Goal: Task Accomplishment & Management: Complete application form

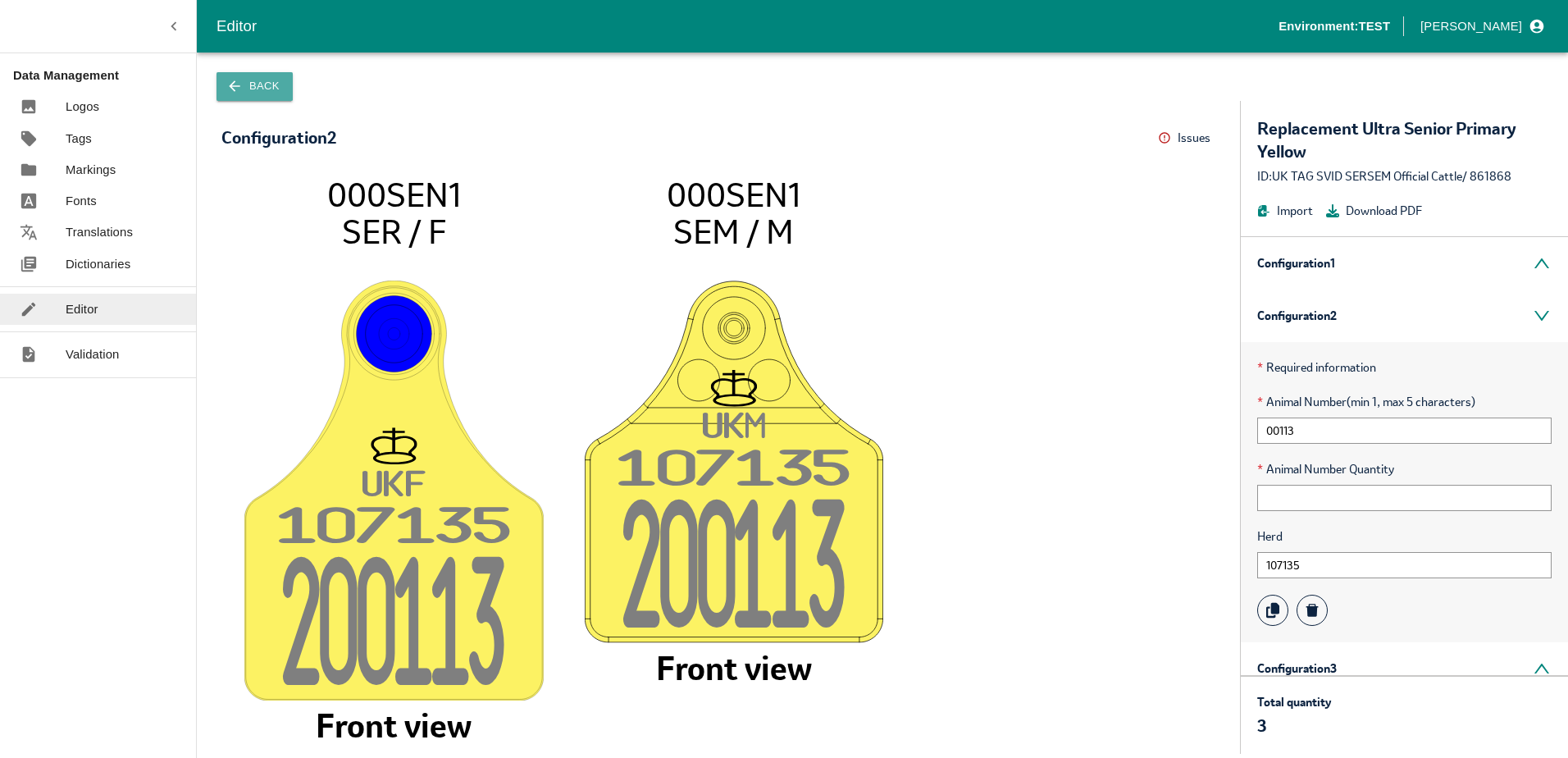
click at [248, 82] on button "Back" at bounding box center [254, 86] width 76 height 29
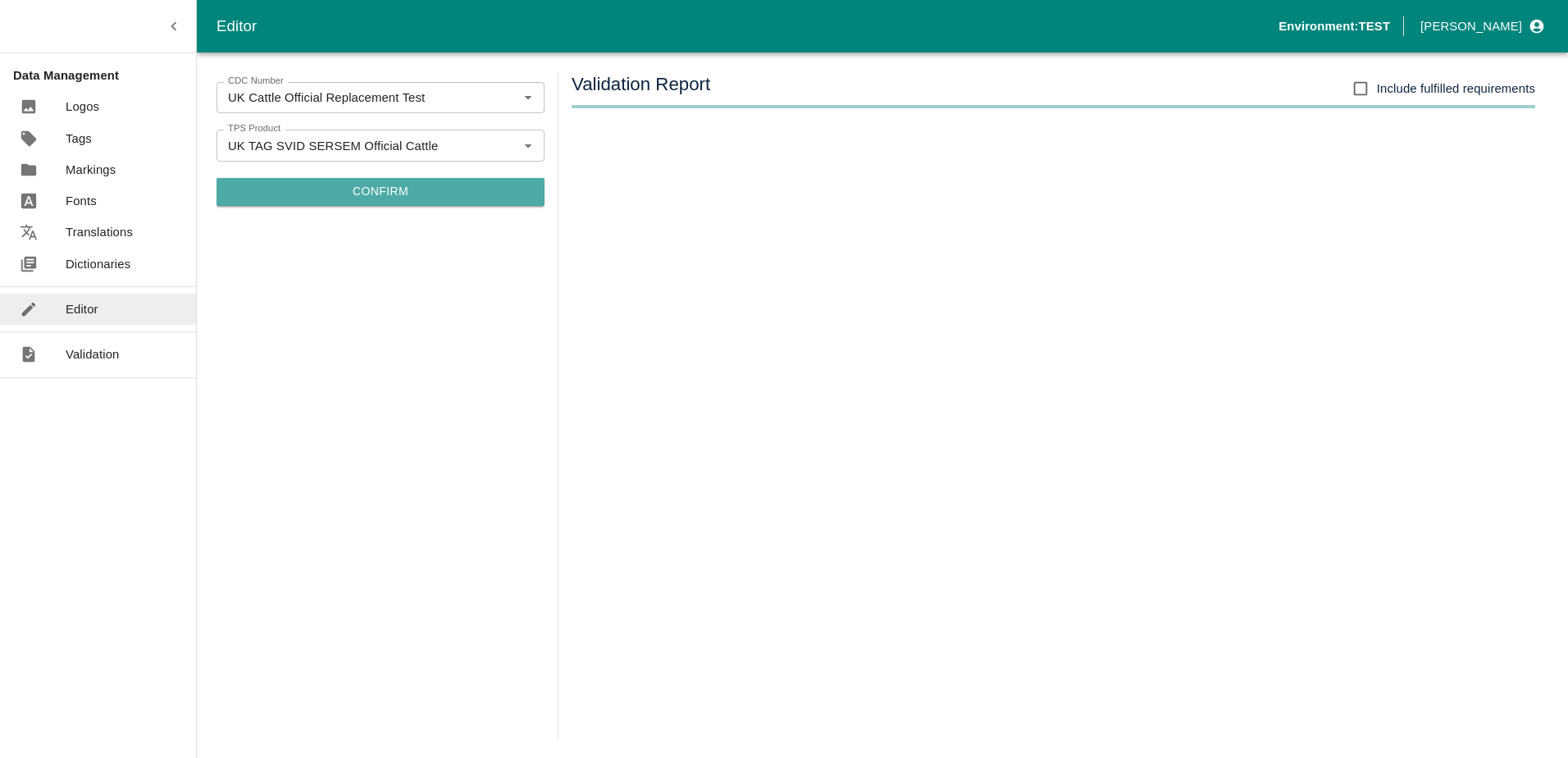
click at [404, 185] on button "Confirm" at bounding box center [380, 191] width 328 height 28
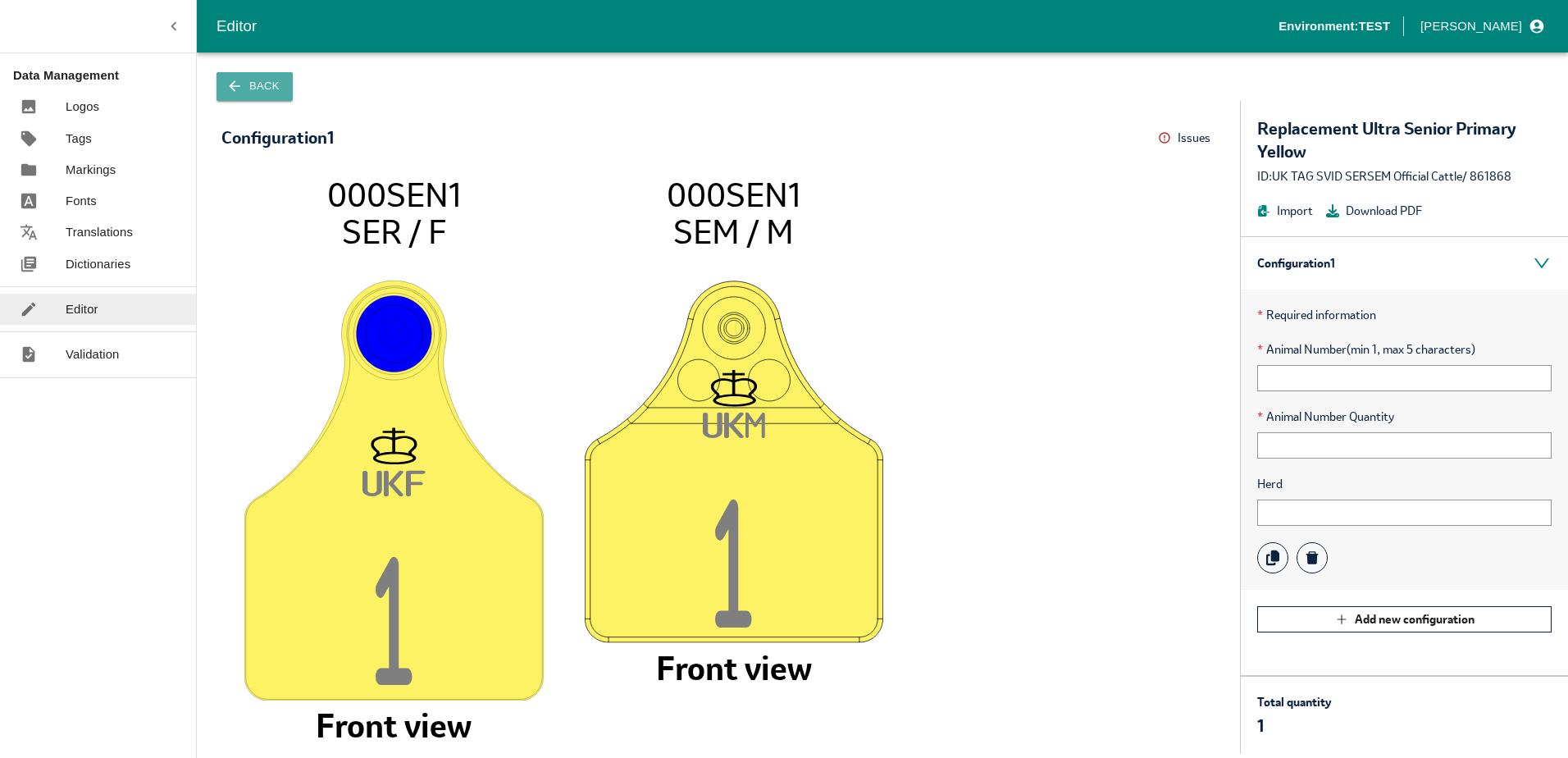
click at [242, 99] on button "Back" at bounding box center [254, 86] width 76 height 29
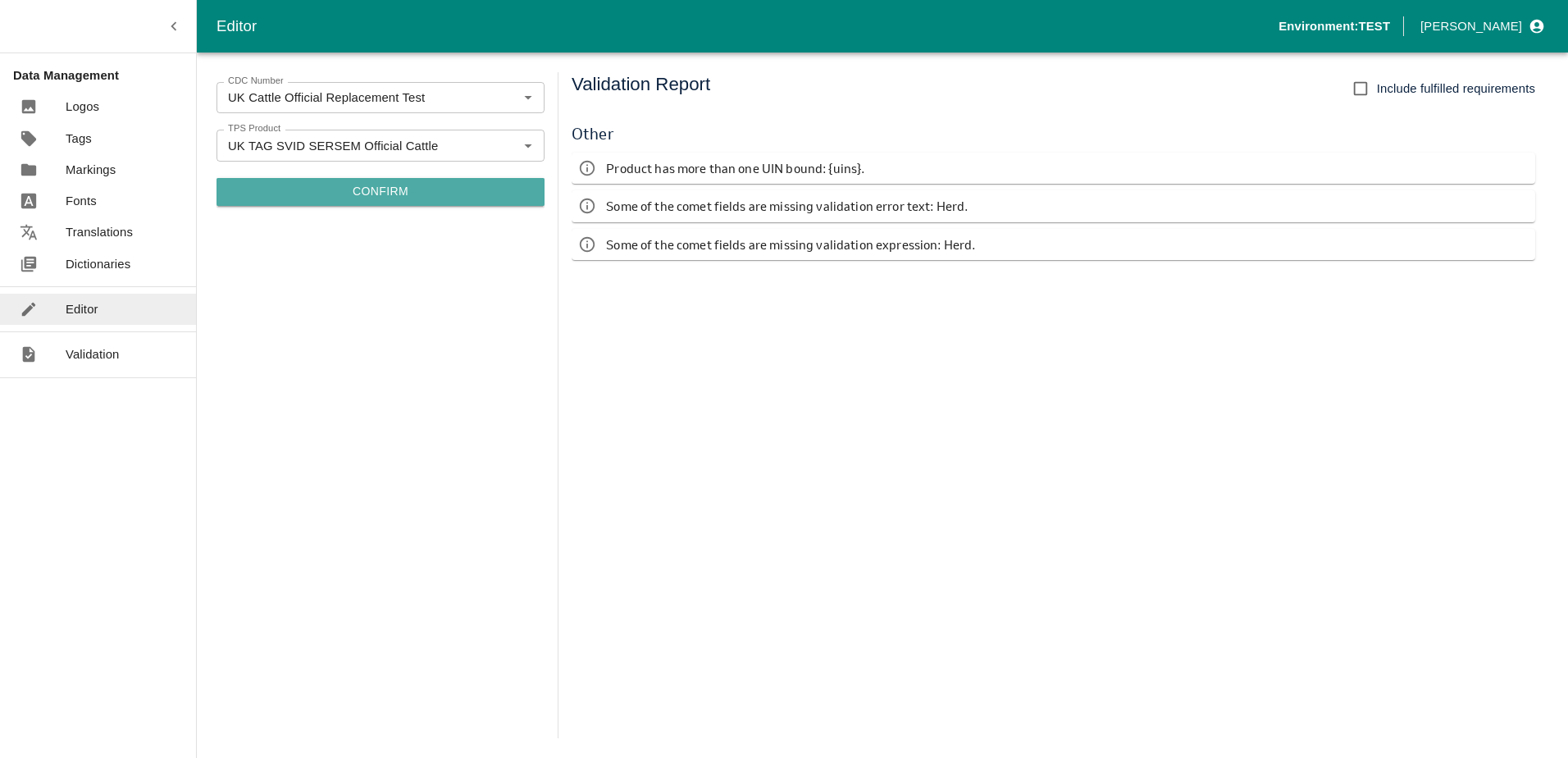
click at [391, 199] on button "Confirm" at bounding box center [380, 191] width 328 height 28
click at [403, 197] on button "Confirm" at bounding box center [380, 191] width 328 height 28
click at [376, 200] on button "Confirm" at bounding box center [380, 191] width 328 height 28
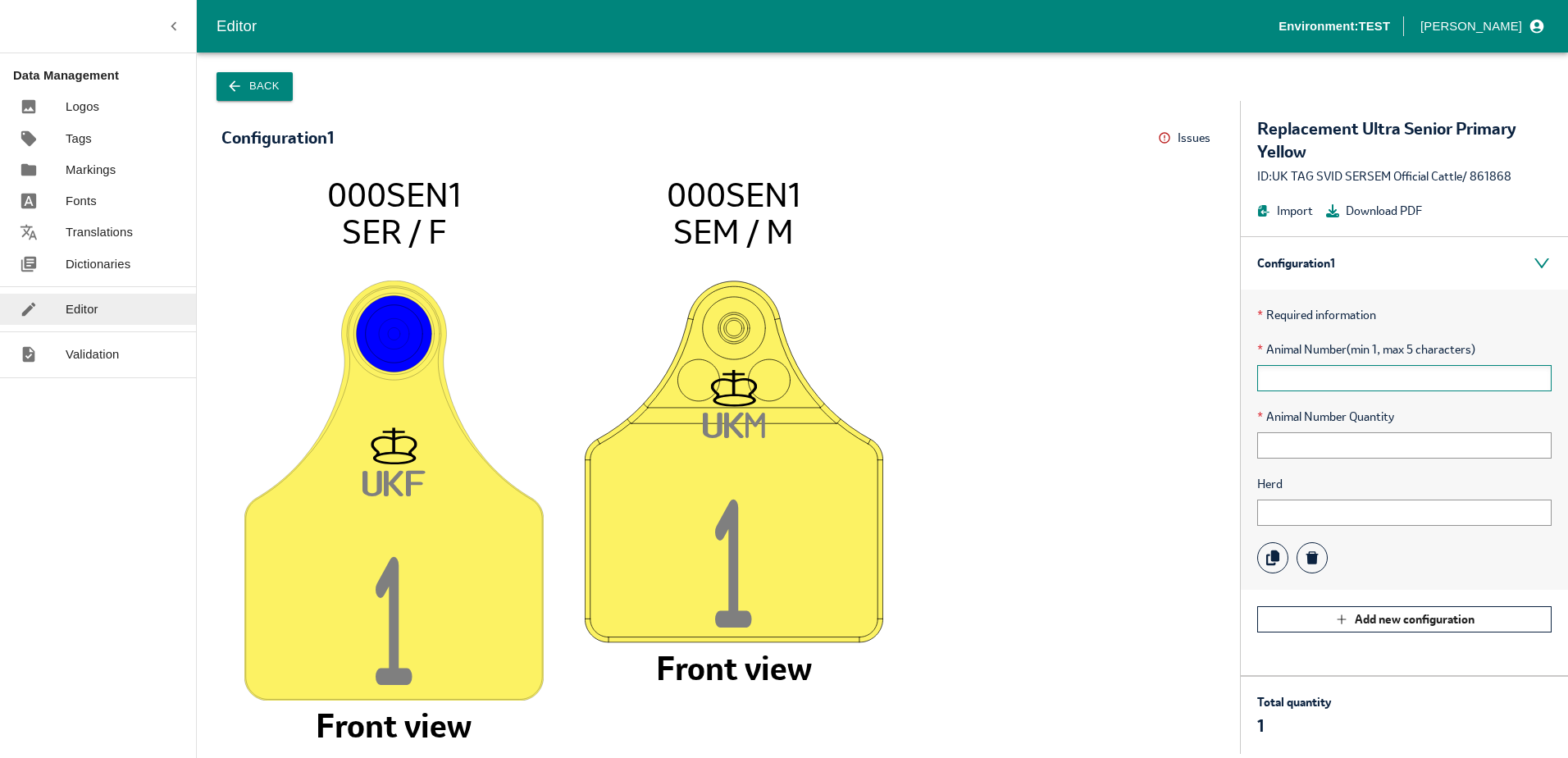
click at [1276, 367] on input "text" at bounding box center [1404, 378] width 294 height 27
click at [1260, 375] on input "text" at bounding box center [1404, 378] width 294 height 27
click at [250, 85] on button "Back" at bounding box center [254, 86] width 76 height 29
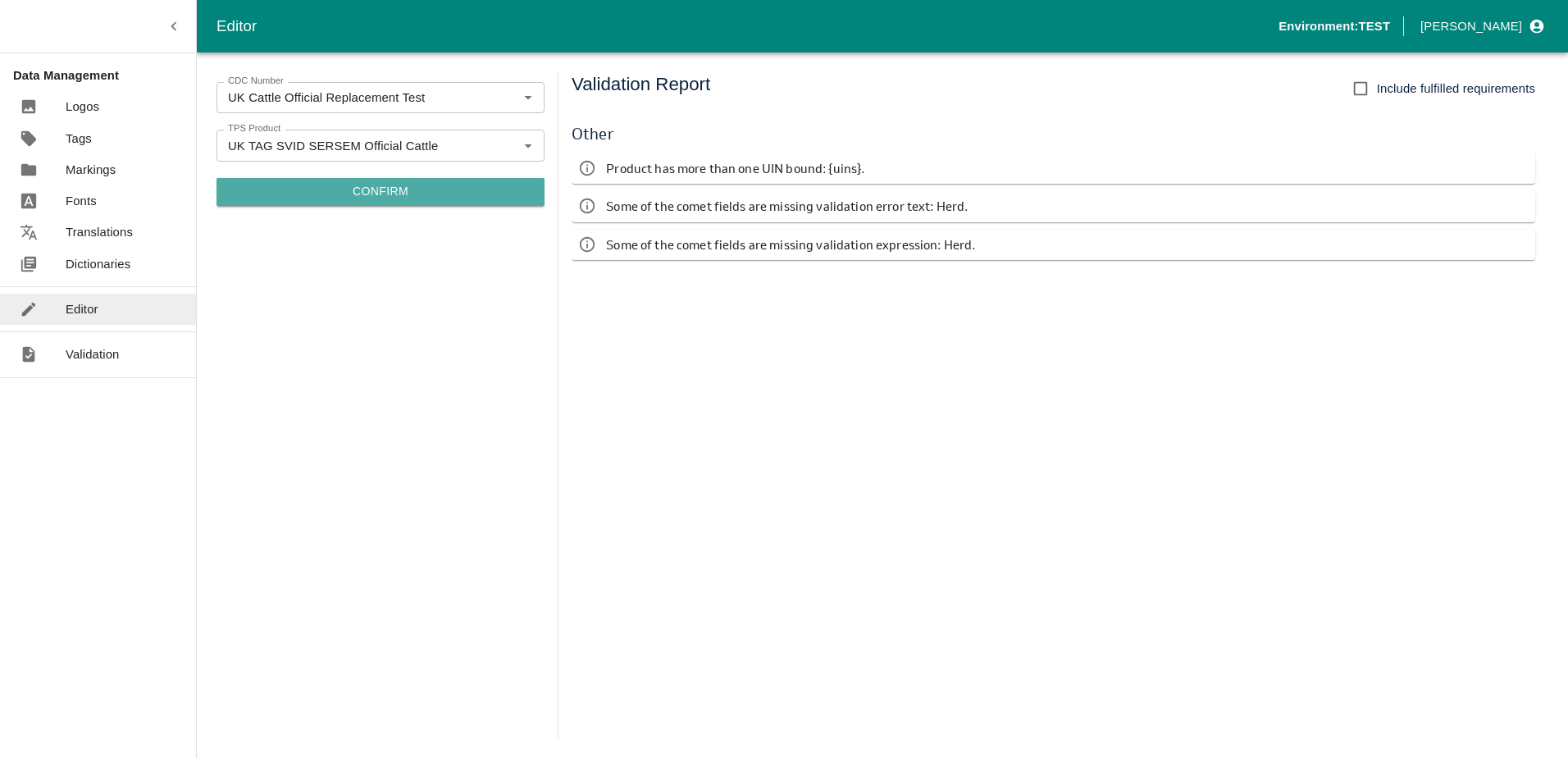
click at [374, 196] on button "Confirm" at bounding box center [380, 191] width 328 height 28
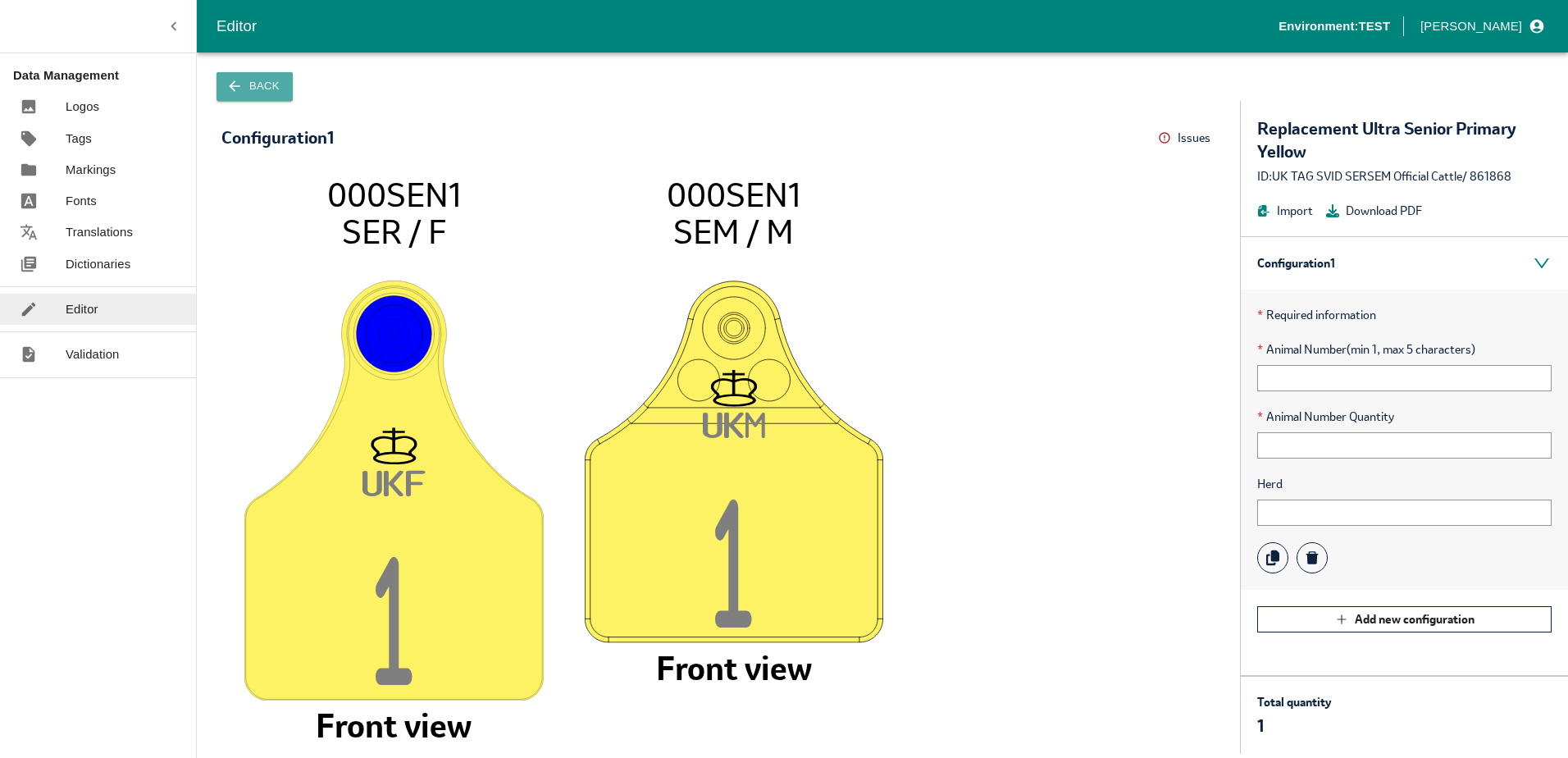
click at [242, 75] on button "Back" at bounding box center [254, 86] width 76 height 29
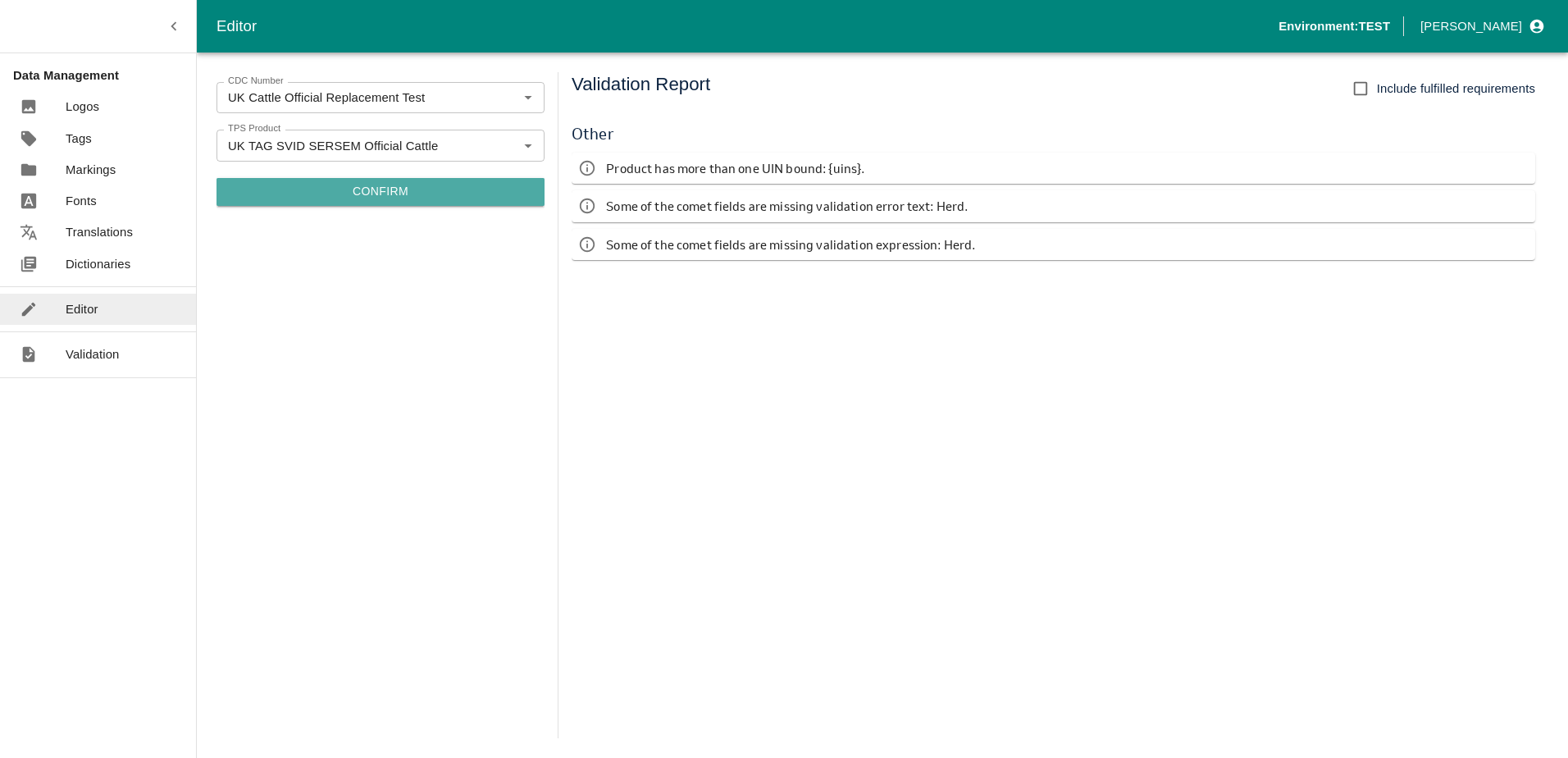
click at [342, 197] on button "Confirm" at bounding box center [380, 191] width 328 height 28
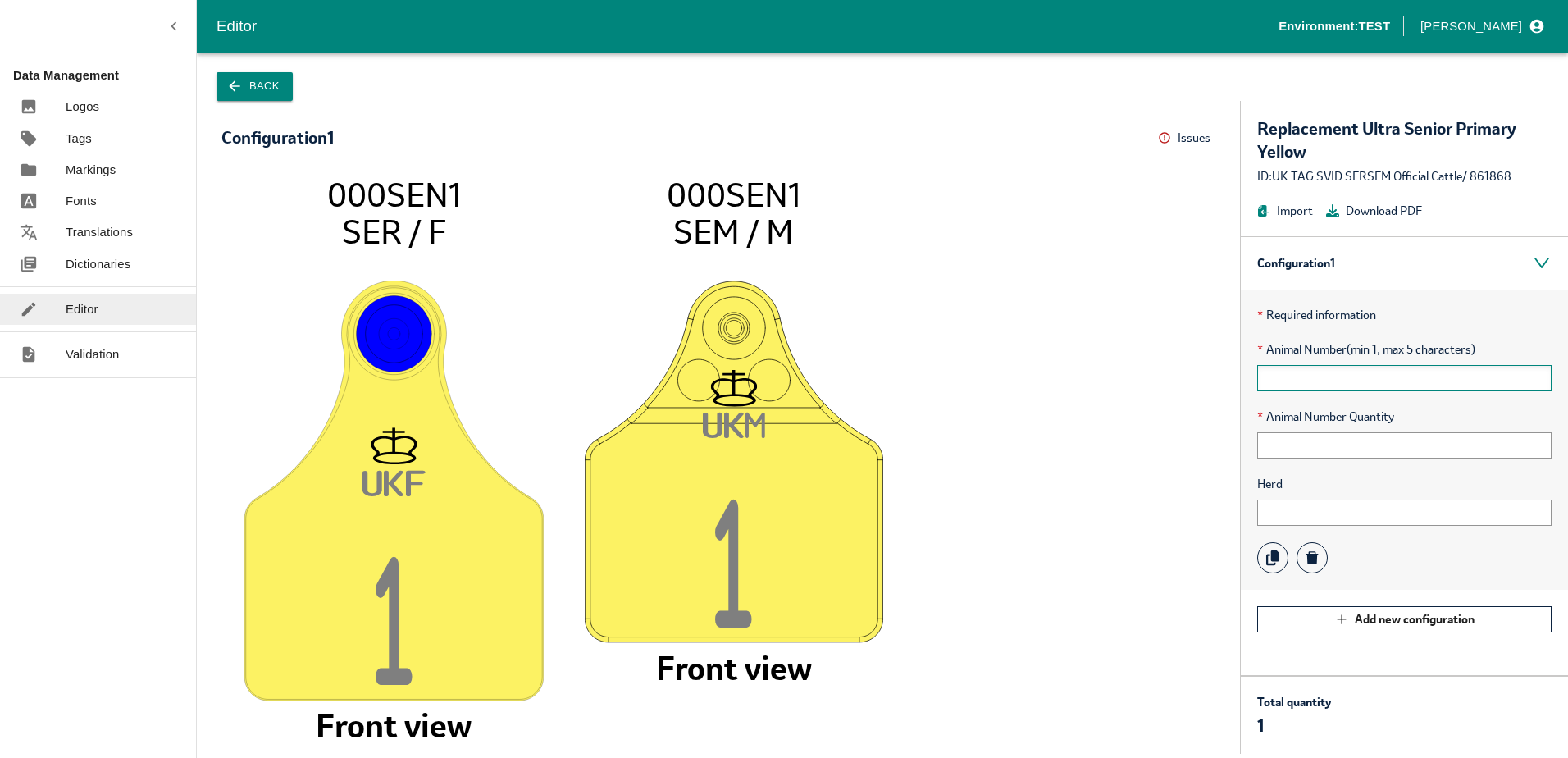
click at [1287, 374] on input "text" at bounding box center [1404, 378] width 294 height 27
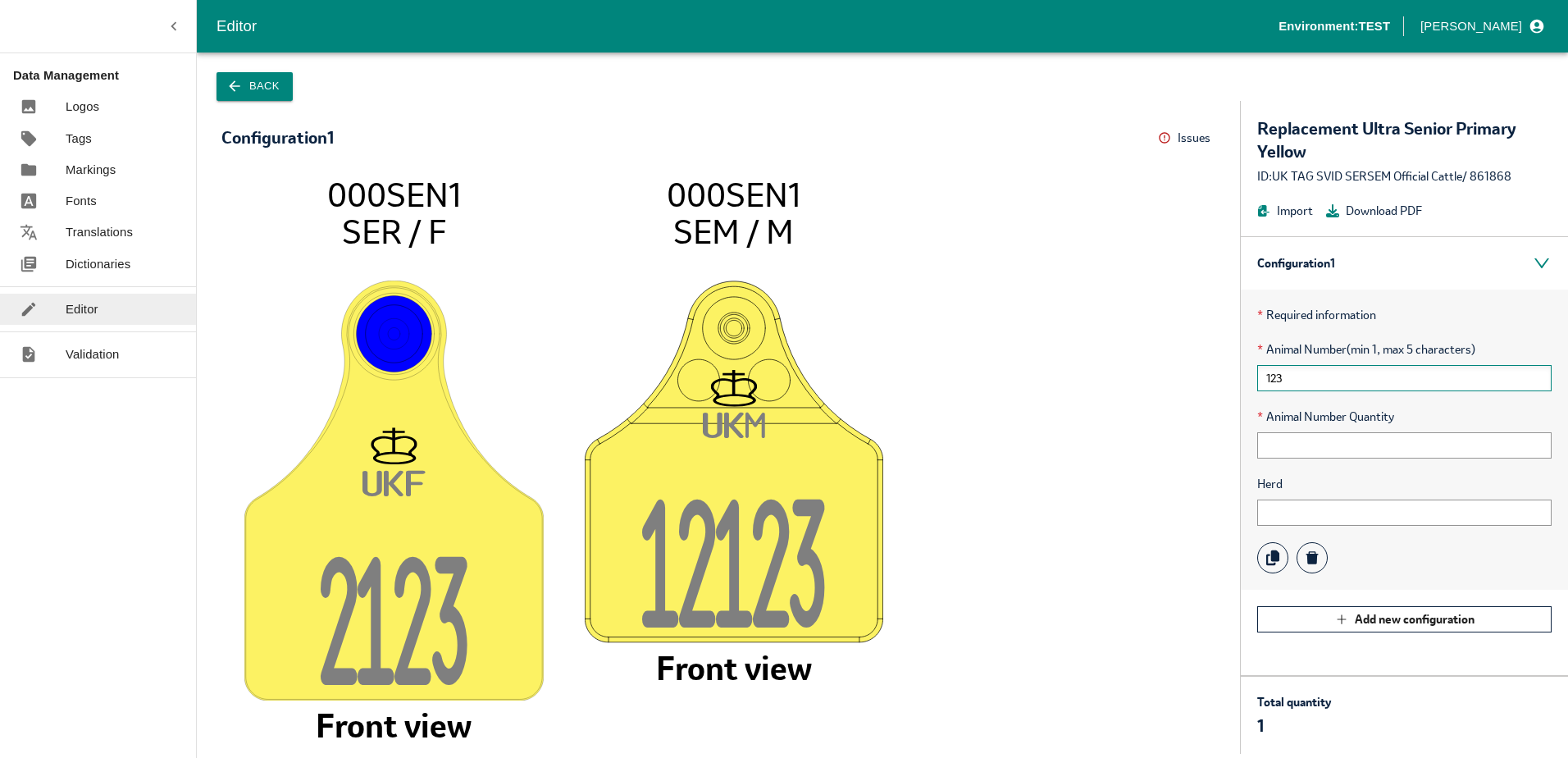
type input "123"
click at [1294, 463] on div "* Required information * Animal Number (min 1, max 5 characters) 123 * Animal N…" at bounding box center [1404, 440] width 327 height 300
click at [1288, 453] on input "text" at bounding box center [1404, 445] width 294 height 27
click at [1269, 617] on button "Add new configuration" at bounding box center [1404, 619] width 294 height 27
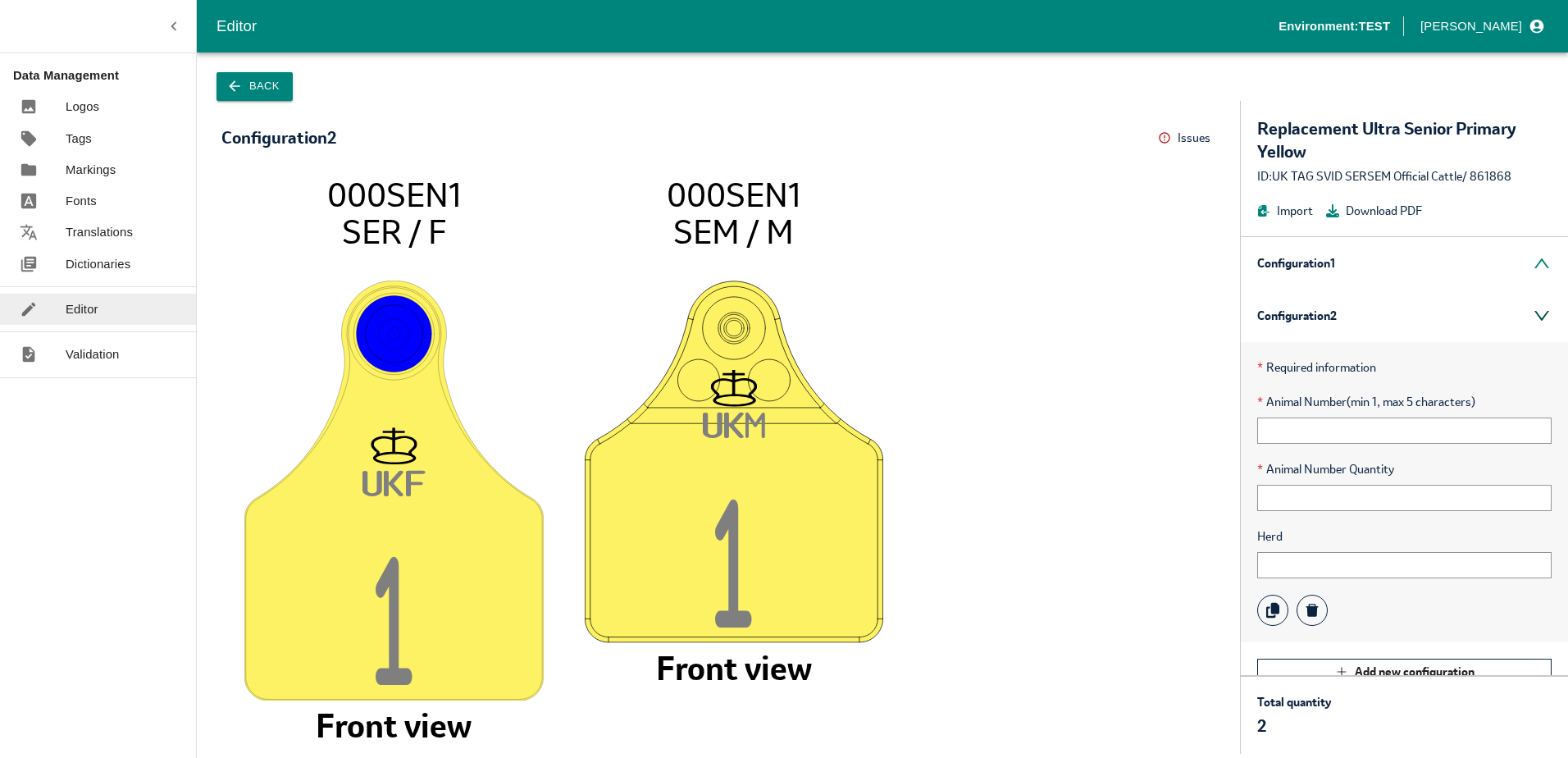
click at [1331, 320] on div "Configuration 2" at bounding box center [1404, 316] width 327 height 52
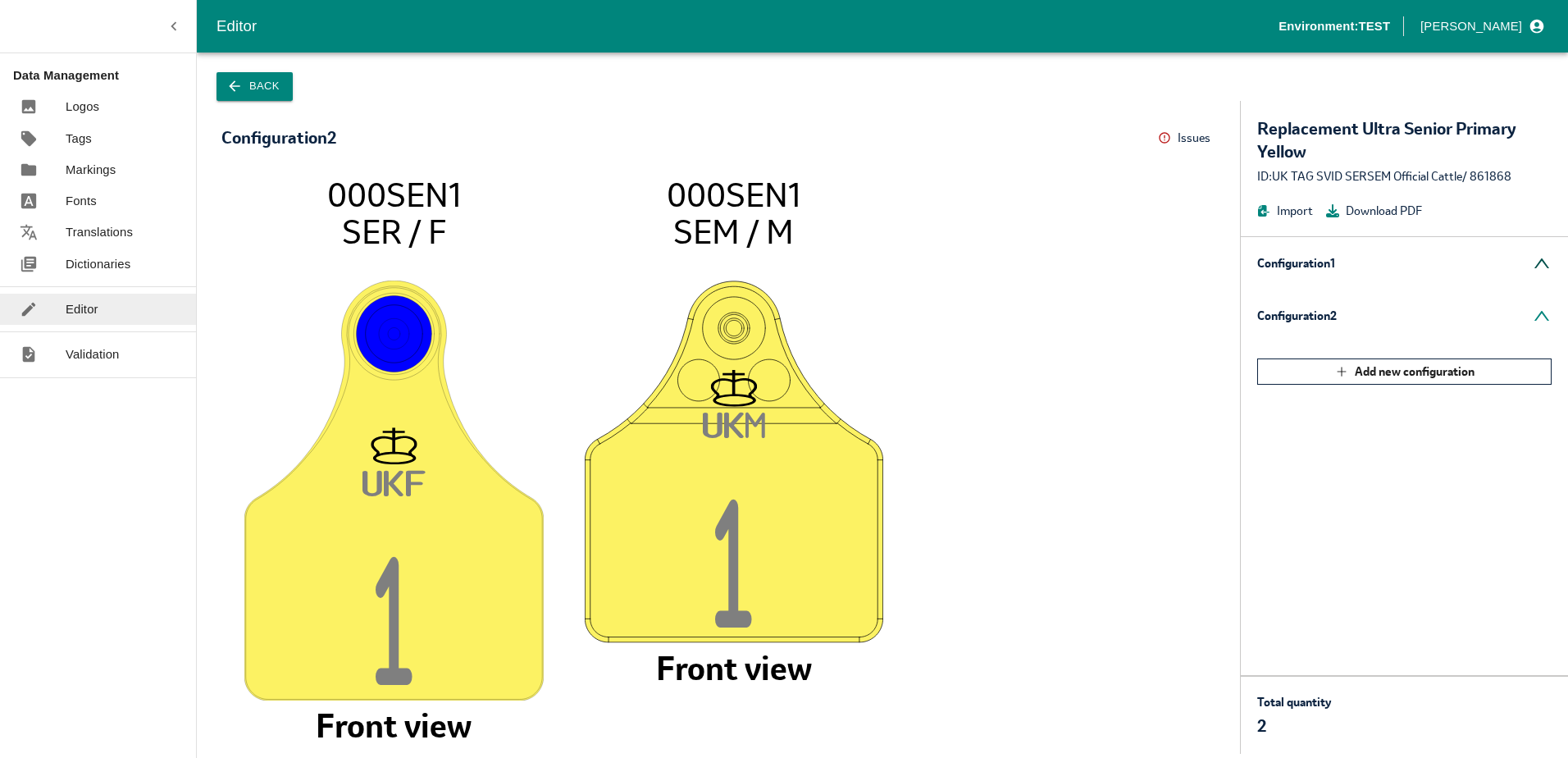
click at [1302, 261] on div "Configuration 1" at bounding box center [1404, 263] width 327 height 52
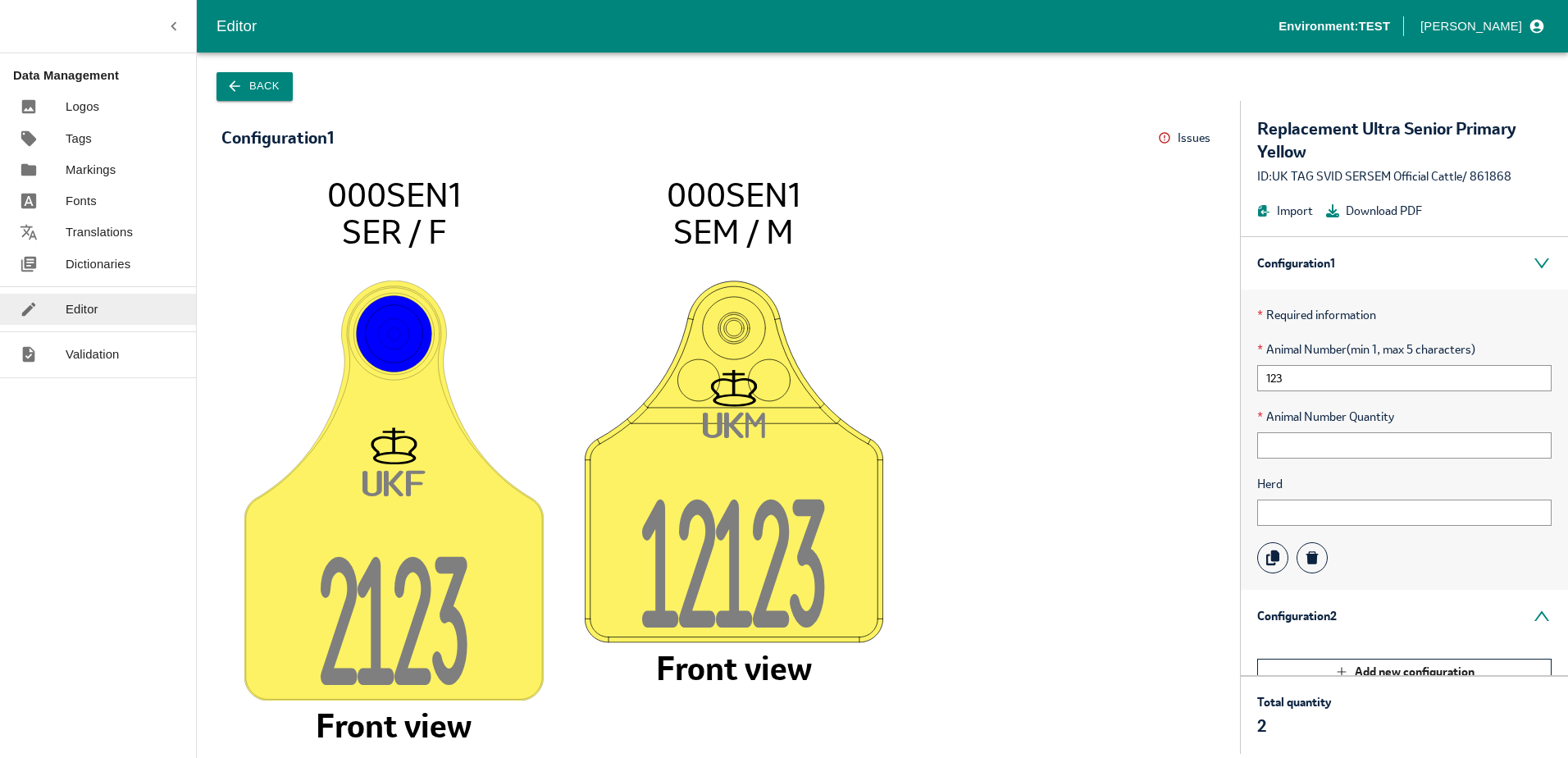
click at [1294, 490] on span "Herd" at bounding box center [1404, 484] width 294 height 18
click at [1294, 503] on input "text" at bounding box center [1404, 512] width 294 height 27
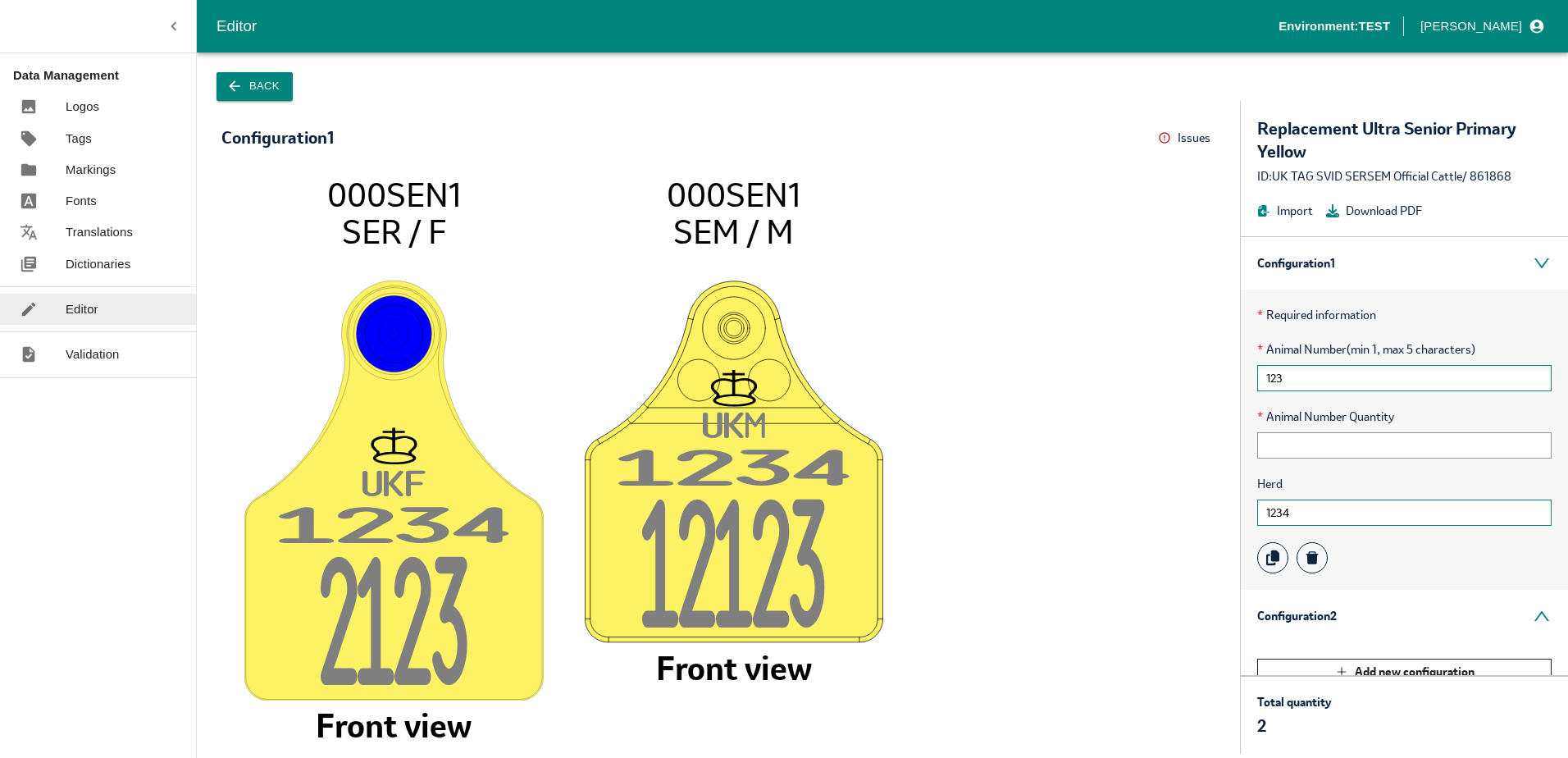
type input "1234"
click at [1334, 376] on input "123" at bounding box center [1404, 378] width 294 height 27
type input "1"
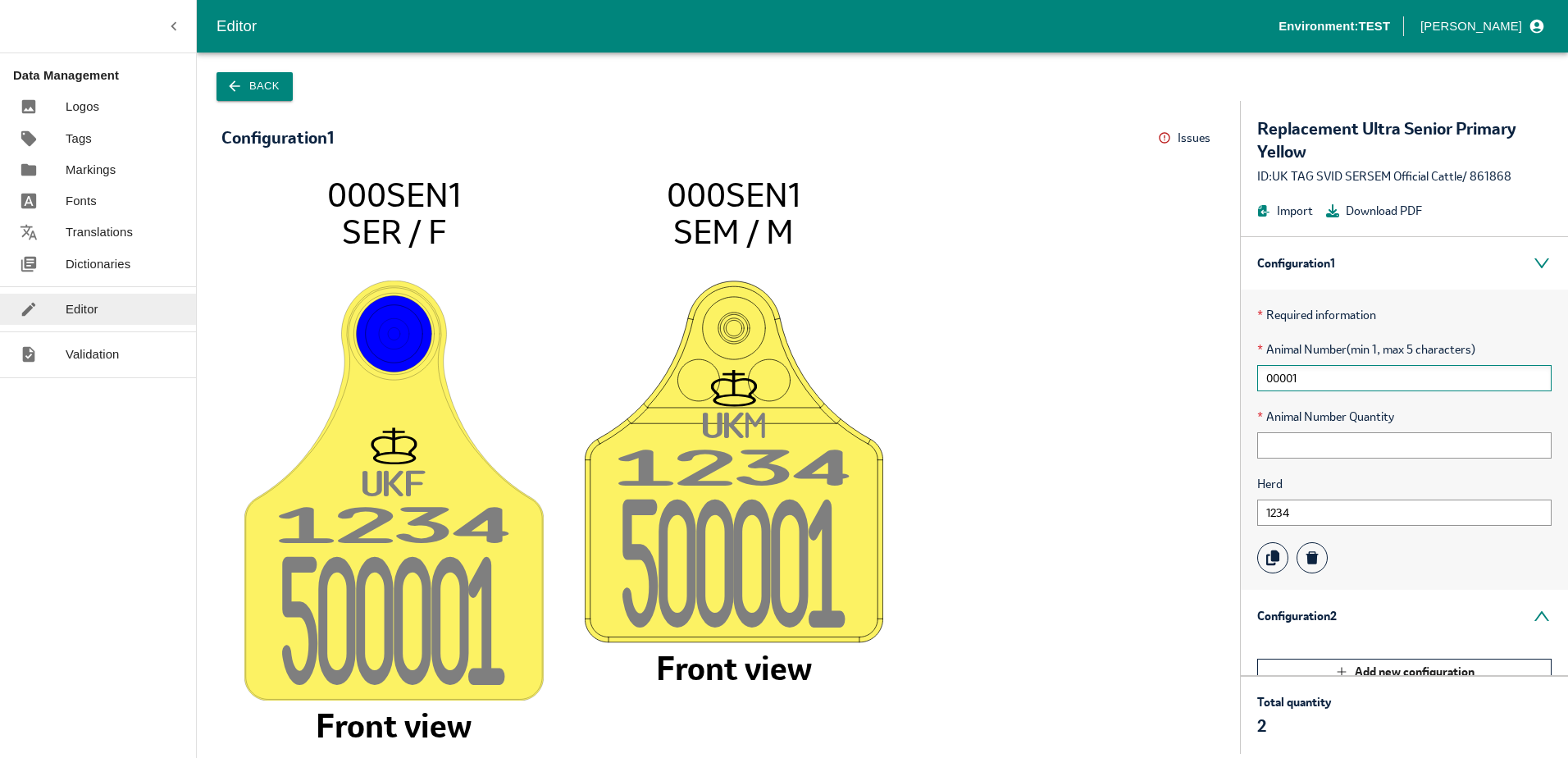
type input "00001"
click at [1308, 513] on input "1234" at bounding box center [1404, 512] width 294 height 27
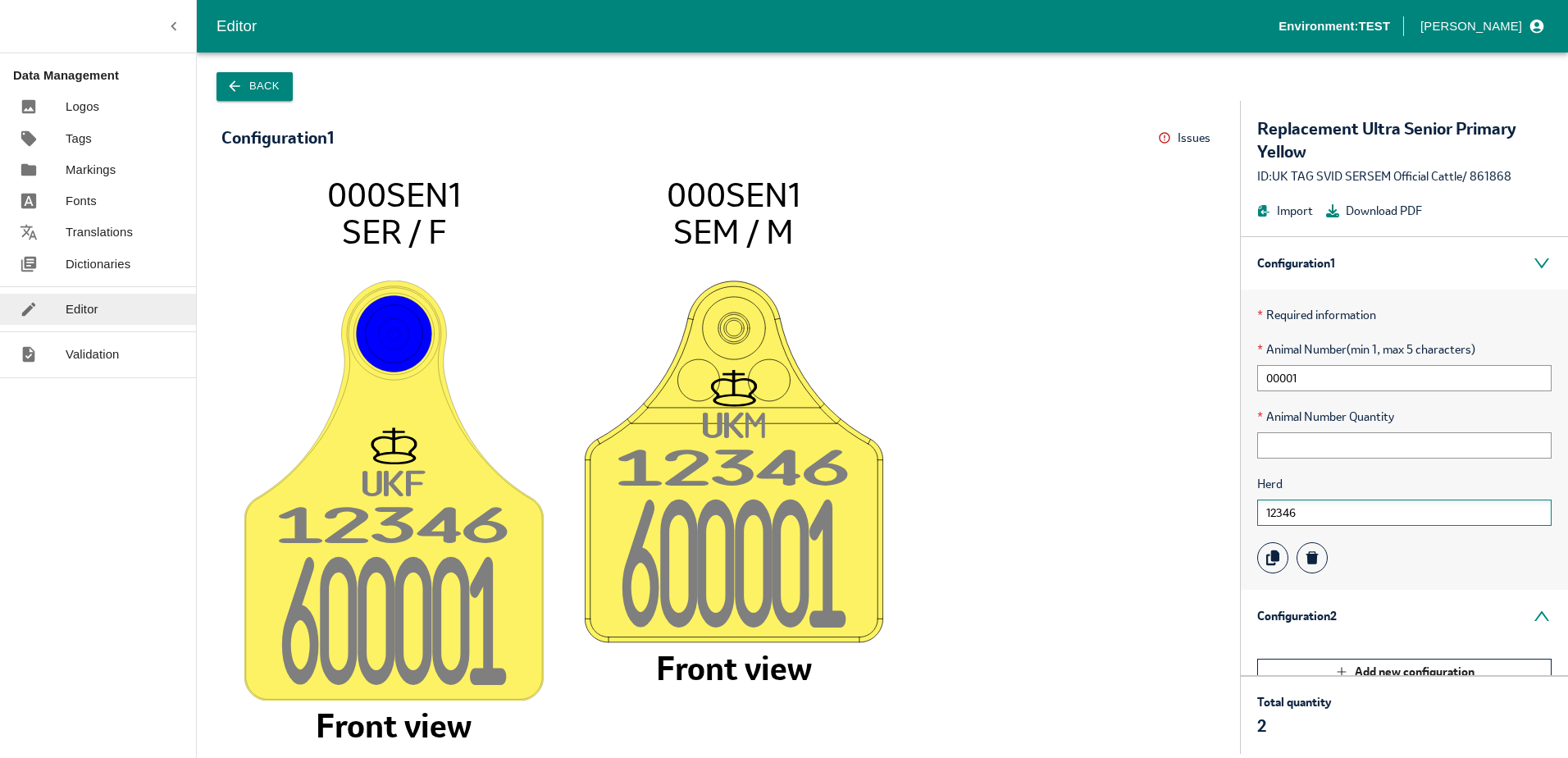
click at [1287, 510] on input "12346" at bounding box center [1404, 512] width 294 height 27
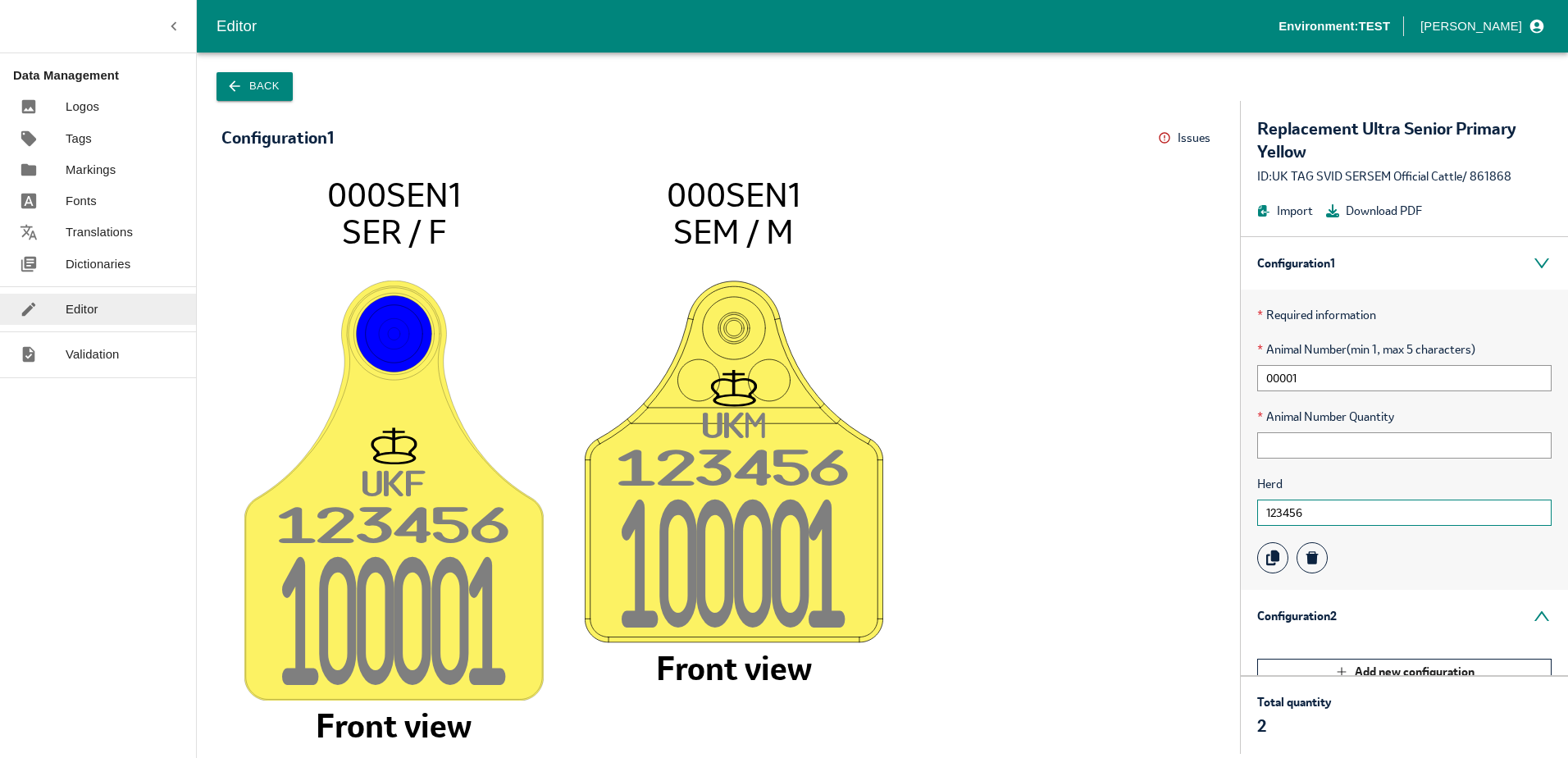
type input "123456"
click at [1346, 385] on input "00001" at bounding box center [1404, 378] width 294 height 27
click at [1326, 514] on input "123456" at bounding box center [1404, 512] width 294 height 27
click at [1319, 385] on input "00001" at bounding box center [1404, 378] width 294 height 27
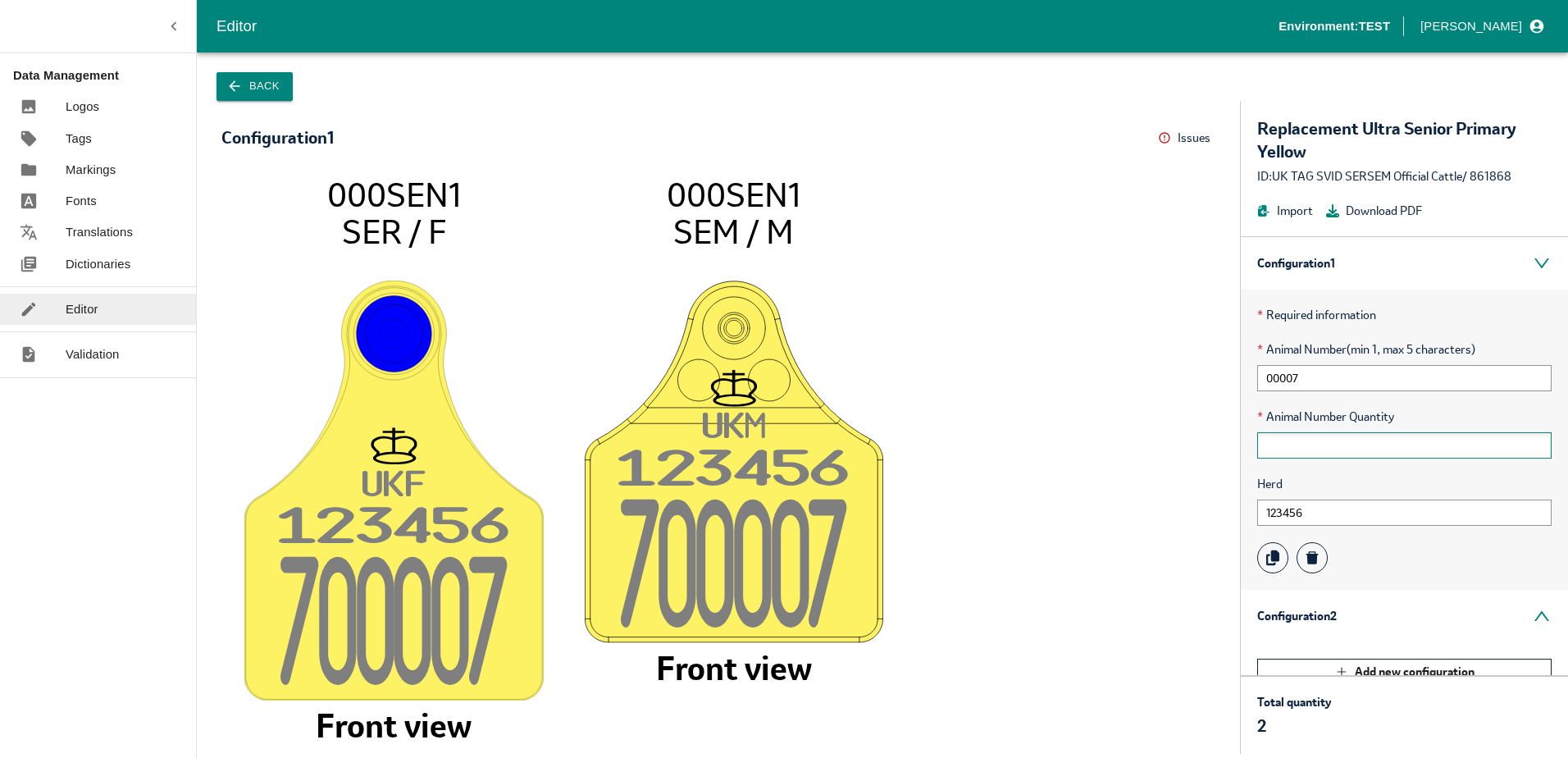
click at [1335, 450] on input "text" at bounding box center [1404, 445] width 294 height 27
click at [1314, 378] on input "00007" at bounding box center [1404, 378] width 294 height 27
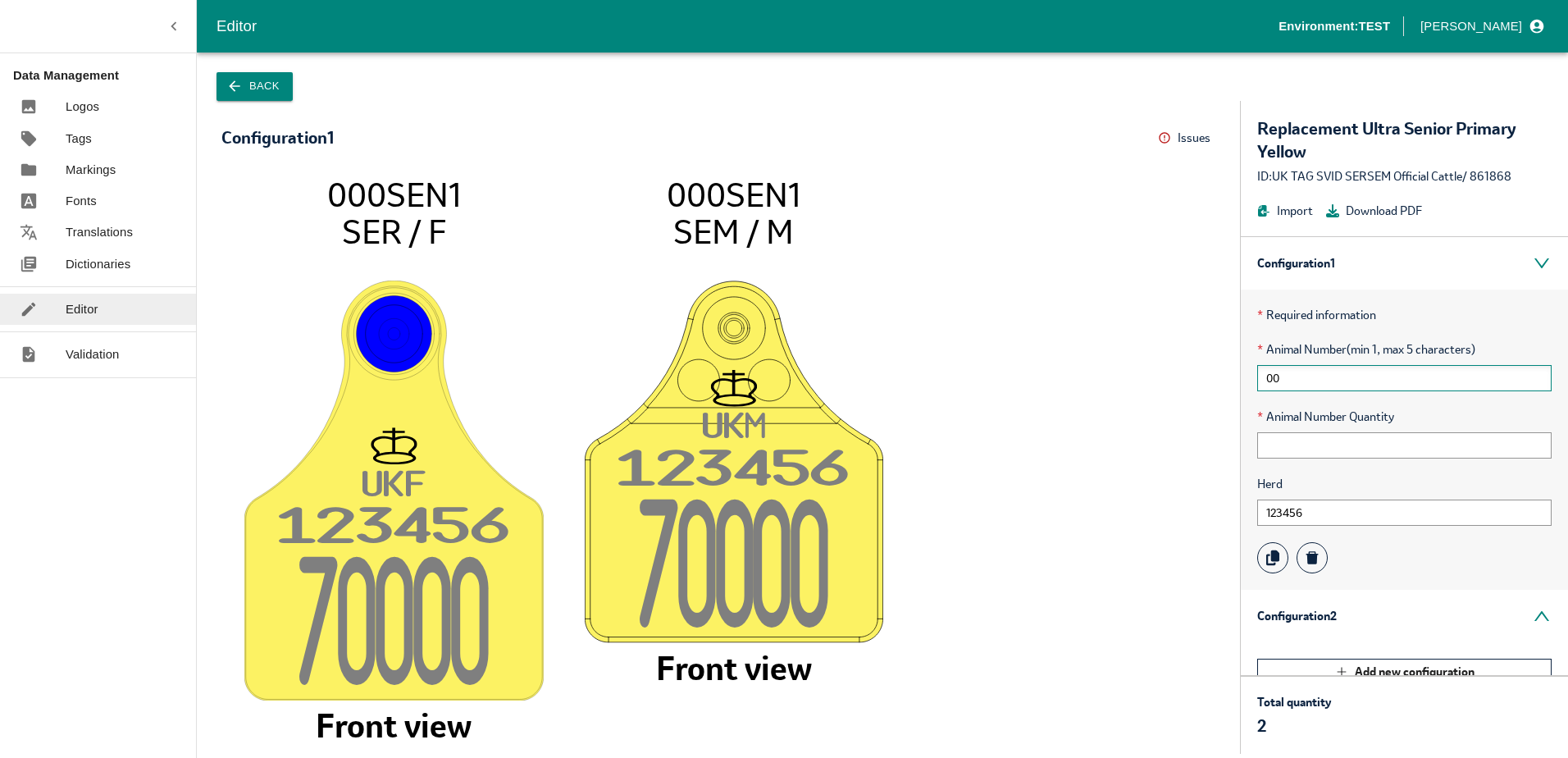
type input "0"
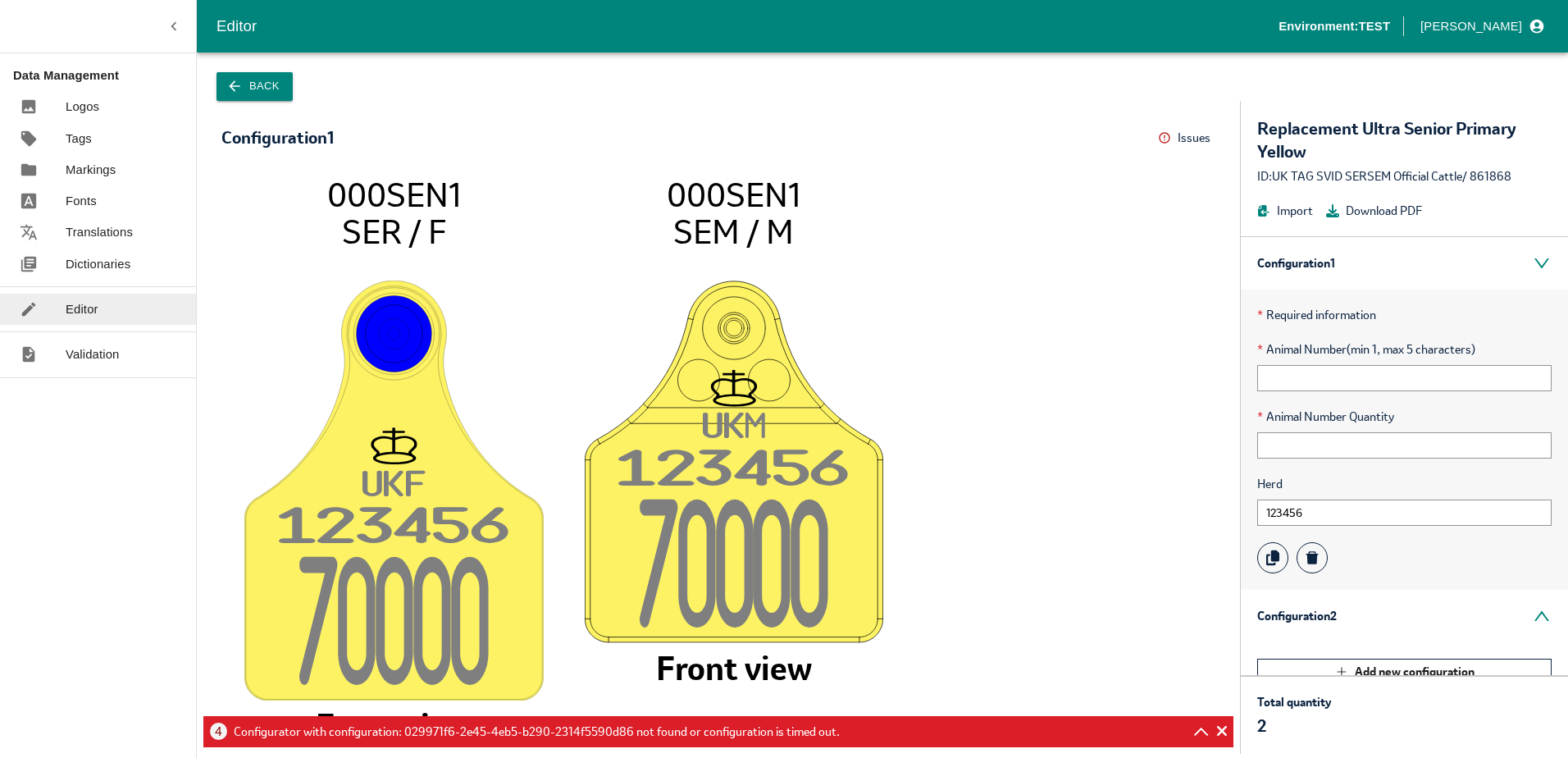
click at [269, 81] on button "Back" at bounding box center [254, 86] width 76 height 29
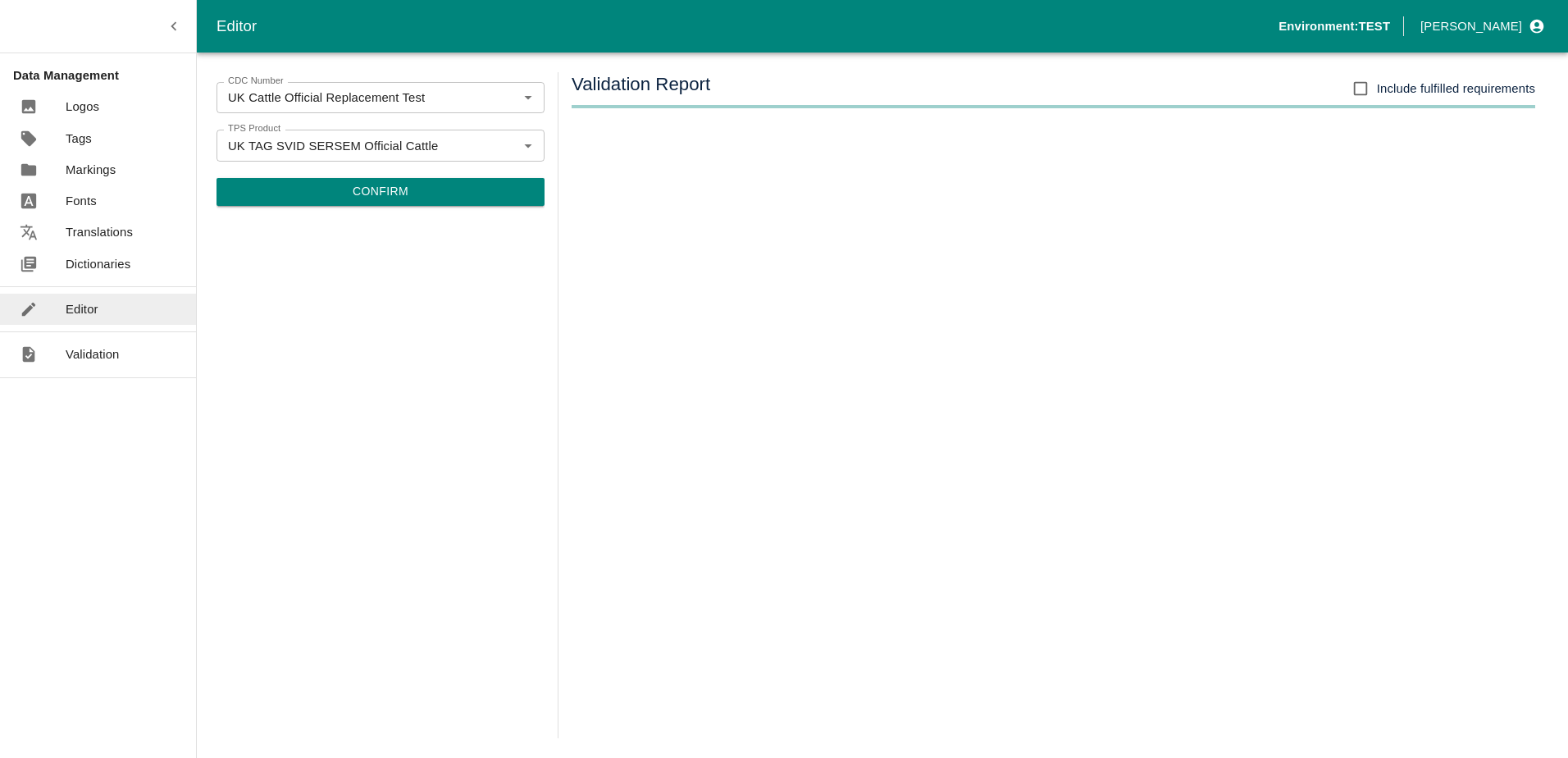
click at [382, 189] on button "Confirm" at bounding box center [380, 191] width 328 height 28
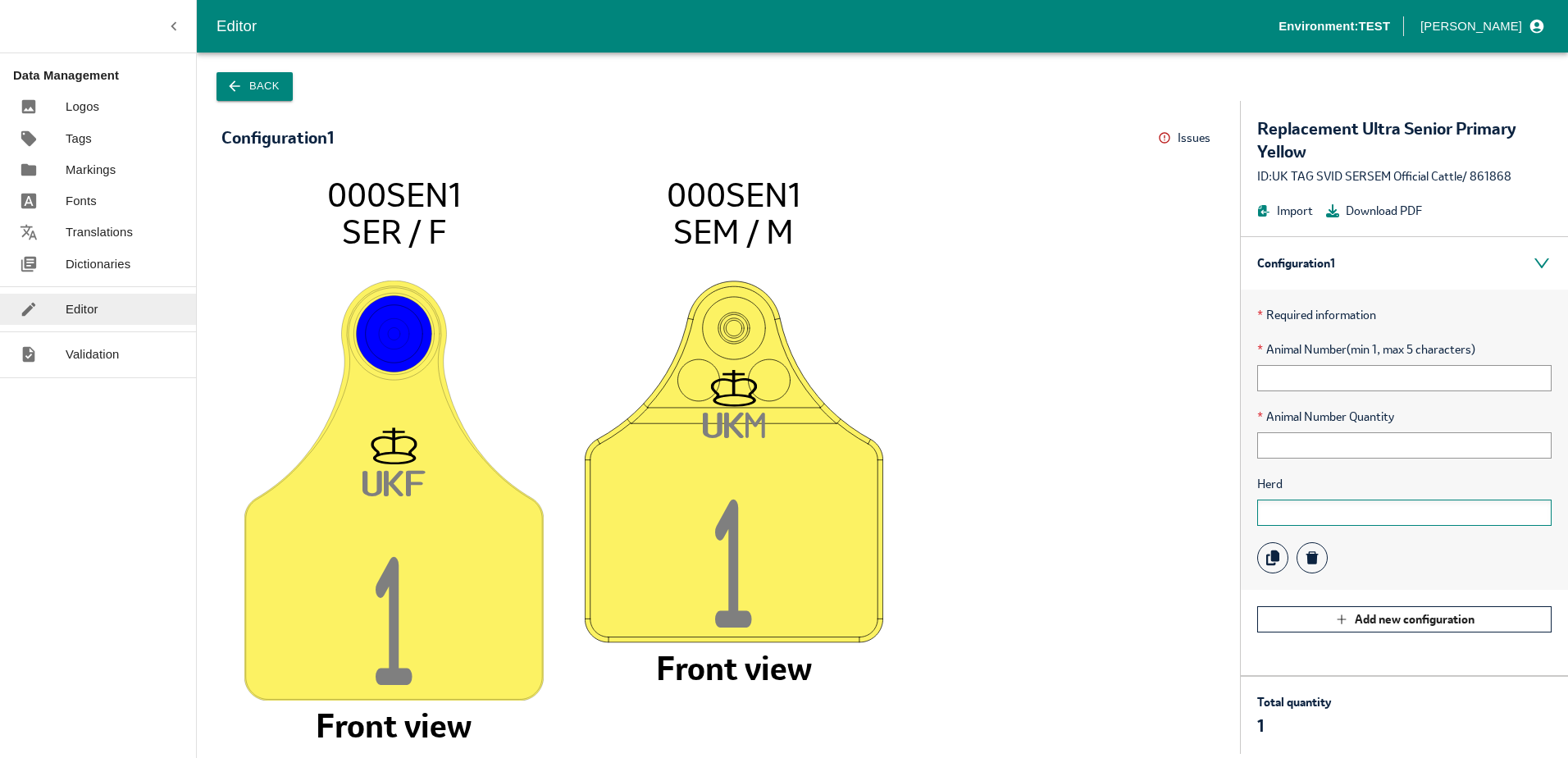
click at [1302, 506] on input "text" at bounding box center [1404, 512] width 294 height 27
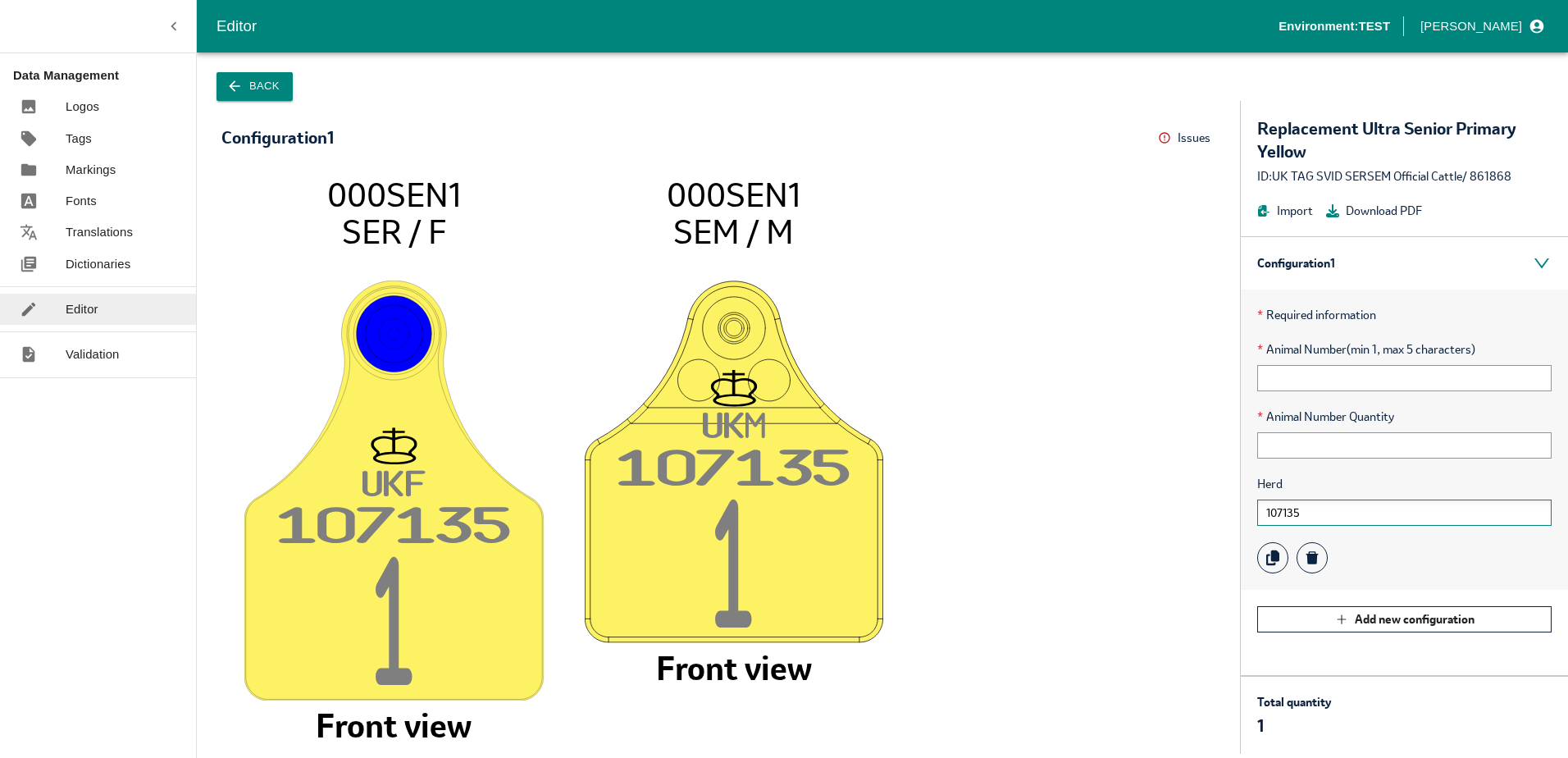
type input "107135"
click at [259, 90] on button "Back" at bounding box center [254, 86] width 76 height 29
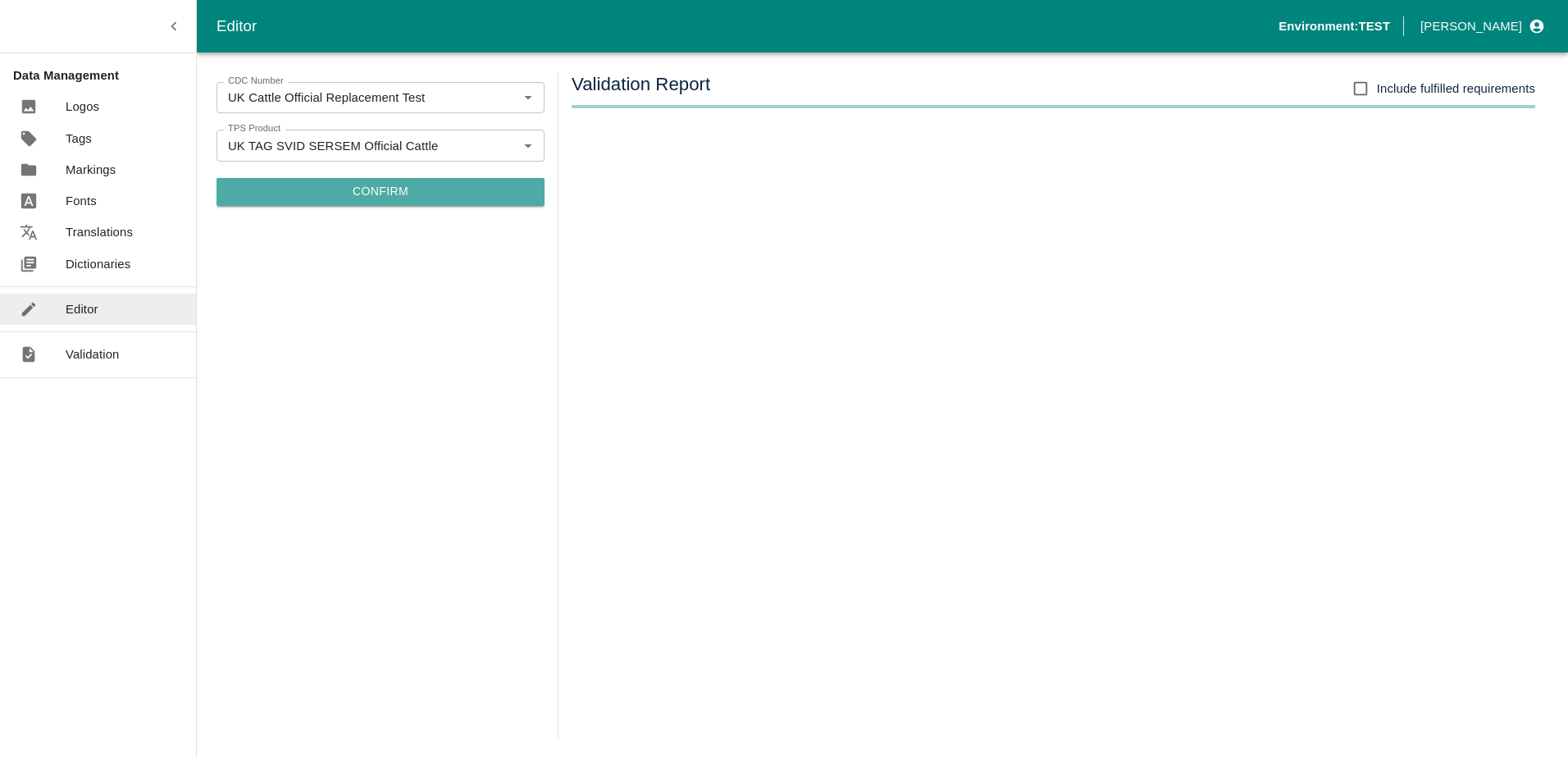
click at [389, 194] on button "Confirm" at bounding box center [380, 191] width 328 height 28
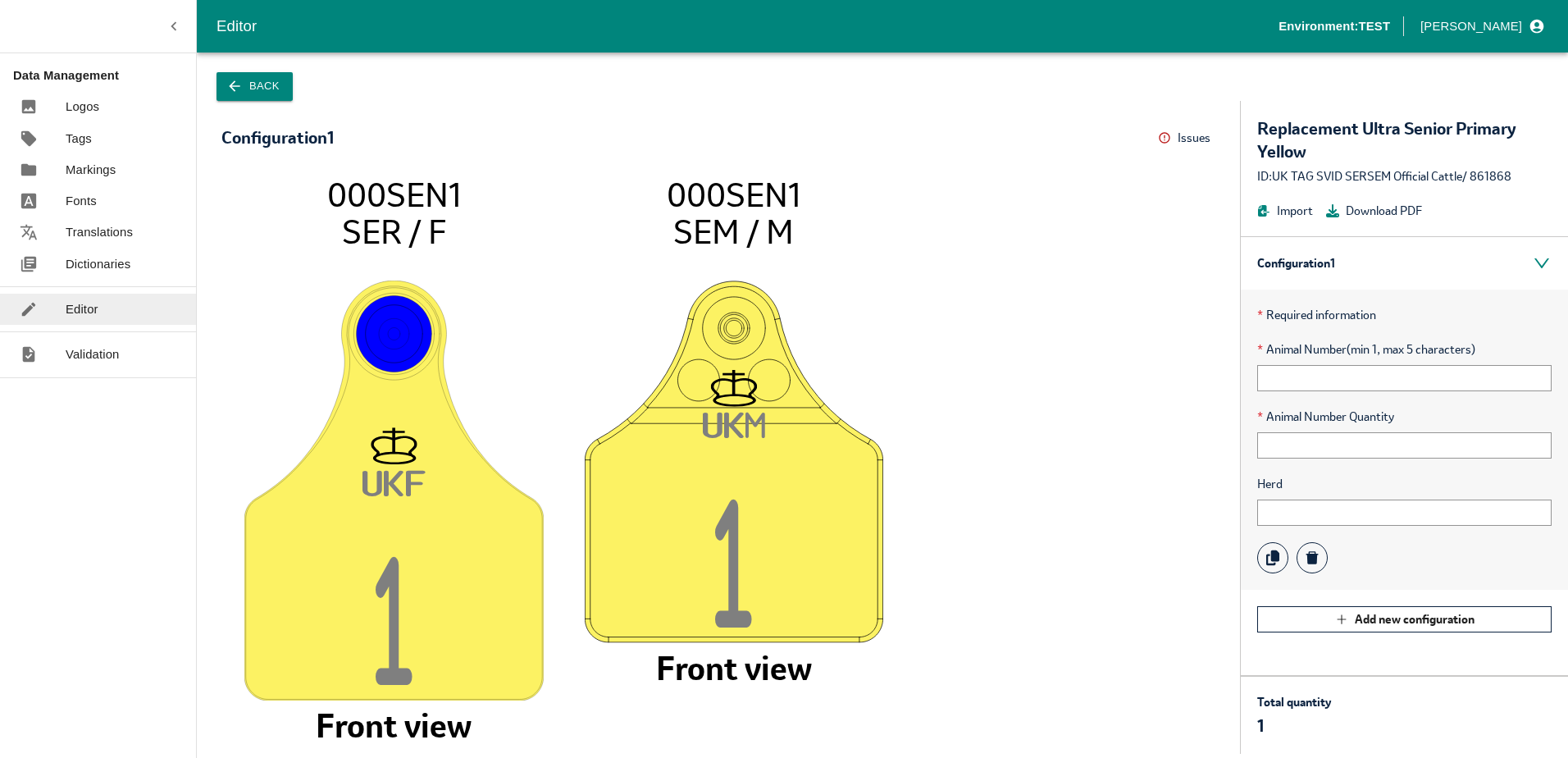
click at [263, 92] on button "Back" at bounding box center [254, 86] width 76 height 29
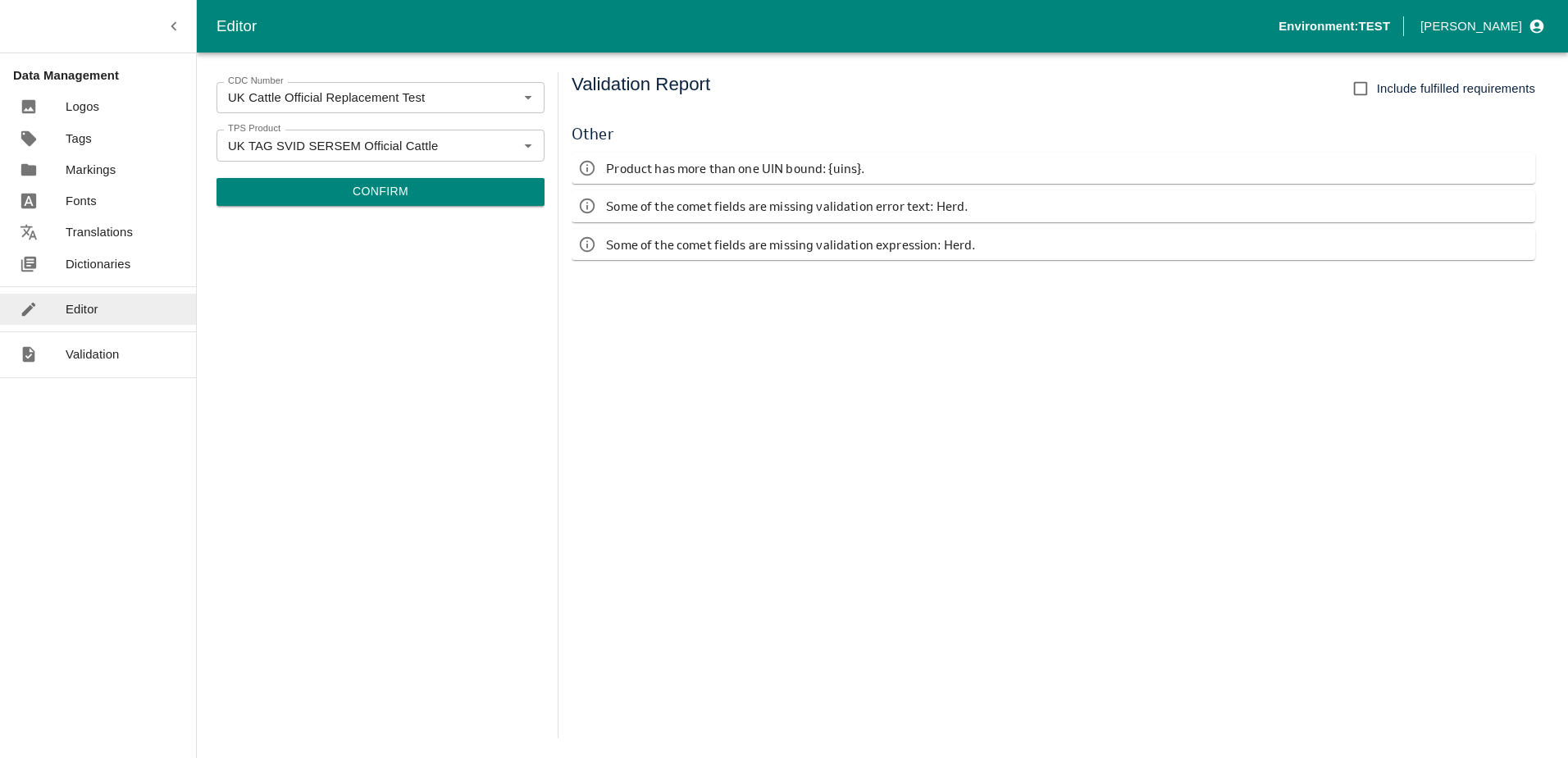
click at [380, 192] on button "Confirm" at bounding box center [380, 191] width 328 height 28
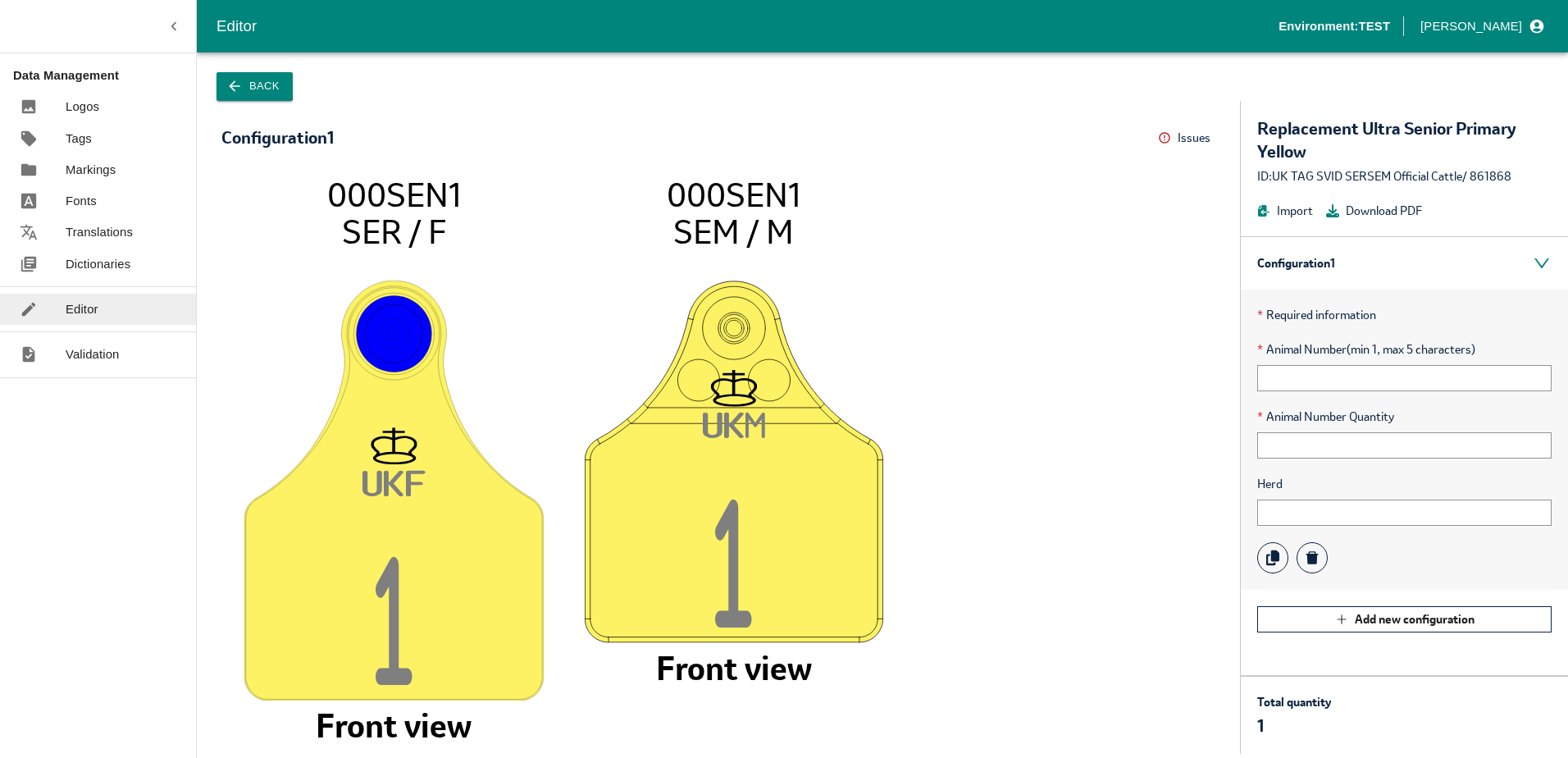
click at [261, 93] on button "Back" at bounding box center [254, 86] width 76 height 29
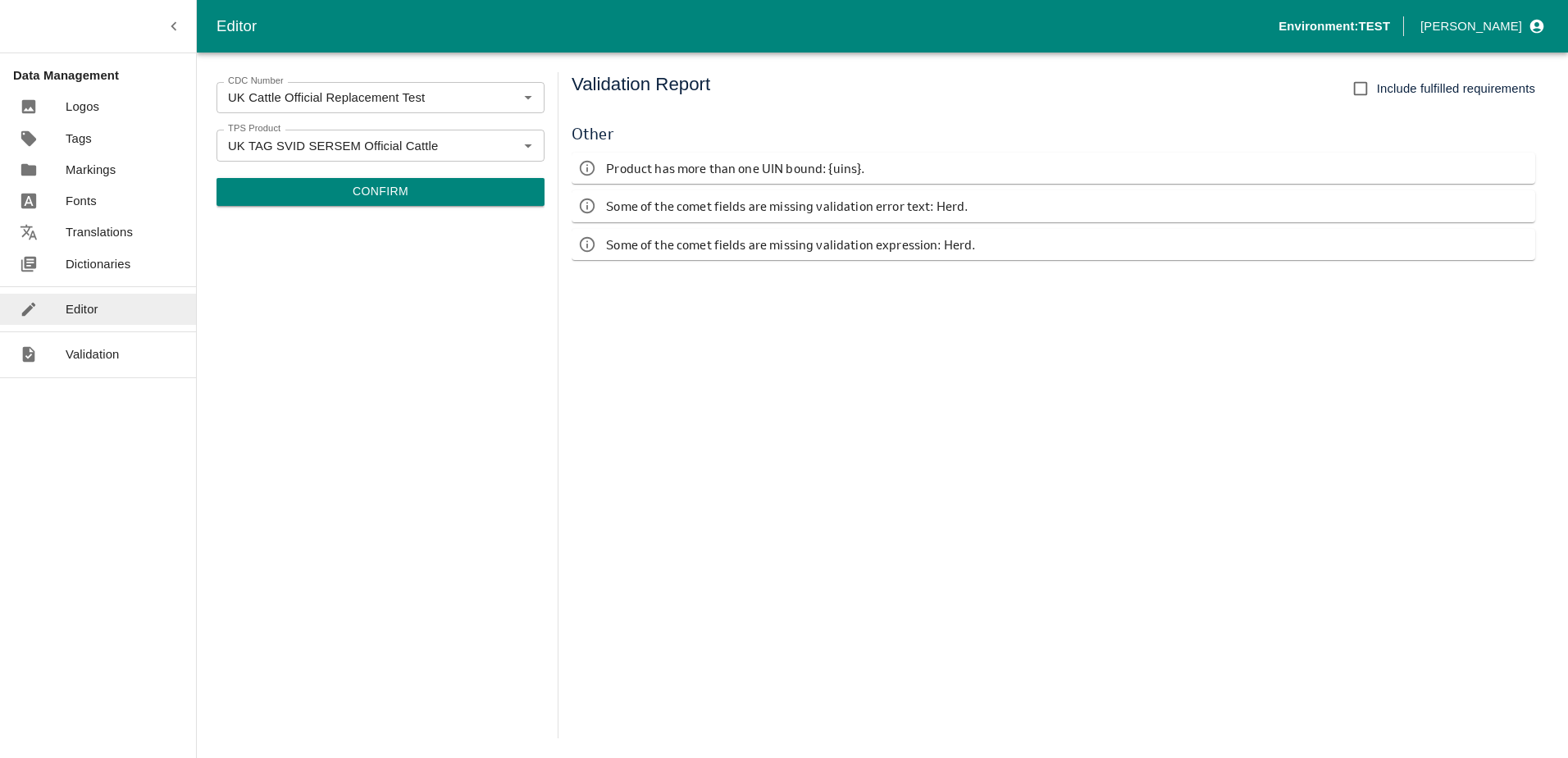
click at [372, 199] on button "Confirm" at bounding box center [380, 191] width 328 height 28
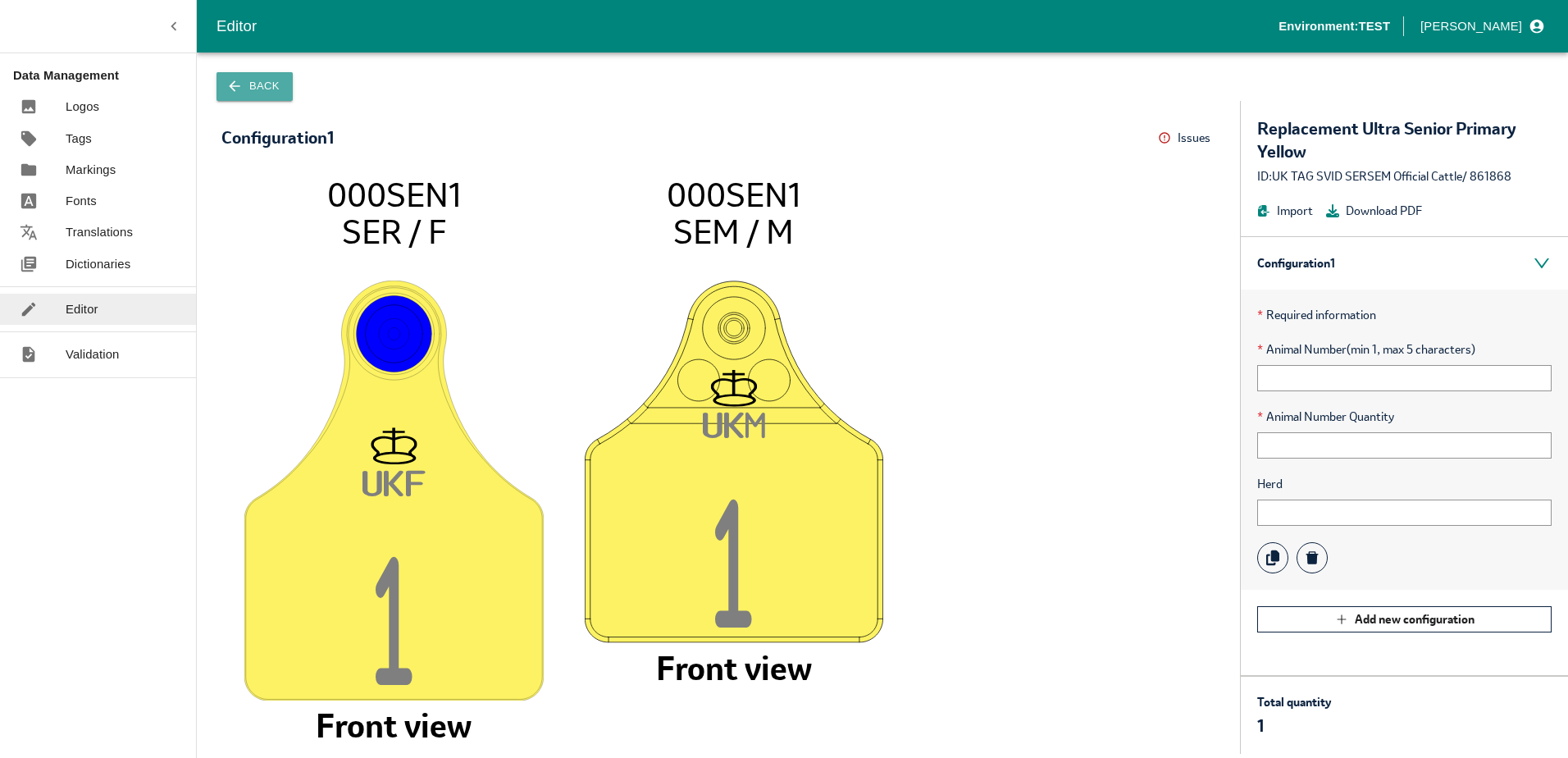
click at [248, 75] on button "Back" at bounding box center [254, 86] width 76 height 29
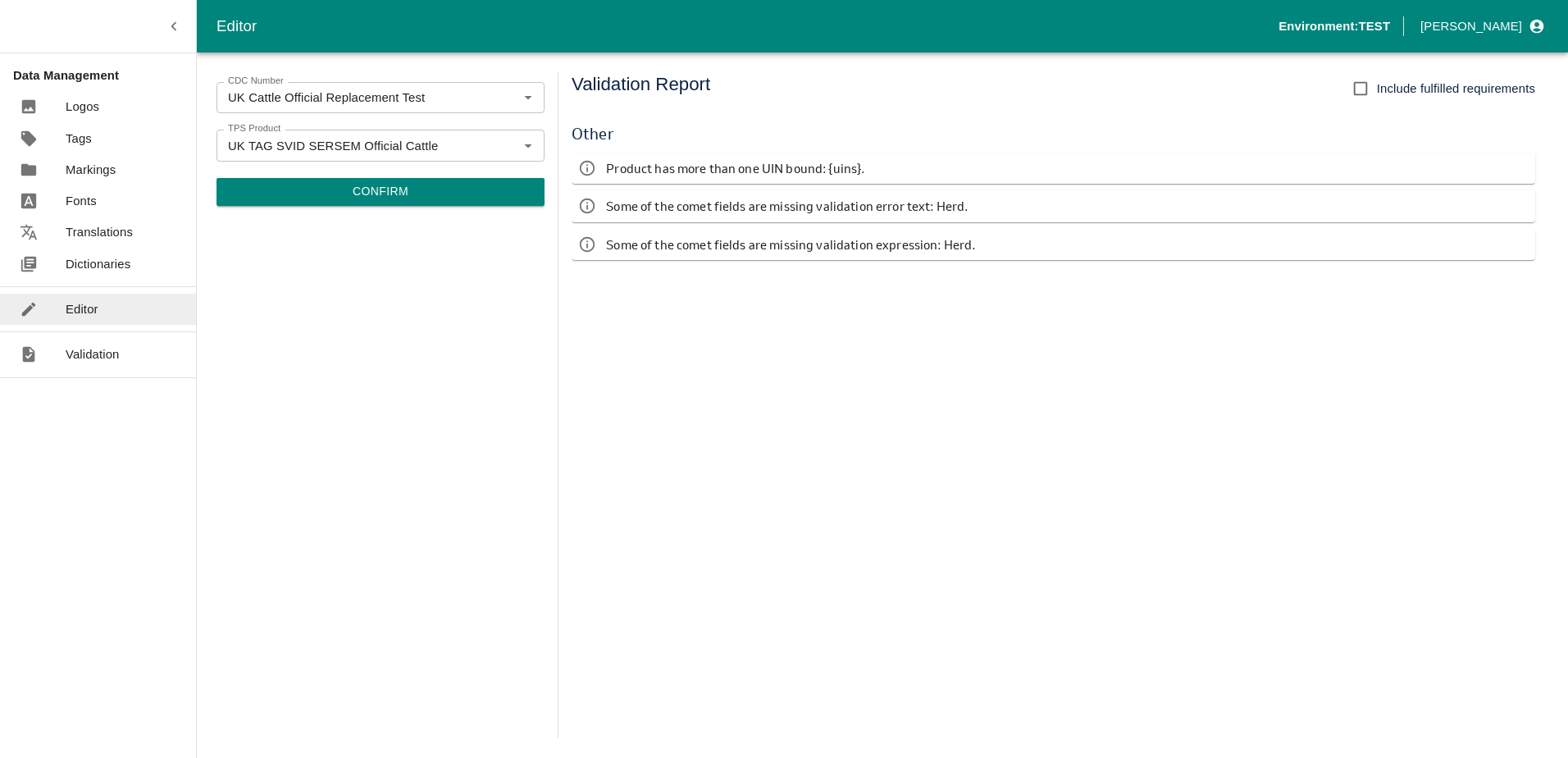
click at [384, 193] on button "Confirm" at bounding box center [380, 191] width 328 height 28
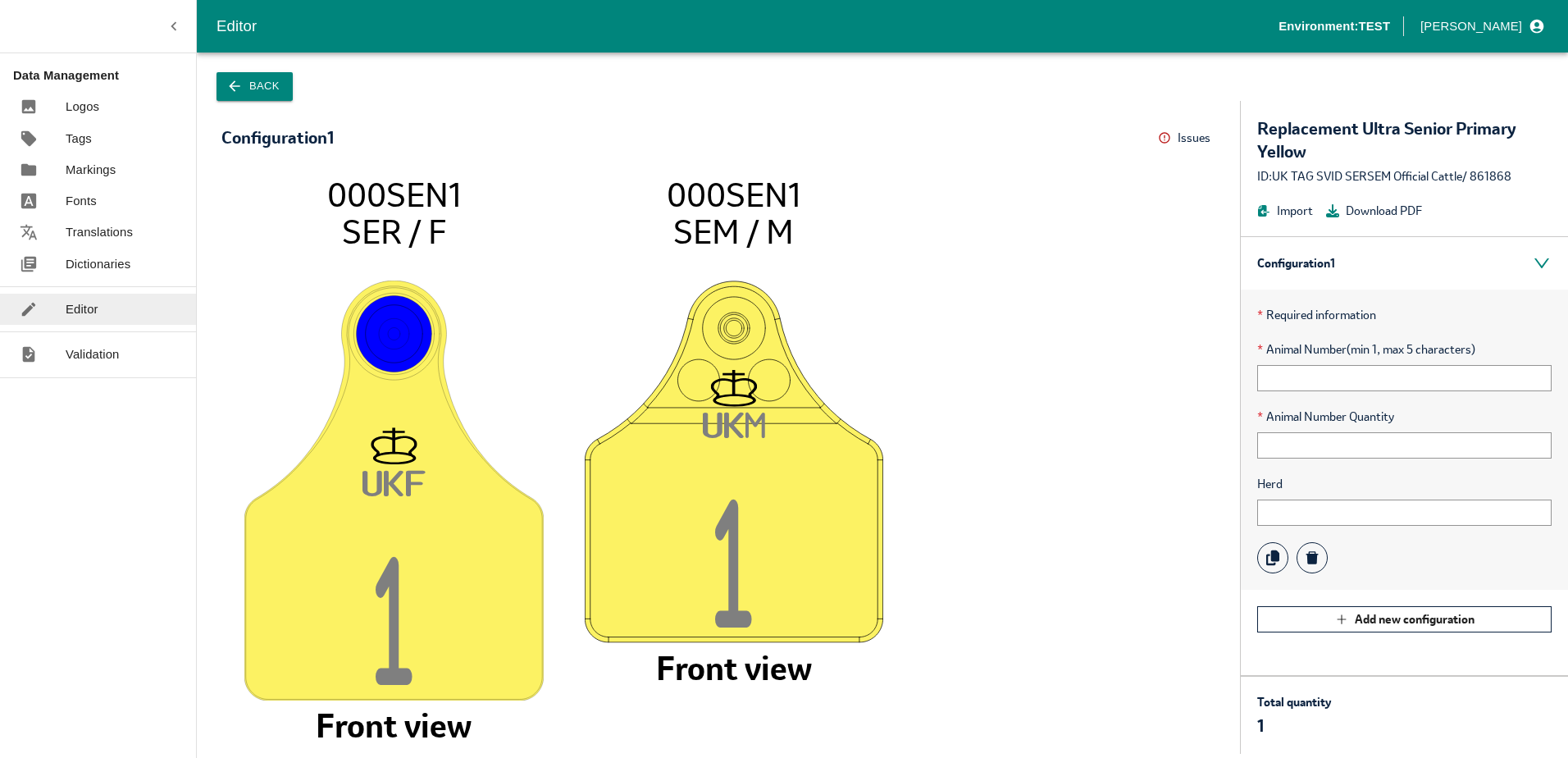
click at [263, 97] on button "Back" at bounding box center [254, 86] width 76 height 29
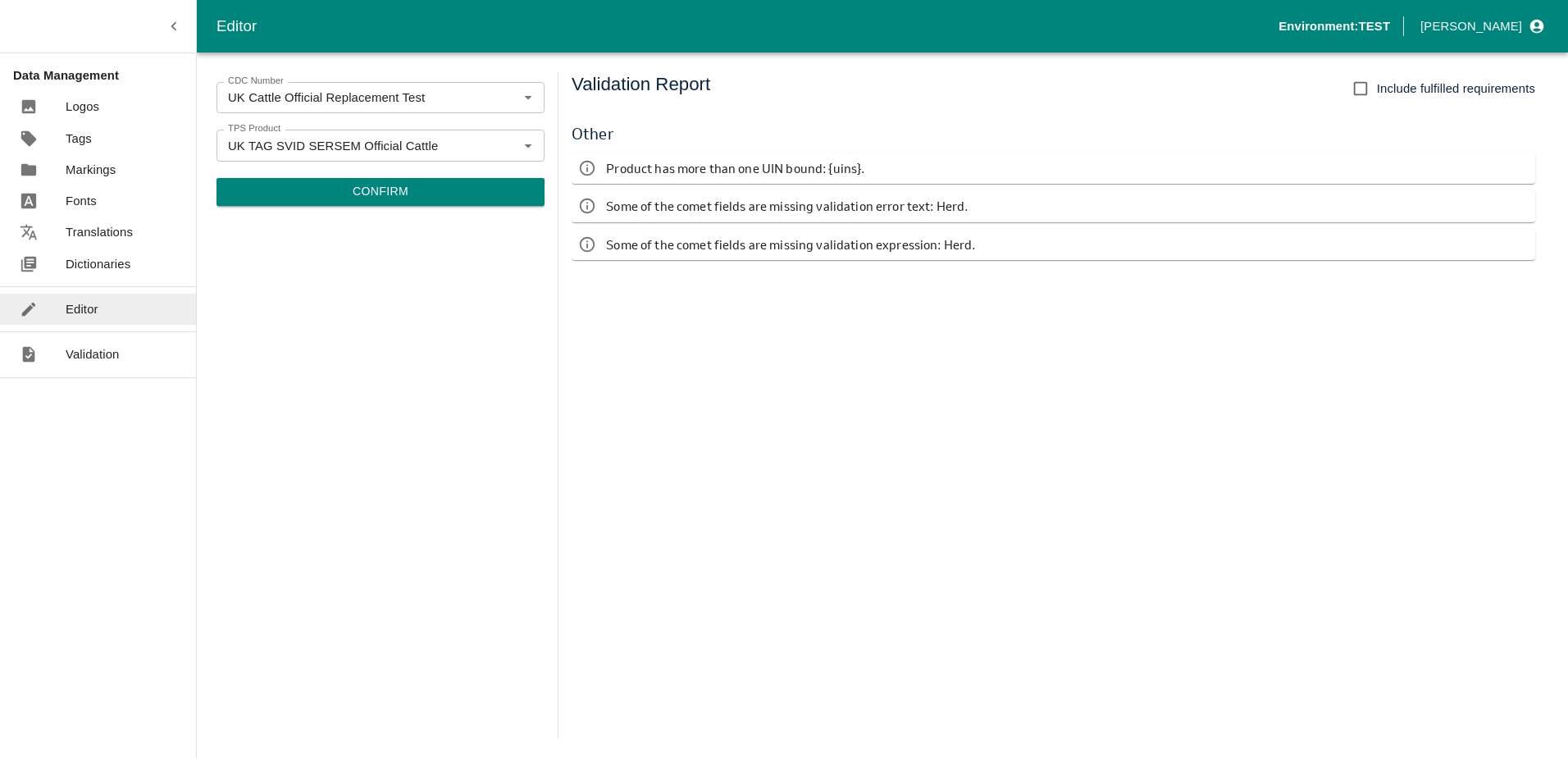
click at [375, 196] on button "Confirm" at bounding box center [380, 191] width 328 height 28
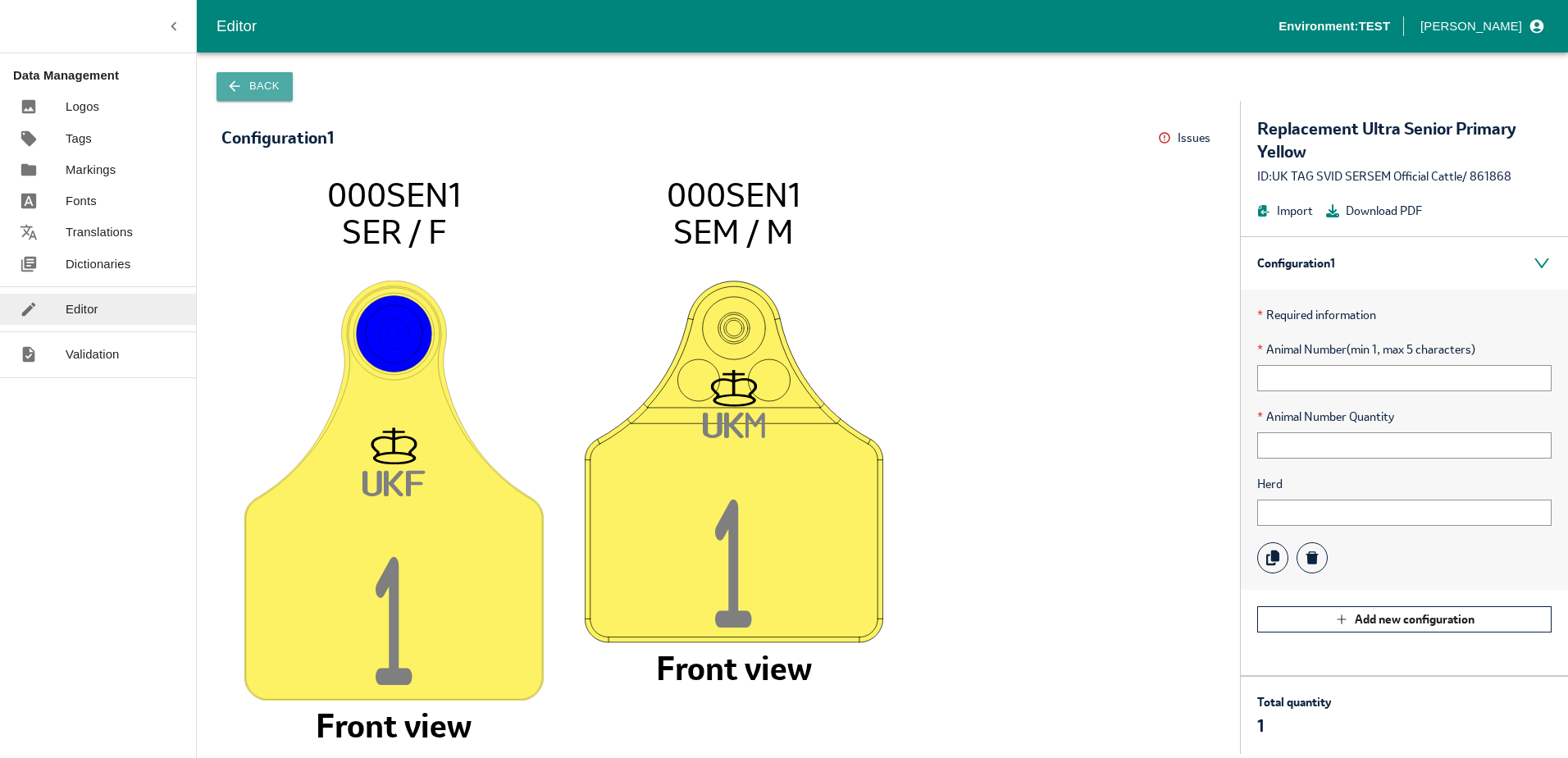
click at [243, 98] on button "Back" at bounding box center [254, 86] width 76 height 29
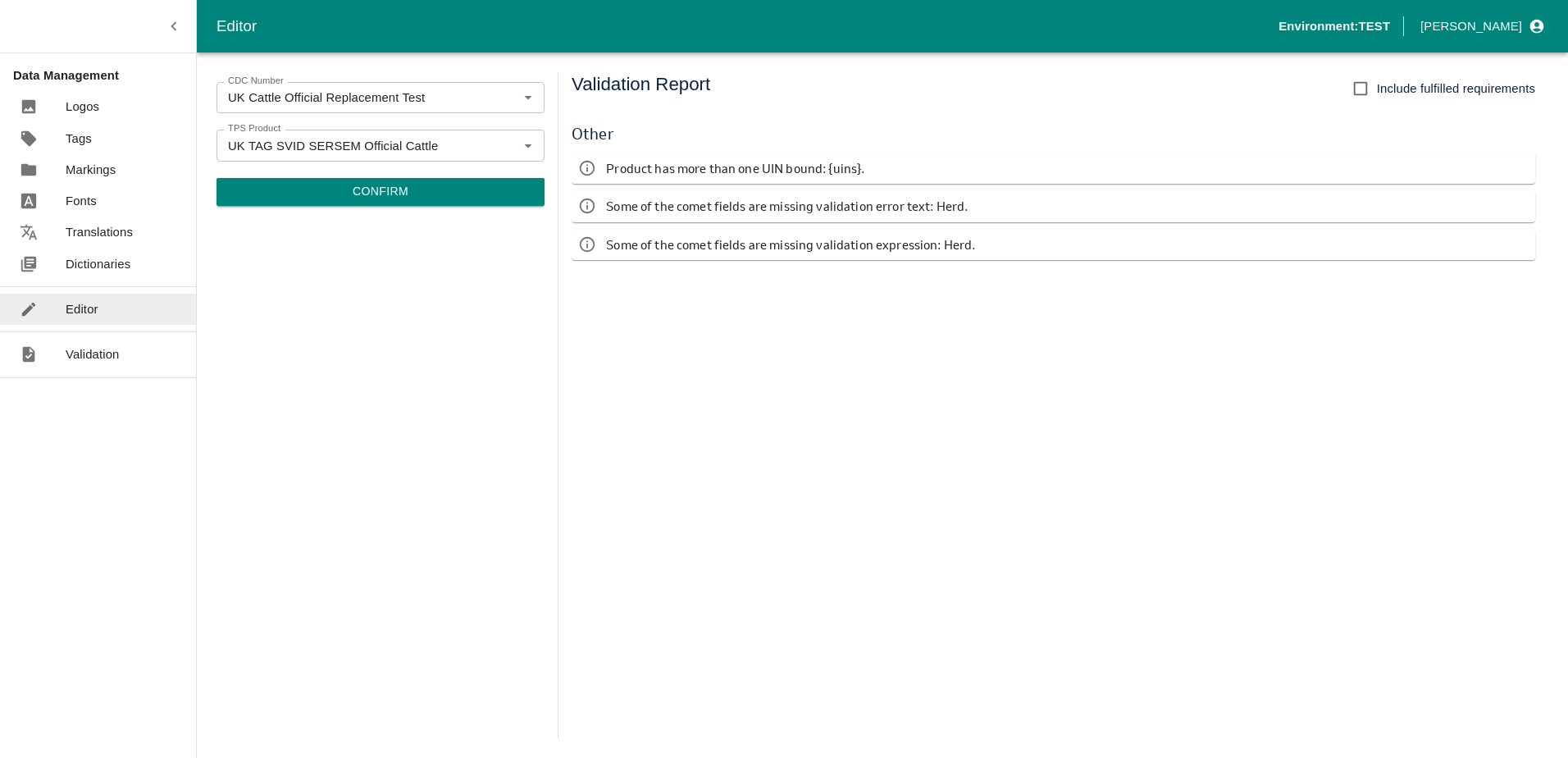
click at [392, 194] on button "Confirm" at bounding box center [380, 191] width 328 height 28
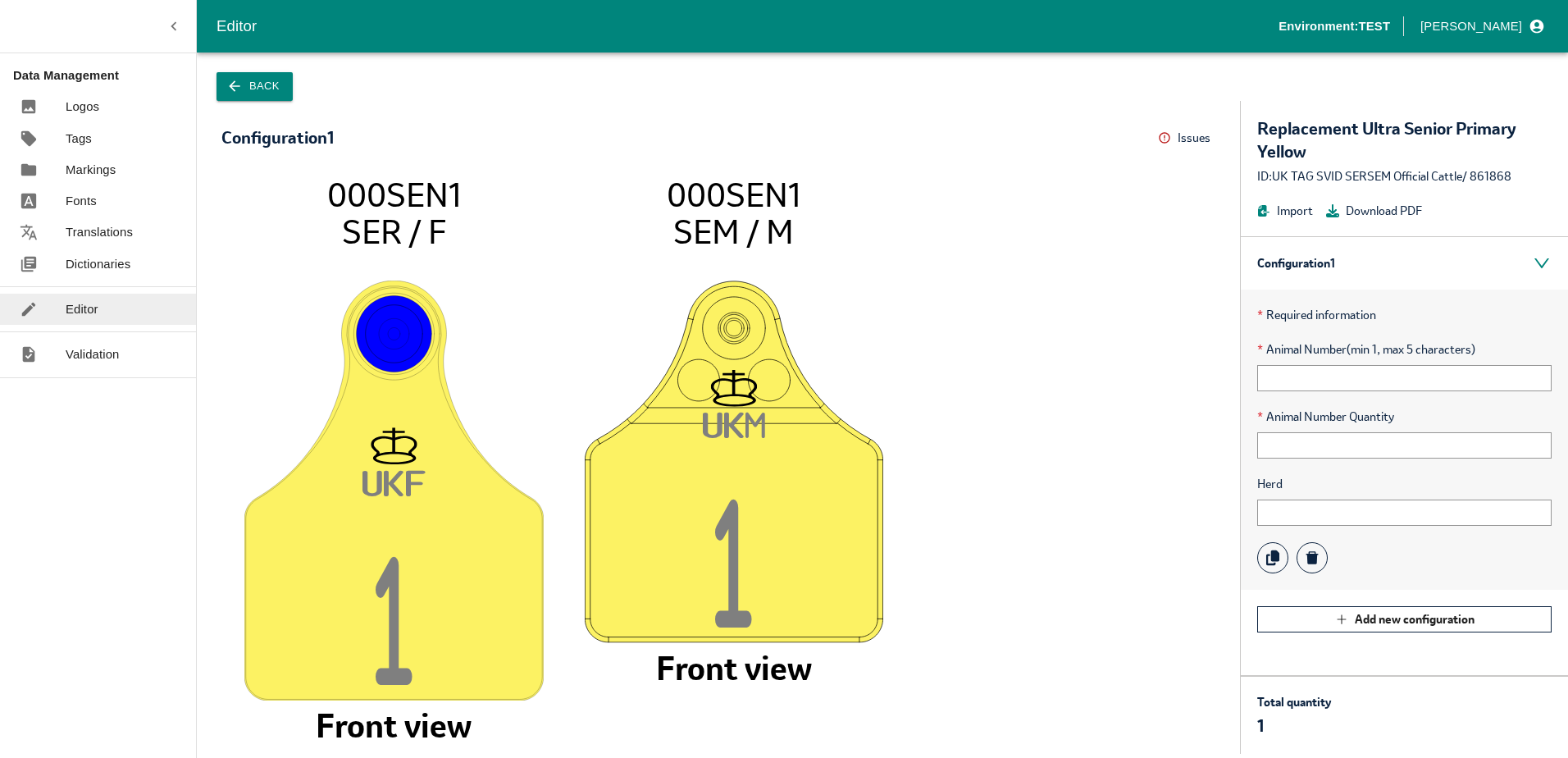
drag, startPoint x: 270, startPoint y: 111, endPoint x: 272, endPoint y: 101, distance: 10.2
click at [272, 101] on div "Configuration 1 Issues Menu UK F 1 000SEN1 SER / F Front view UK M 1 000SEN1 SE…" at bounding box center [718, 428] width 1043 height 653
click at [274, 92] on button "Back" at bounding box center [254, 86] width 76 height 29
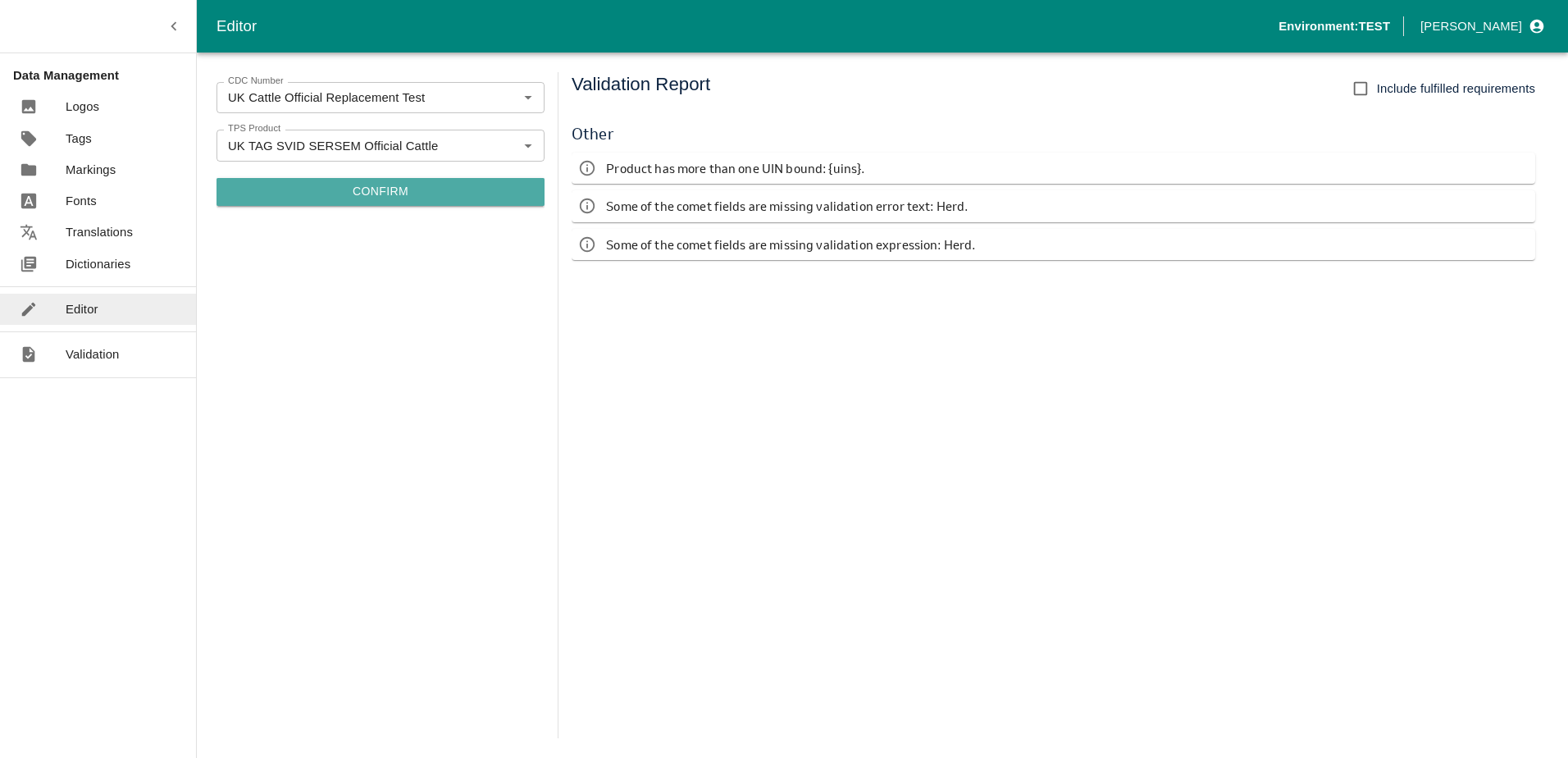
click at [418, 193] on button "Confirm" at bounding box center [380, 191] width 328 height 28
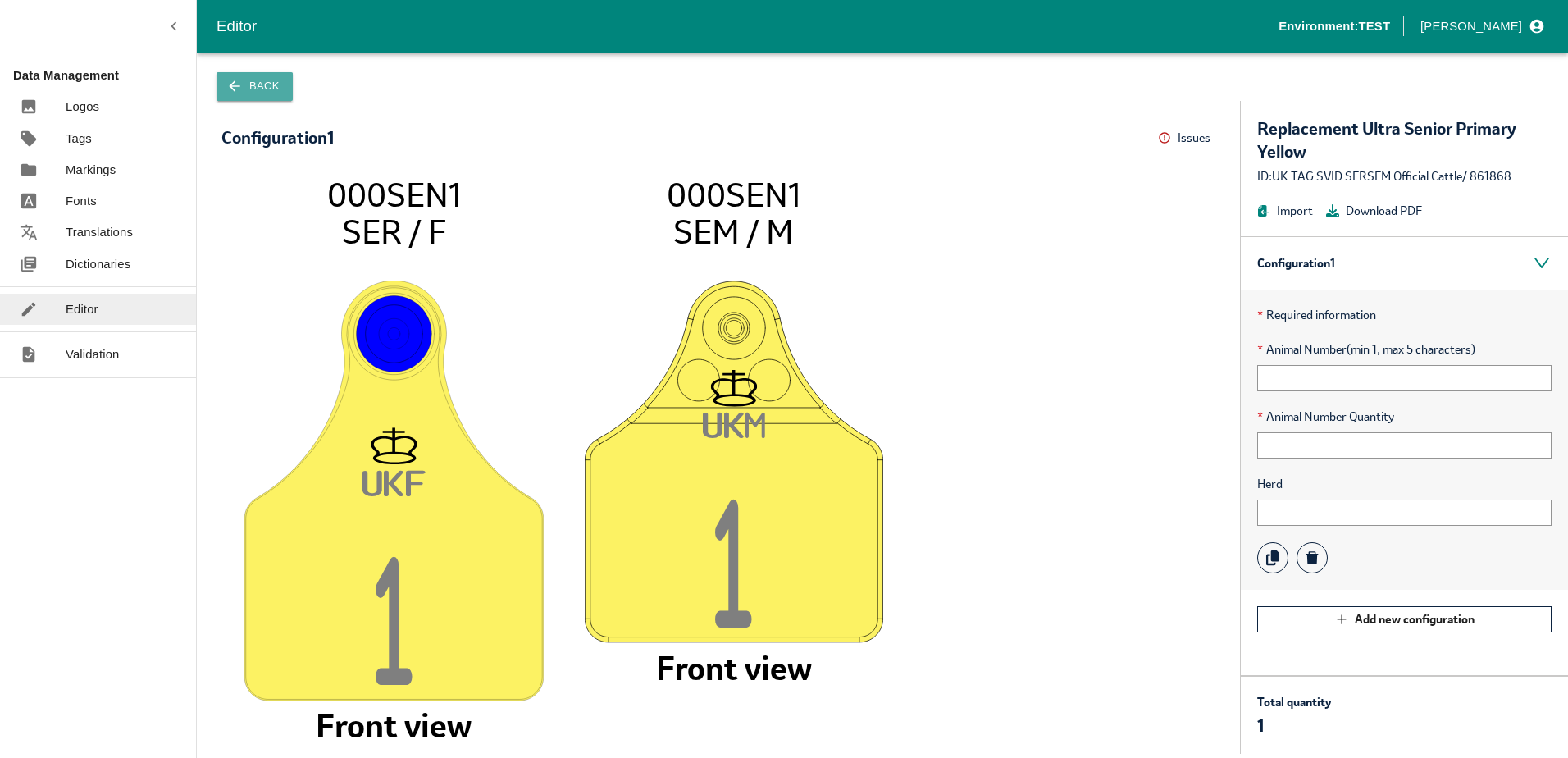
click at [250, 93] on button "Back" at bounding box center [254, 86] width 76 height 29
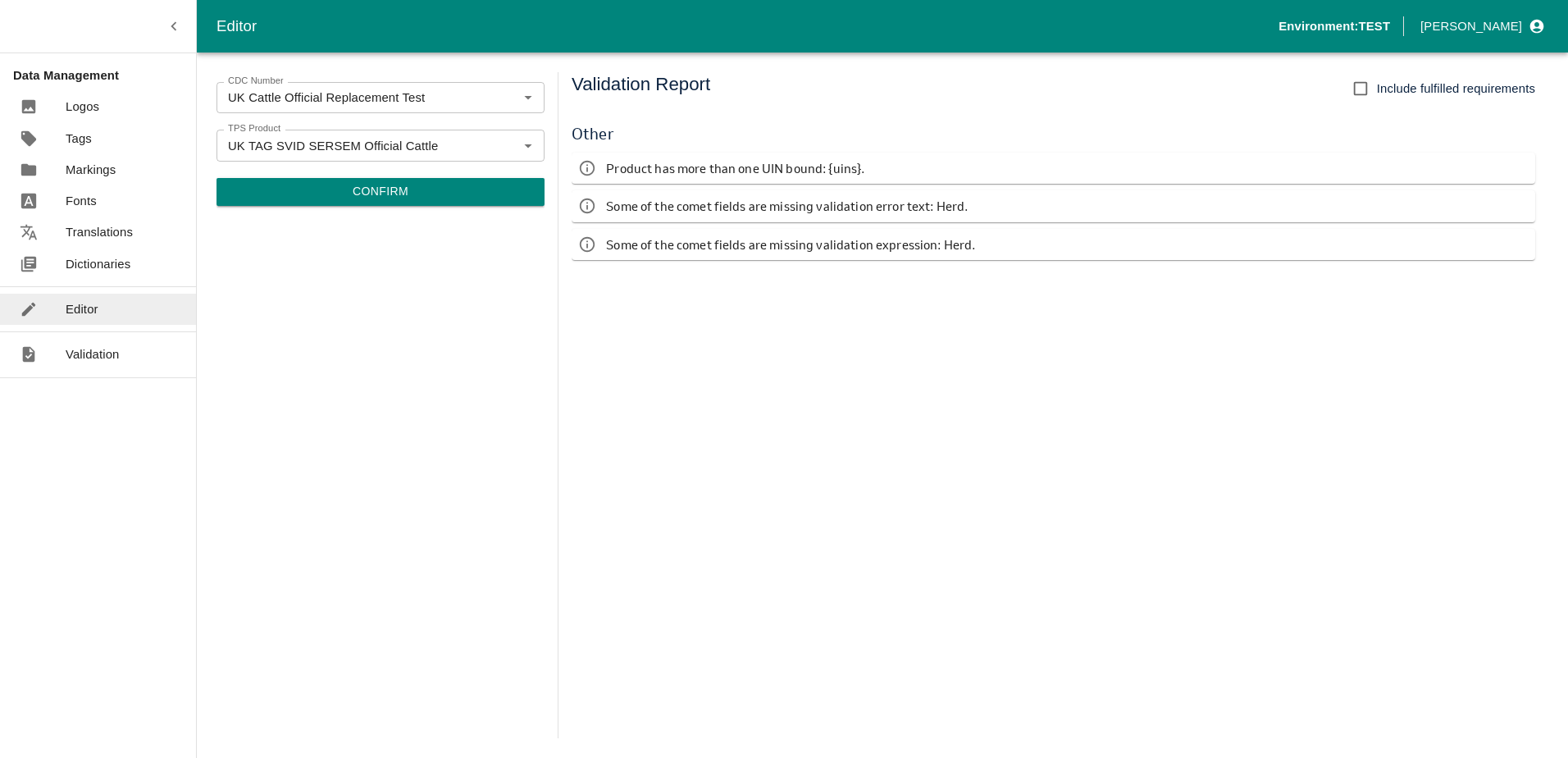
click at [372, 189] on button "Confirm" at bounding box center [380, 191] width 328 height 28
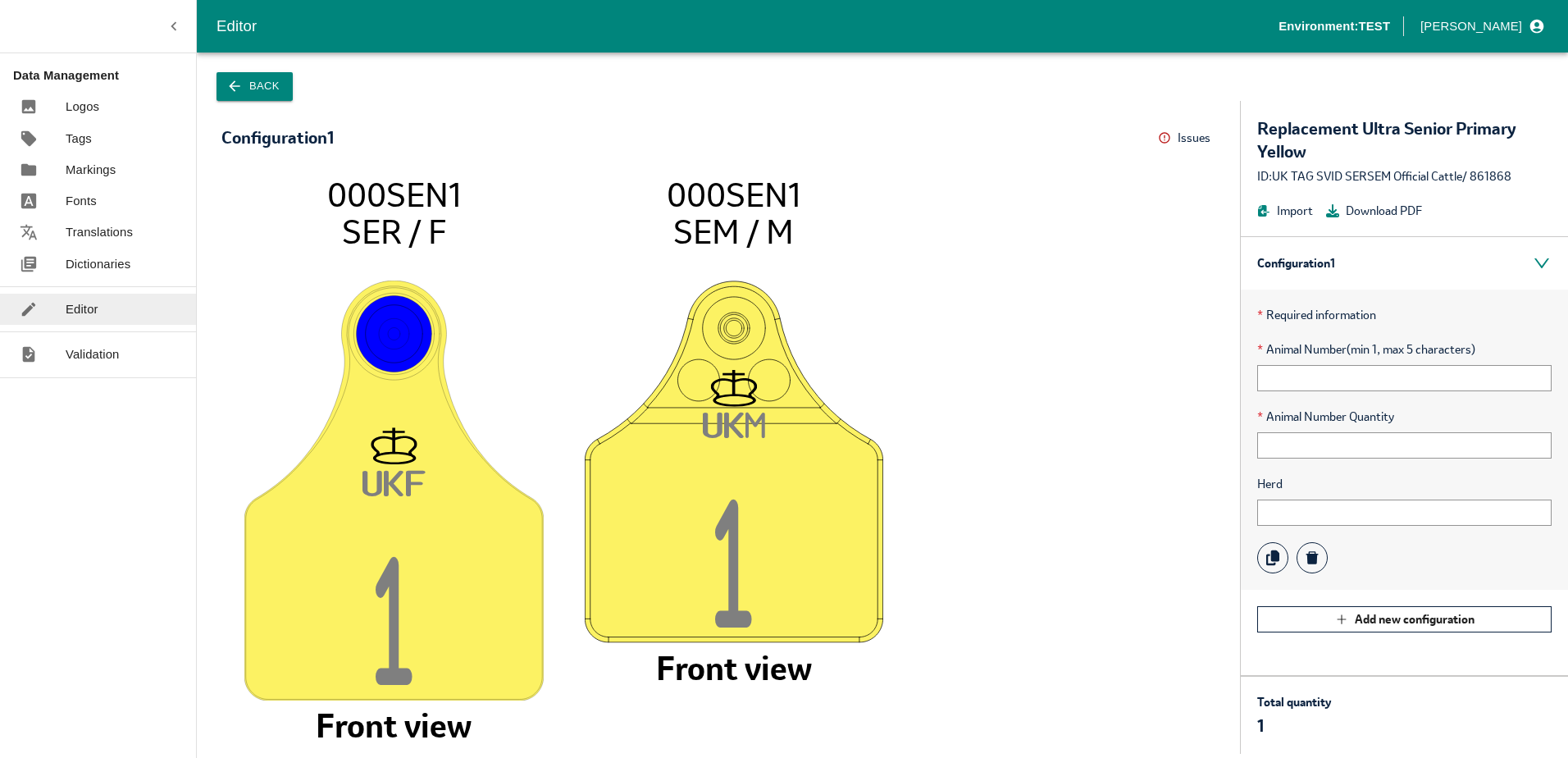
click at [235, 90] on icon "button" at bounding box center [235, 86] width 17 height 17
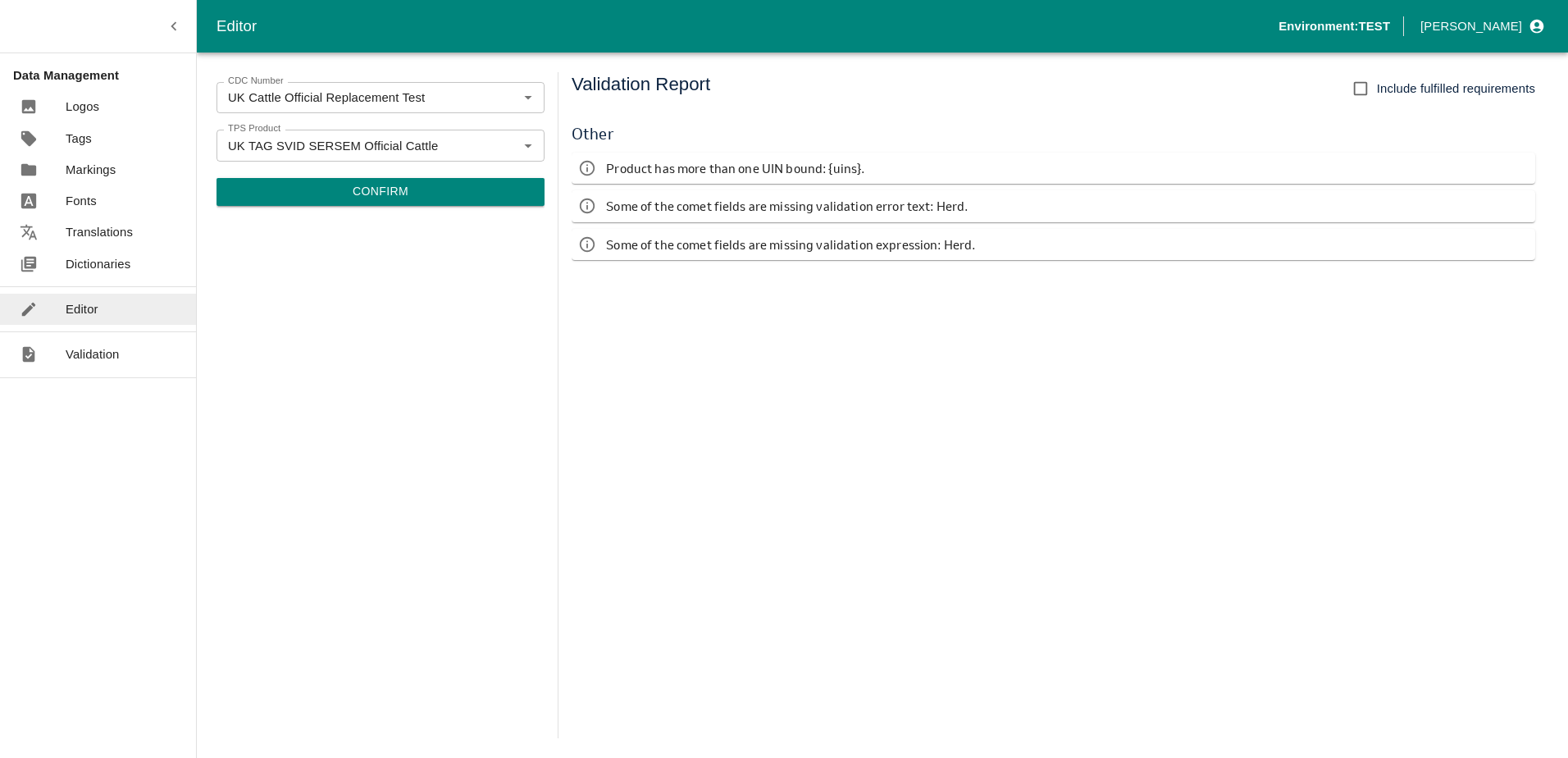
click at [352, 193] on button "Confirm" at bounding box center [380, 191] width 328 height 28
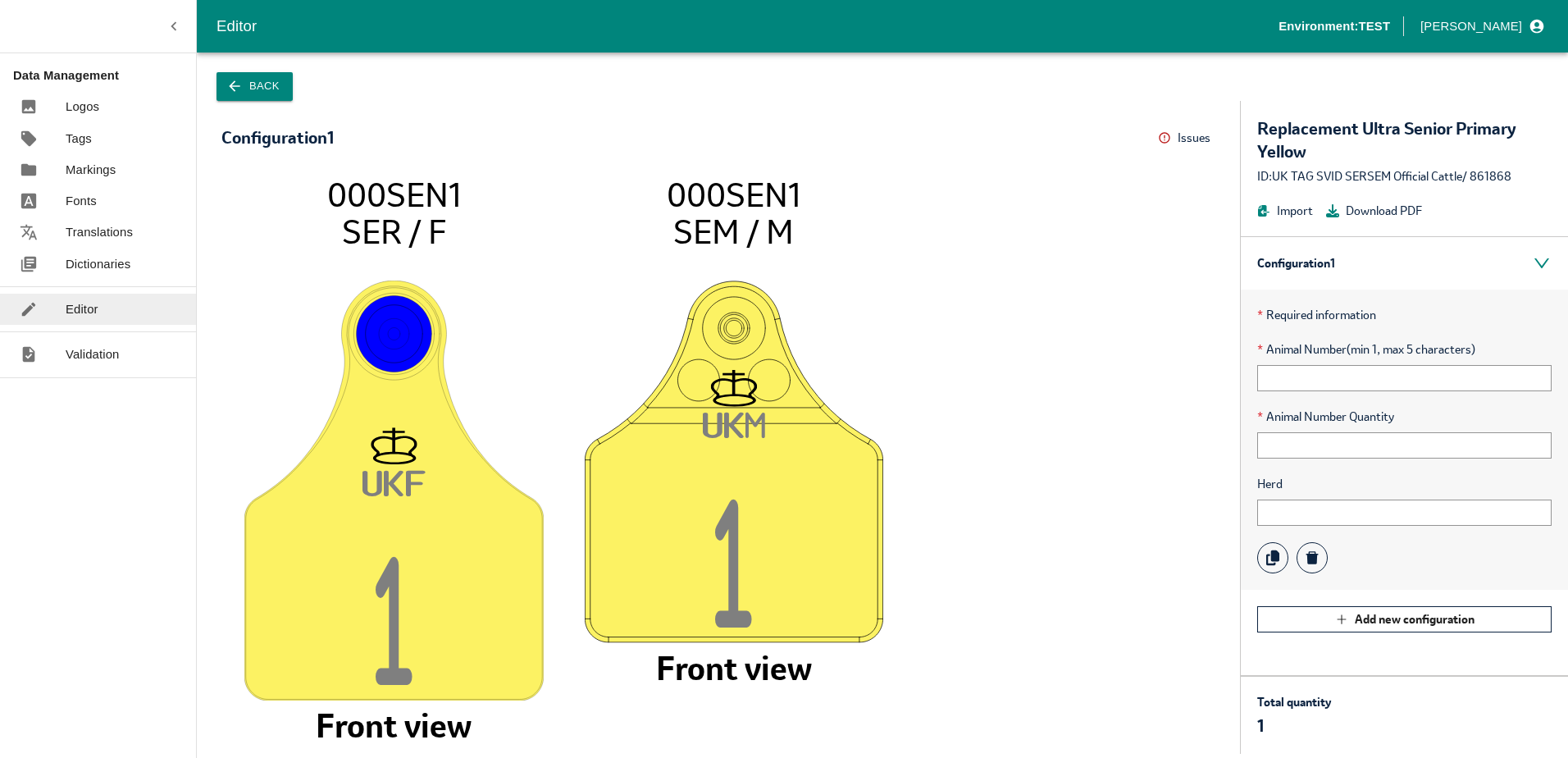
click at [352, 193] on tspan "000SEN1" at bounding box center [394, 194] width 133 height 42
click at [254, 89] on button "Back" at bounding box center [254, 86] width 76 height 29
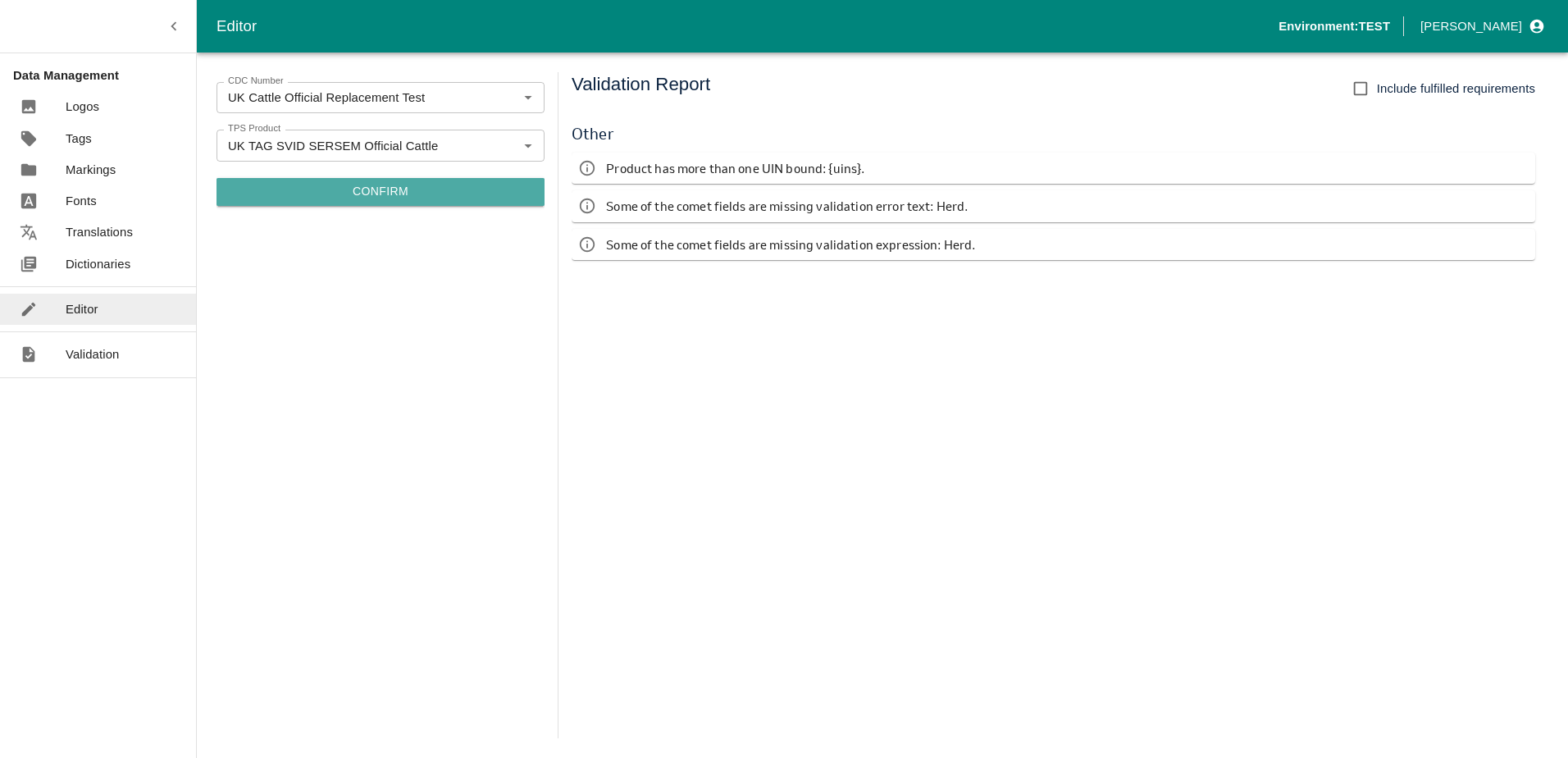
click at [365, 182] on button "Confirm" at bounding box center [380, 191] width 328 height 28
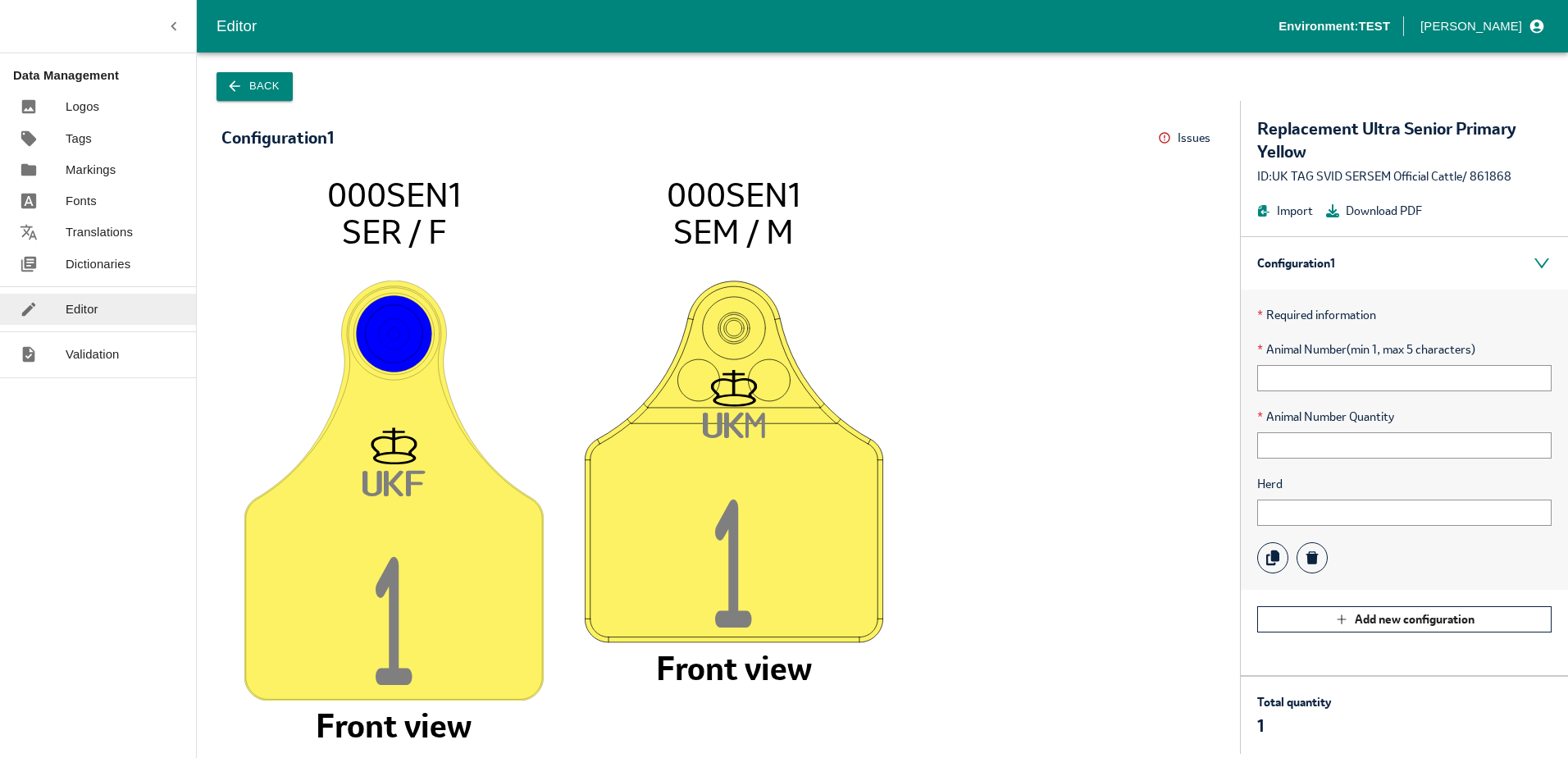
click at [248, 93] on button "Back" at bounding box center [254, 86] width 76 height 29
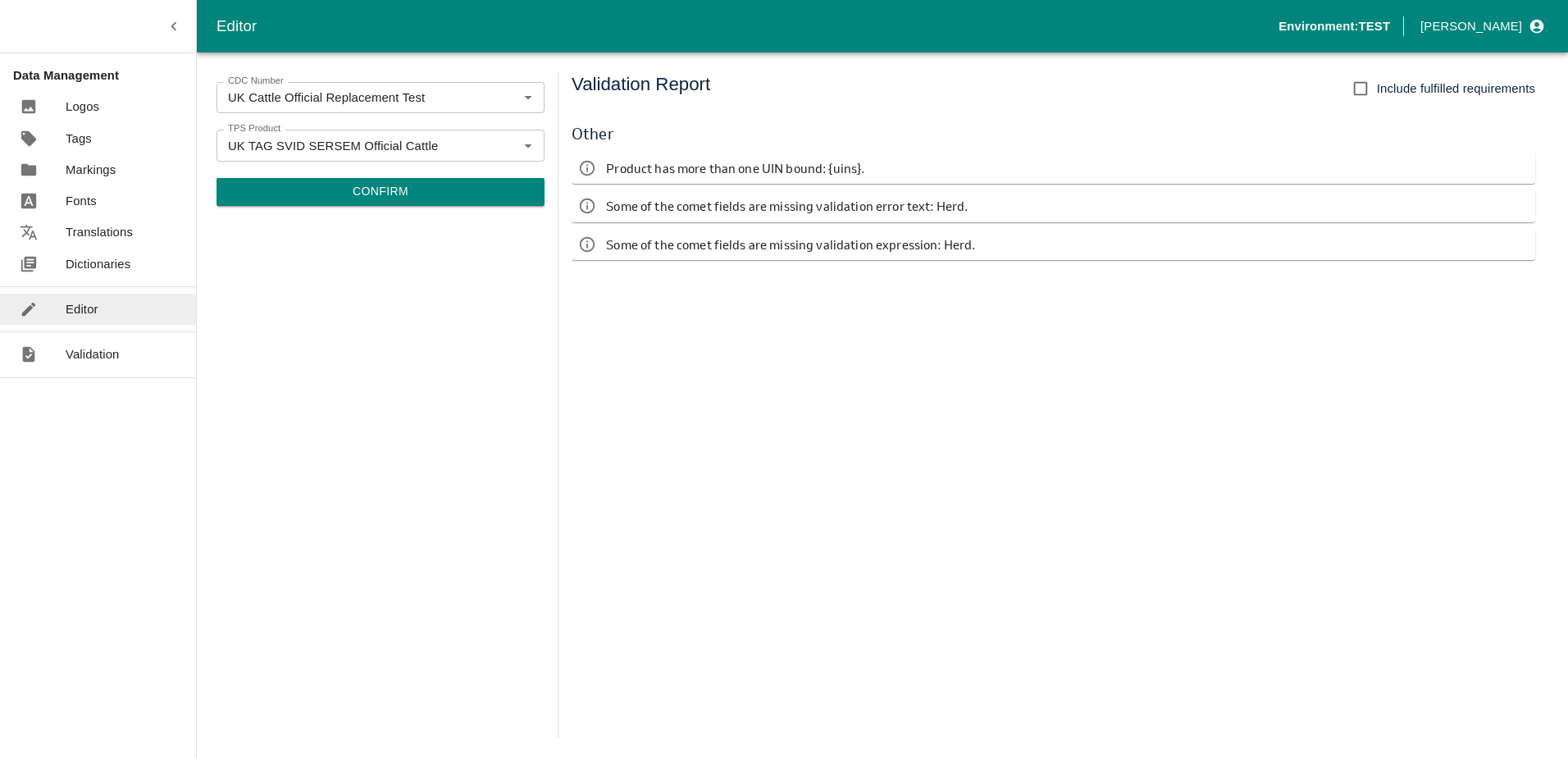
click at [396, 195] on button "Confirm" at bounding box center [380, 191] width 328 height 28
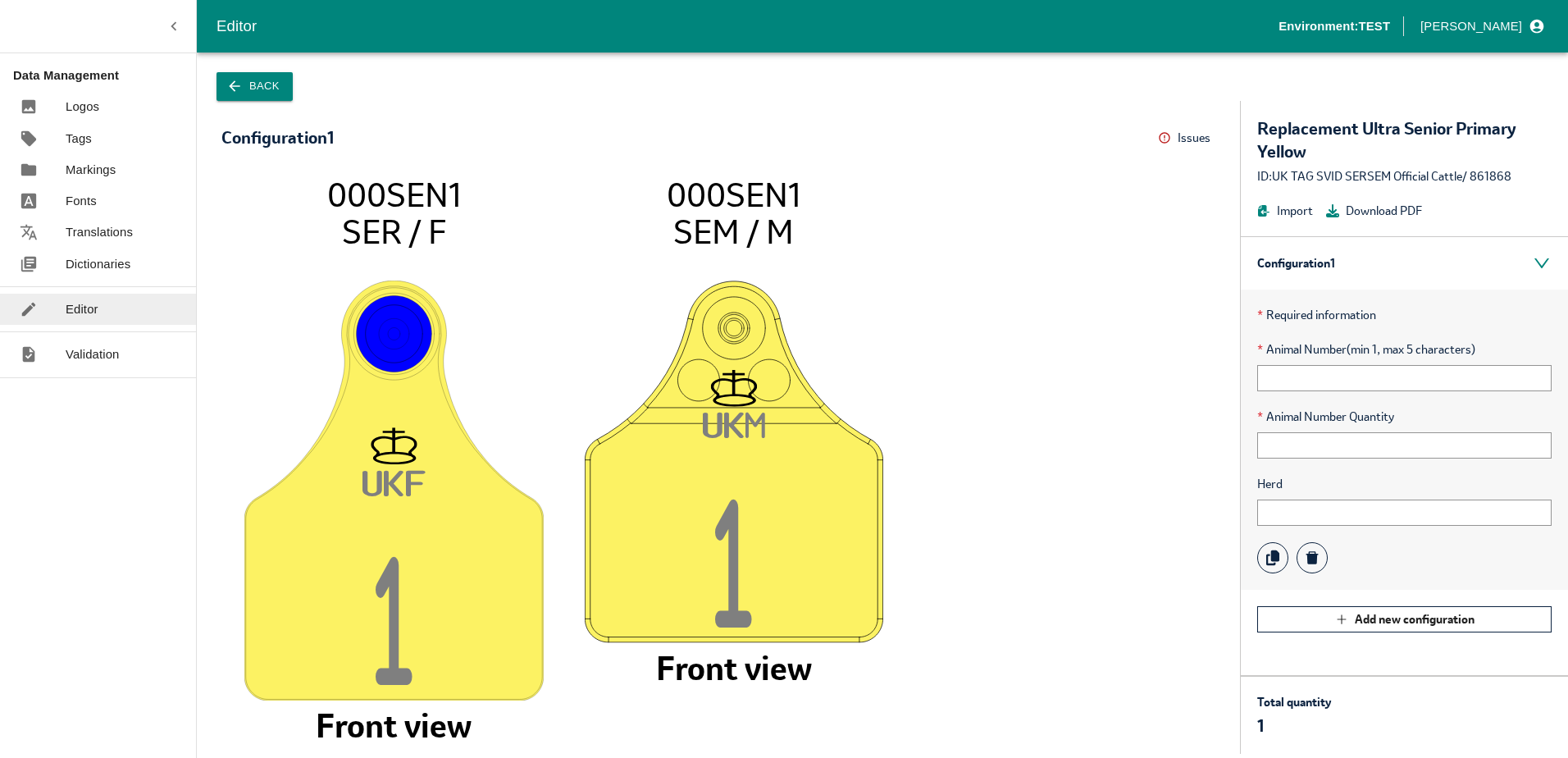
click at [237, 86] on icon "button" at bounding box center [235, 86] width 17 height 17
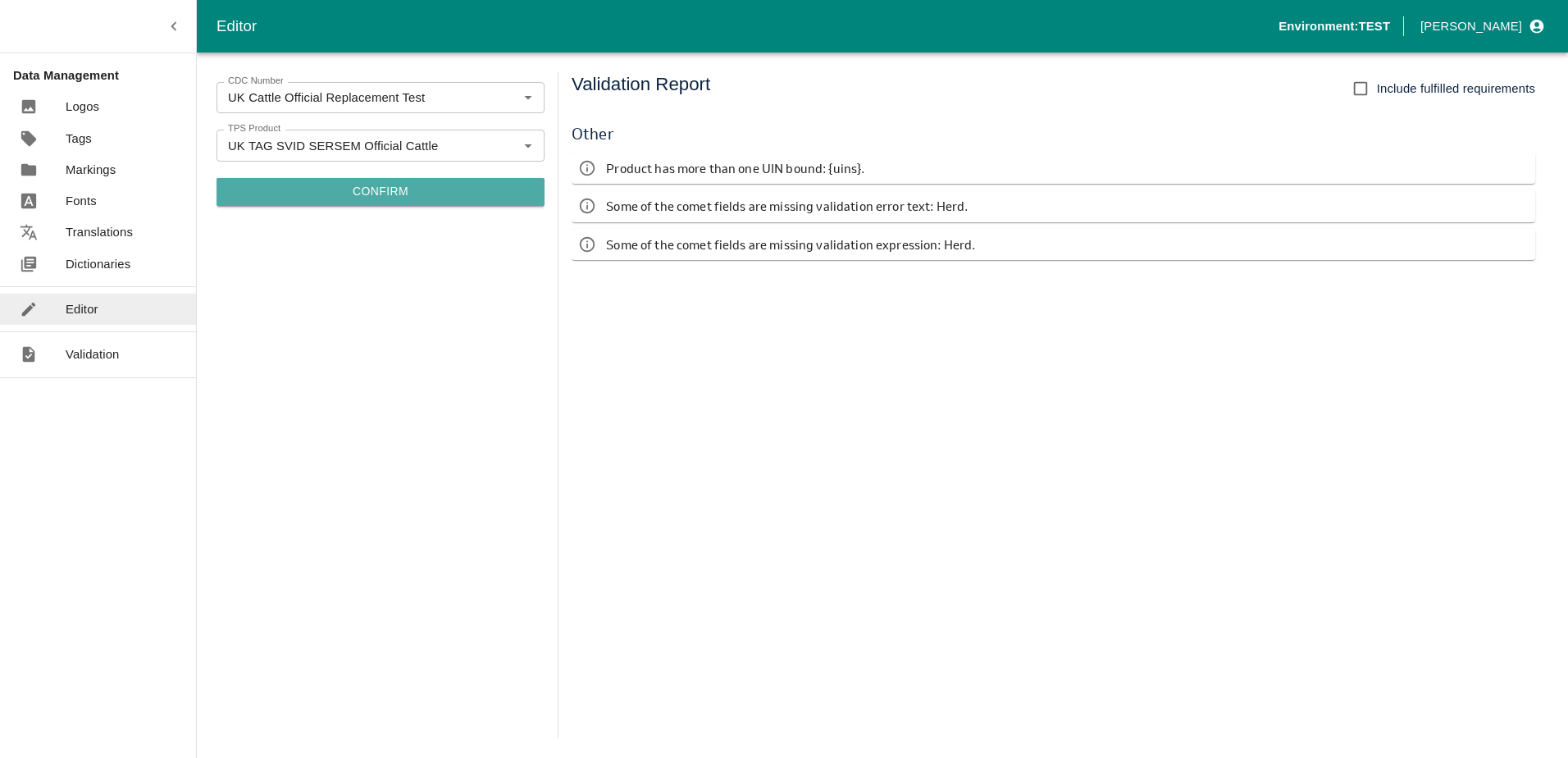
click at [423, 188] on button "Confirm" at bounding box center [380, 191] width 328 height 28
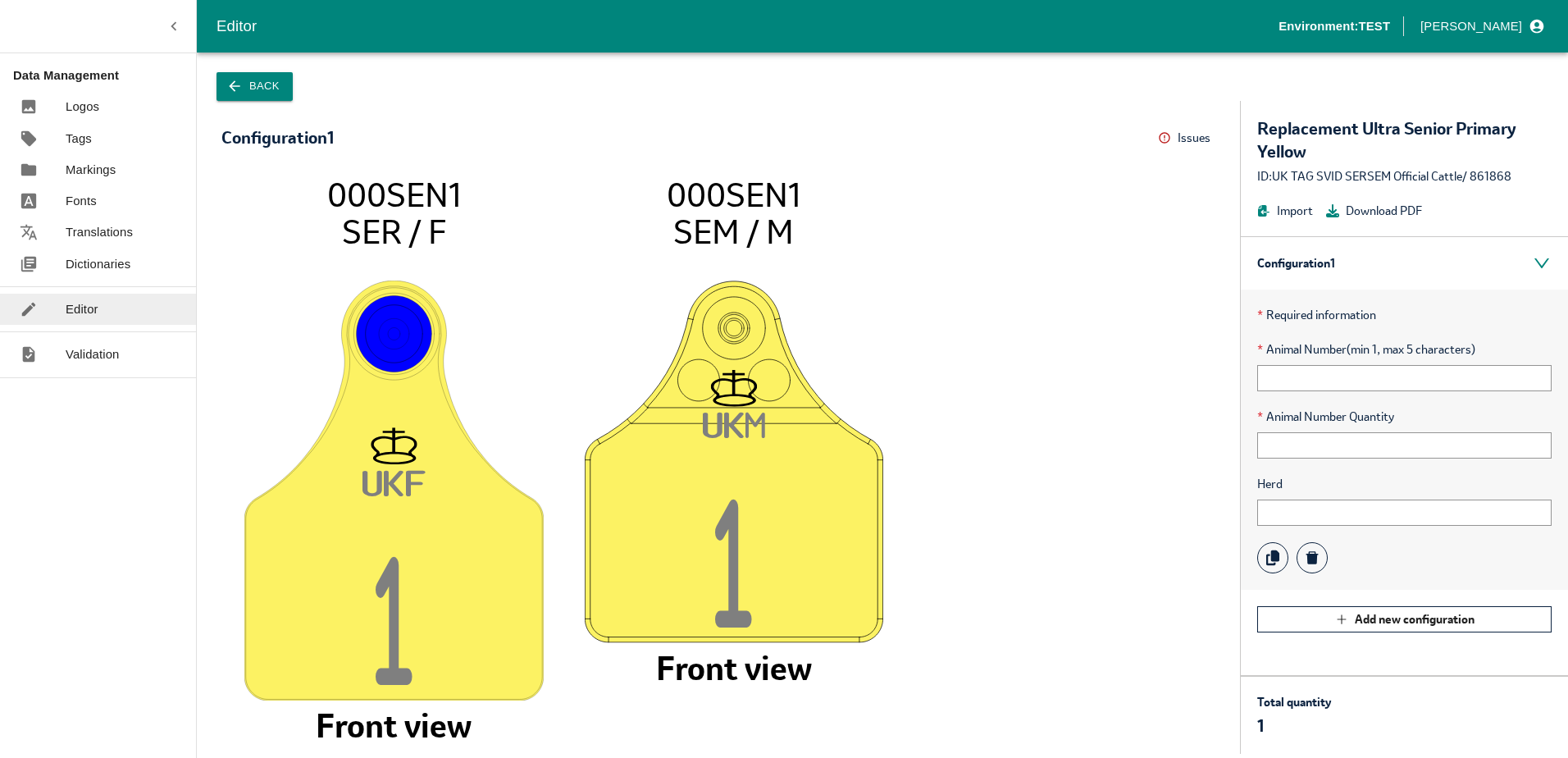
click at [256, 84] on button "Back" at bounding box center [254, 86] width 76 height 29
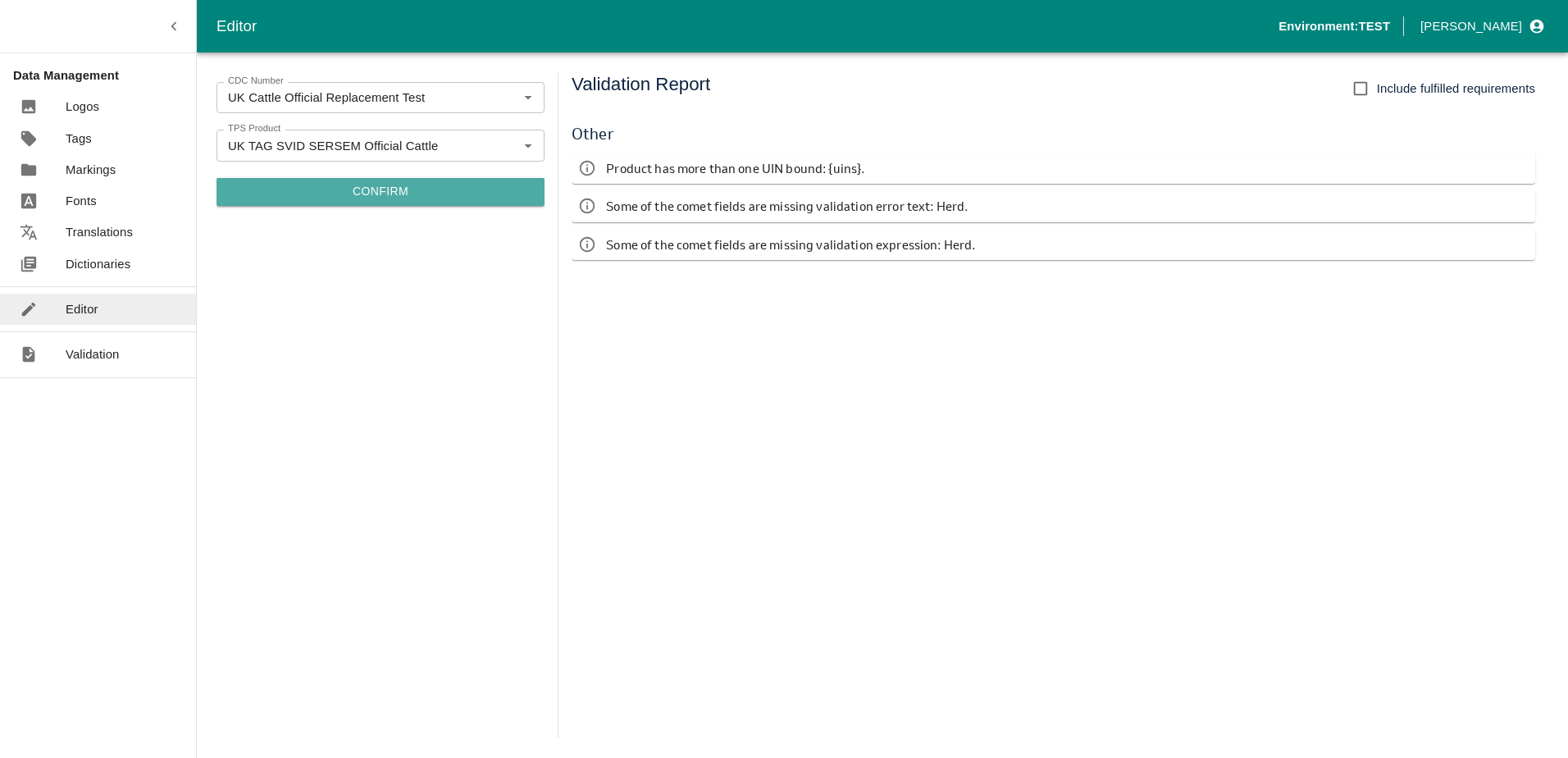
click at [382, 190] on button "Confirm" at bounding box center [380, 191] width 328 height 28
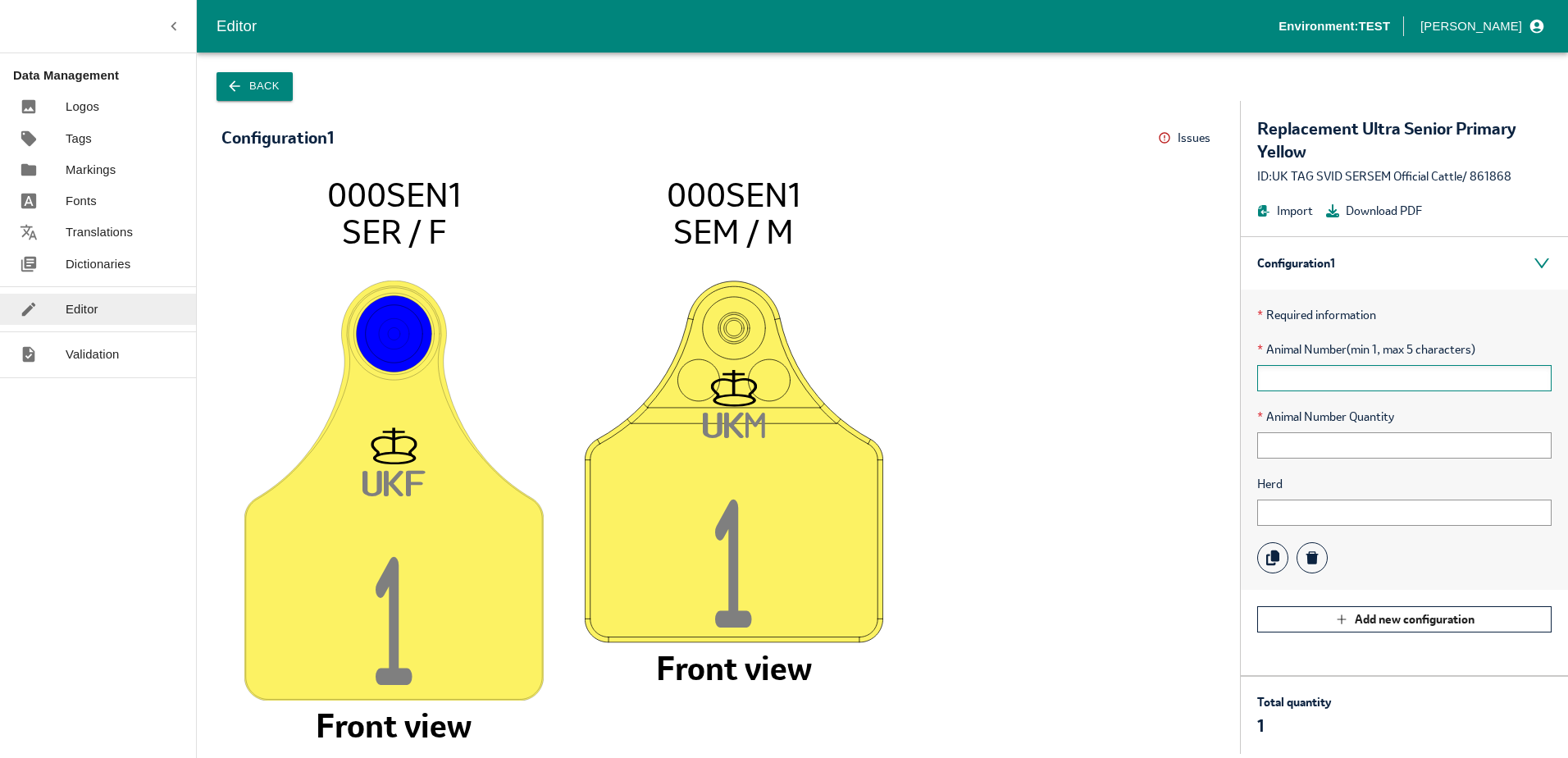
click at [1313, 385] on input "text" at bounding box center [1404, 378] width 294 height 27
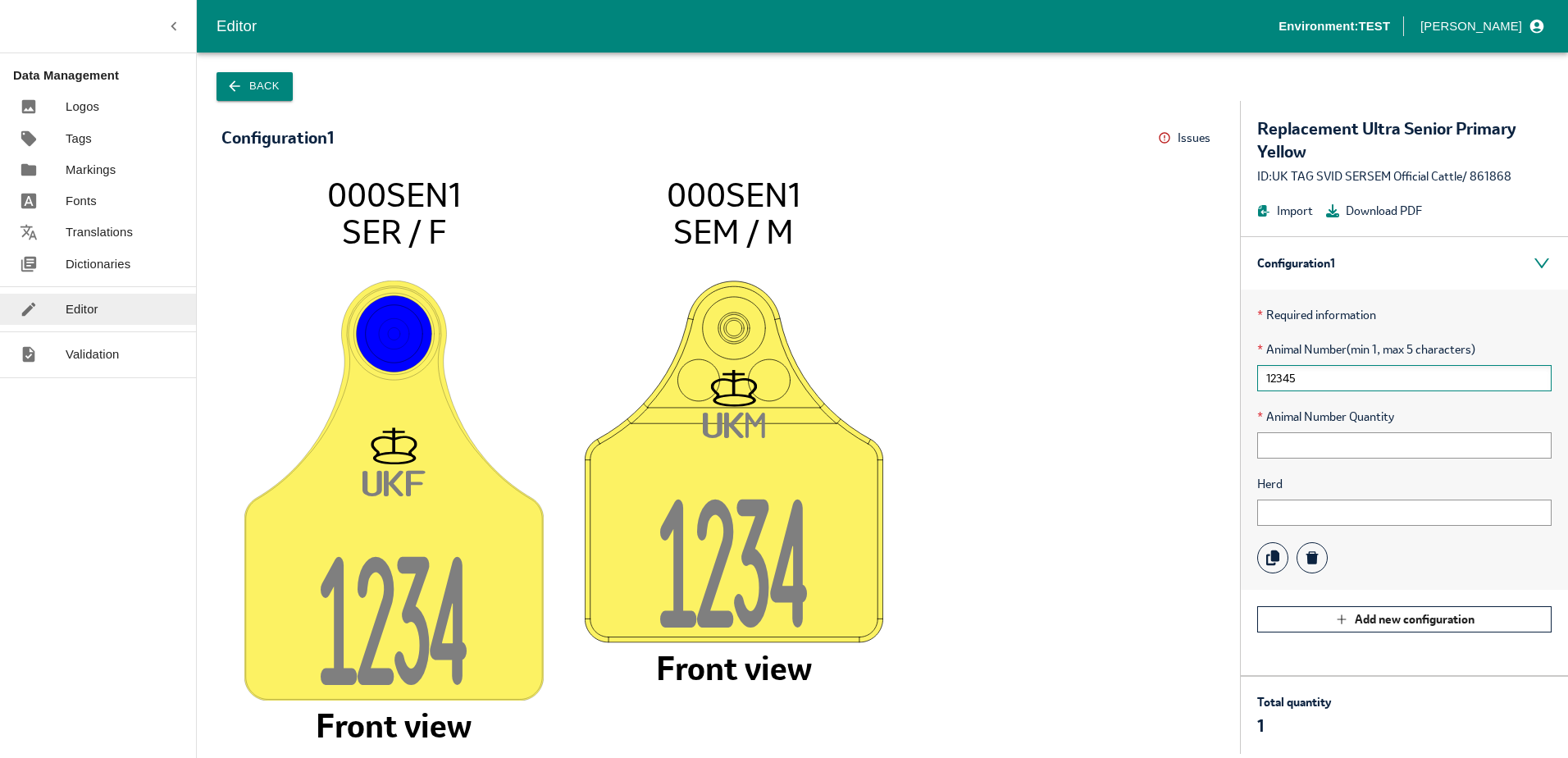
type input "123456"
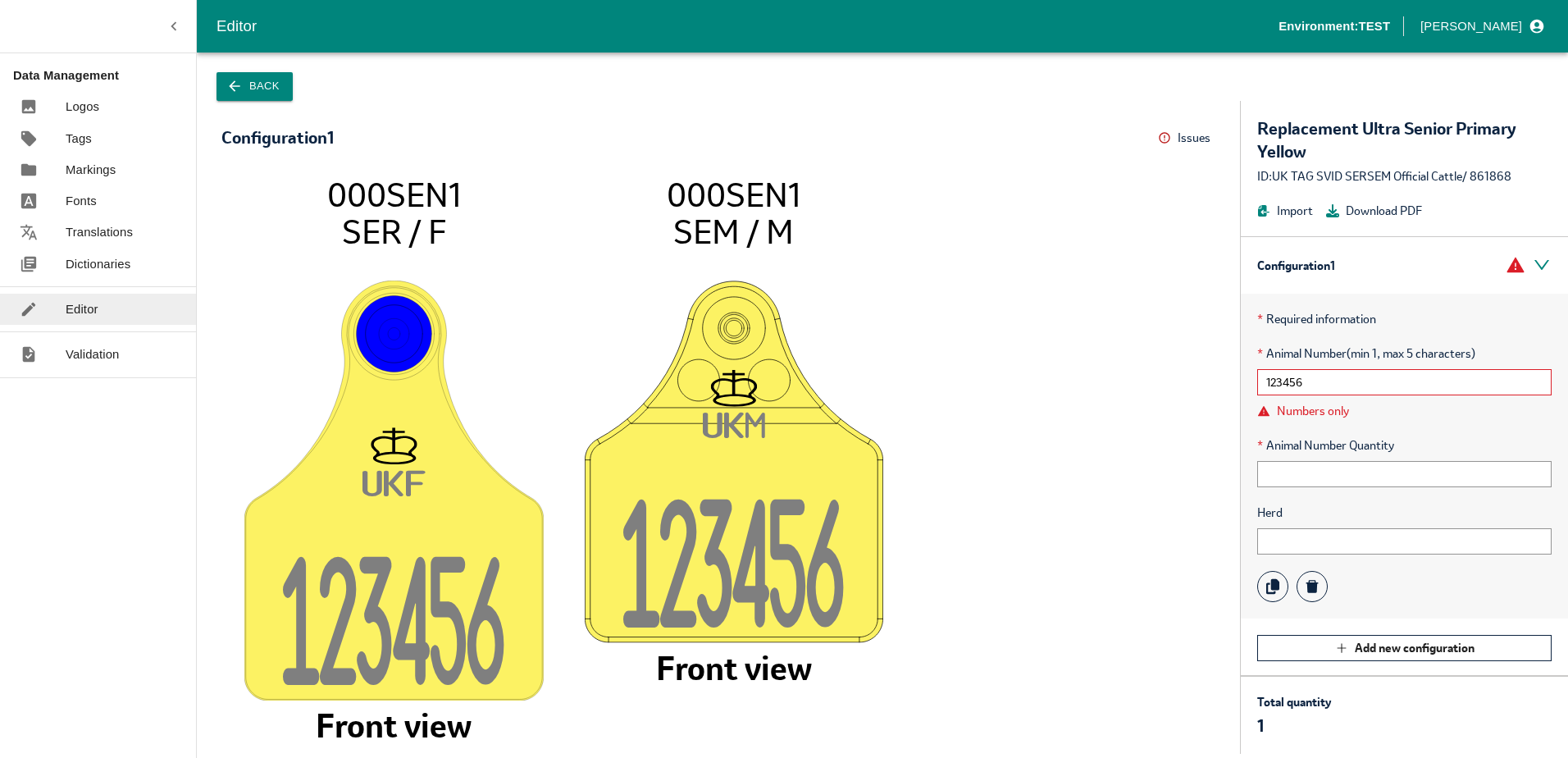
drag, startPoint x: 1322, startPoint y: 373, endPoint x: 1158, endPoint y: 390, distance: 164.9
click at [1158, 390] on div "Configuration 1 Issues Menu UK F 12345 6 000SEN1 SER / F Front view UK M 12345 …" at bounding box center [882, 428] width 1371 height 653
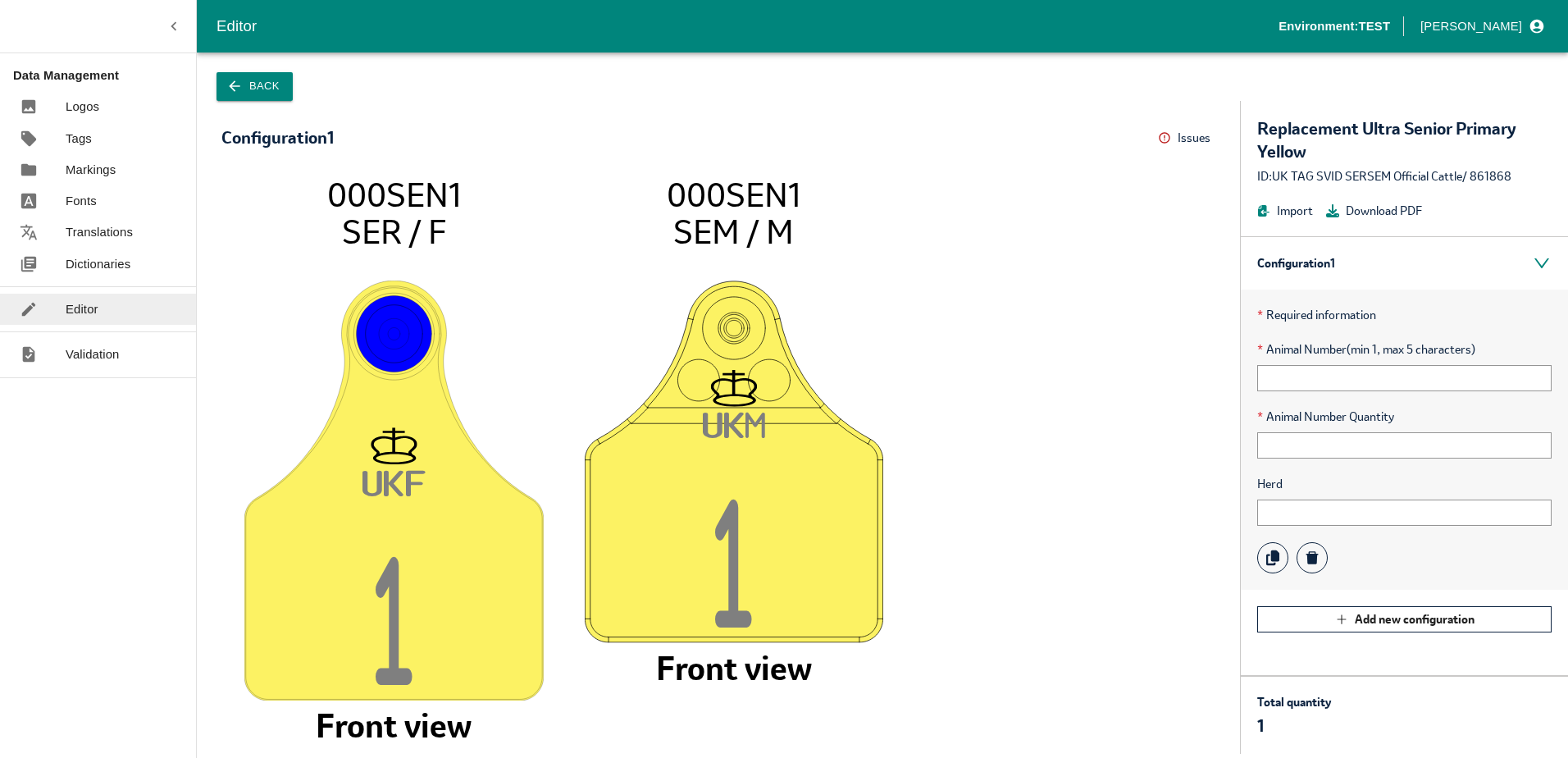
click at [267, 72] on button "Back" at bounding box center [254, 86] width 76 height 29
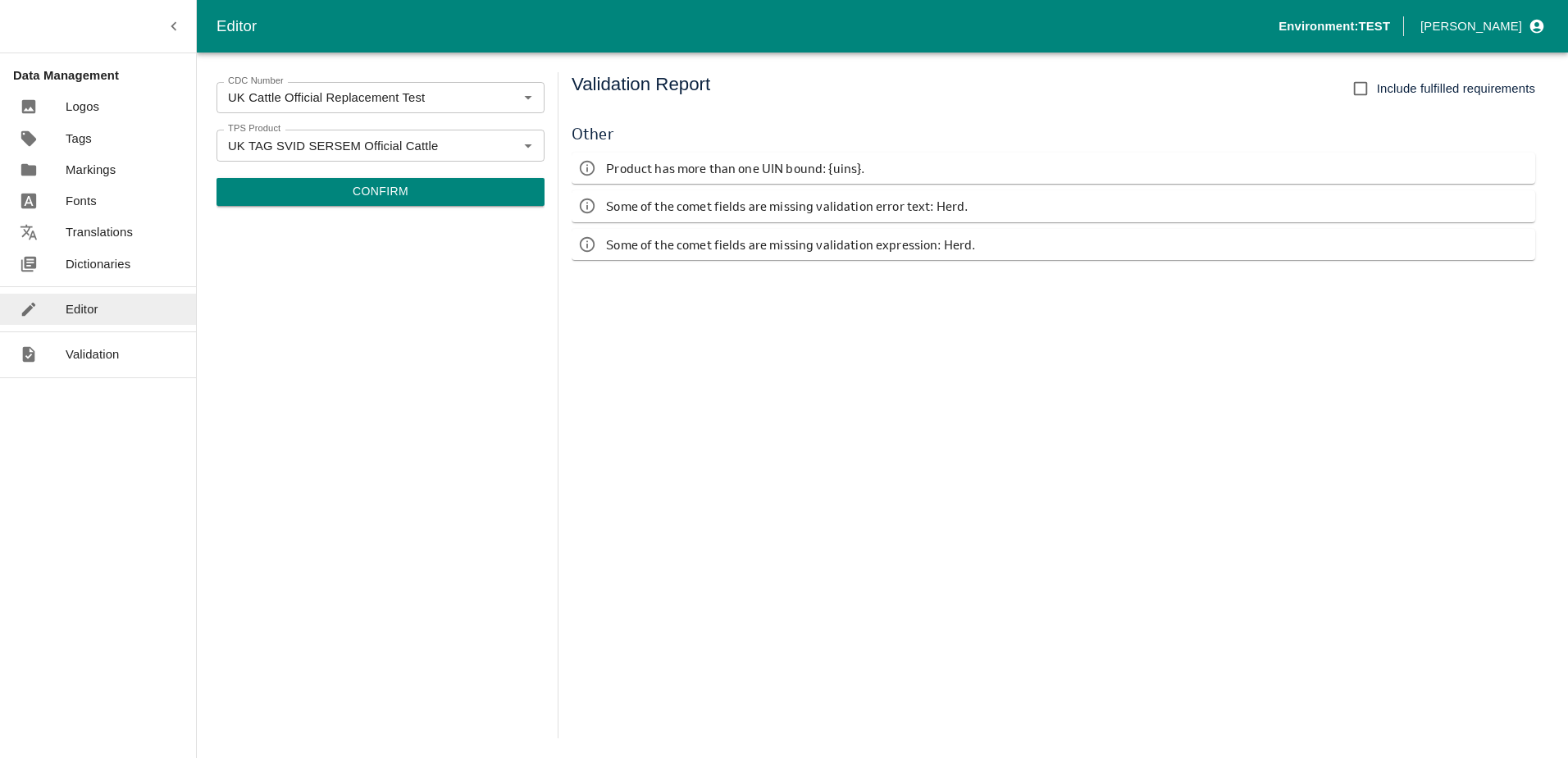
click at [342, 193] on button "Confirm" at bounding box center [380, 191] width 328 height 28
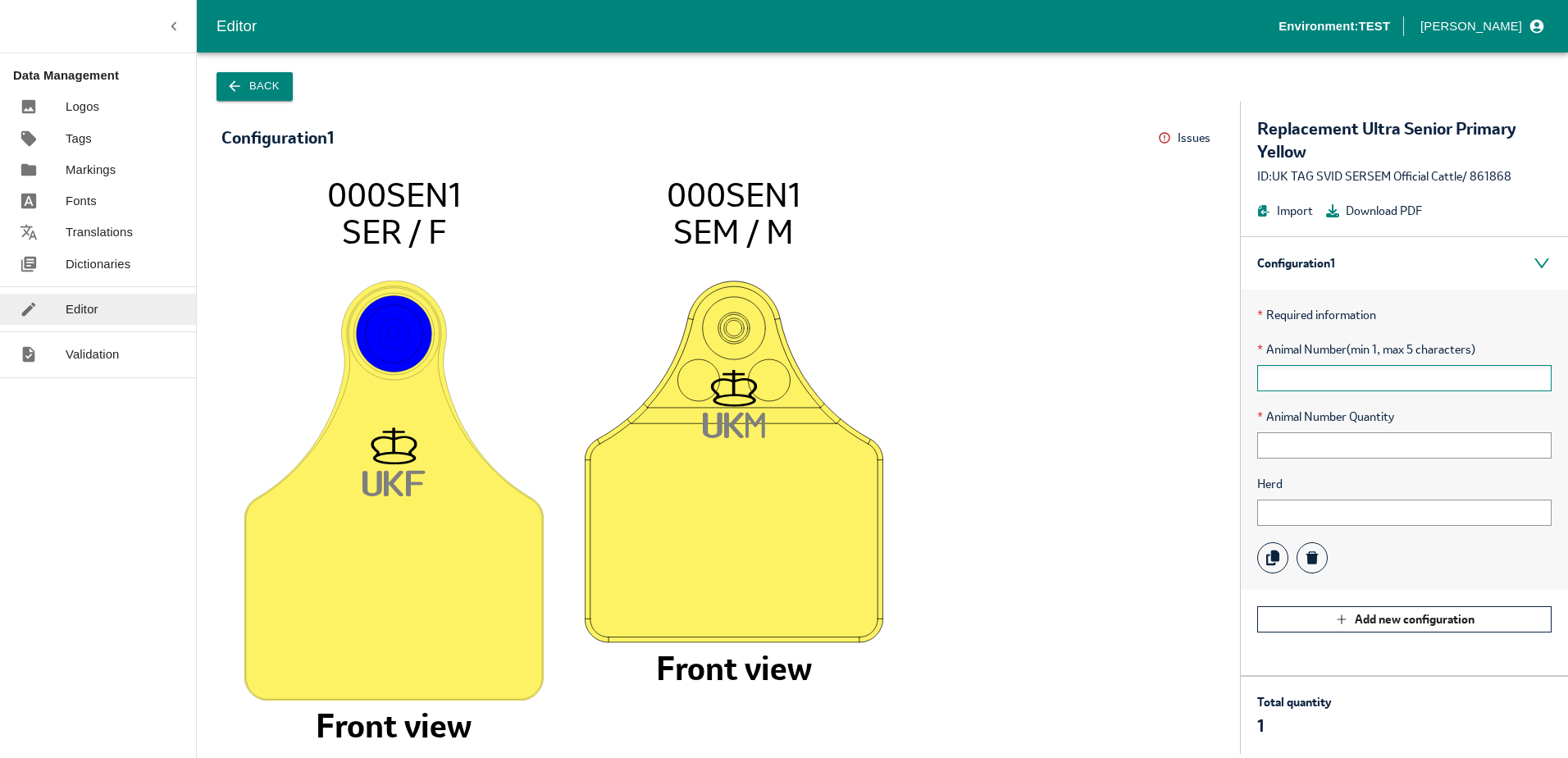
click at [1274, 383] on input "text" at bounding box center [1404, 378] width 294 height 27
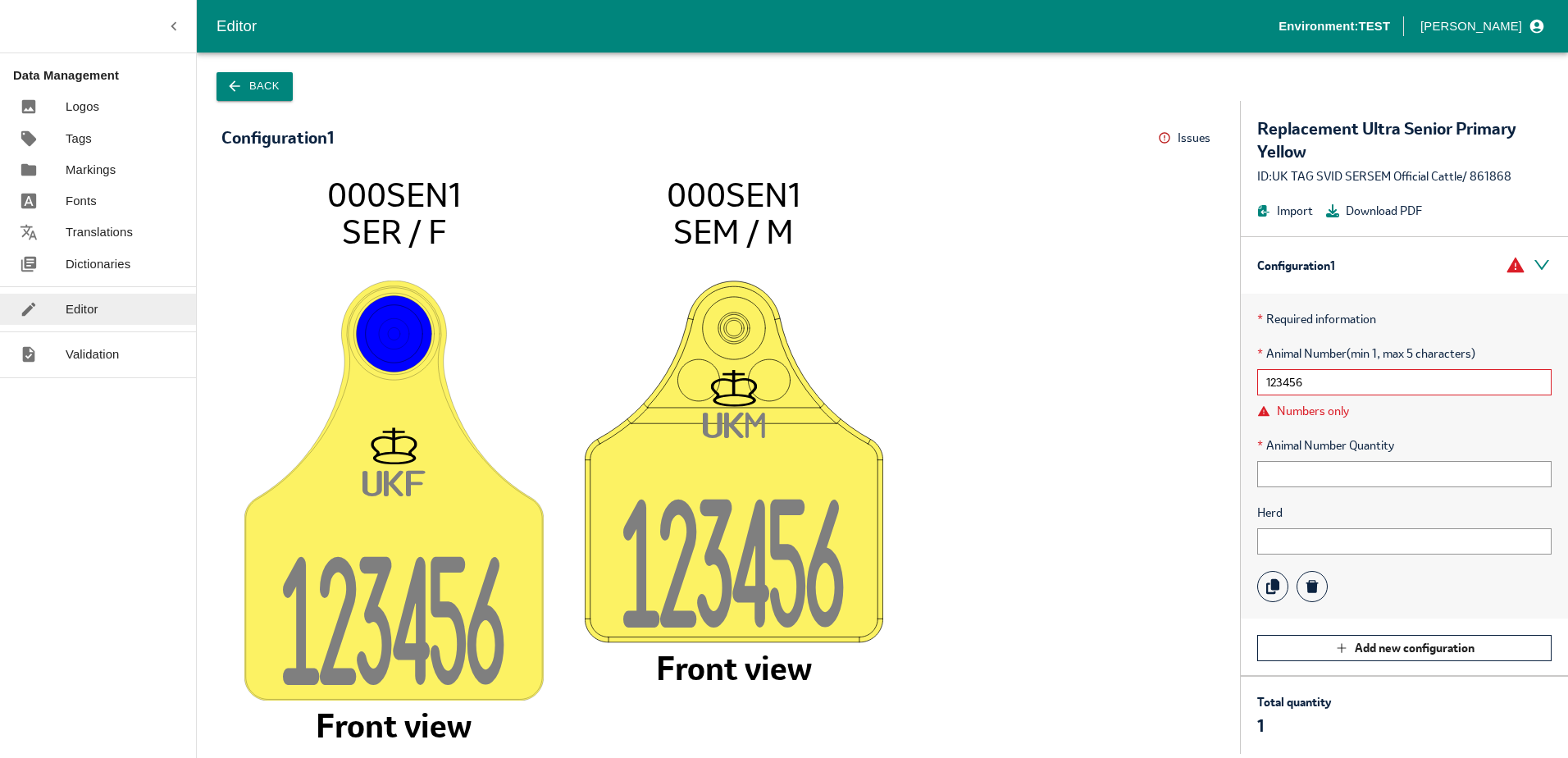
type input "123456"
click at [258, 87] on button "Back" at bounding box center [254, 86] width 76 height 29
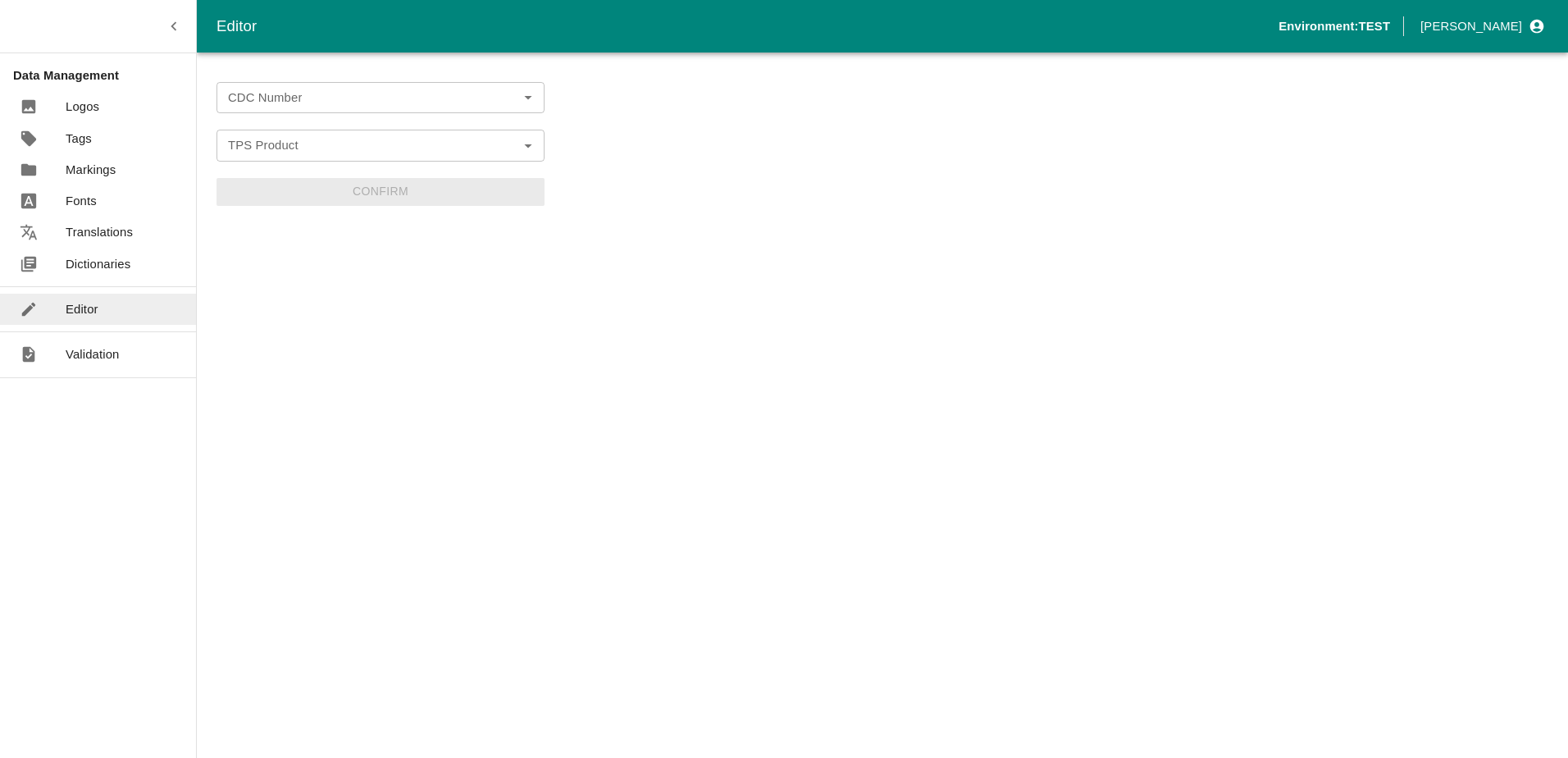
click at [301, 84] on div "CDC Number" at bounding box center [380, 98] width 328 height 31
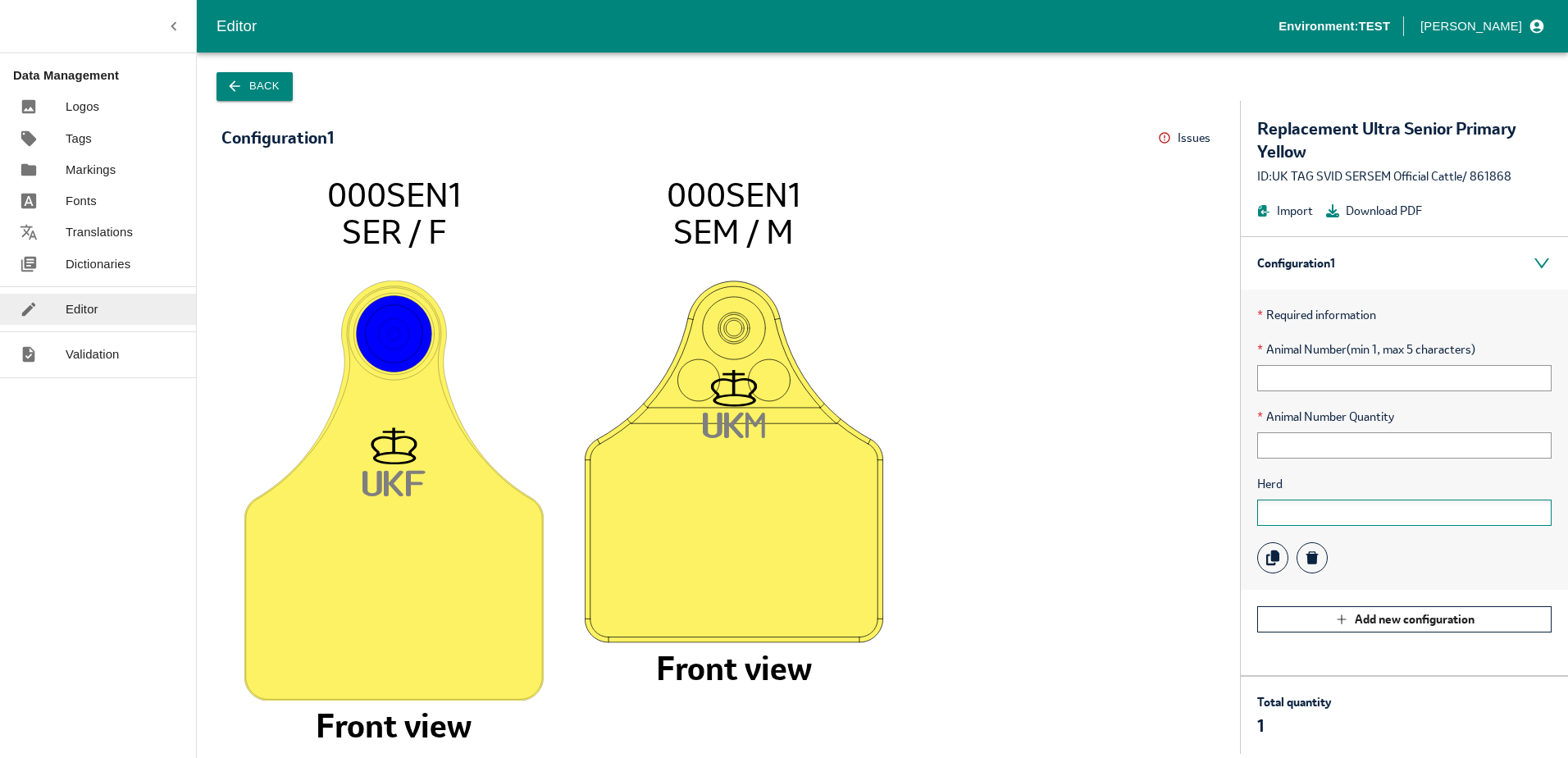
click at [1289, 518] on input "text" at bounding box center [1404, 512] width 294 height 27
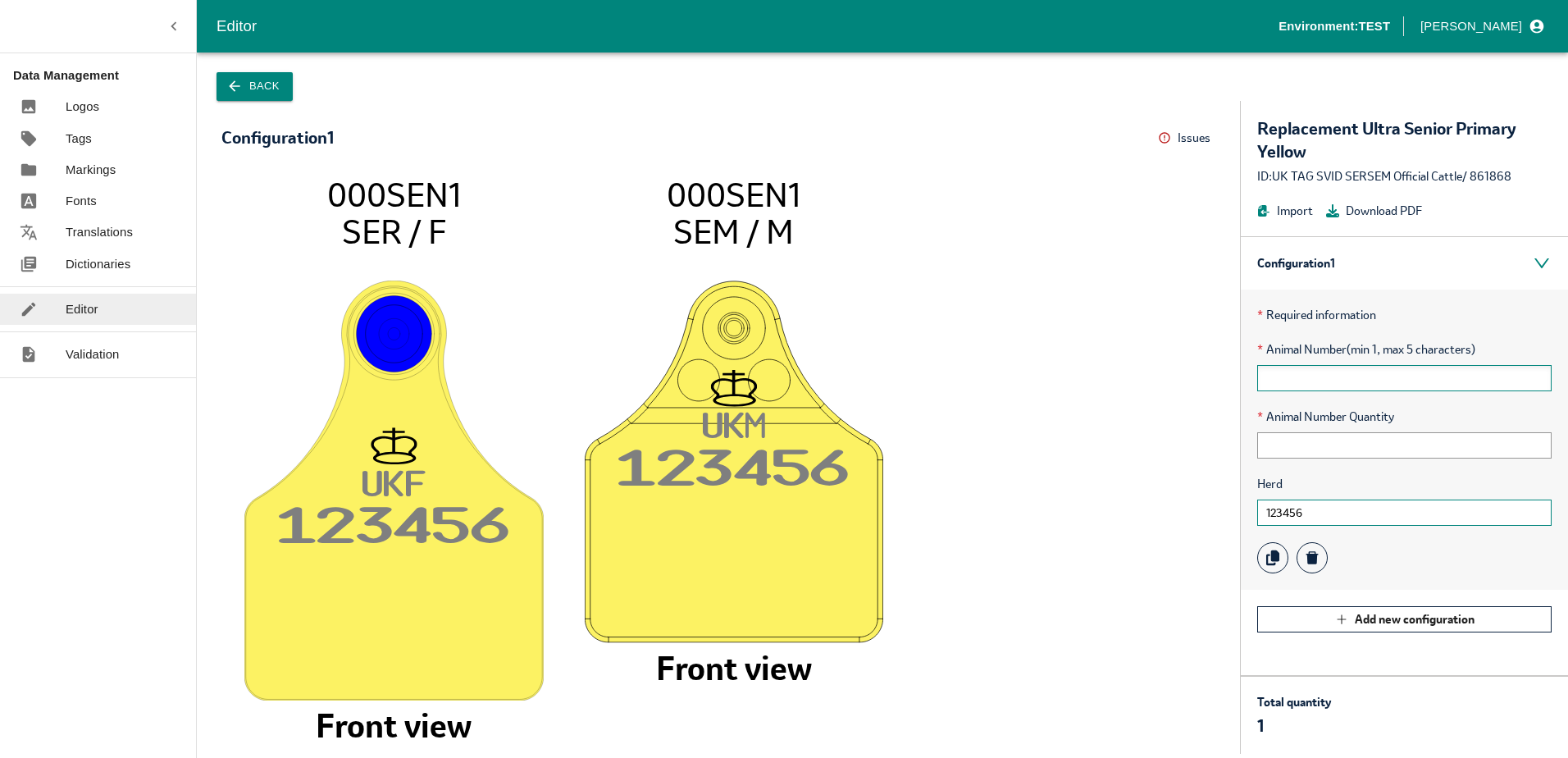
type input "123456"
click at [1340, 377] on input "text" at bounding box center [1404, 378] width 294 height 27
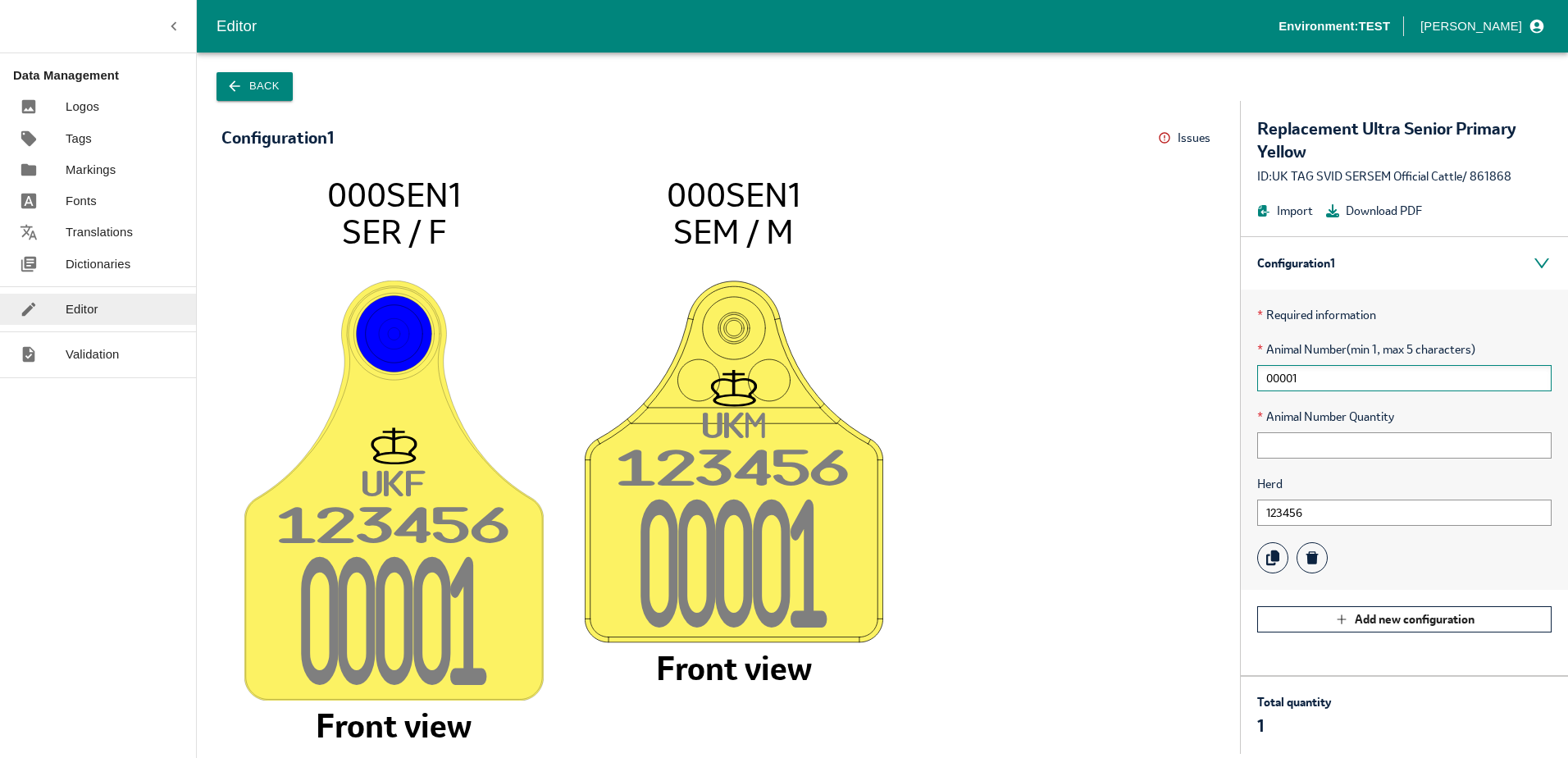
type input "00001"
click at [853, 431] on image at bounding box center [734, 462] width 299 height 362
click at [246, 68] on div "Back" at bounding box center [882, 76] width 1371 height 49
click at [254, 78] on button "Back" at bounding box center [254, 86] width 76 height 29
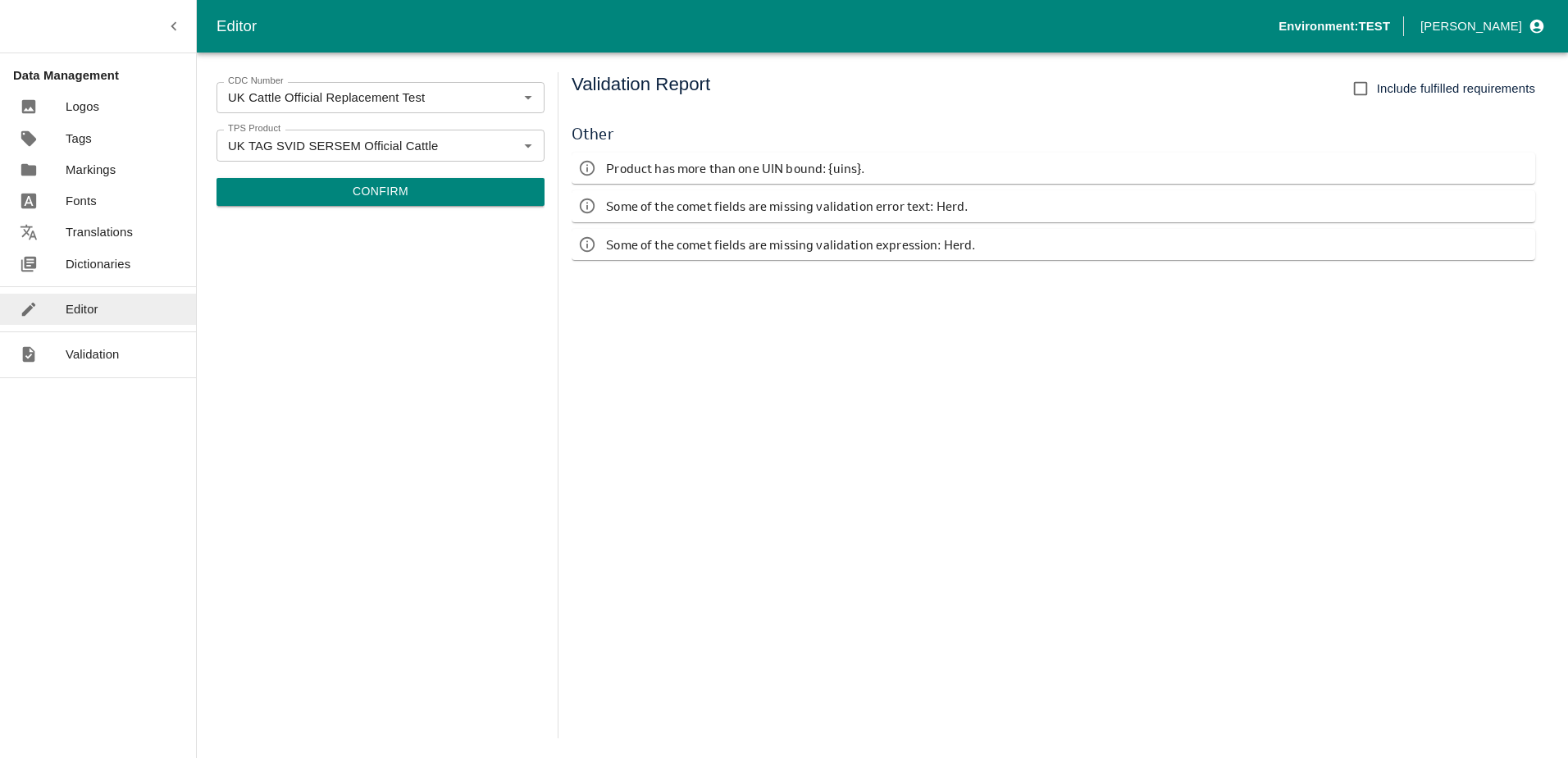
click at [382, 178] on button "Confirm" at bounding box center [380, 191] width 328 height 28
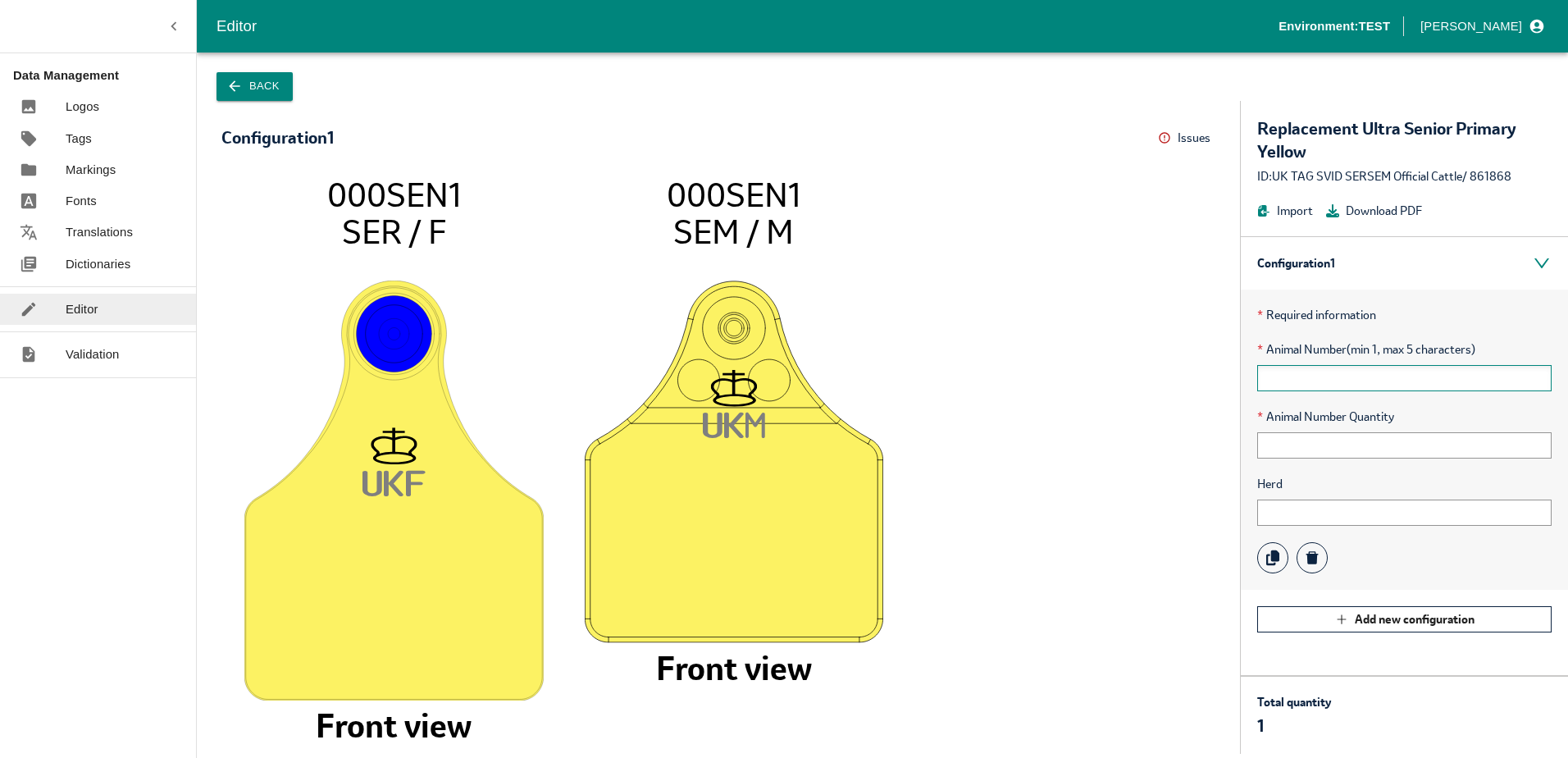
click at [1296, 380] on input "text" at bounding box center [1404, 378] width 294 height 27
click at [1271, 515] on input "text" at bounding box center [1404, 512] width 294 height 27
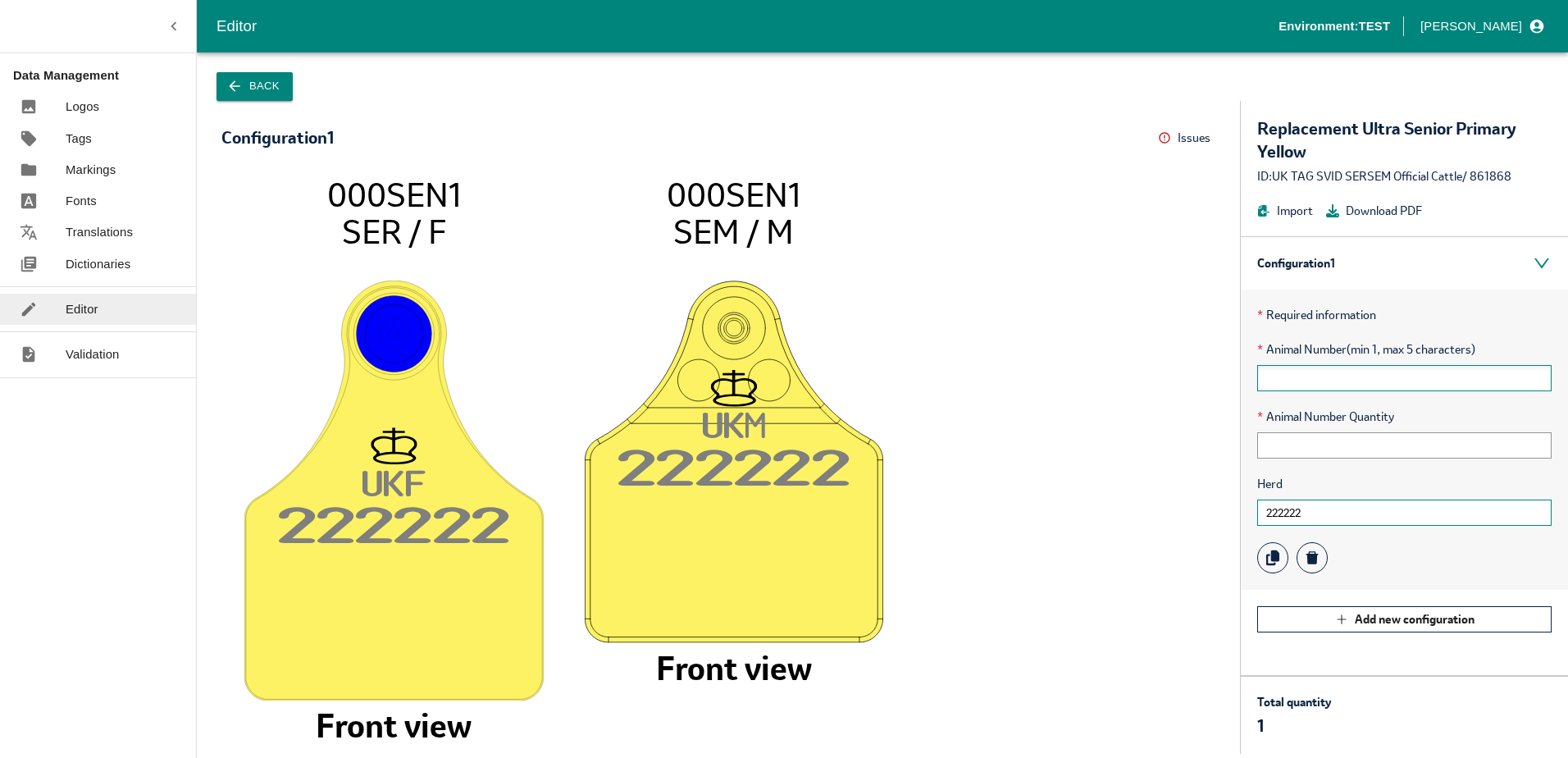
type input "222222"
click at [1427, 369] on input "text" at bounding box center [1404, 378] width 294 height 27
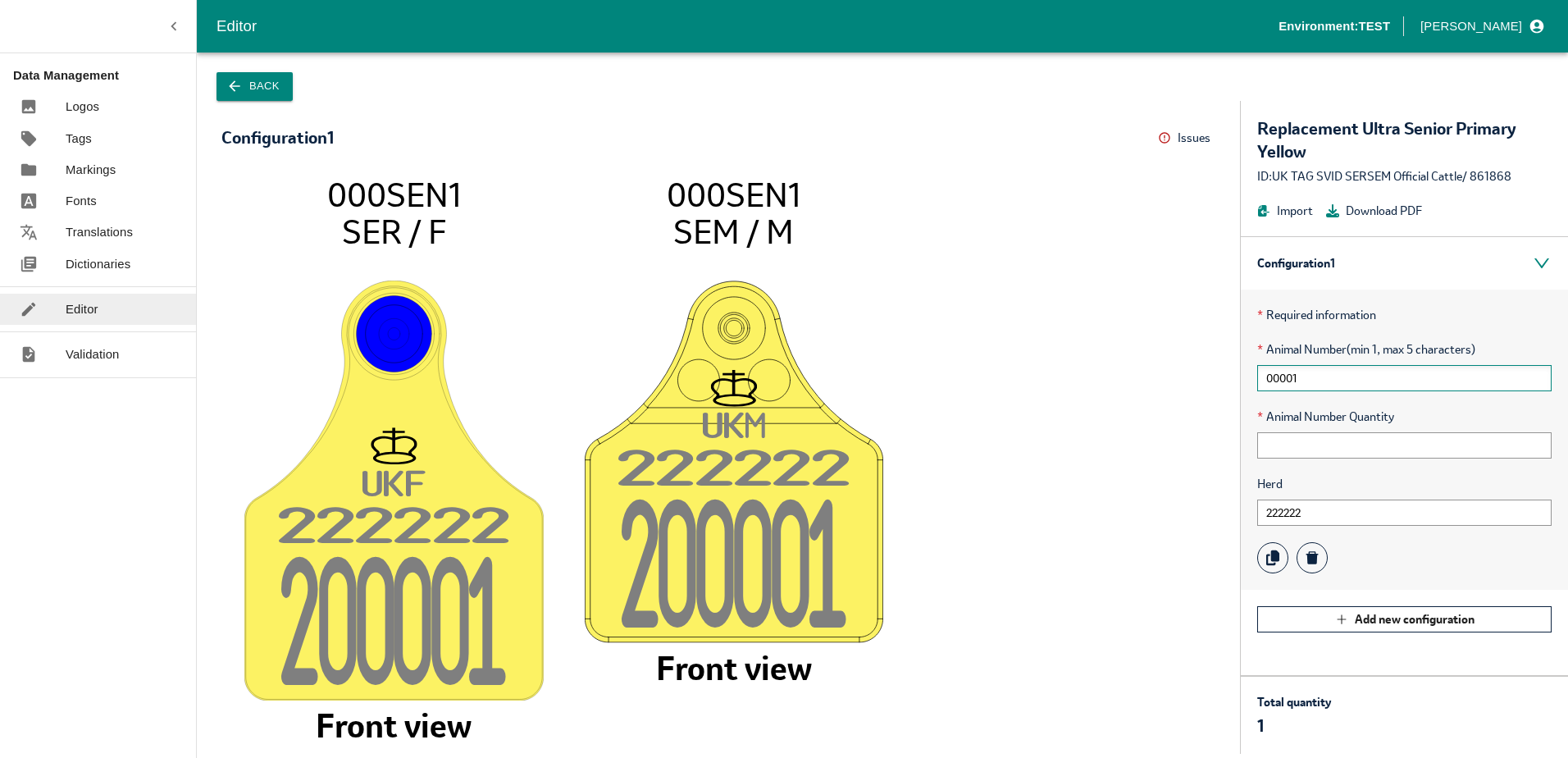
type input "00001"
click at [1277, 438] on input "text" at bounding box center [1404, 445] width 294 height 27
click at [1288, 445] on input "text" at bounding box center [1404, 445] width 294 height 27
click at [1288, 514] on input "222222" at bounding box center [1404, 512] width 294 height 27
click at [1304, 375] on input "00001" at bounding box center [1404, 378] width 294 height 27
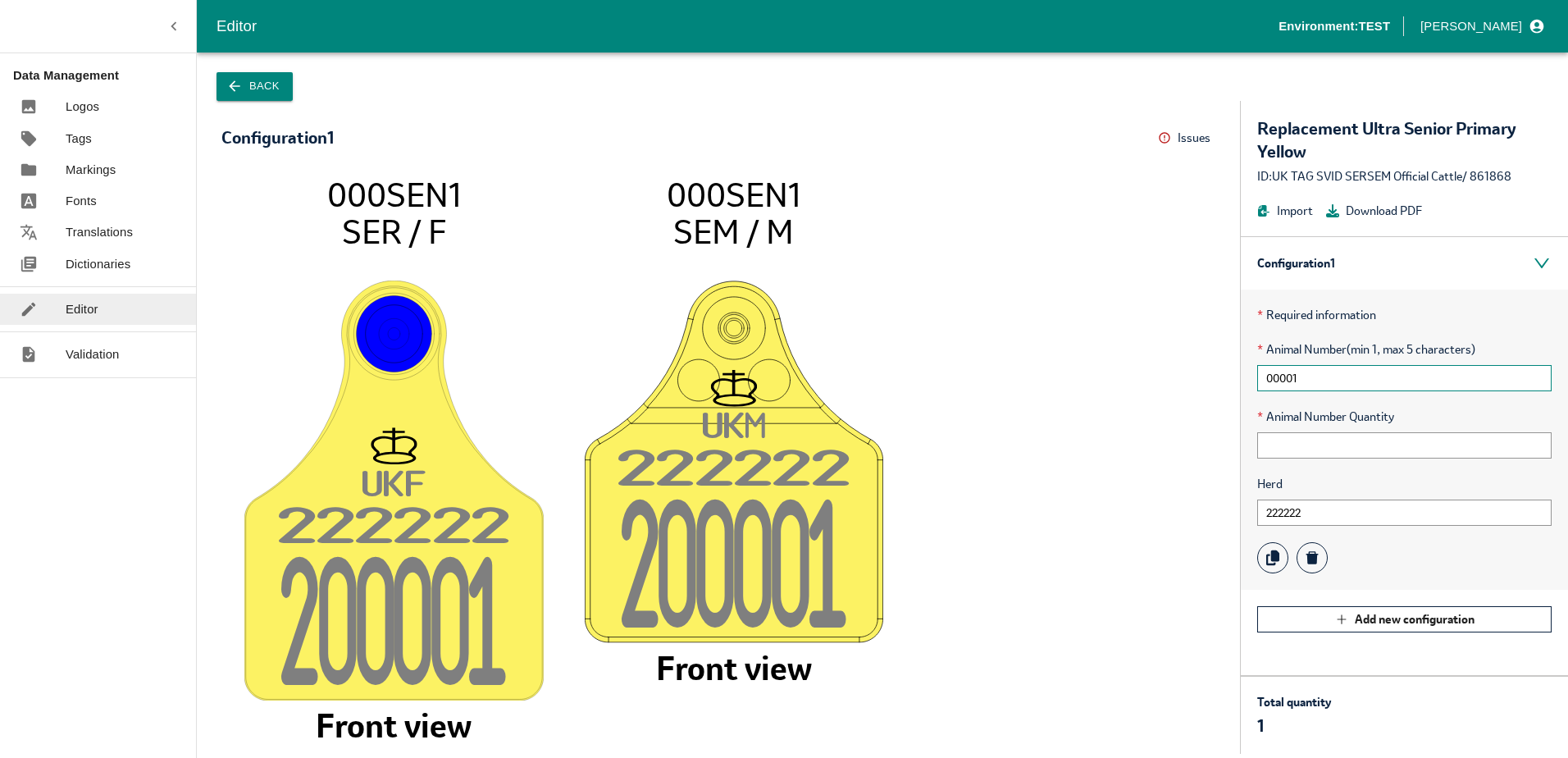
drag, startPoint x: 1304, startPoint y: 375, endPoint x: 1190, endPoint y: 391, distance: 115.1
click at [1190, 391] on div "Configuration 1 Issues Menu UK F 22222 2 20000 1 000SEN1 SER / F Front view UK …" at bounding box center [882, 428] width 1371 height 653
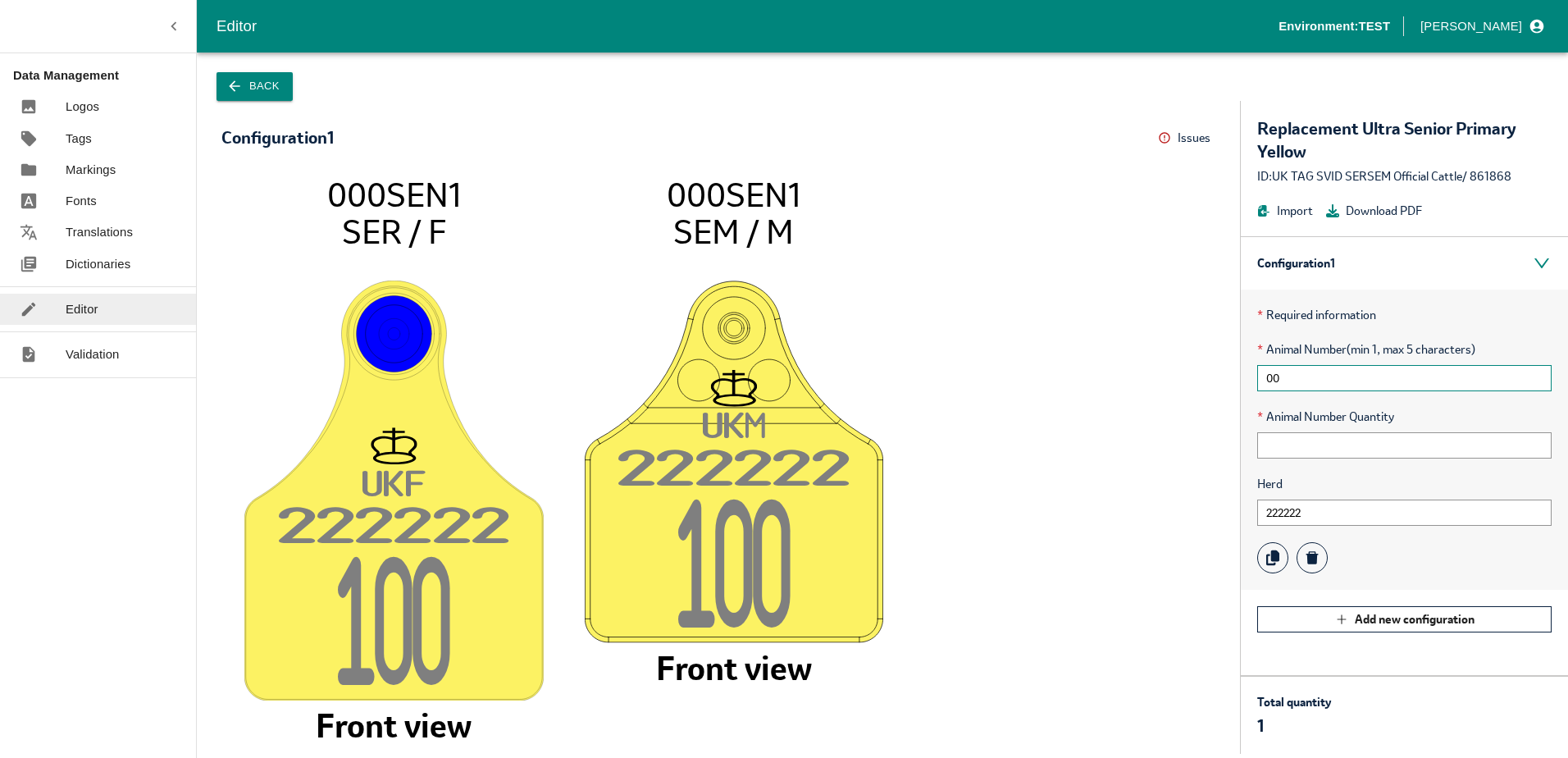
type input "0"
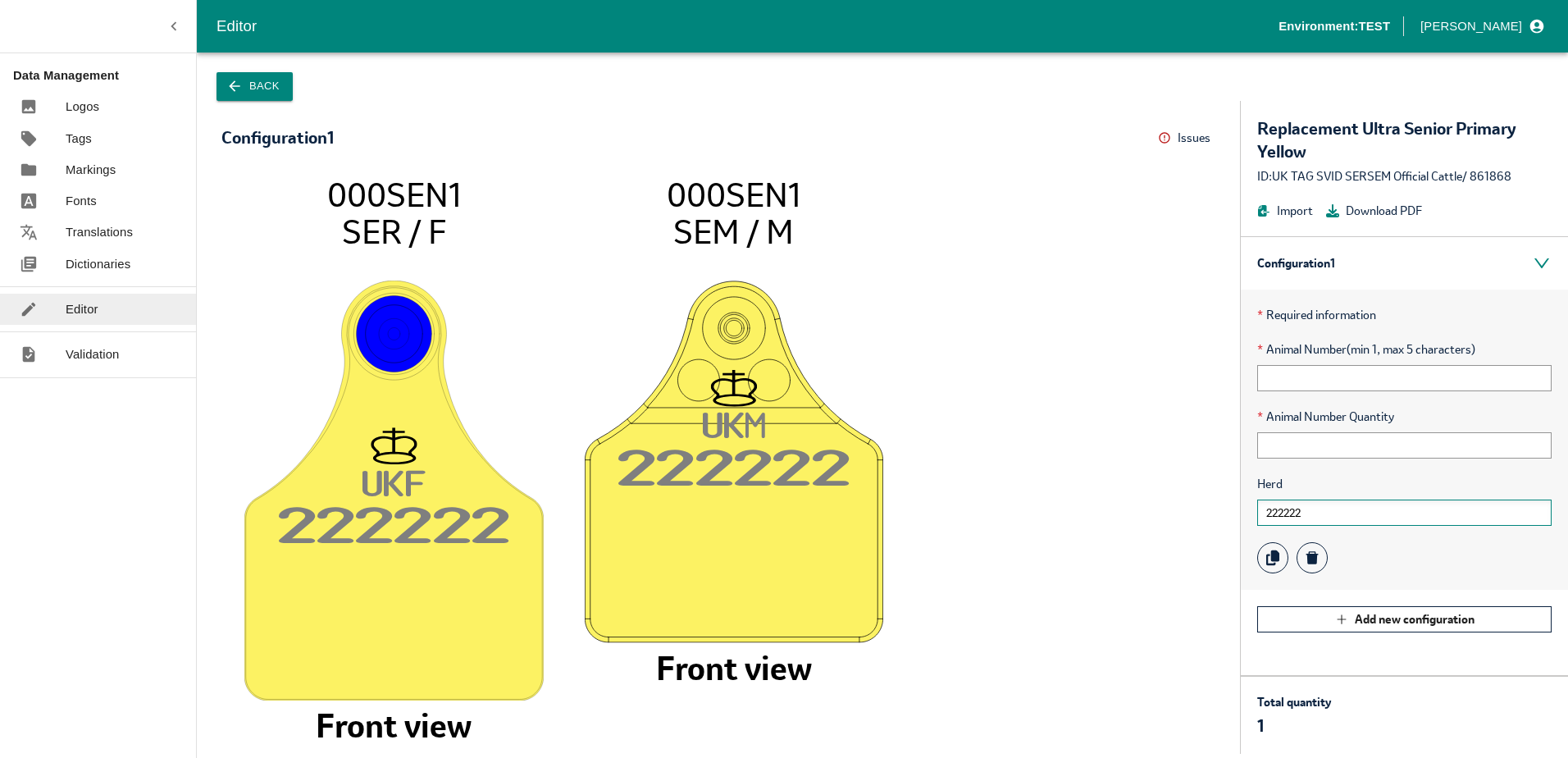
click at [1319, 518] on input "222222" at bounding box center [1404, 512] width 294 height 27
type input "2"
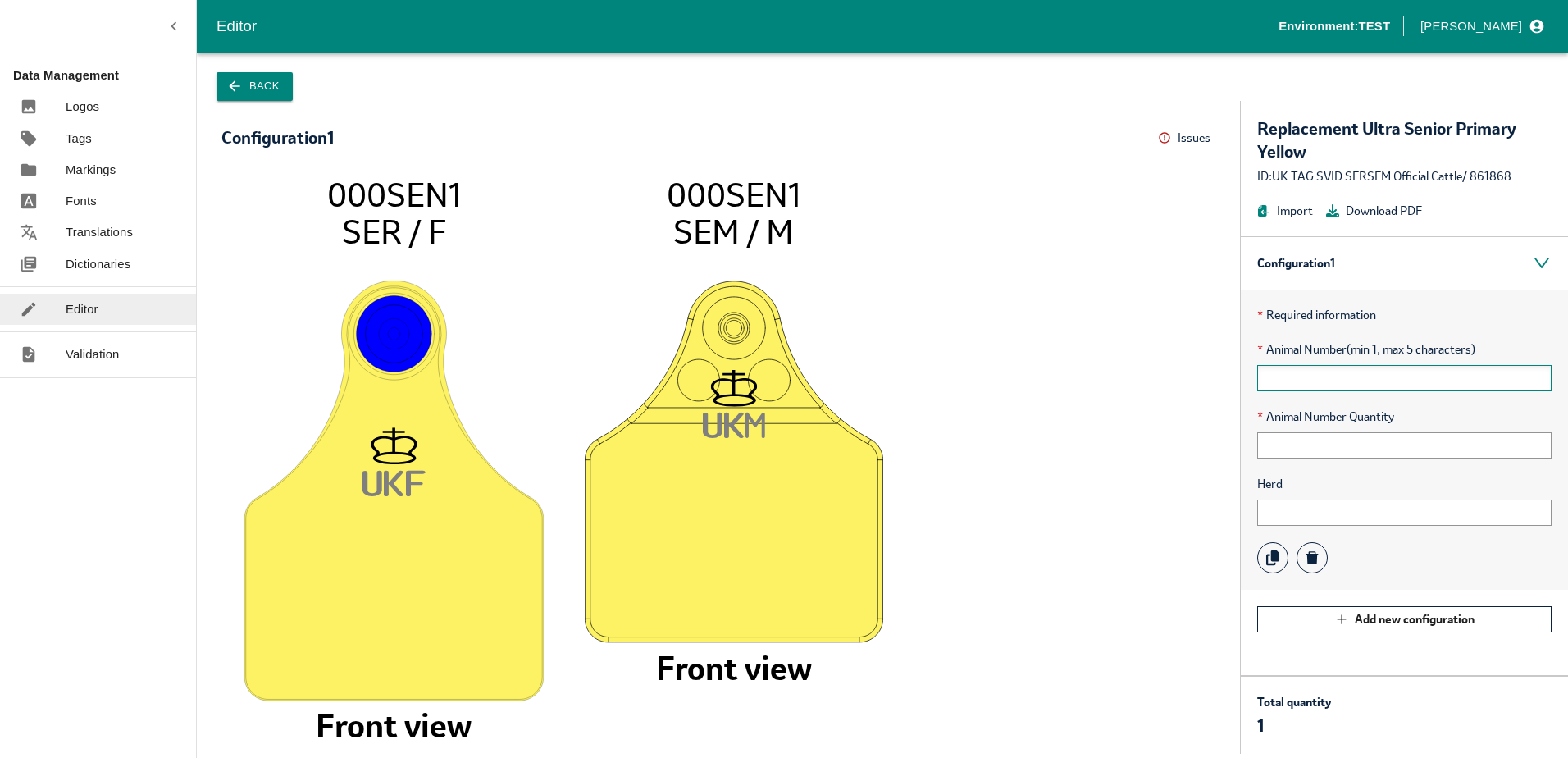
click at [1276, 373] on input "text" at bounding box center [1404, 378] width 294 height 27
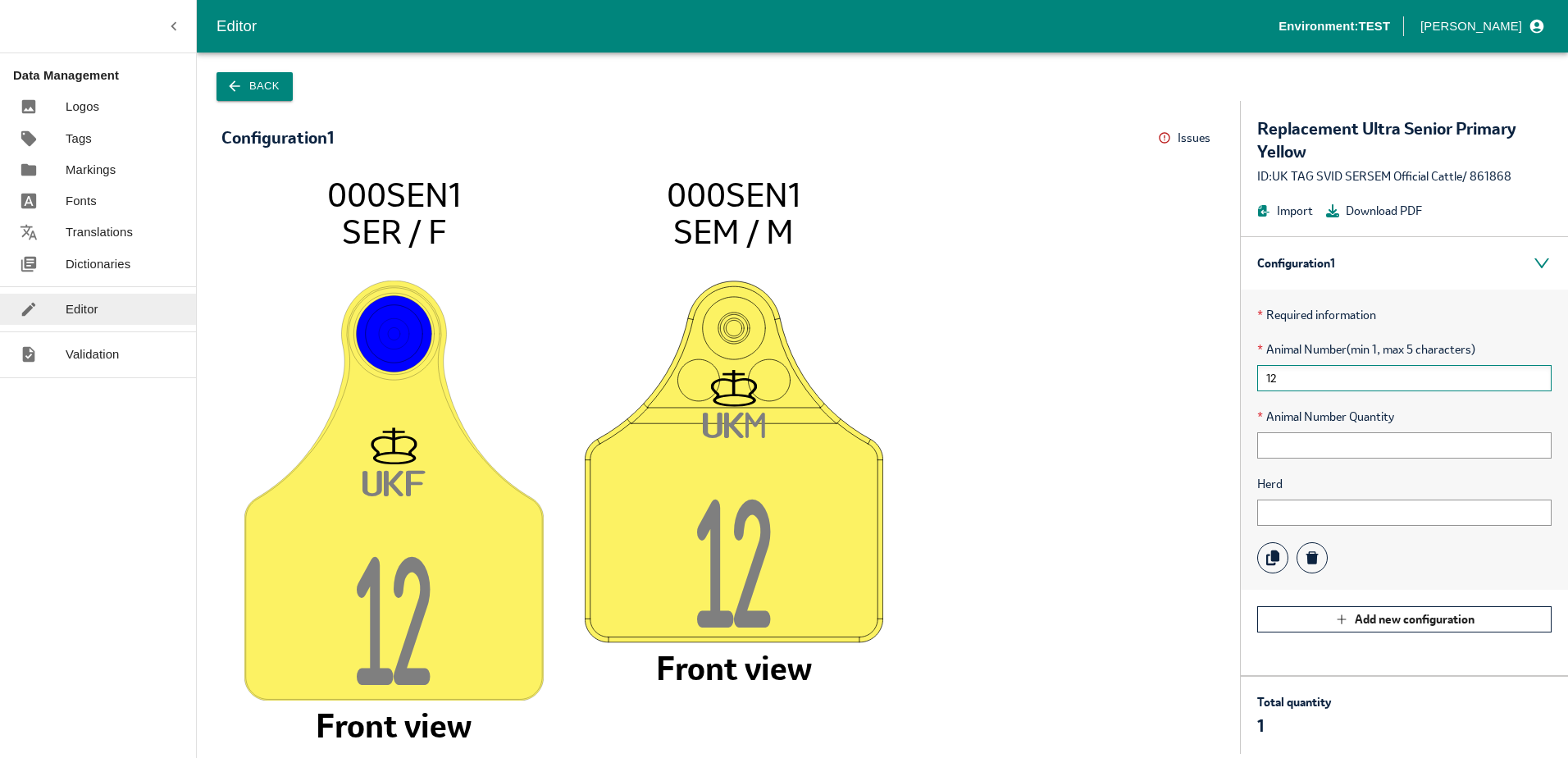
type input "1"
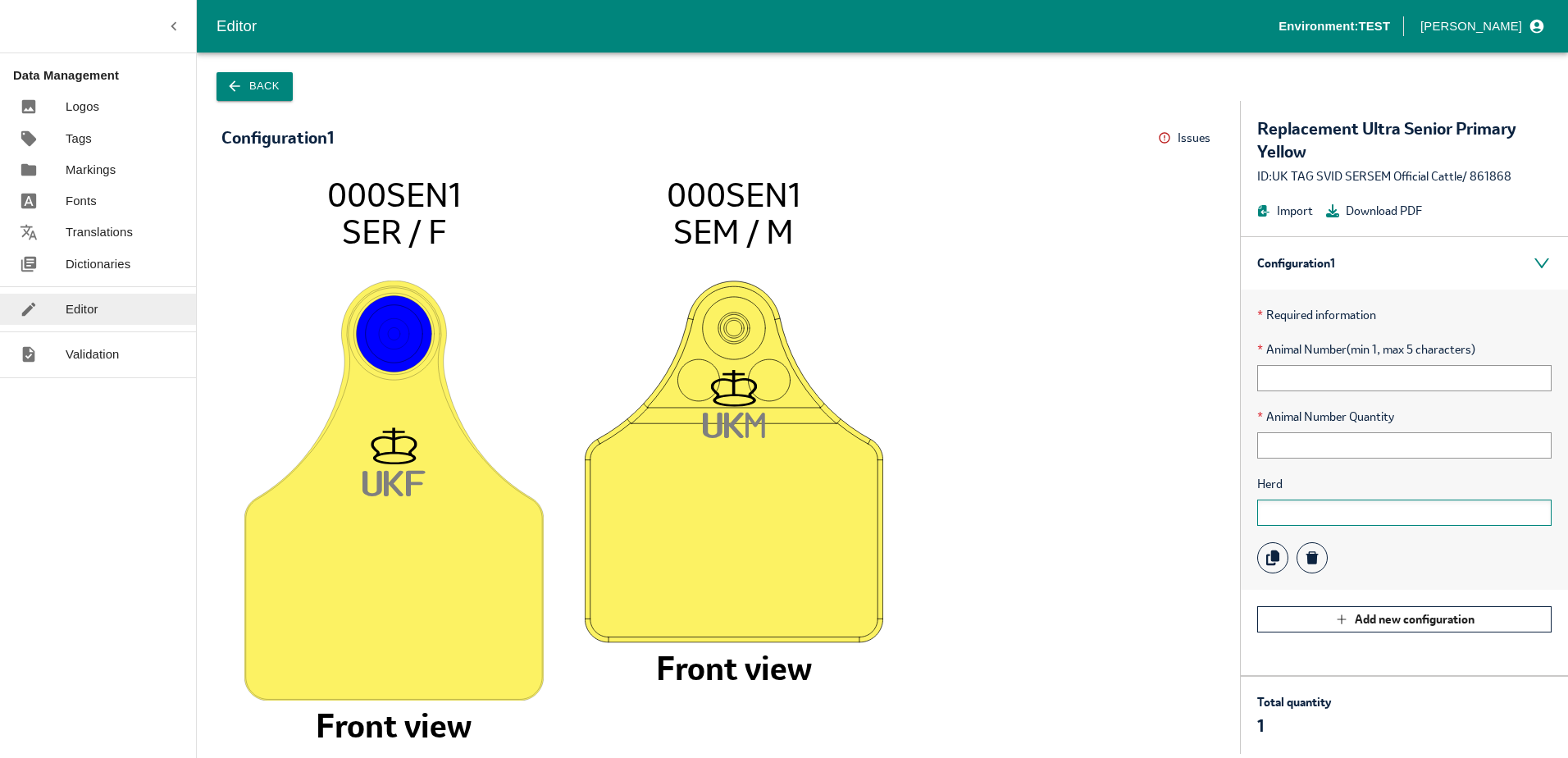
click at [1317, 509] on input "text" at bounding box center [1404, 512] width 294 height 27
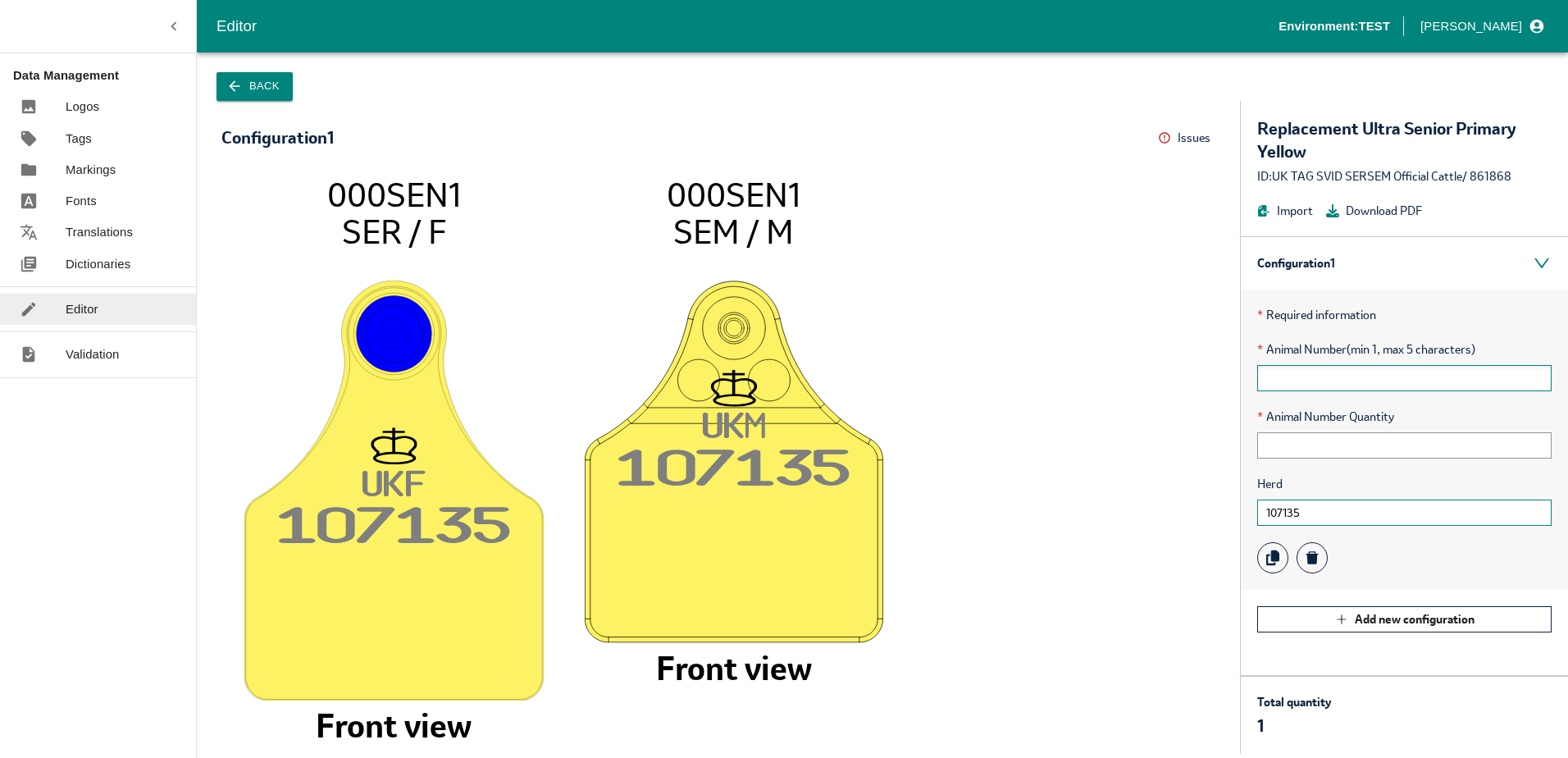
type input "107135"
click at [1328, 373] on input "text" at bounding box center [1404, 378] width 294 height 27
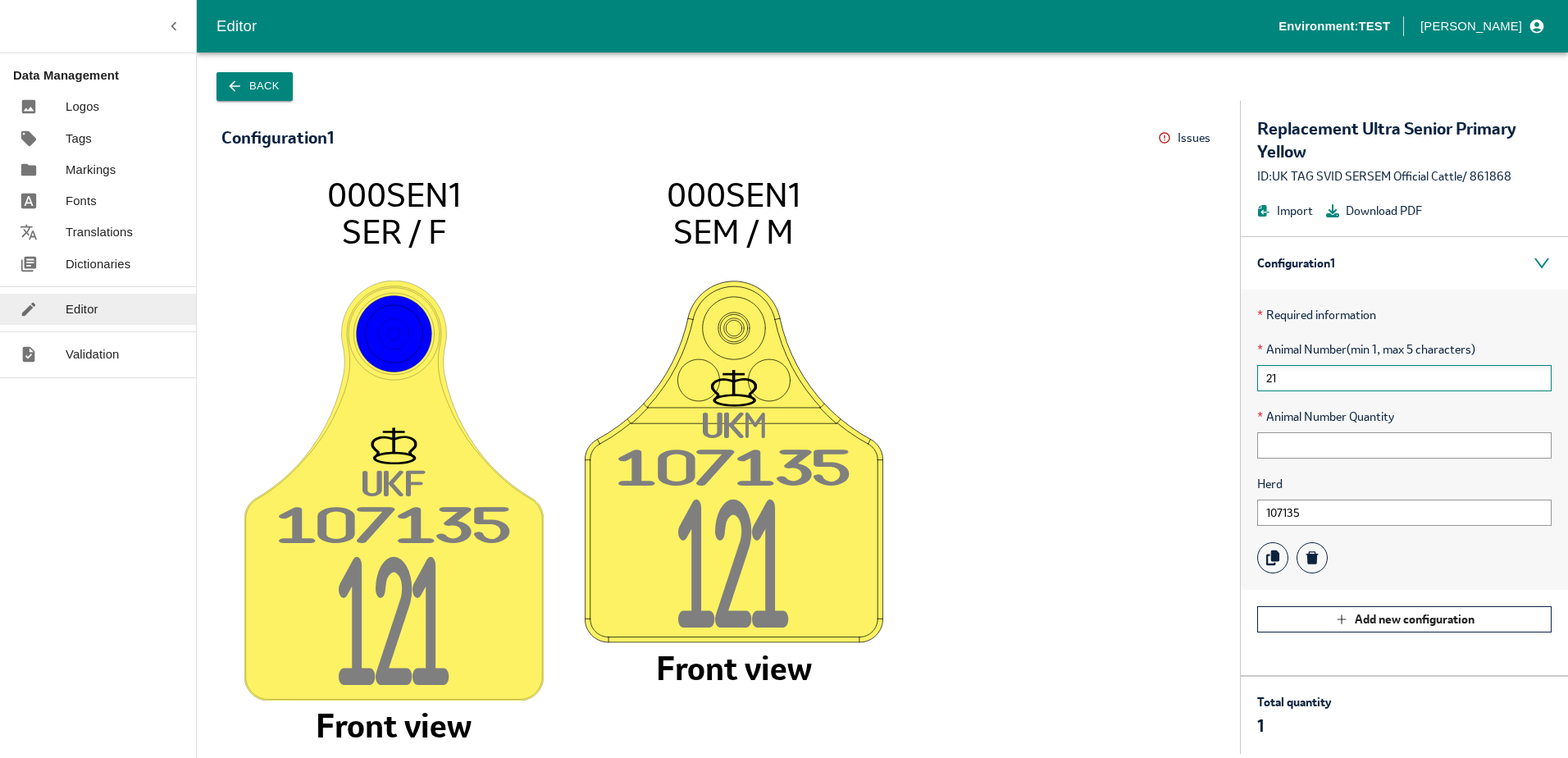
type input "2"
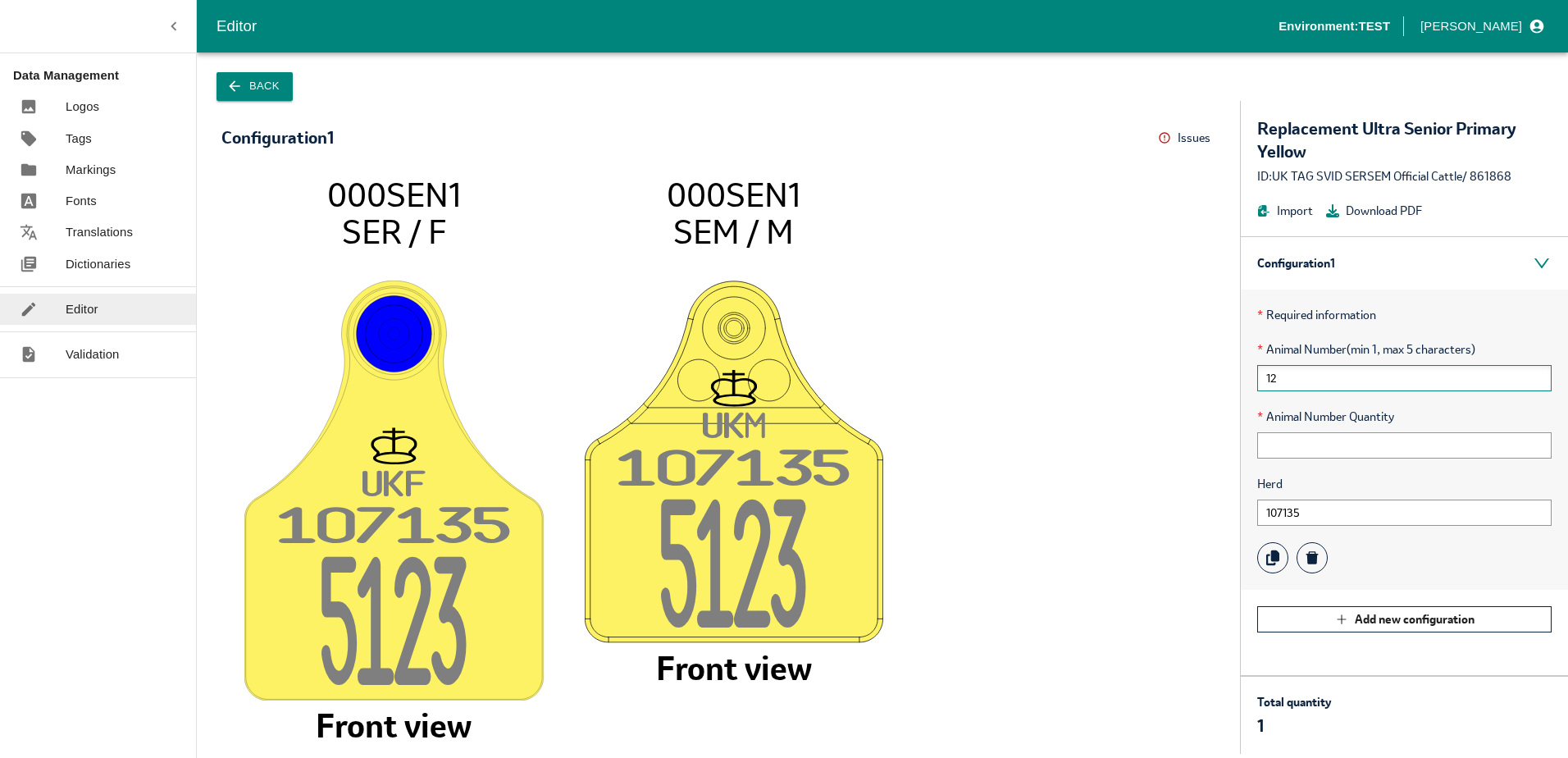
type input "1"
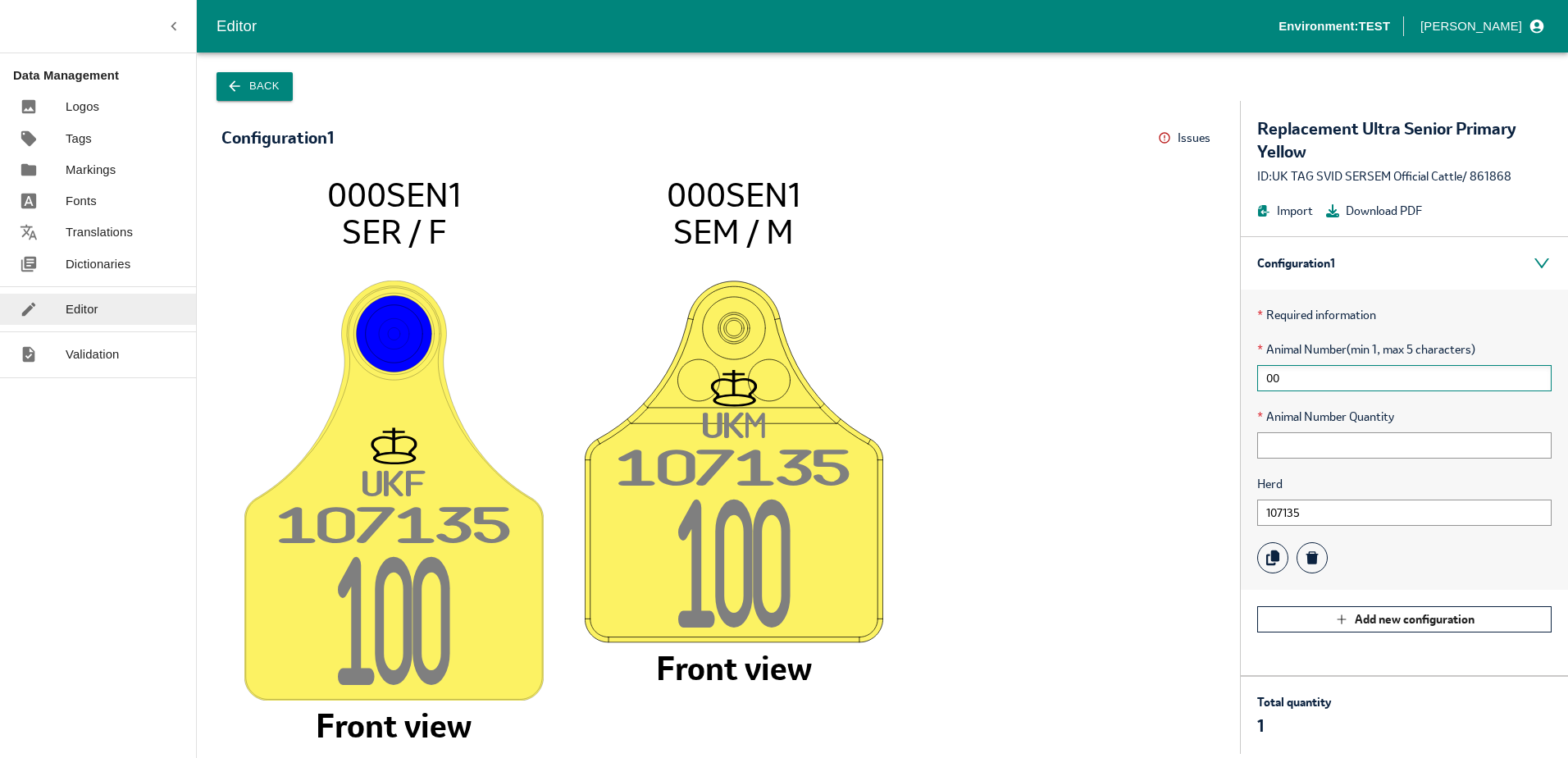
type input "0"
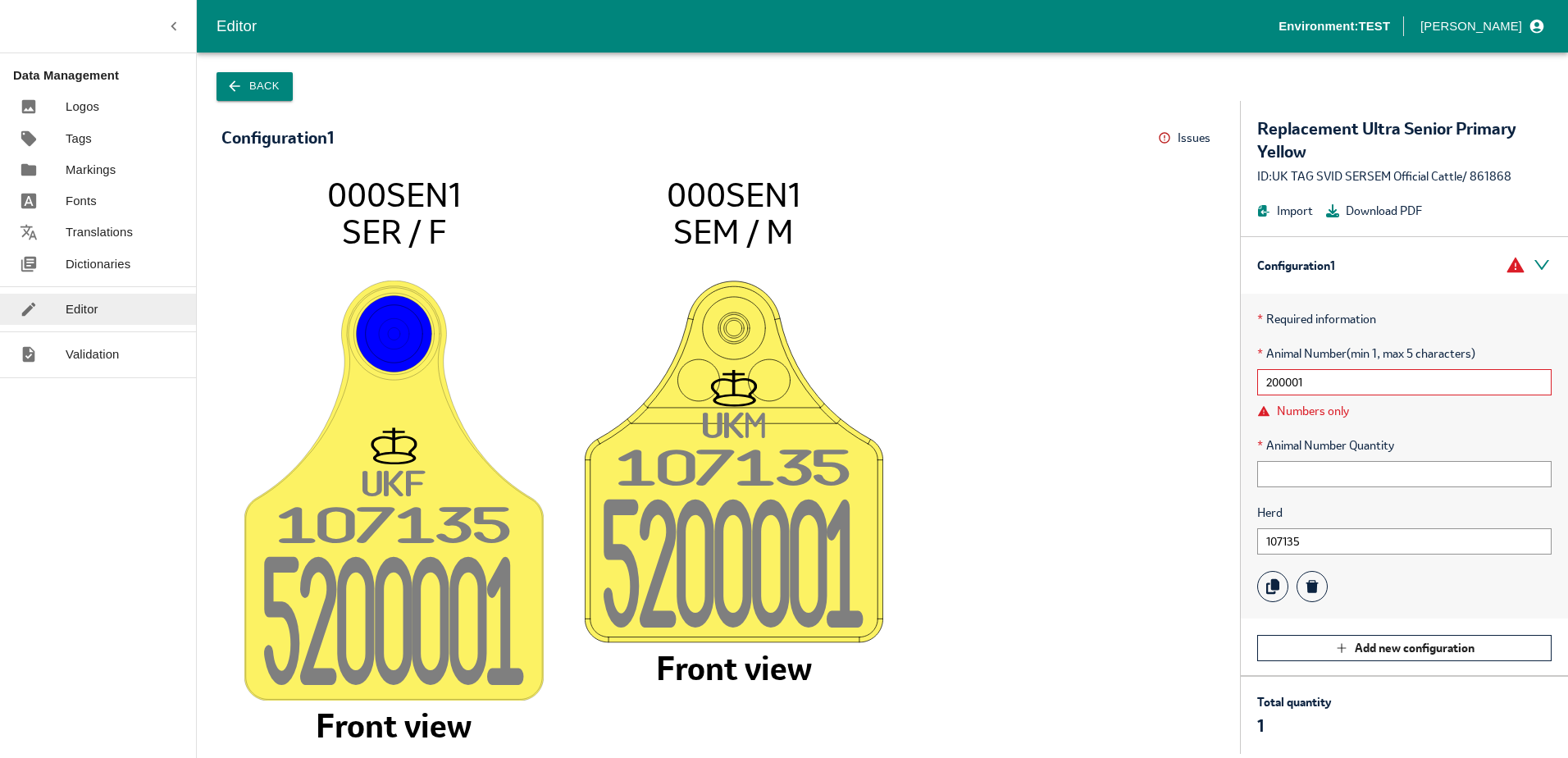
type input "200001"
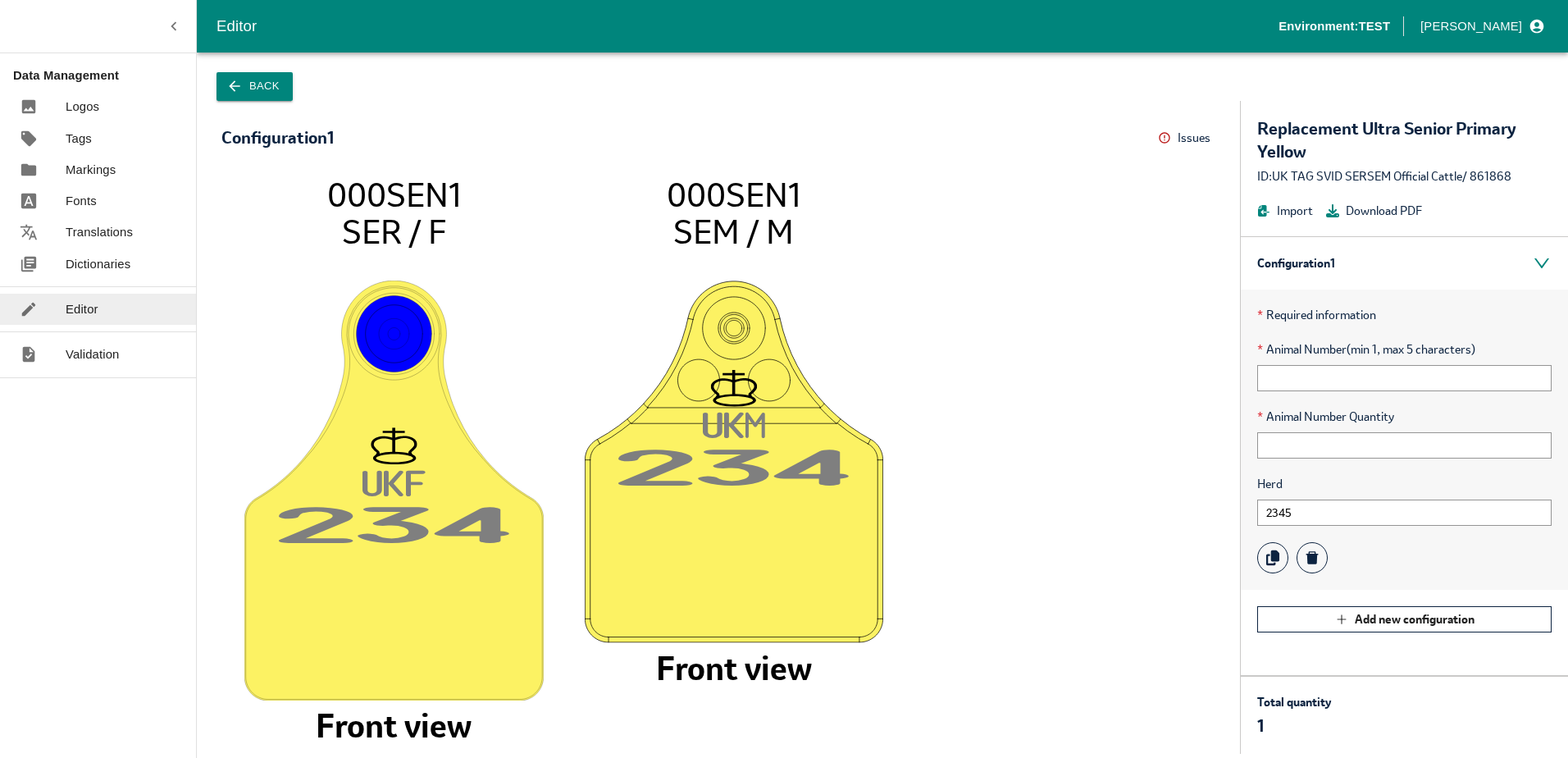
type input "23456"
drag, startPoint x: 1307, startPoint y: 512, endPoint x: 1104, endPoint y: 525, distance: 203.4
click at [1104, 525] on div "Configuration 1 Issues Menu UK F 2345 6 000SEN1 SER / F Front view UK M 2345 6 …" at bounding box center [882, 428] width 1371 height 653
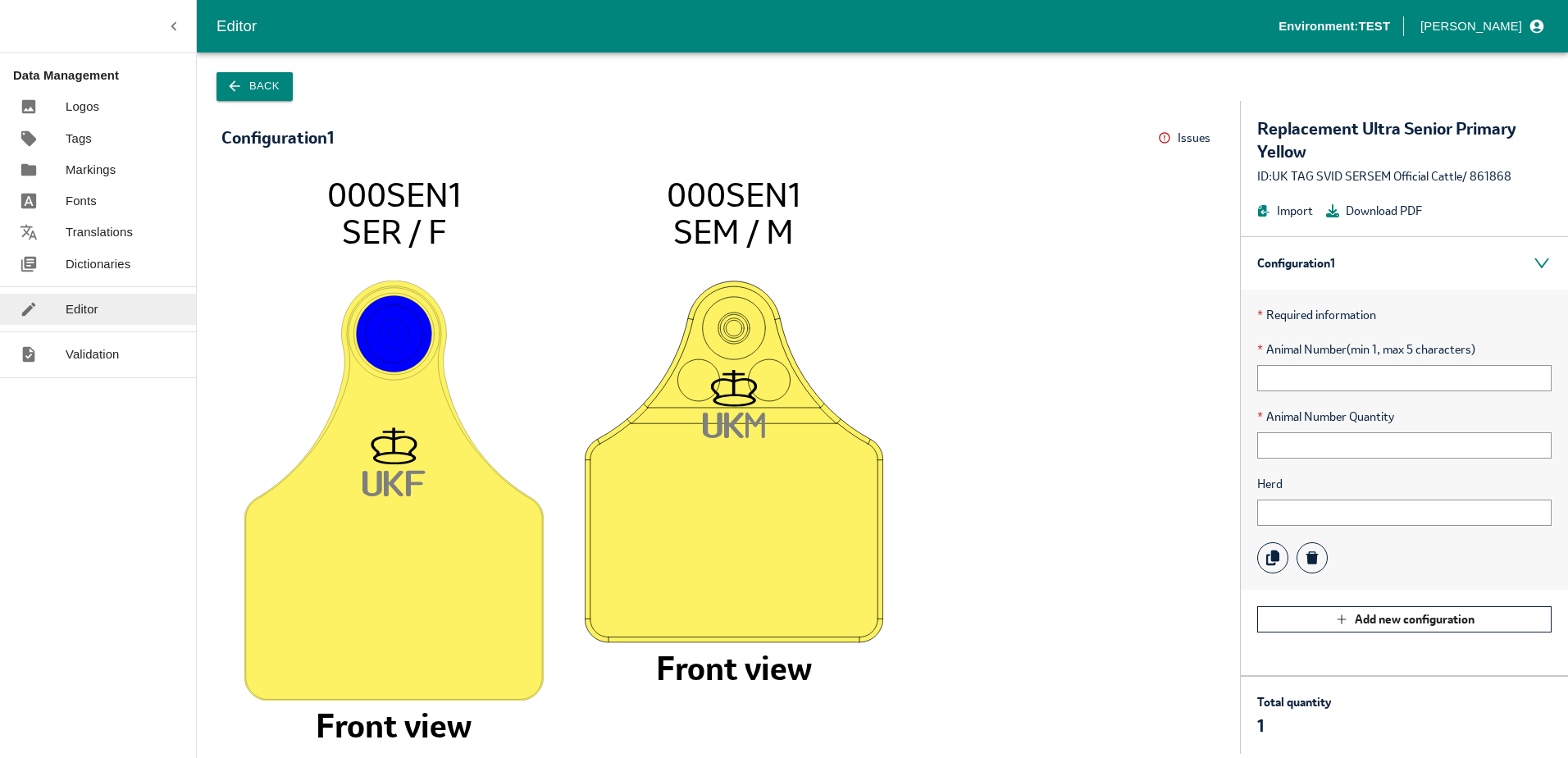
type input "1"
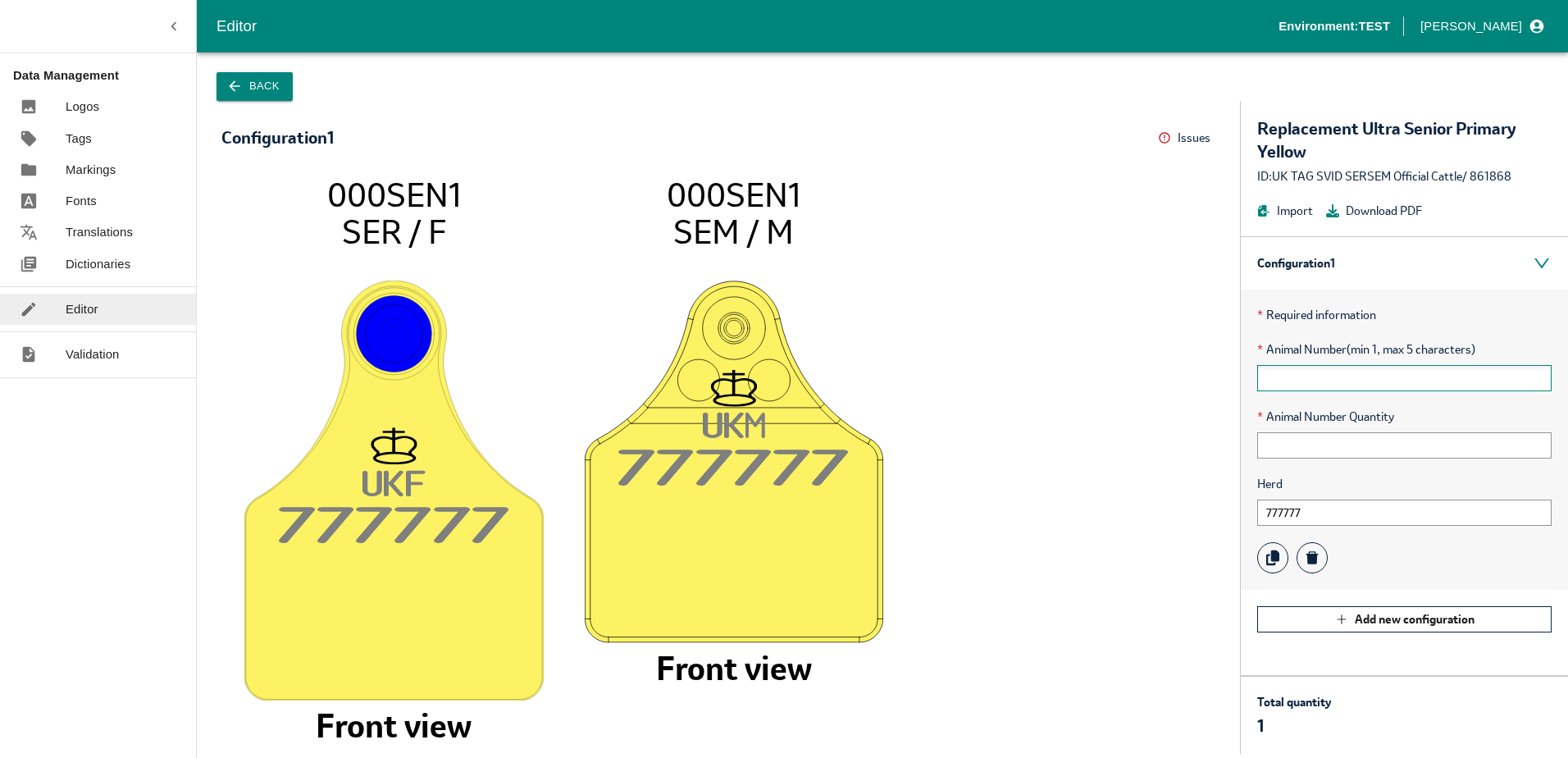
type input "777777"
click at [1301, 375] on input "text" at bounding box center [1404, 378] width 294 height 27
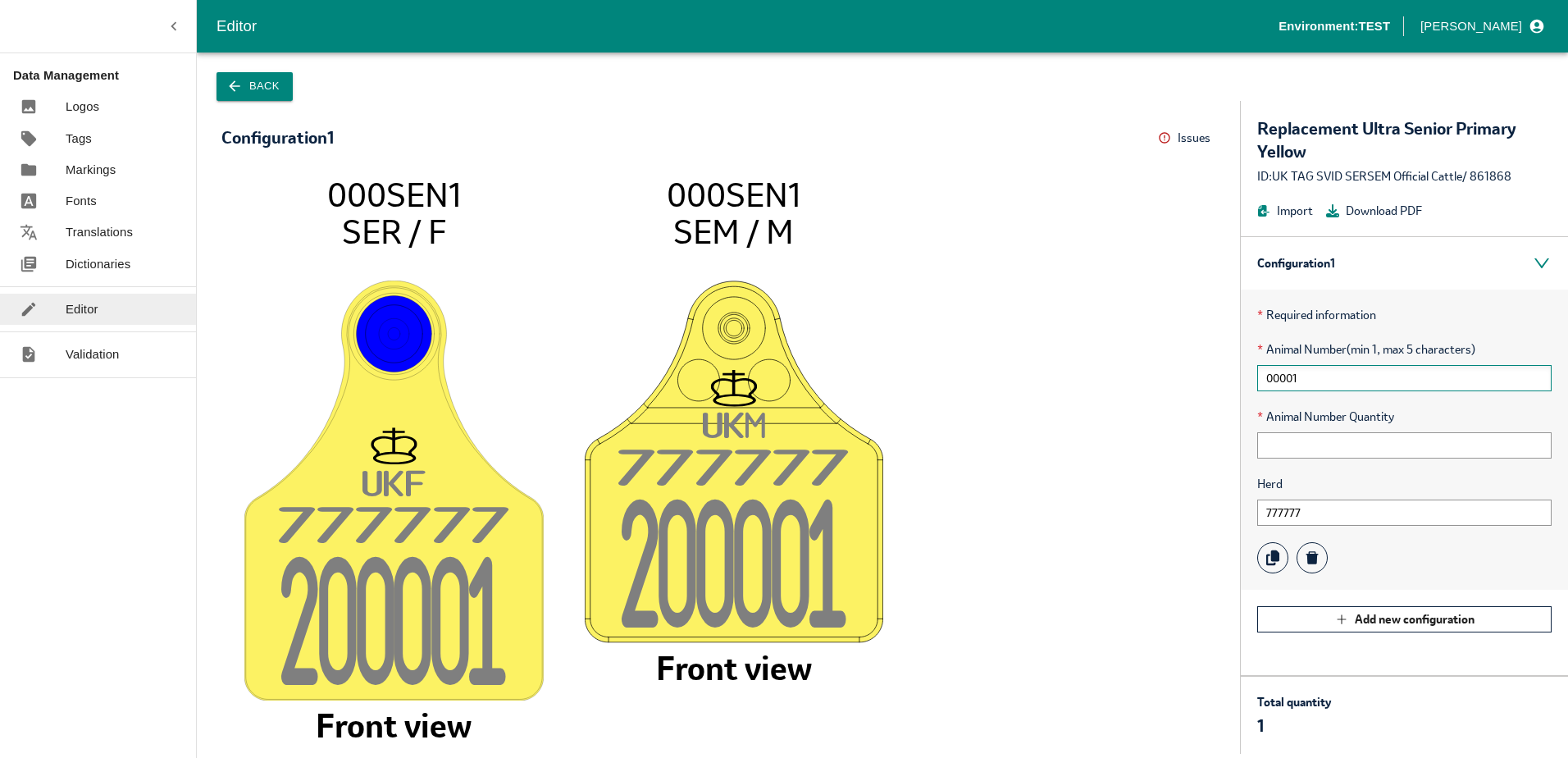
click at [1326, 381] on input "00001" at bounding box center [1404, 378] width 294 height 27
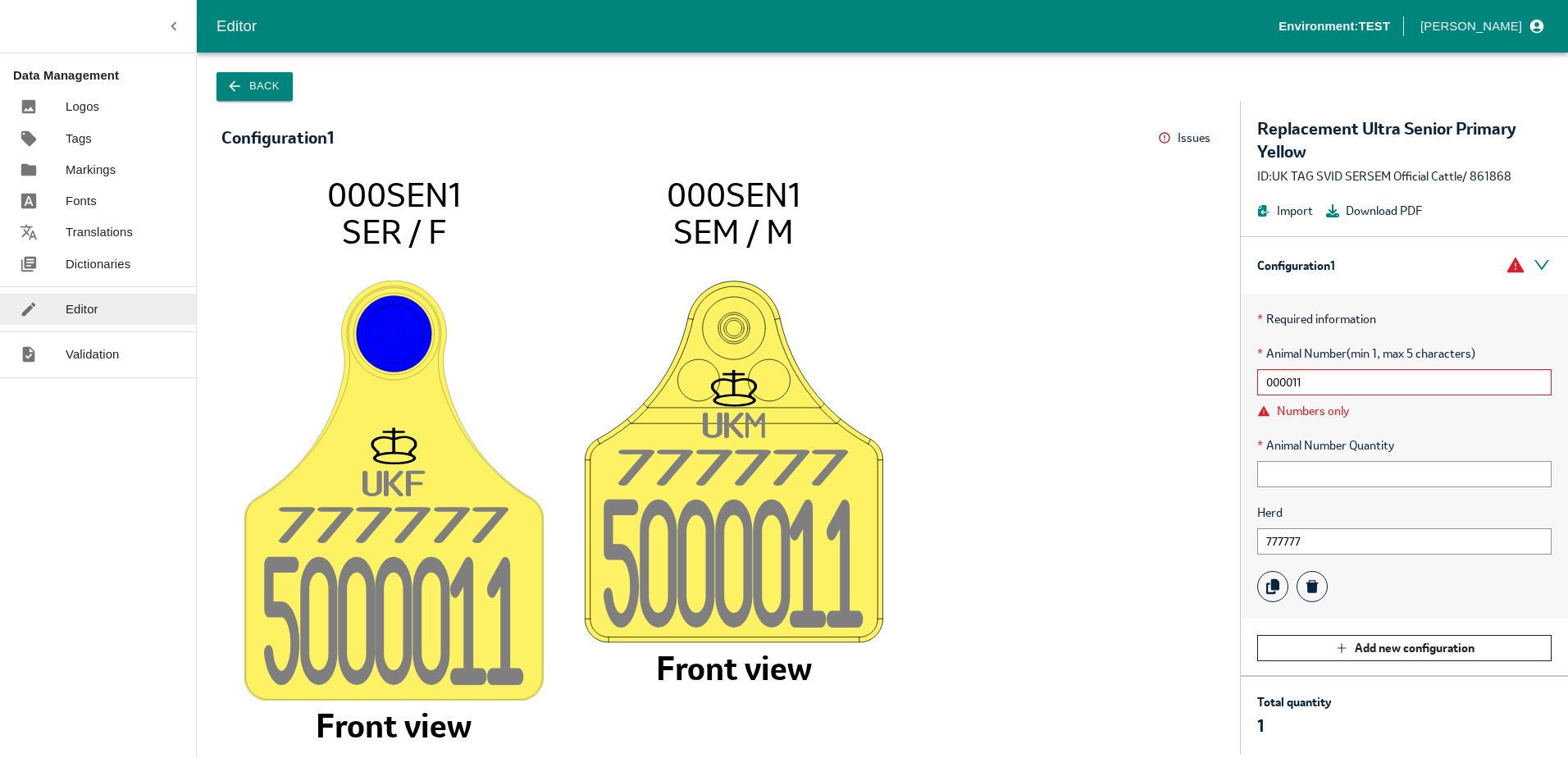
click at [1326, 381] on input "000011" at bounding box center [1404, 382] width 294 height 27
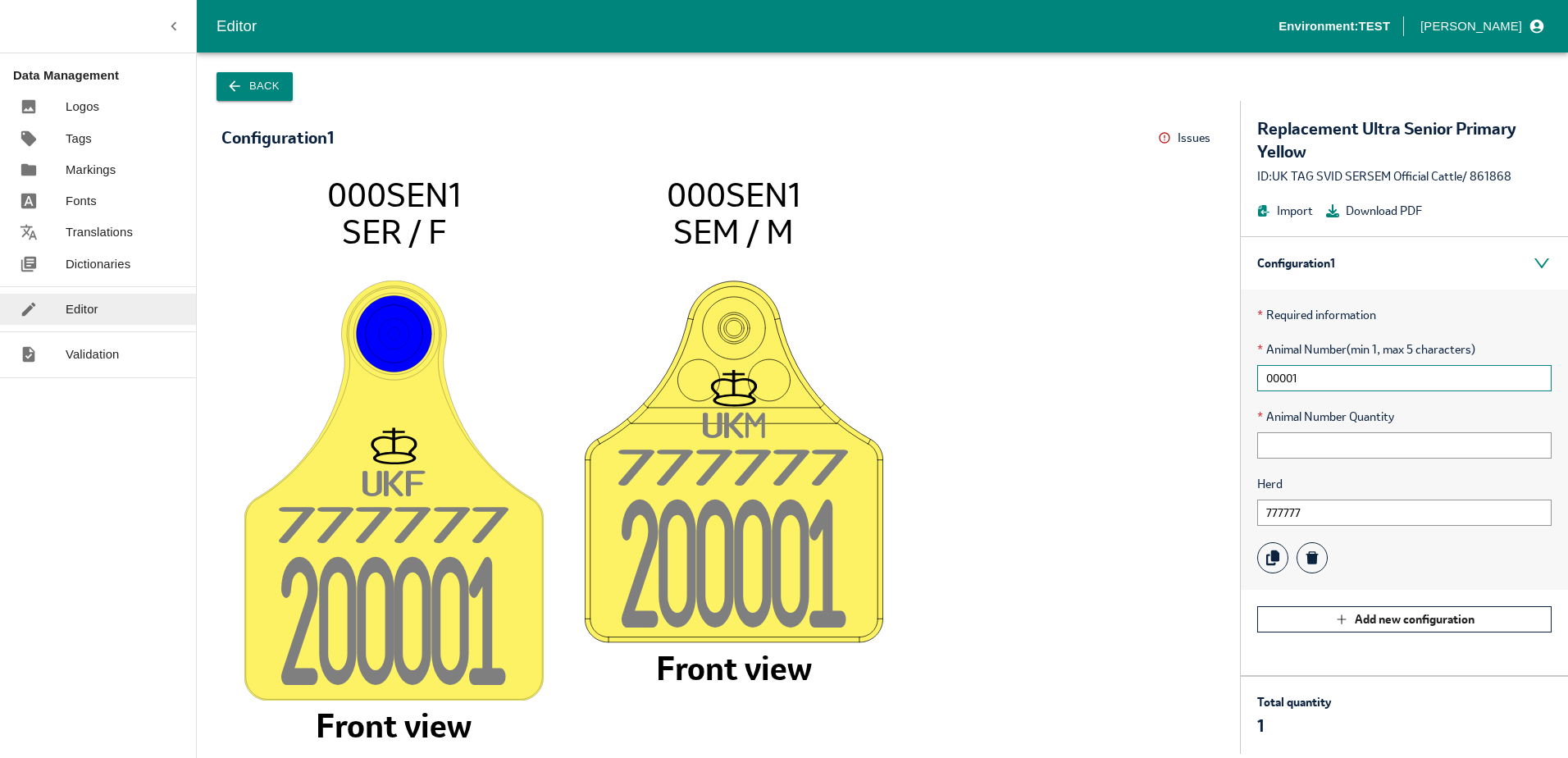
type input "00001"
click at [272, 95] on button "Back" at bounding box center [254, 86] width 76 height 29
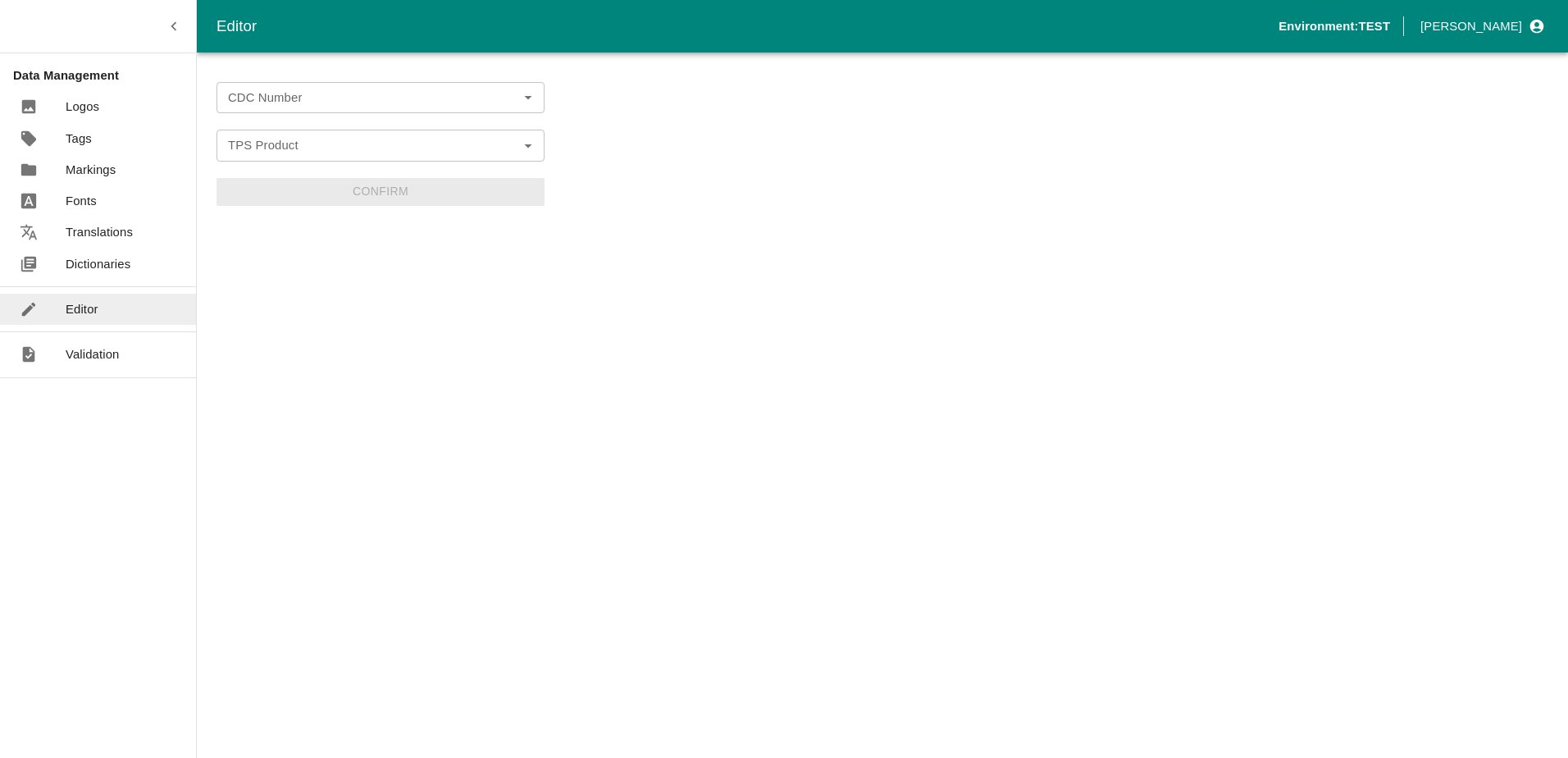
click at [303, 95] on input "CDC Number" at bounding box center [367, 98] width 291 height 21
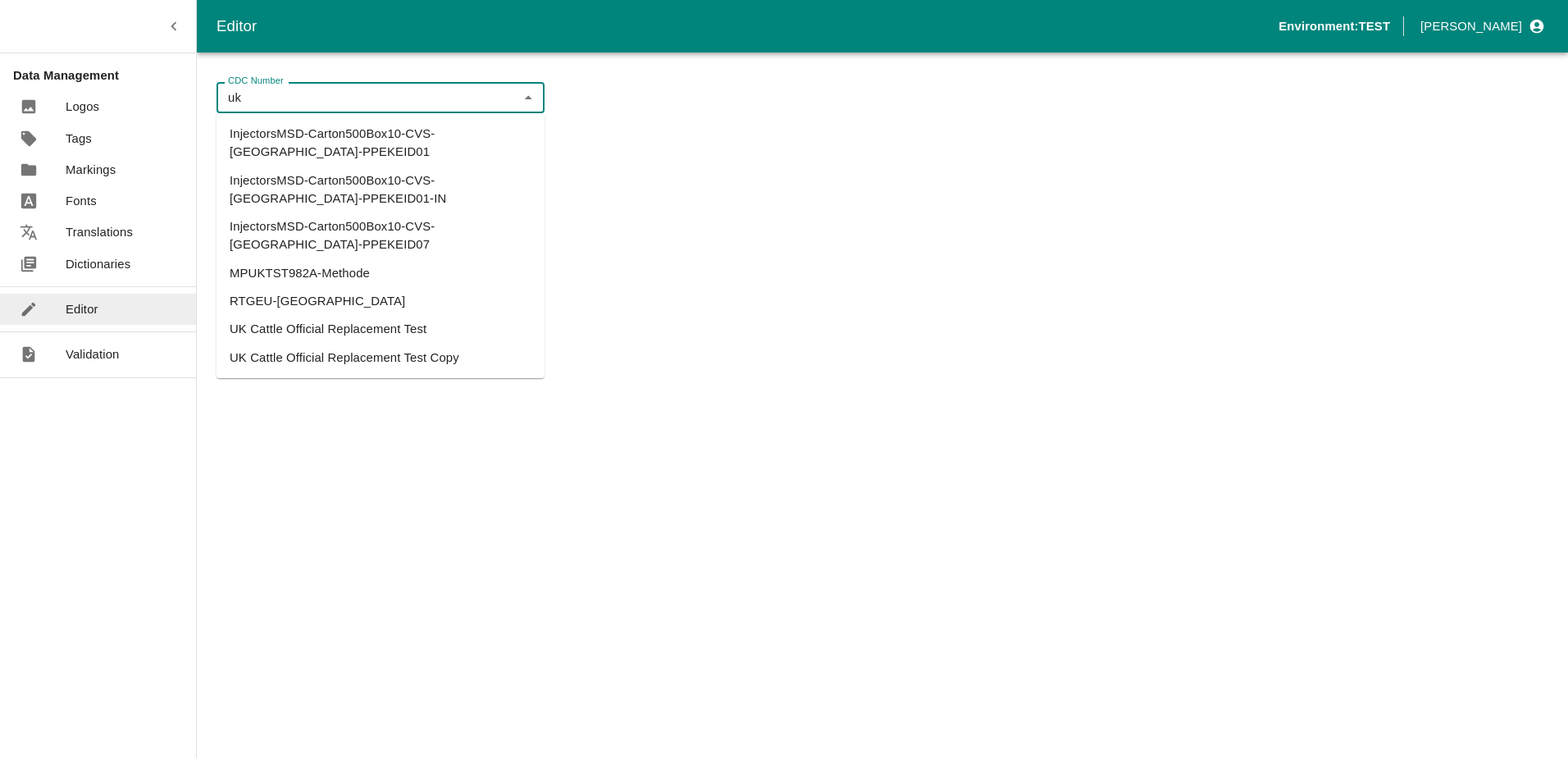
click at [340, 315] on li "UK Cattle Official Replacement Test" at bounding box center [380, 328] width 328 height 28
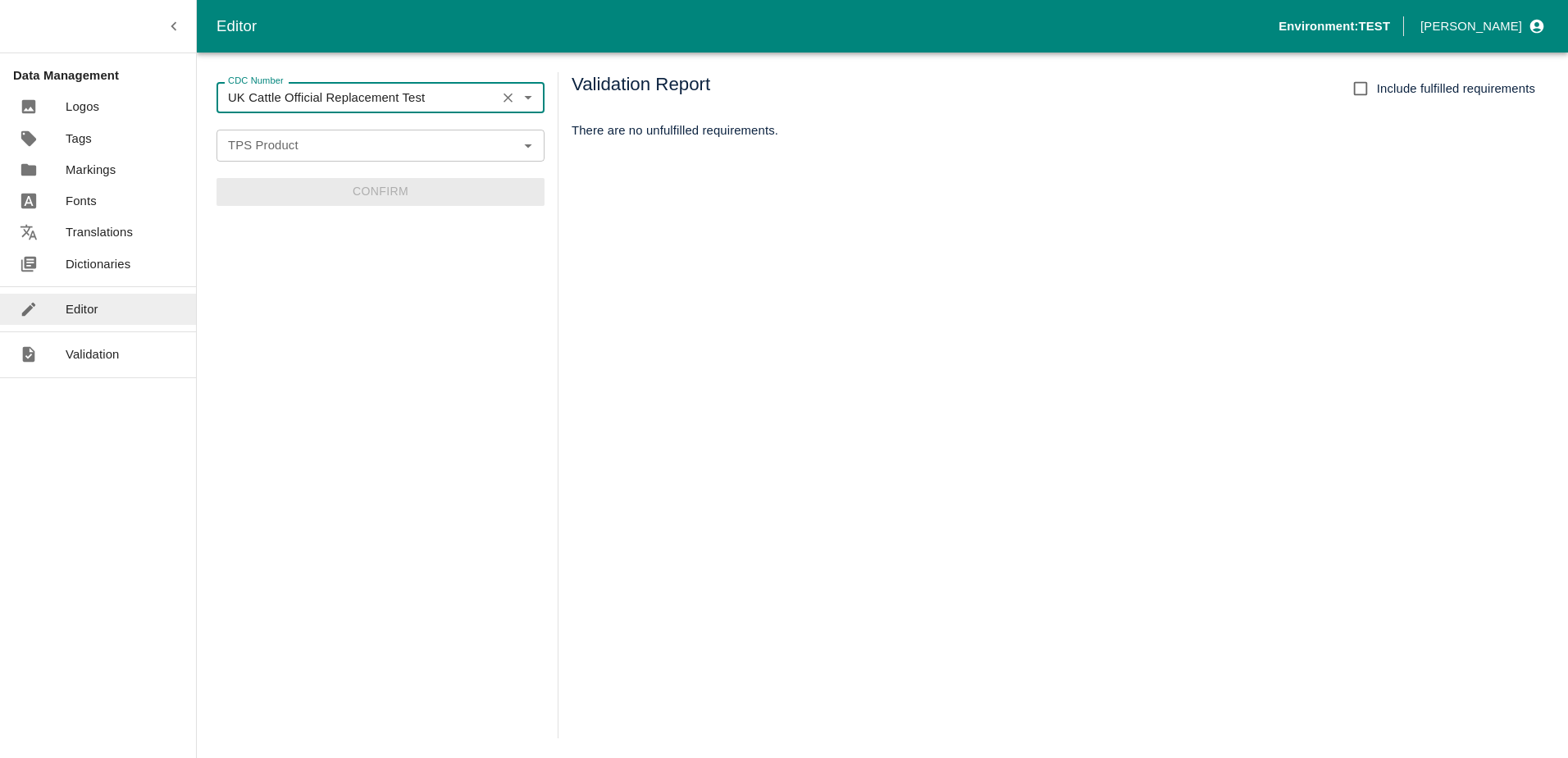
type input "UK Cattle Official Replacement Test"
click at [313, 162] on form "CDC Number UK Cattle Official Replacement Test CDC Number TPS Product TPS Produ…" at bounding box center [380, 144] width 328 height 124
click at [313, 147] on input "TPS Product" at bounding box center [367, 144] width 291 height 21
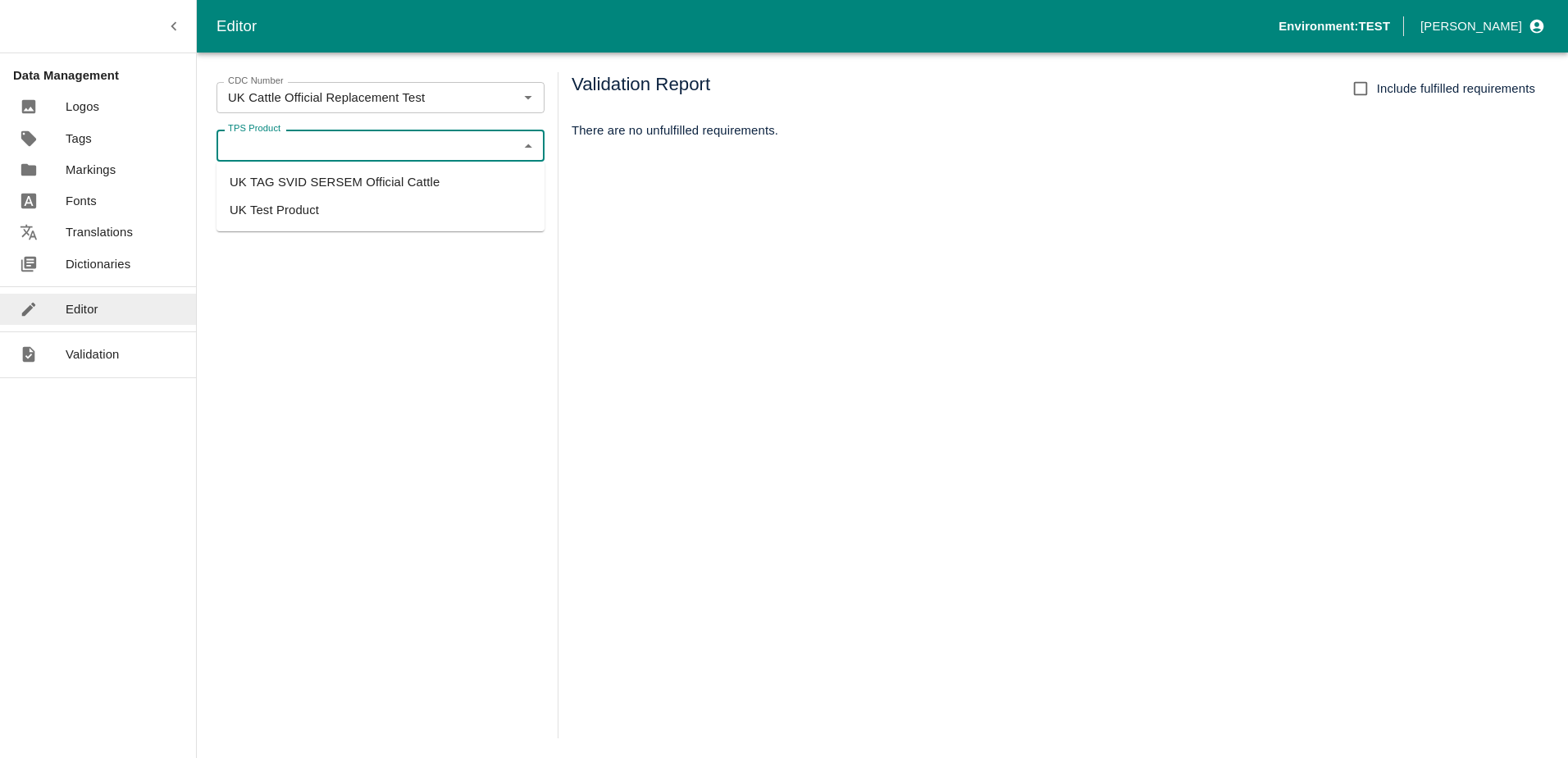
click at [314, 181] on li "UK TAG SVID SERSEM Official Cattle" at bounding box center [380, 182] width 328 height 28
type input "UK TAG SVID SERSEM Official Cattle"
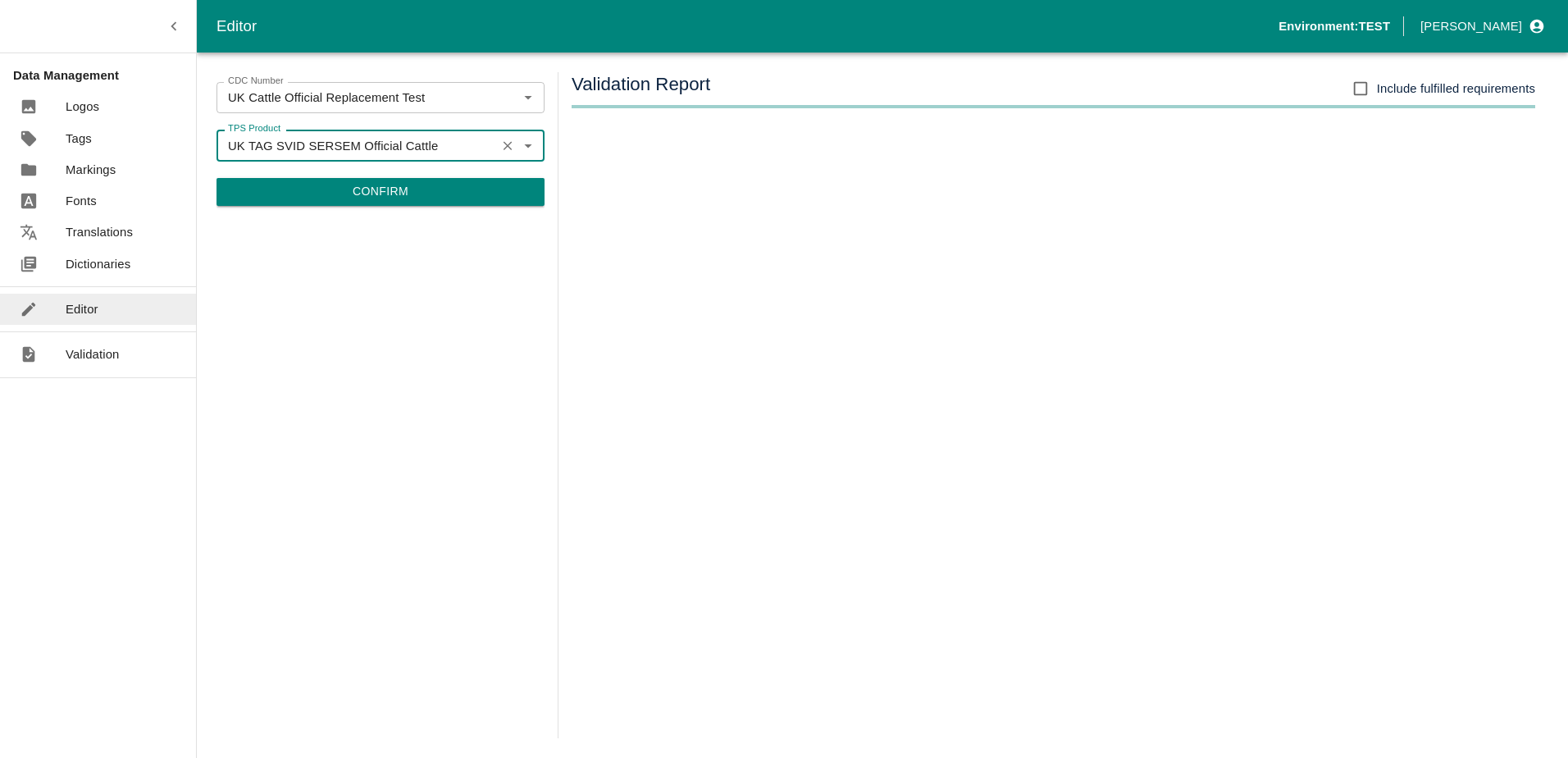
click at [374, 187] on button "Confirm" at bounding box center [380, 191] width 328 height 28
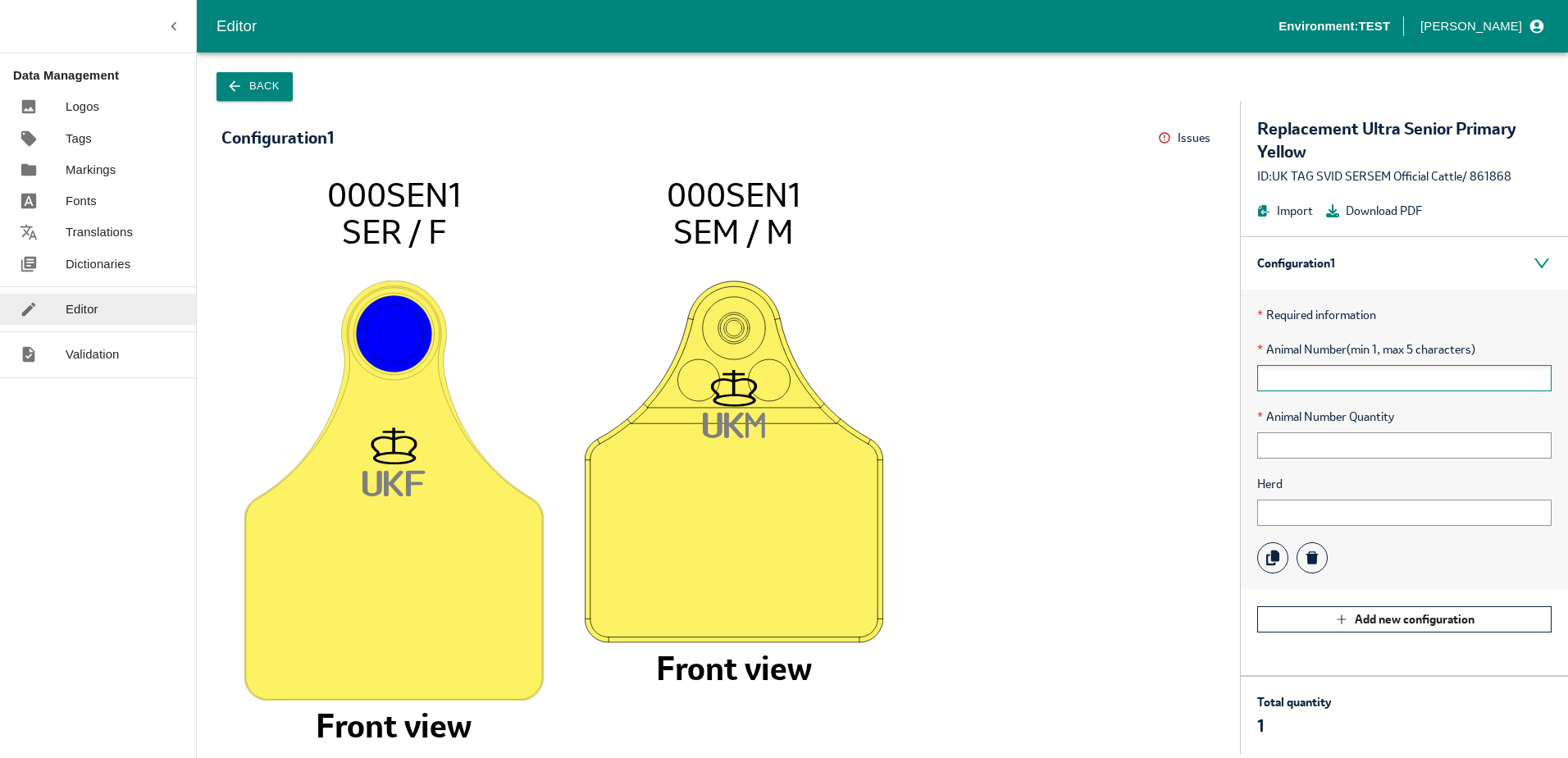
click at [1356, 386] on input "text" at bounding box center [1404, 378] width 294 height 27
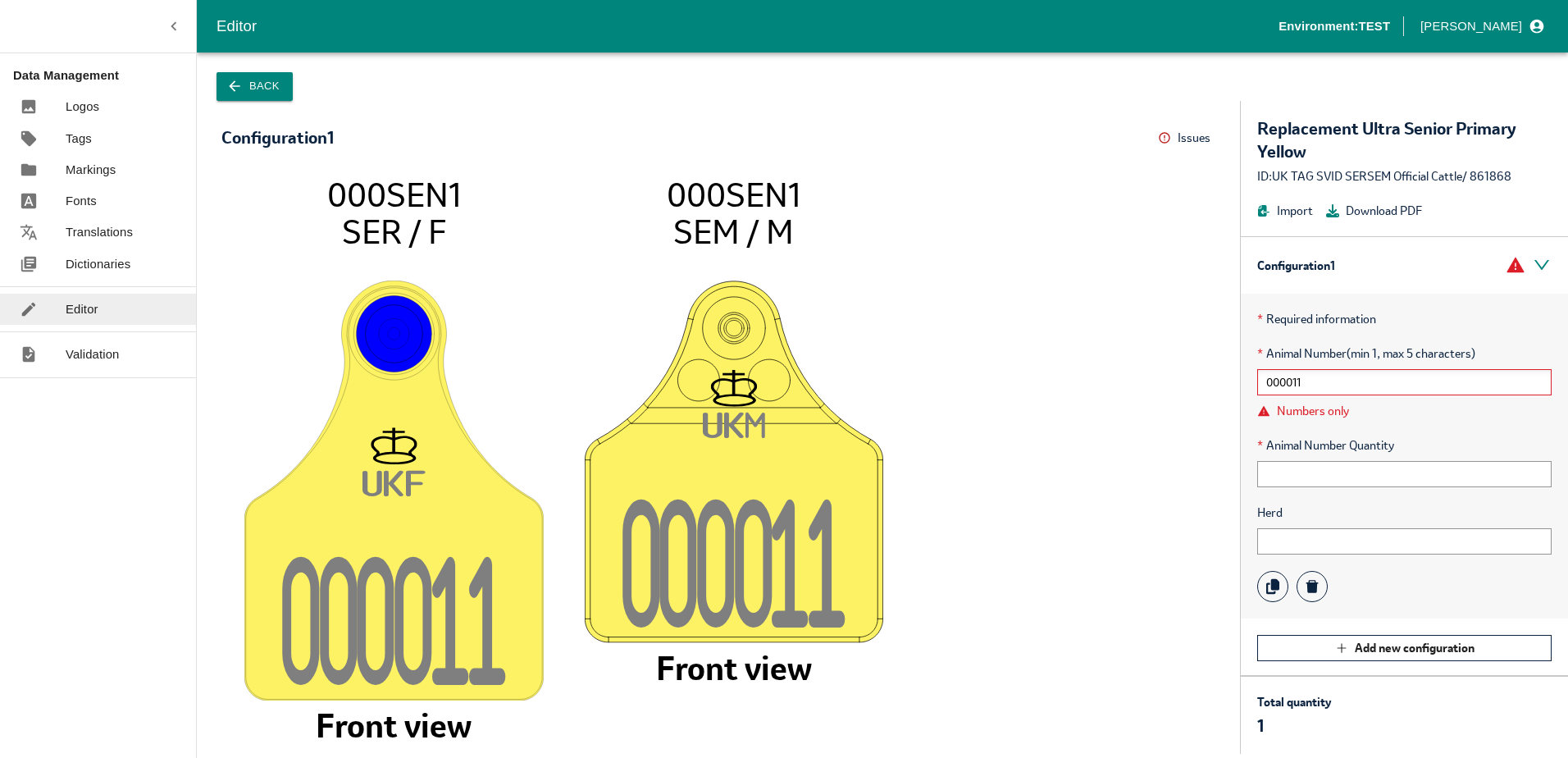
type input "00001"
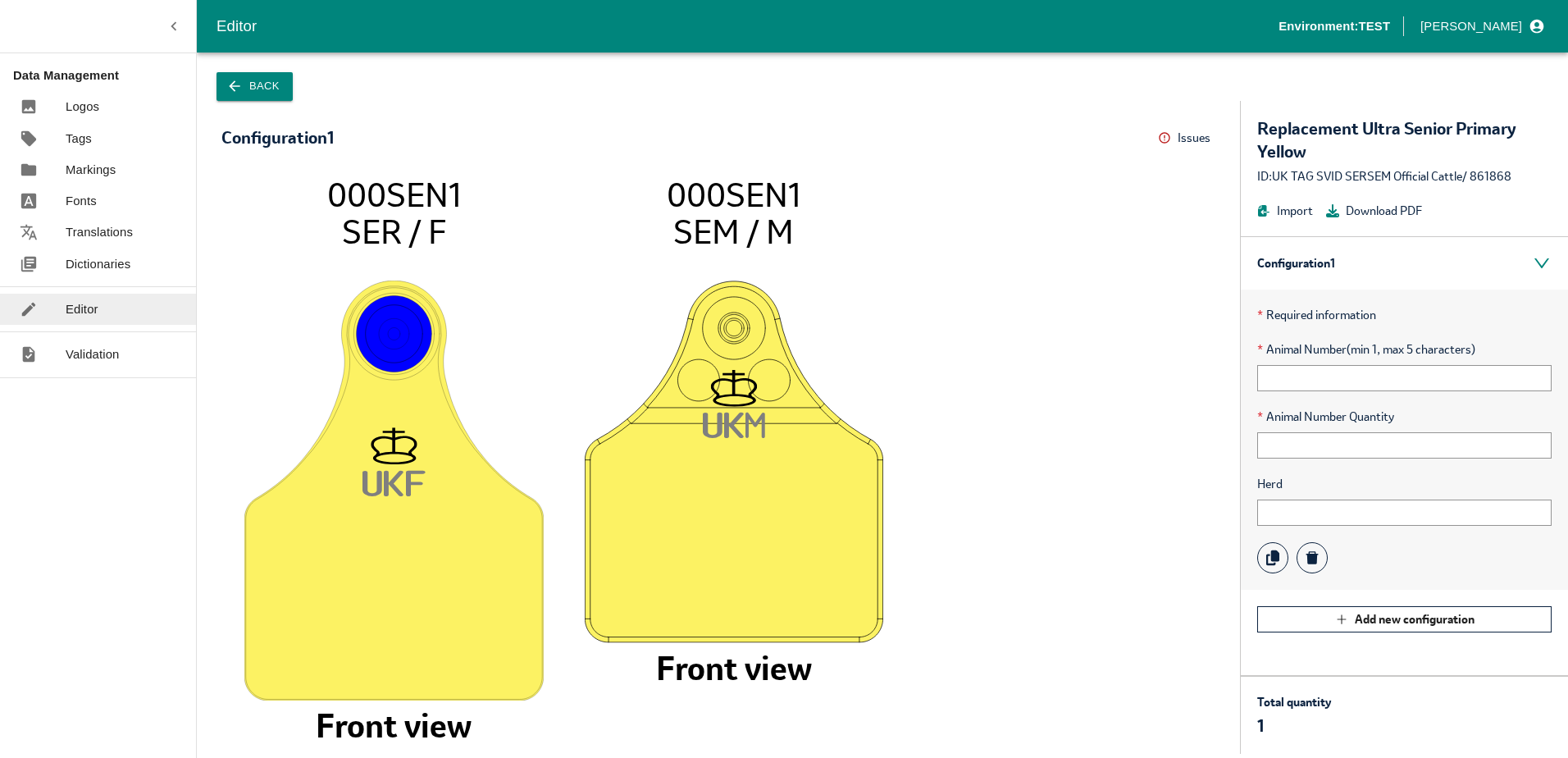
click at [265, 98] on button "Back" at bounding box center [254, 86] width 76 height 29
click at [1314, 390] on input "text" at bounding box center [1404, 378] width 294 height 27
click at [1371, 343] on span "* Quantity" at bounding box center [1404, 350] width 294 height 18
click at [1288, 442] on input "text" at bounding box center [1404, 445] width 294 height 27
click at [1201, 487] on div "UK F 000SEN1 SER / F Front view UK M 000SEN1 SEM / M Front view" at bounding box center [718, 452] width 1043 height 603
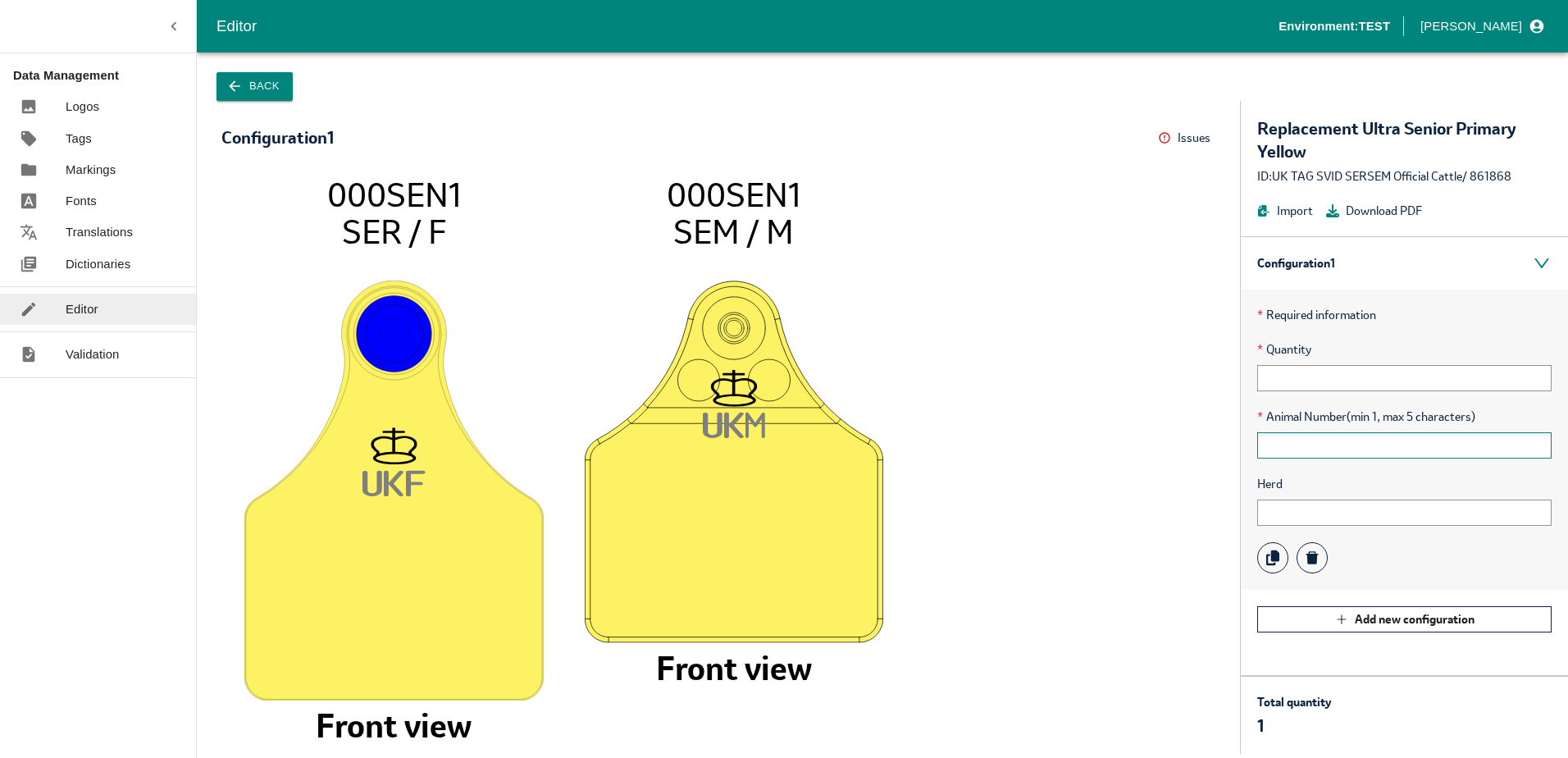
click at [1307, 442] on input "text" at bounding box center [1404, 445] width 294 height 27
click at [1138, 501] on icon "UK F 000SEN1 SER / F Front view UK M 000SEN1 SEM / M Front view" at bounding box center [718, 456] width 961 height 562
click at [72, 245] on link "Translations" at bounding box center [97, 232] width 196 height 31
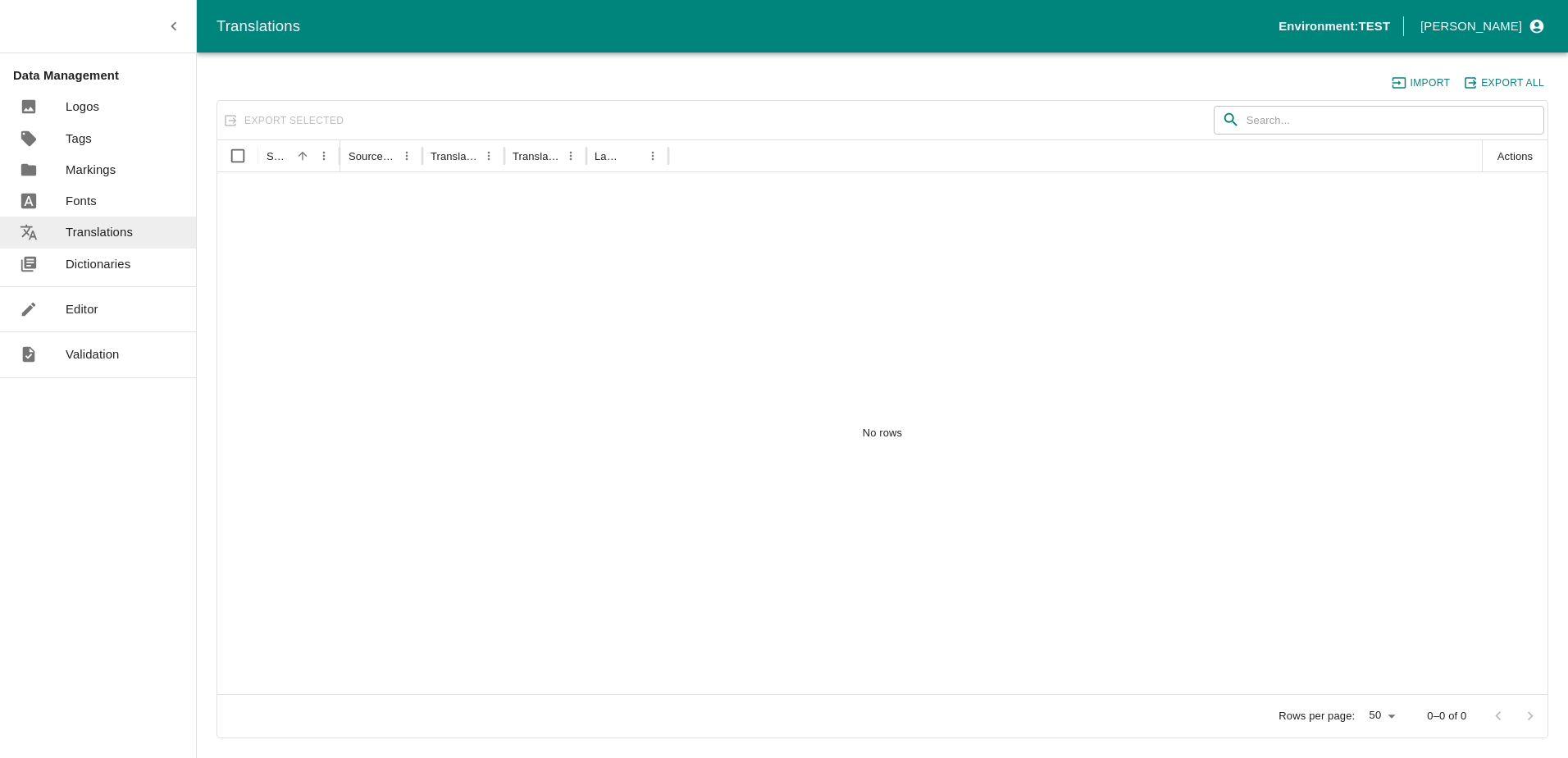
click at [85, 260] on p "Dictionaries" at bounding box center [97, 264] width 64 height 18
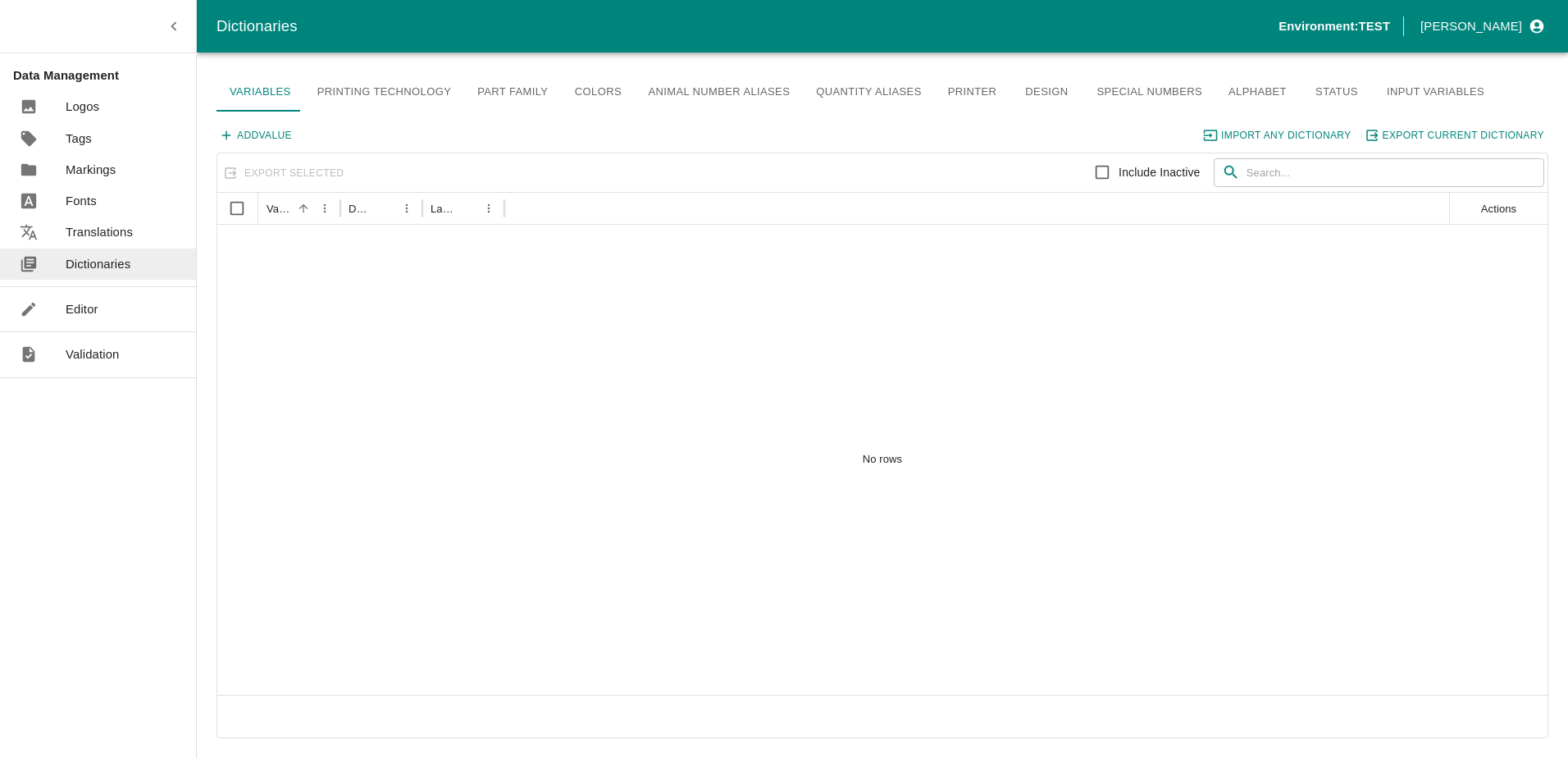
click at [86, 312] on p "Editor" at bounding box center [82, 309] width 33 height 18
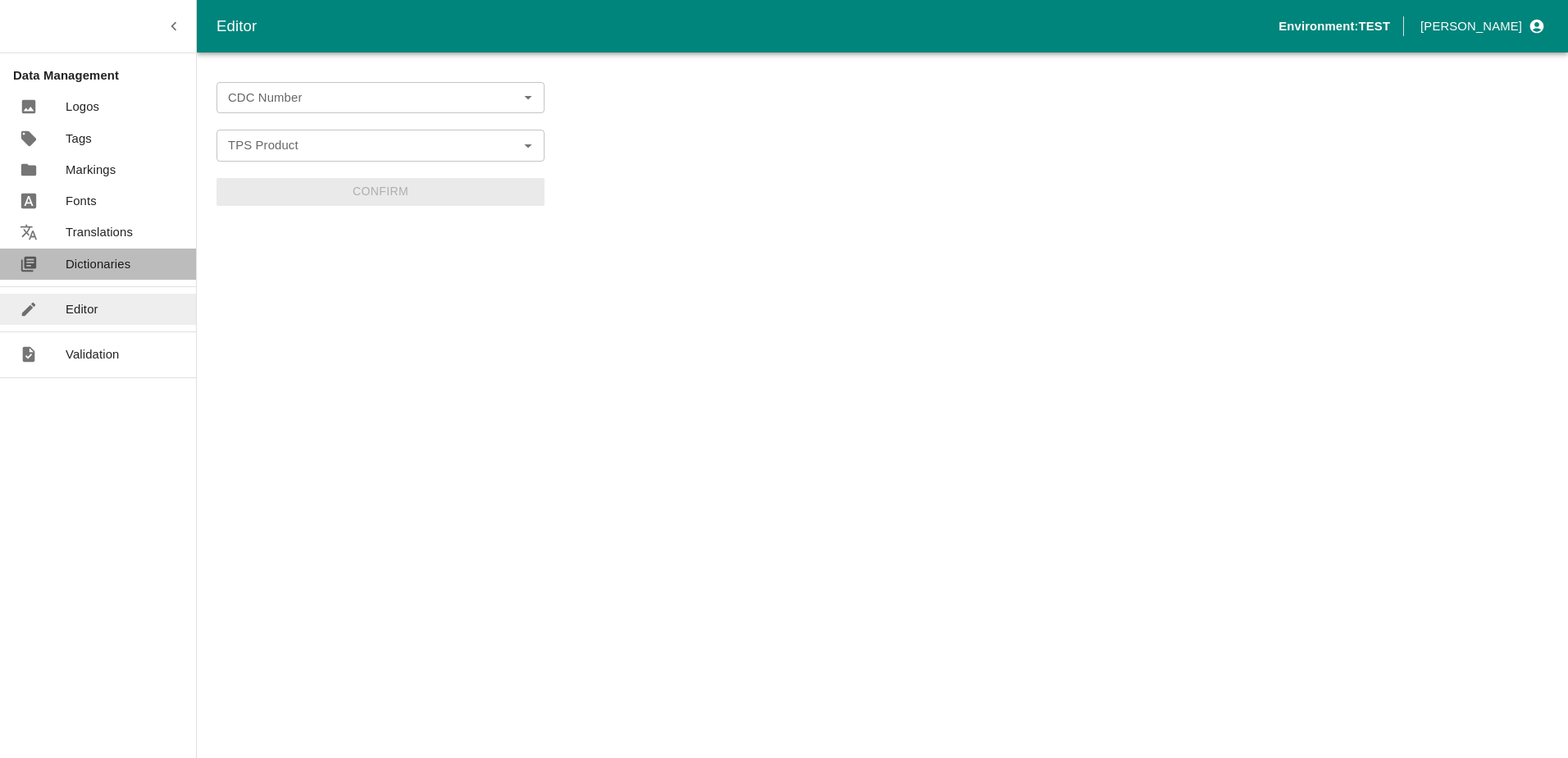
click at [107, 261] on p "Dictionaries" at bounding box center [97, 264] width 64 height 18
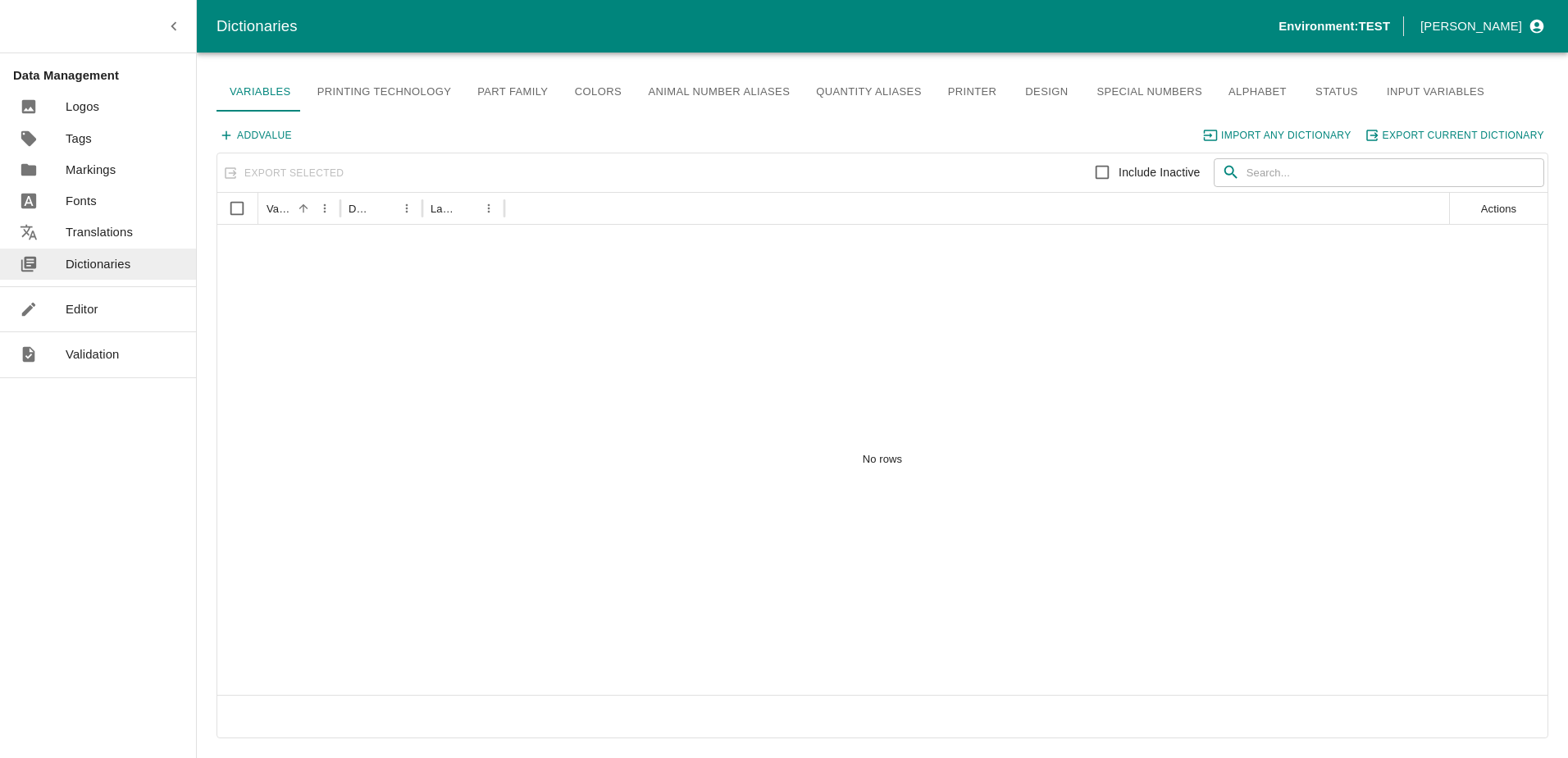
click at [81, 321] on link "Editor" at bounding box center [97, 309] width 196 height 31
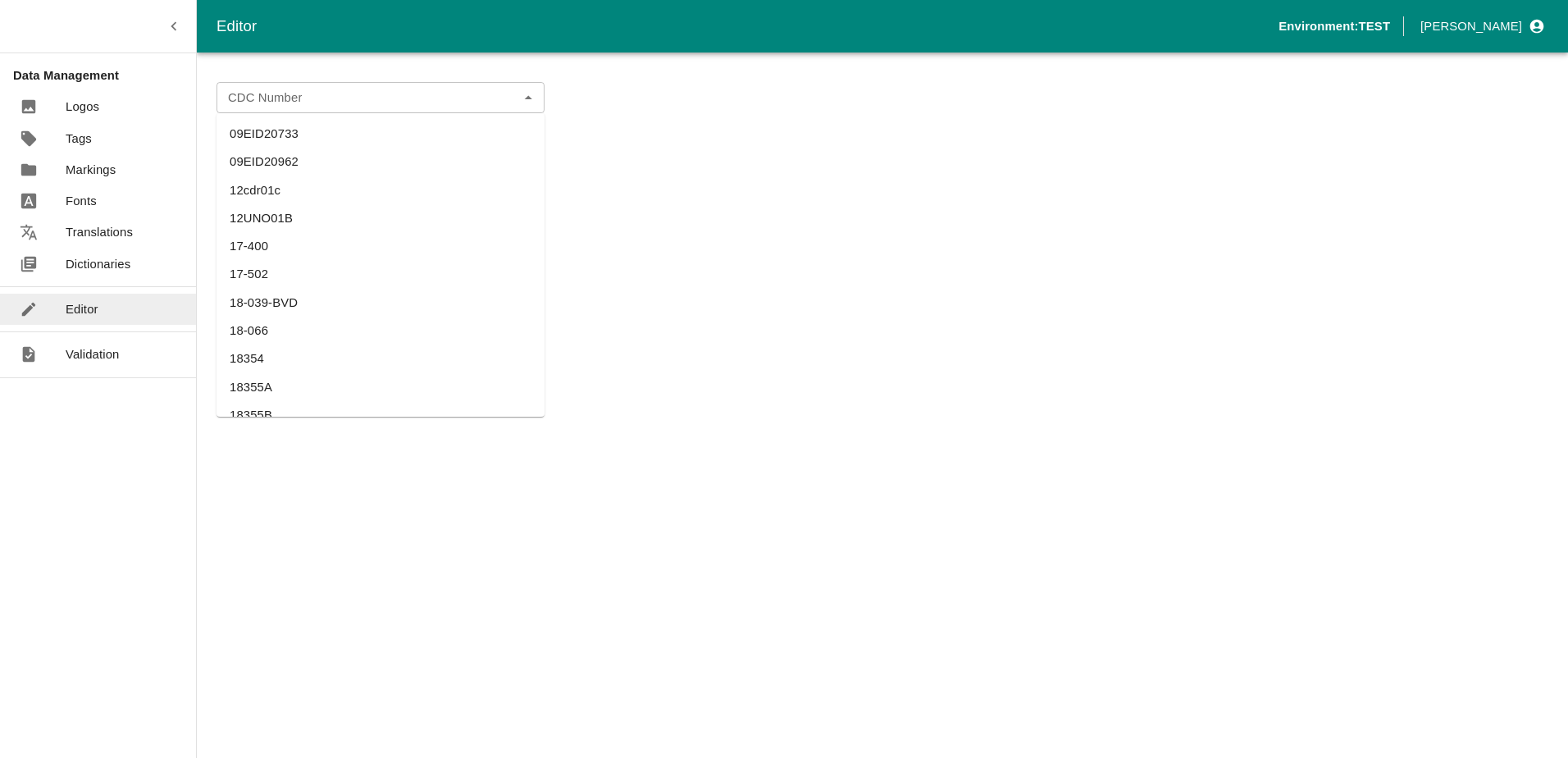
click at [240, 85] on div "CDC Number" at bounding box center [380, 98] width 328 height 31
type input "i"
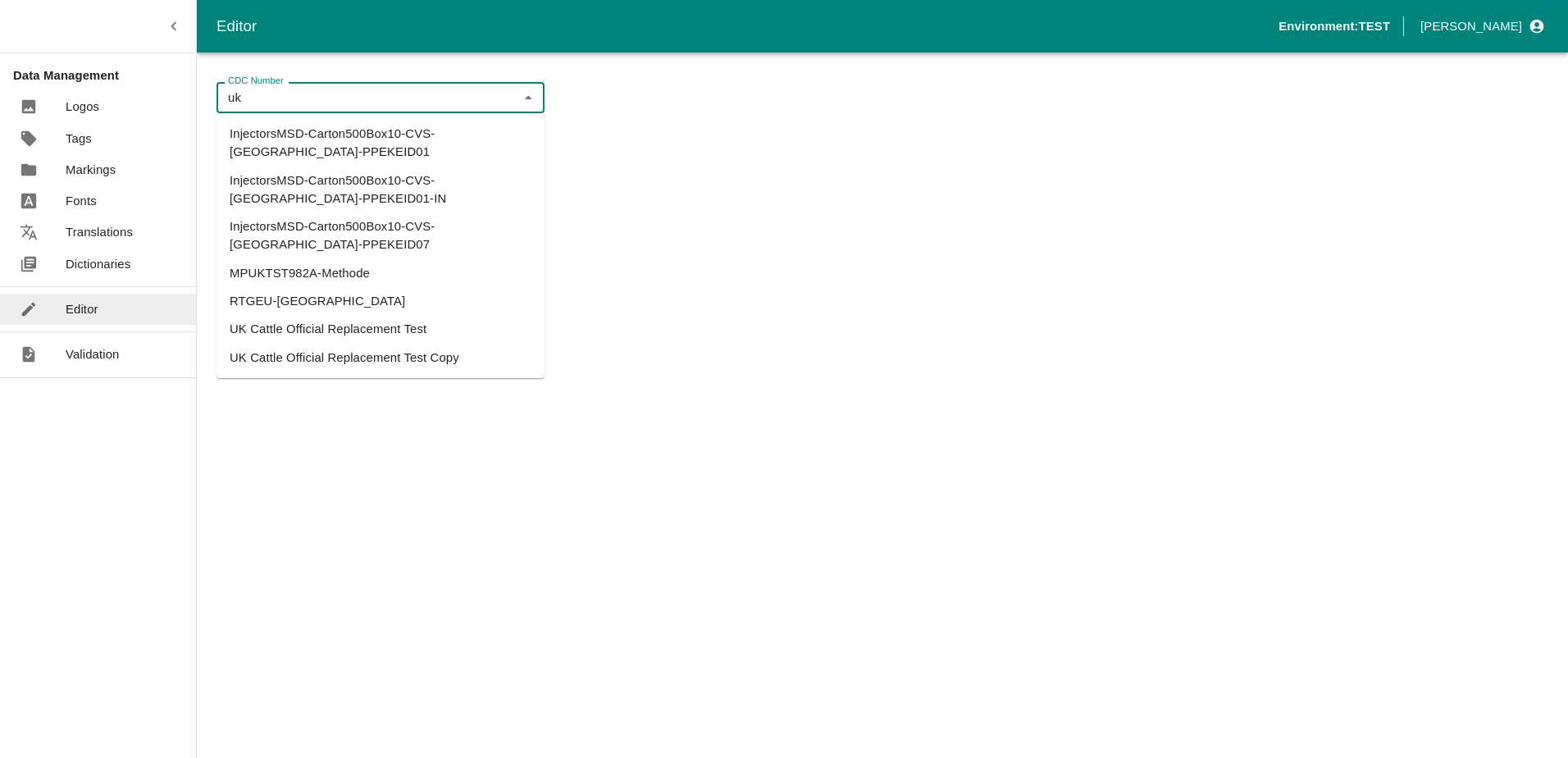
click at [370, 315] on li "UK Cattle Official Replacement Test" at bounding box center [380, 328] width 328 height 28
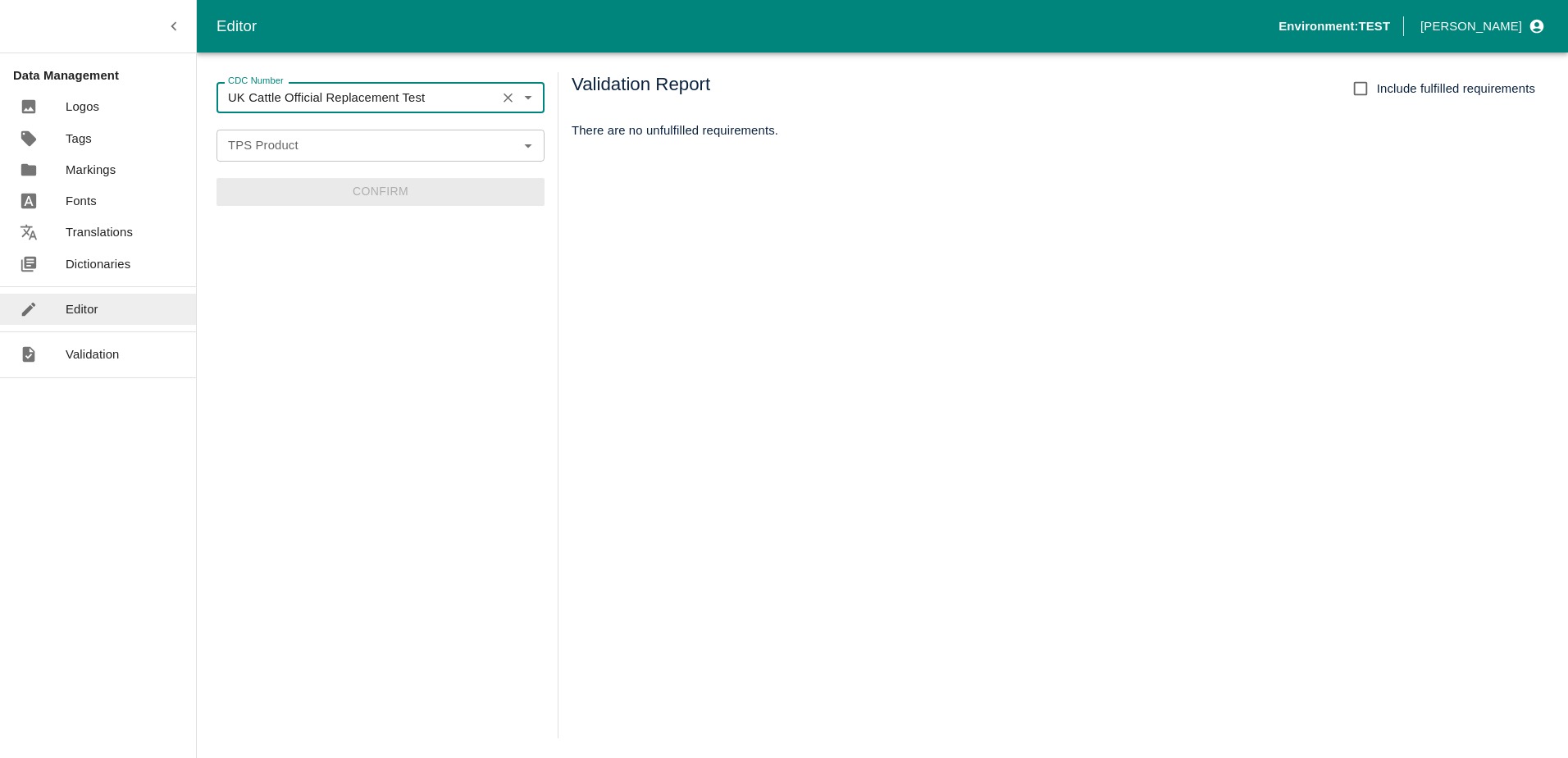
type input "UK Cattle Official Replacement Test"
click at [344, 144] on input "TPS Product" at bounding box center [367, 144] width 291 height 21
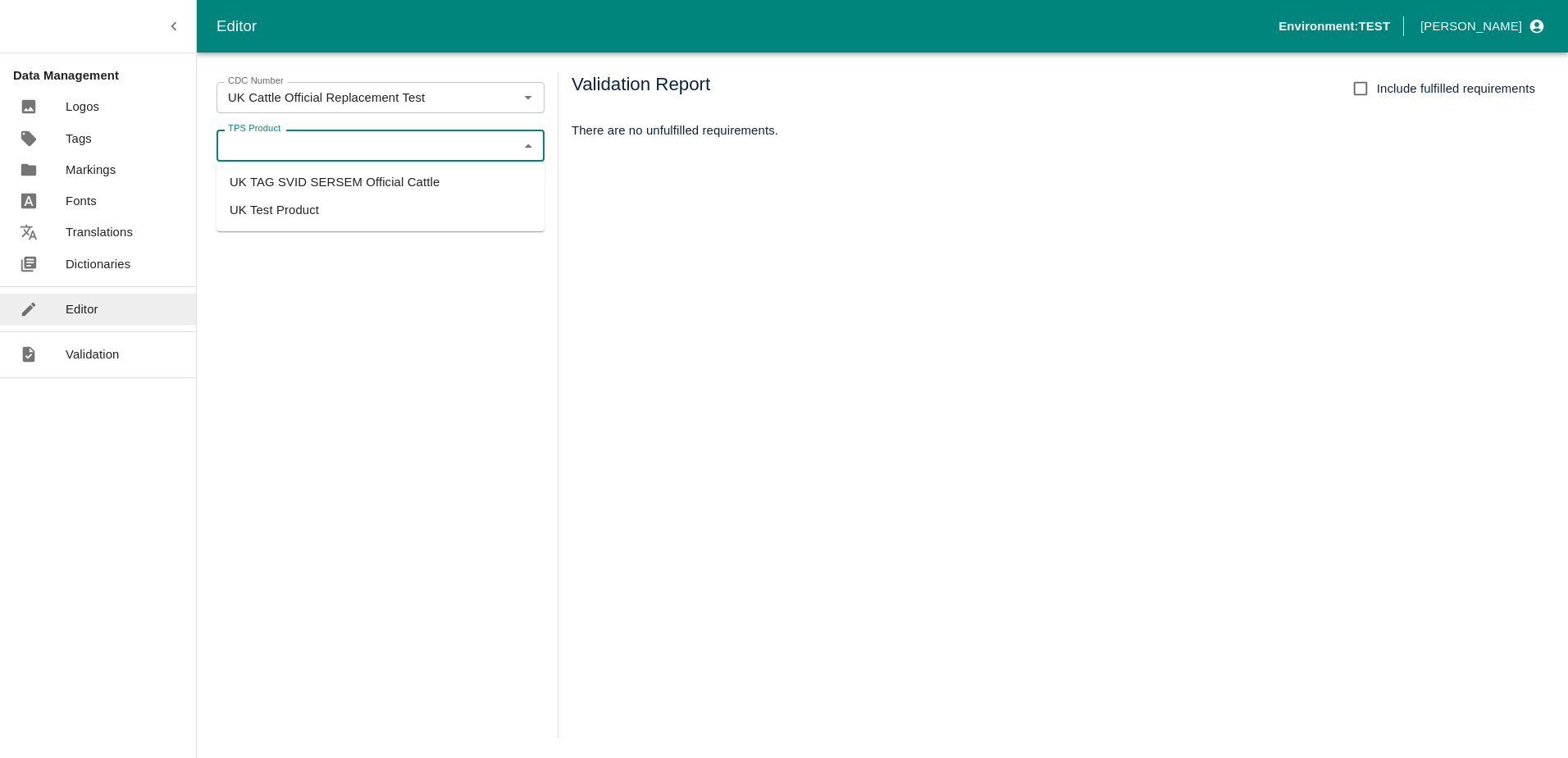
click at [356, 170] on li "UK TAG SVID SERSEM Official Cattle" at bounding box center [380, 182] width 328 height 28
type input "UK TAG SVID SERSEM Official Cattle"
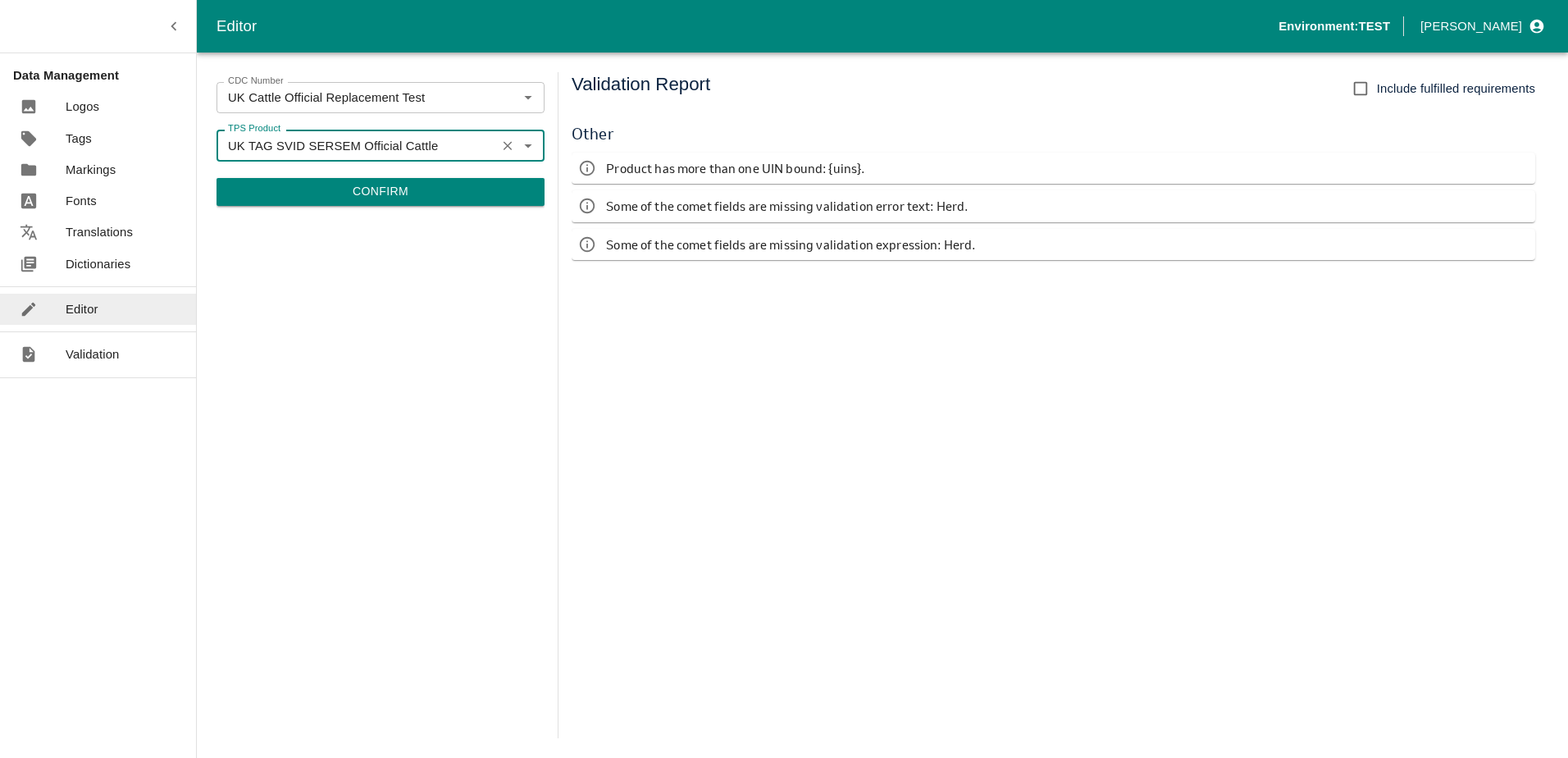
click at [372, 194] on button "Confirm" at bounding box center [380, 191] width 328 height 28
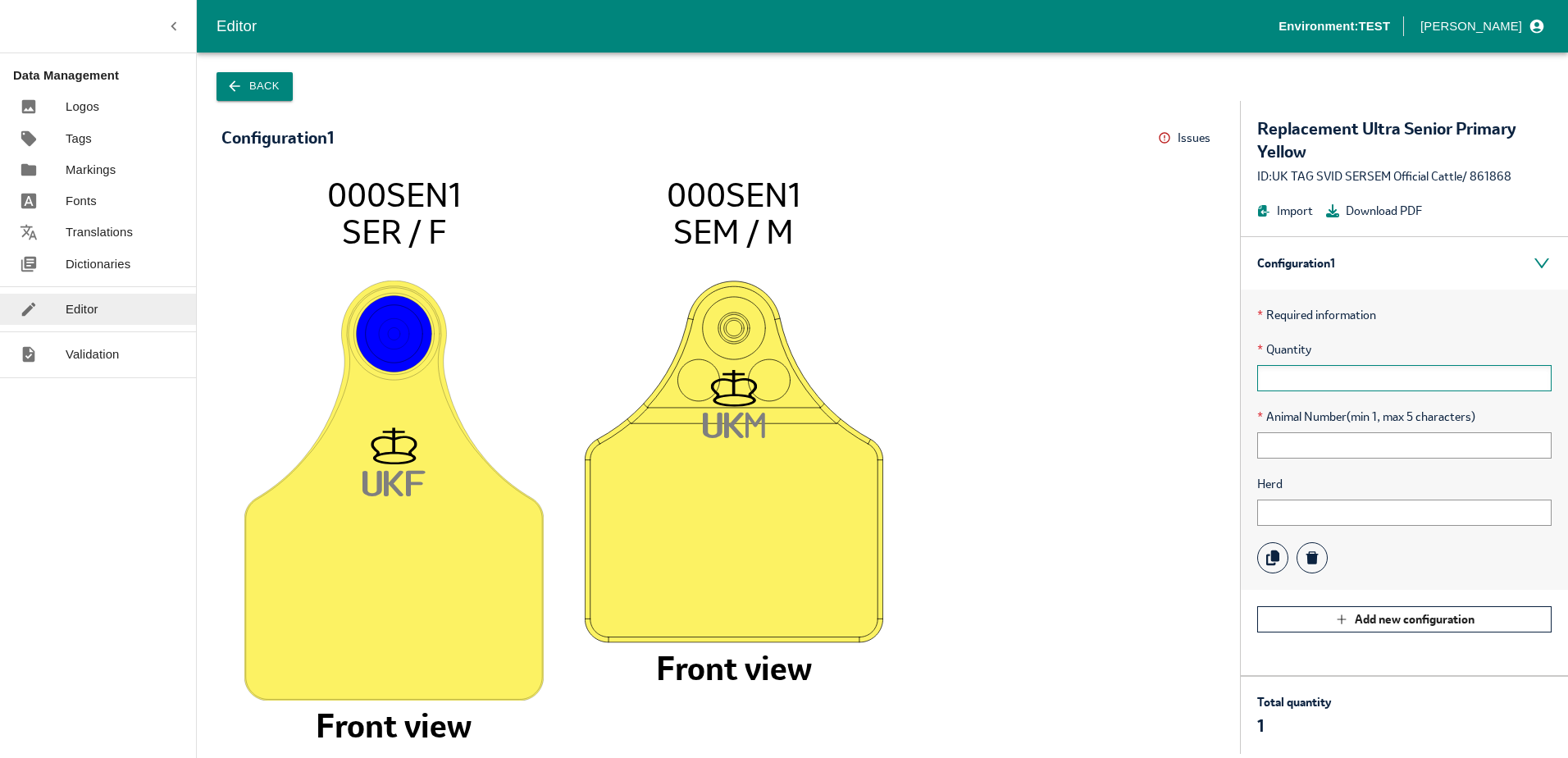
click at [1293, 374] on input "text" at bounding box center [1404, 378] width 294 height 27
click at [1148, 429] on icon "UK F 000SEN1 SER / F Front view UK M 000SEN1 SEM / M Front view" at bounding box center [718, 456] width 961 height 562
click at [1294, 450] on input "text" at bounding box center [1404, 445] width 294 height 27
type input "0"
click at [1301, 386] on input "text" at bounding box center [1404, 378] width 294 height 27
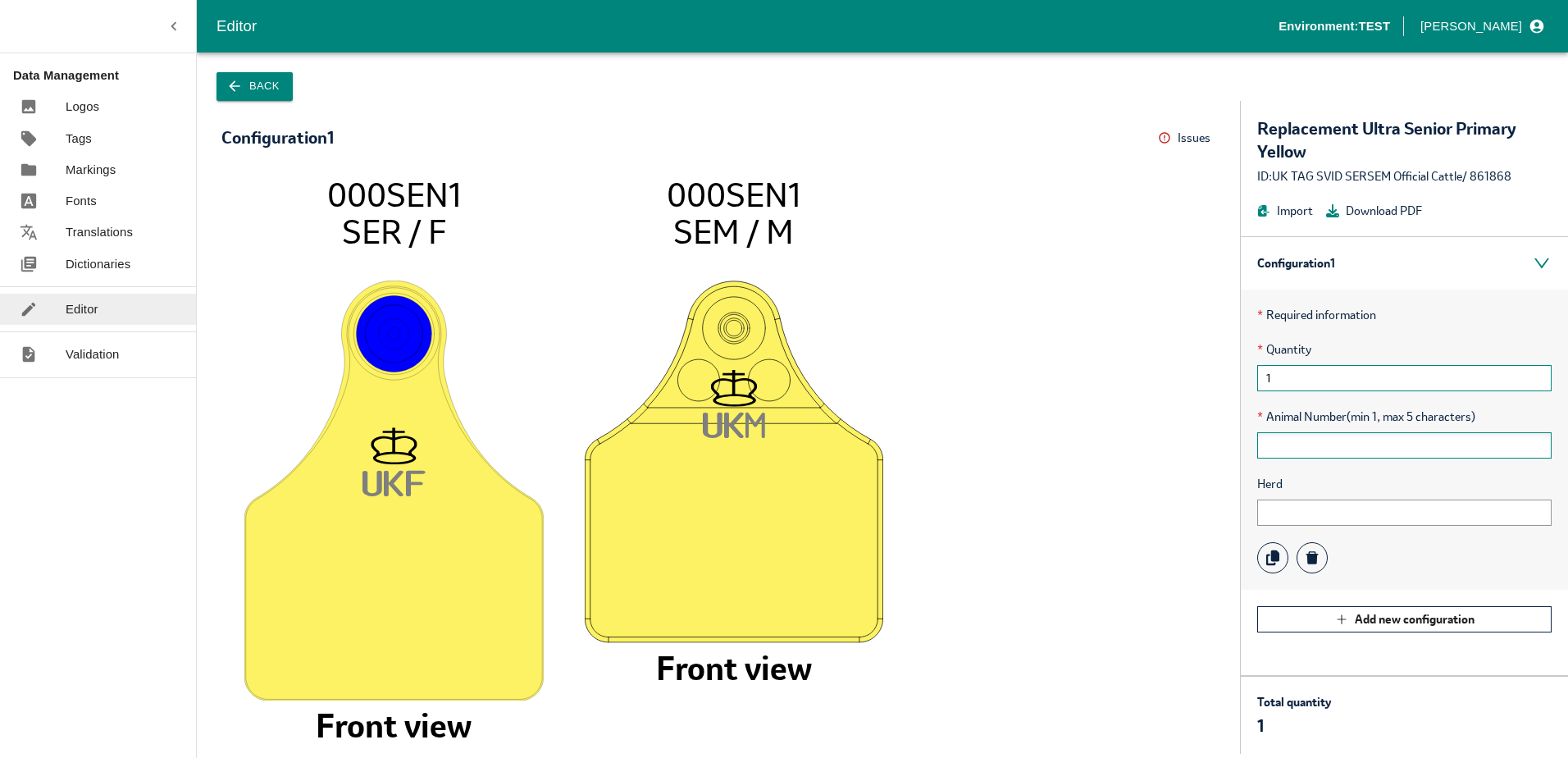
type input "1"
click at [1271, 443] on input "text" at bounding box center [1404, 445] width 294 height 27
click at [1174, 371] on icon "UK F 000SEN1 SER / F Front view UK M 000SEN1 SEM / M Front view" at bounding box center [718, 456] width 961 height 562
click at [1310, 379] on input "1" at bounding box center [1404, 378] width 294 height 27
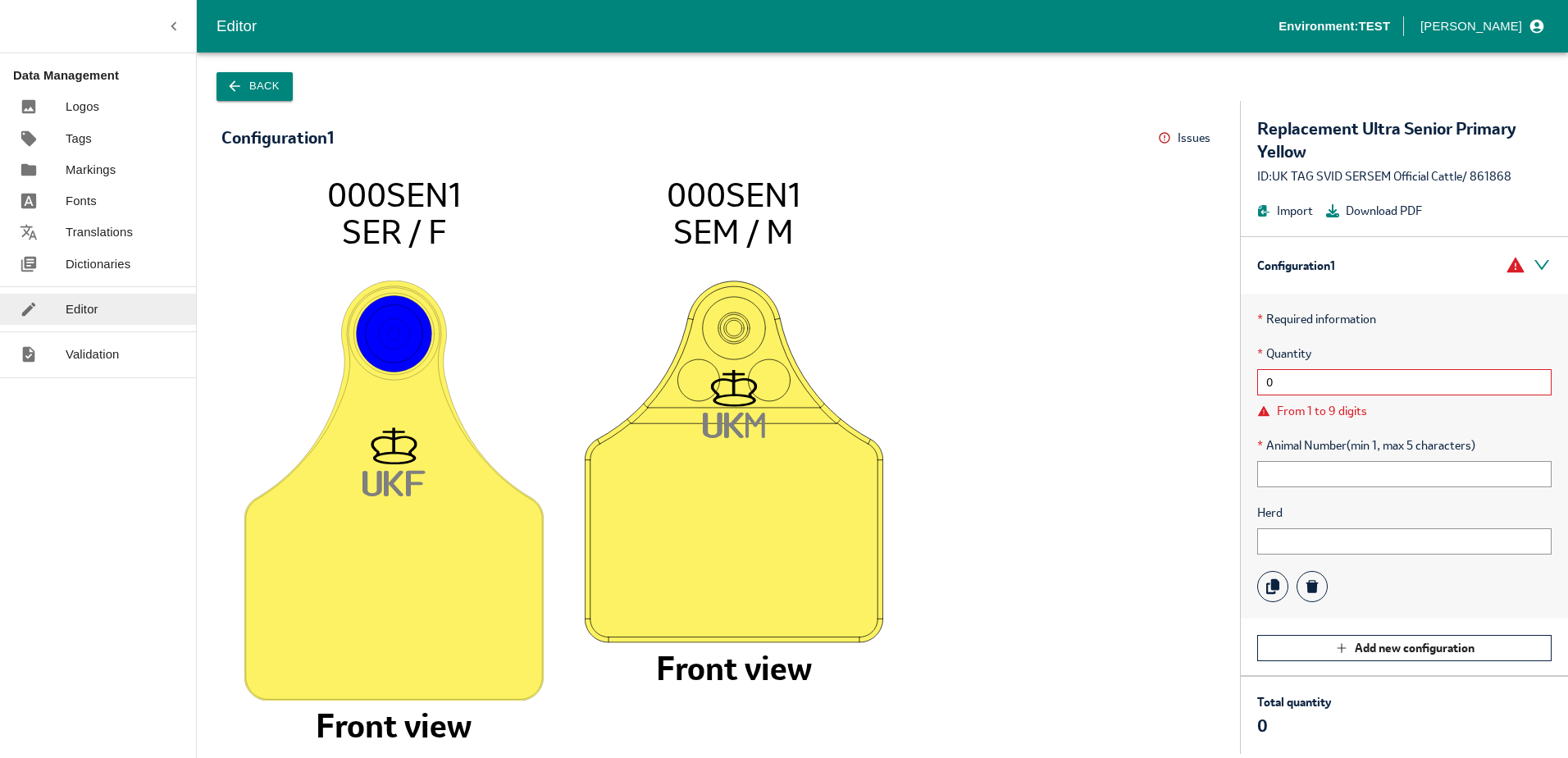
type input "0"
click at [1353, 347] on span "* Quantity" at bounding box center [1404, 353] width 294 height 18
click at [1276, 379] on input "0" at bounding box center [1404, 382] width 294 height 27
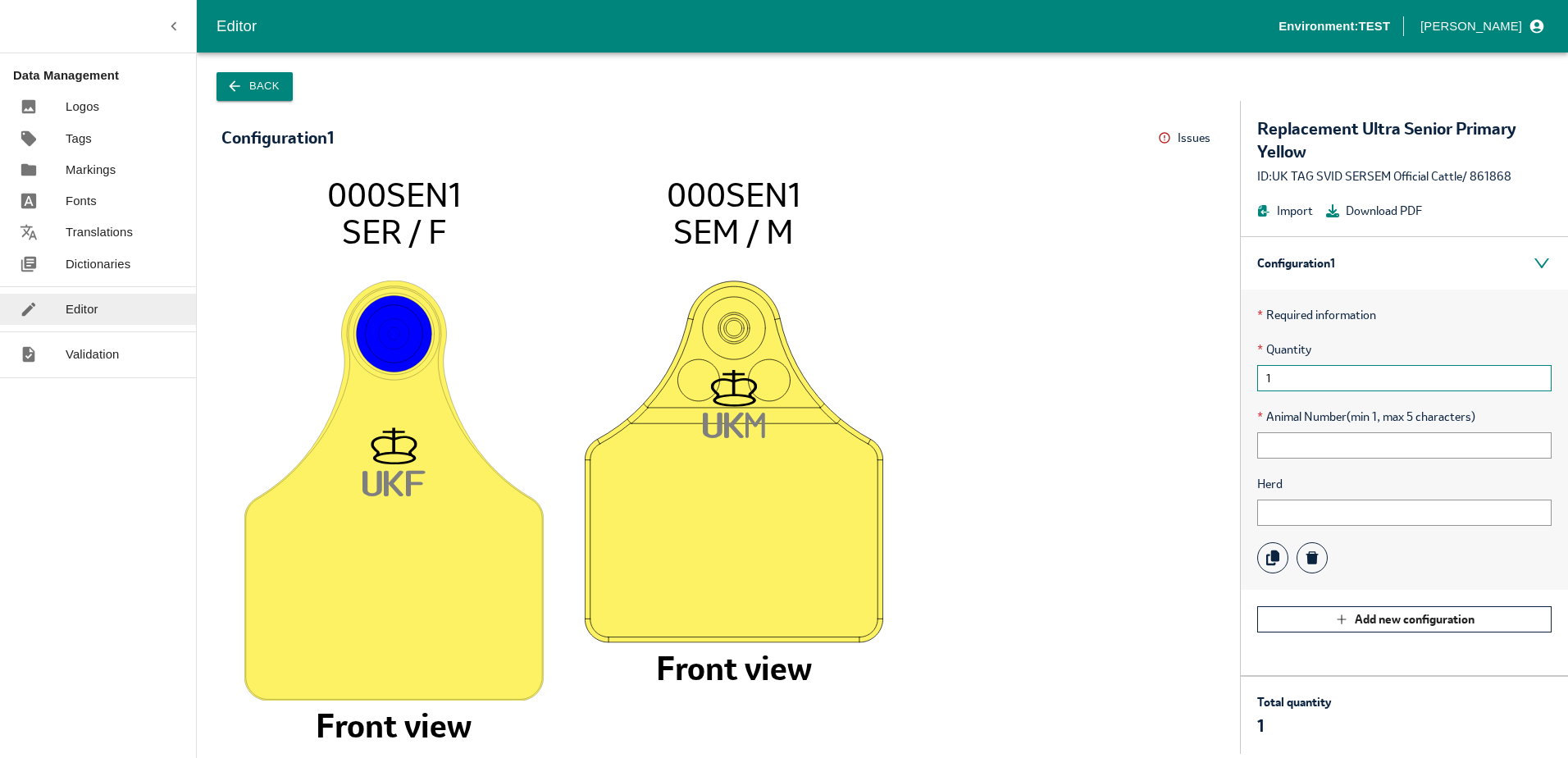
type input "1"
click at [1372, 325] on div "* Required information * Quantity 1 * Animal Number (min 1, max 5 characters) H…" at bounding box center [1404, 440] width 327 height 300
click at [257, 79] on button "Back" at bounding box center [254, 86] width 76 height 29
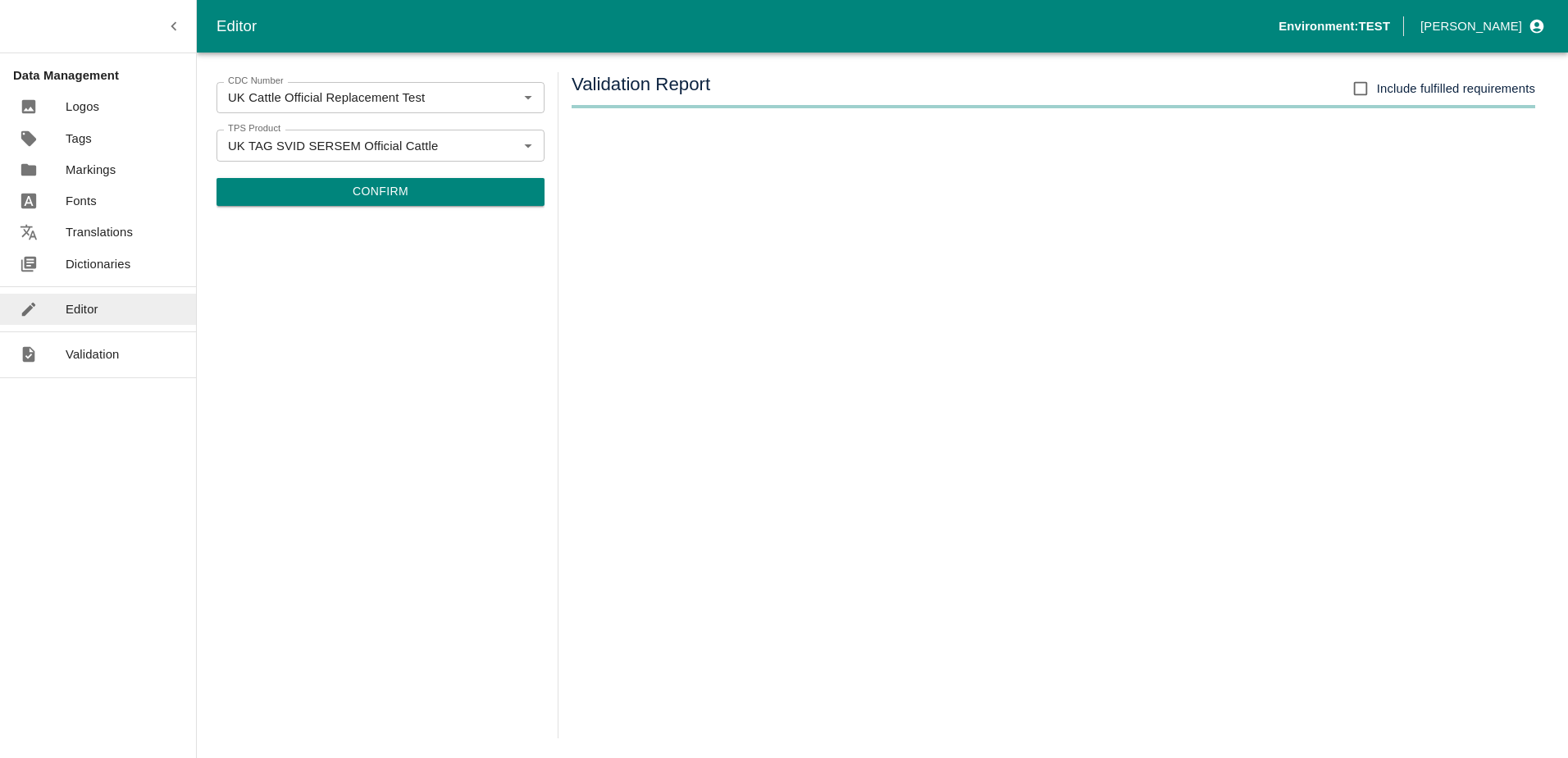
click at [417, 191] on button "Confirm" at bounding box center [380, 191] width 328 height 28
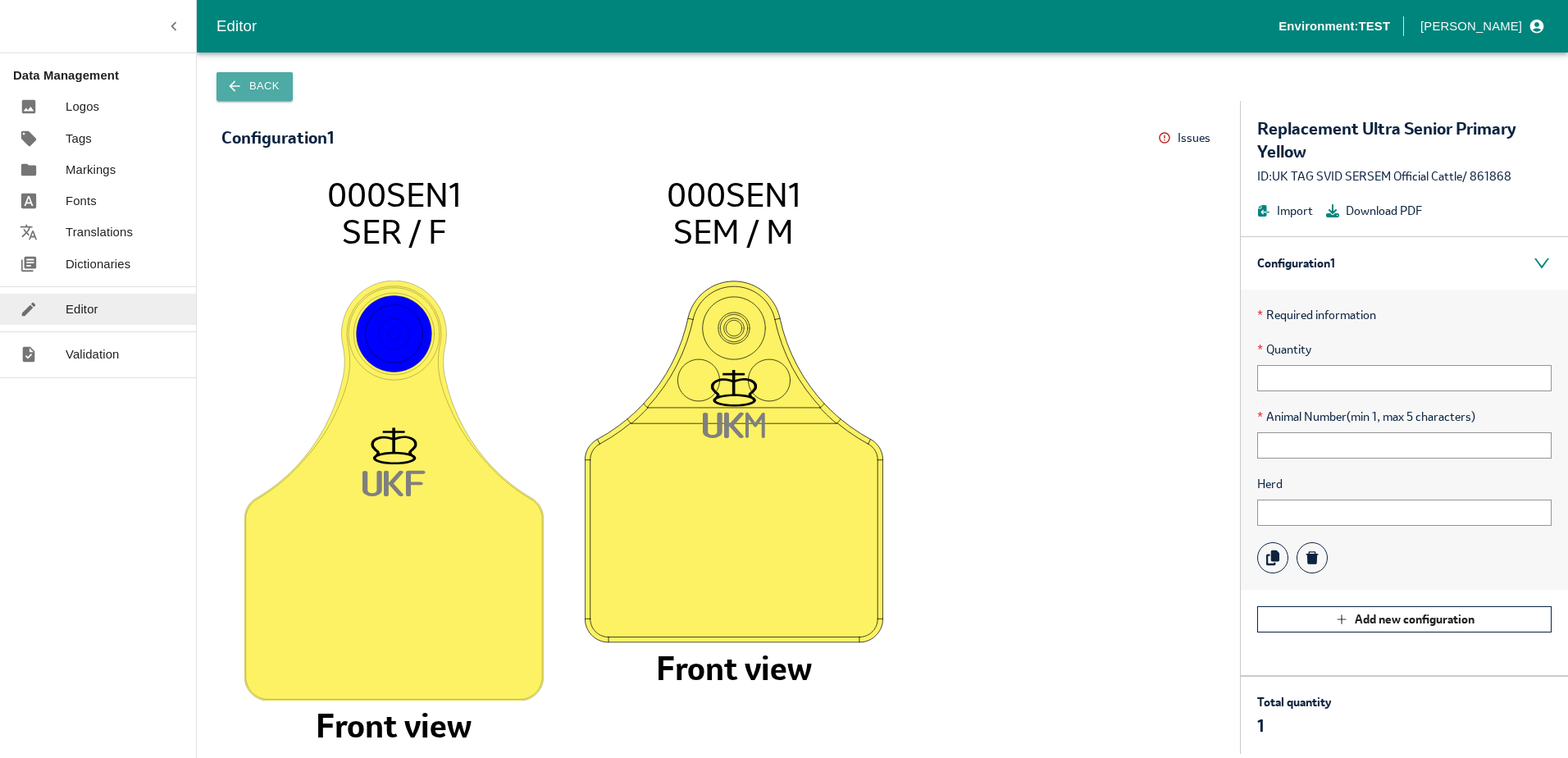
click at [256, 87] on button "Back" at bounding box center [254, 86] width 76 height 29
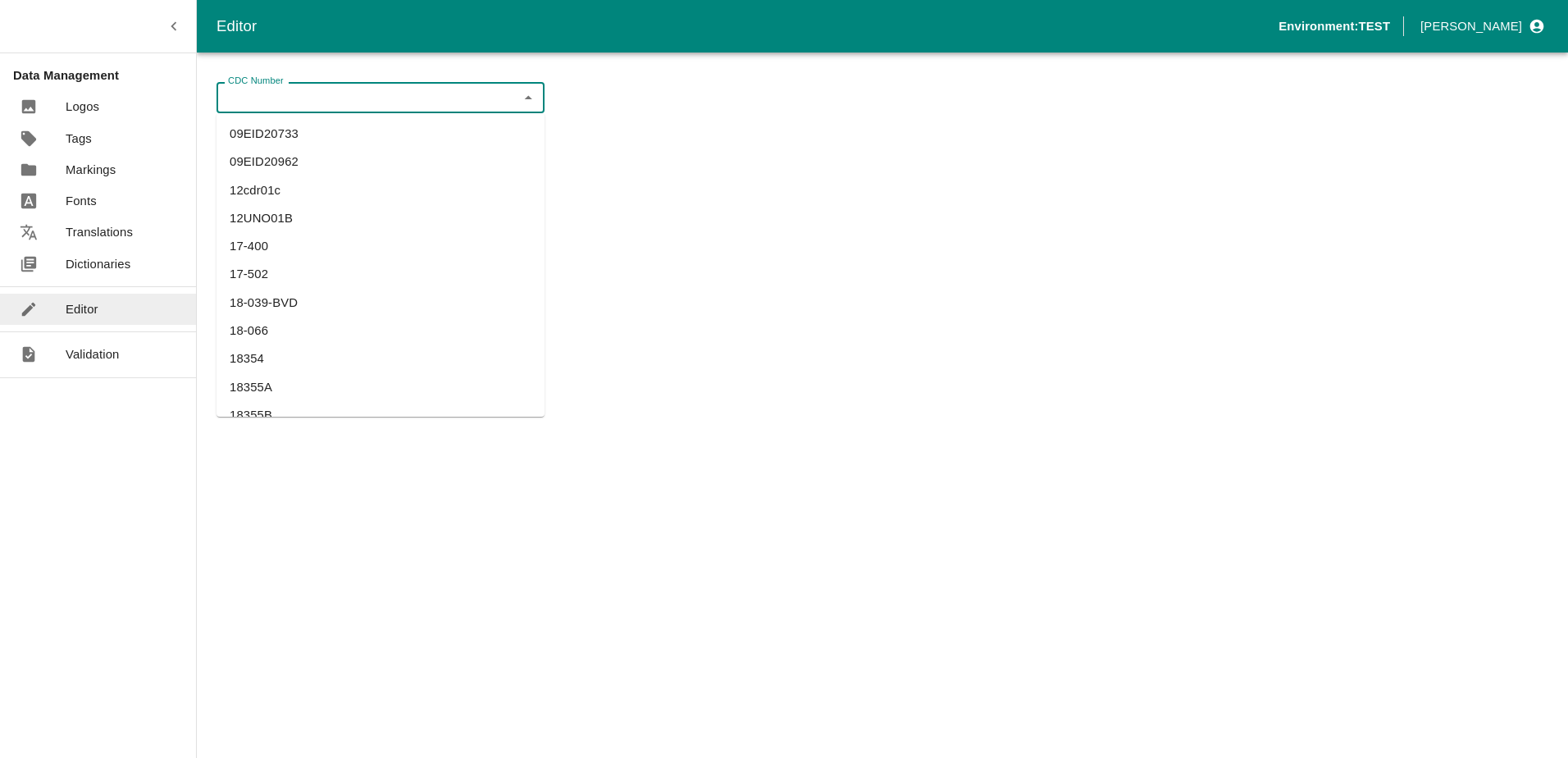
click at [261, 94] on div "CDC Number CDC Number" at bounding box center [380, 98] width 328 height 31
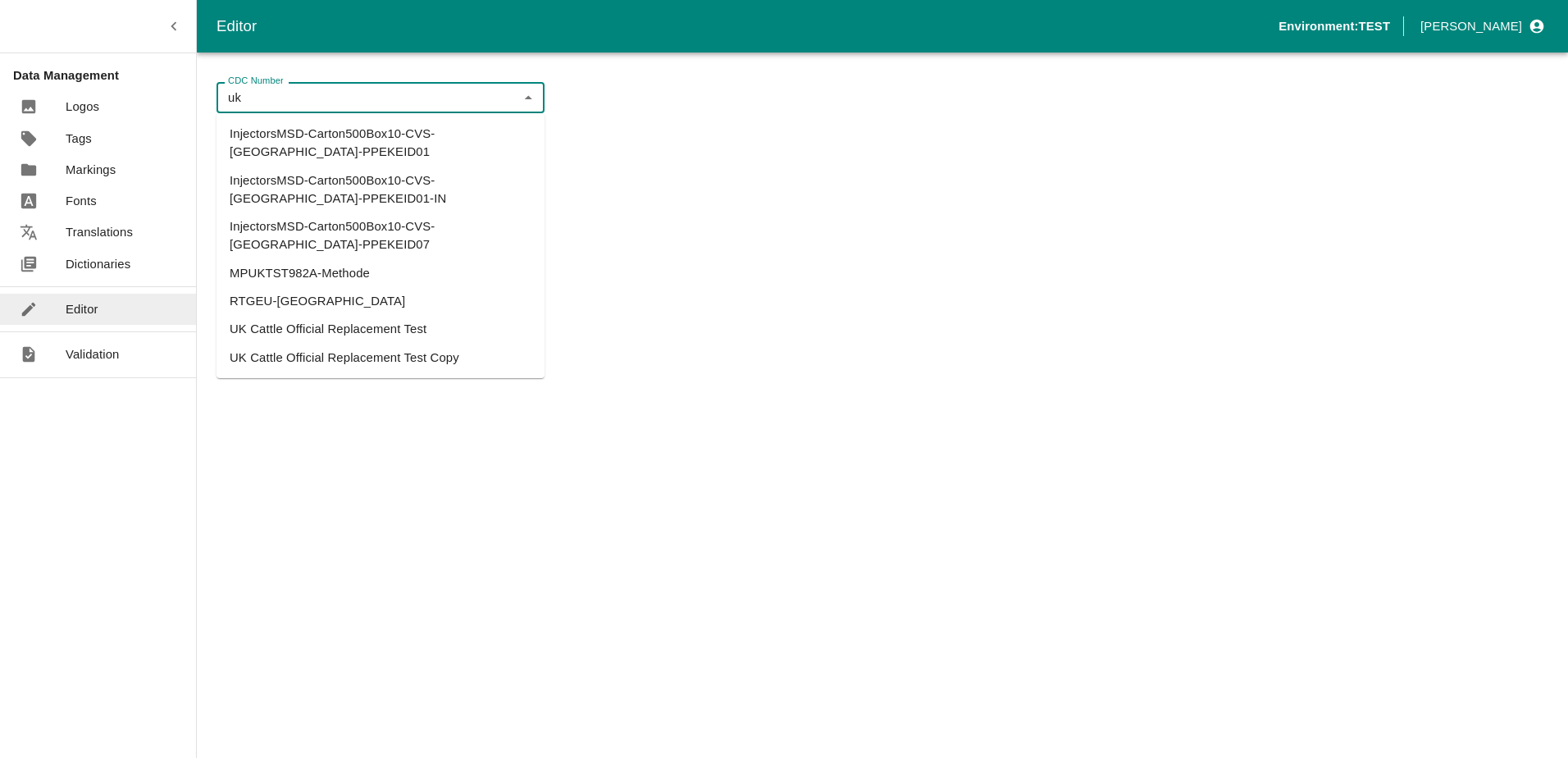
click at [316, 315] on li "UK Cattle Official Replacement Test" at bounding box center [380, 328] width 328 height 28
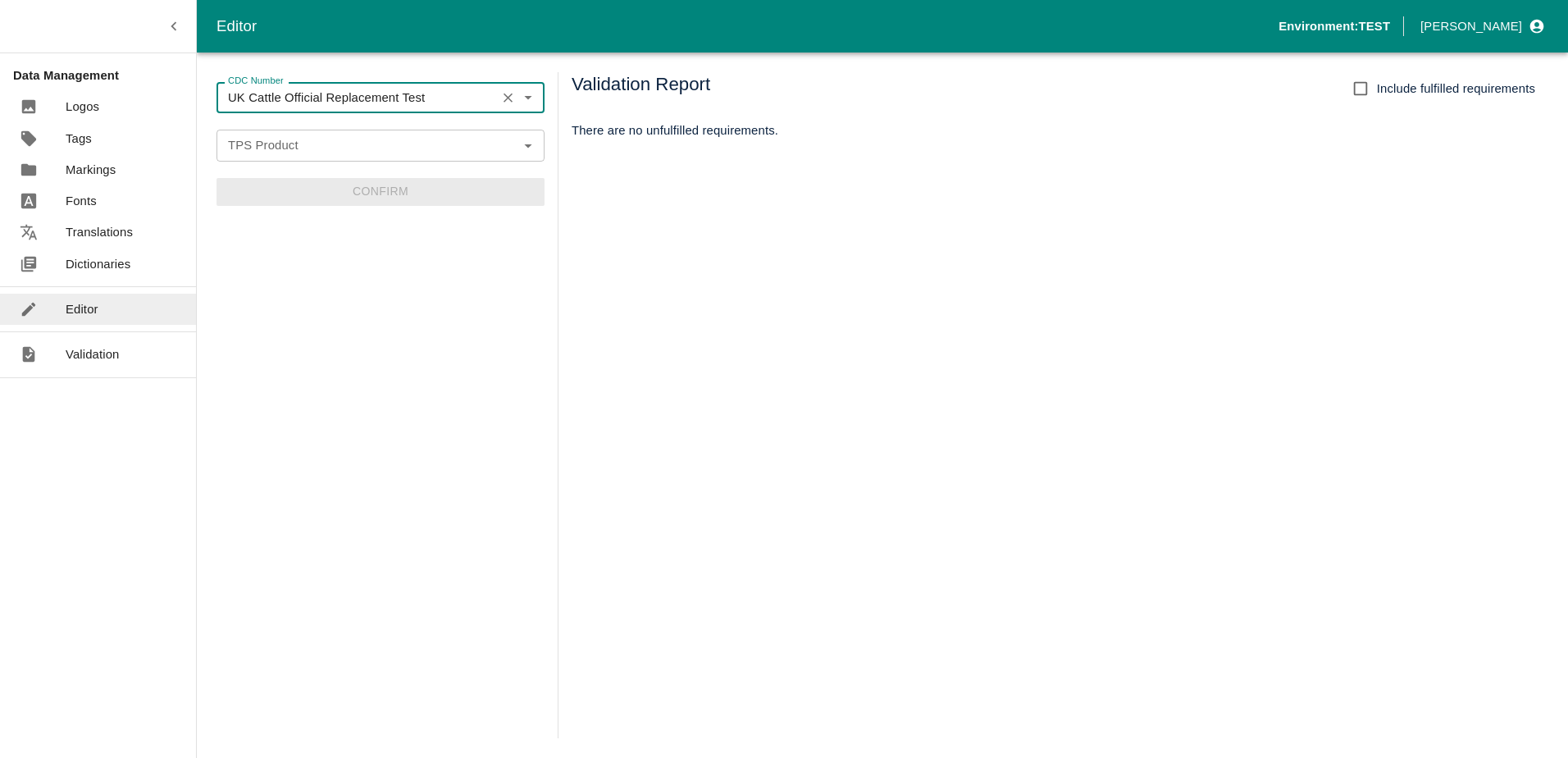
type input "UK Cattle Official Replacement Test"
click at [311, 141] on input "TPS Product" at bounding box center [367, 144] width 291 height 21
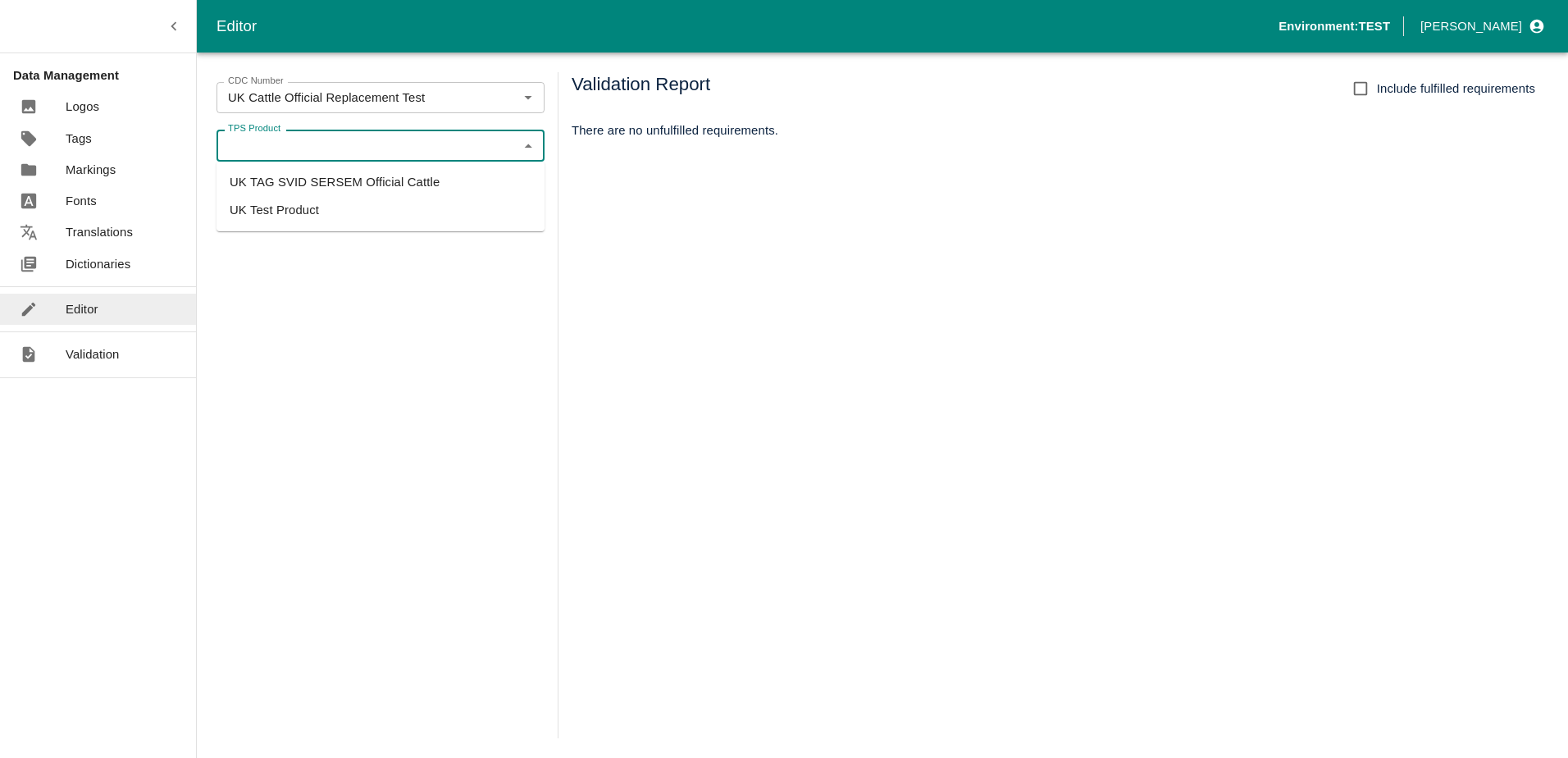
click at [319, 190] on li "UK TAG SVID SERSEM Official Cattle" at bounding box center [380, 182] width 328 height 28
type input "UK TAG SVID SERSEM Official Cattle"
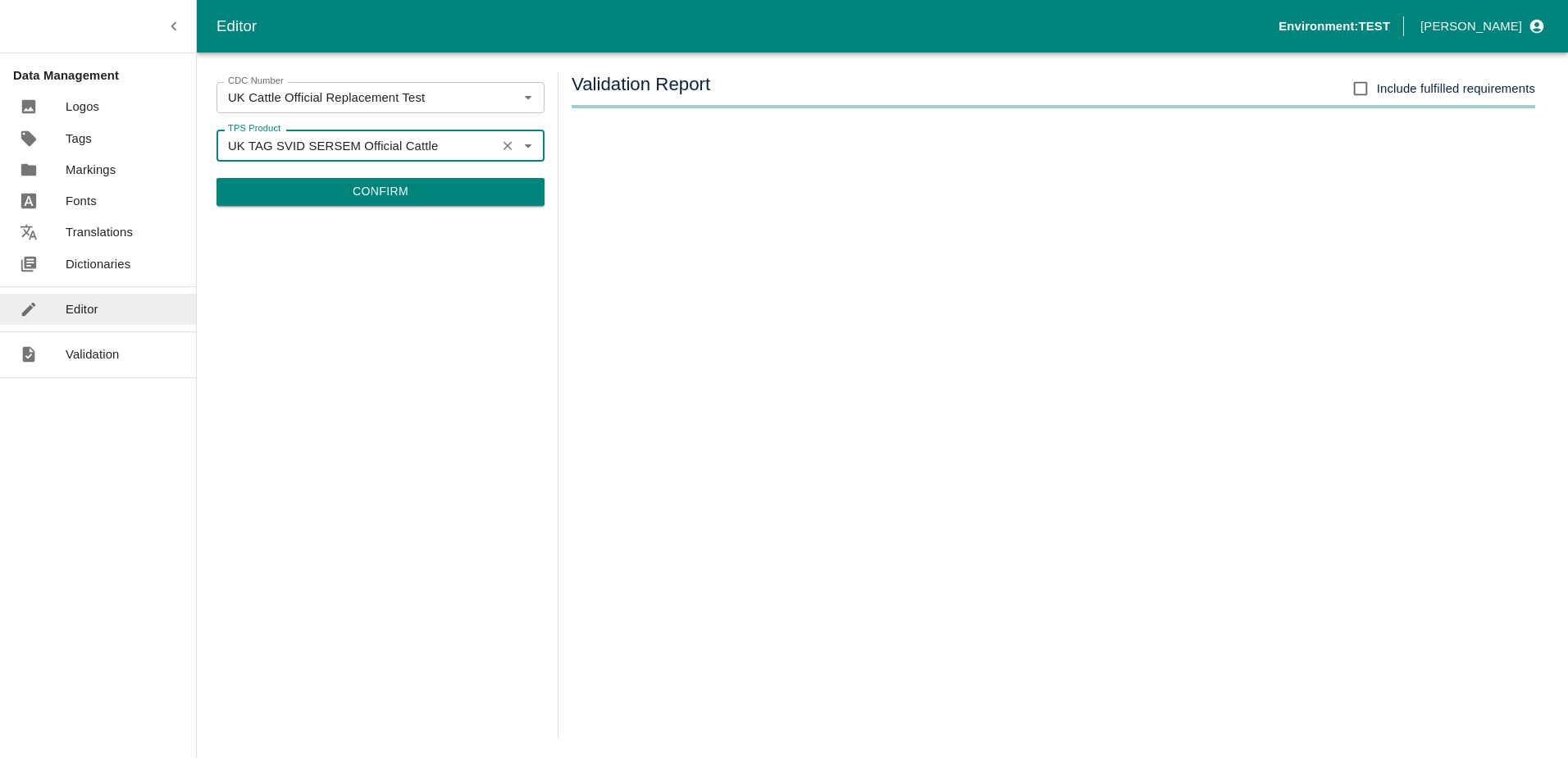
click at [344, 193] on button "Confirm" at bounding box center [380, 191] width 328 height 28
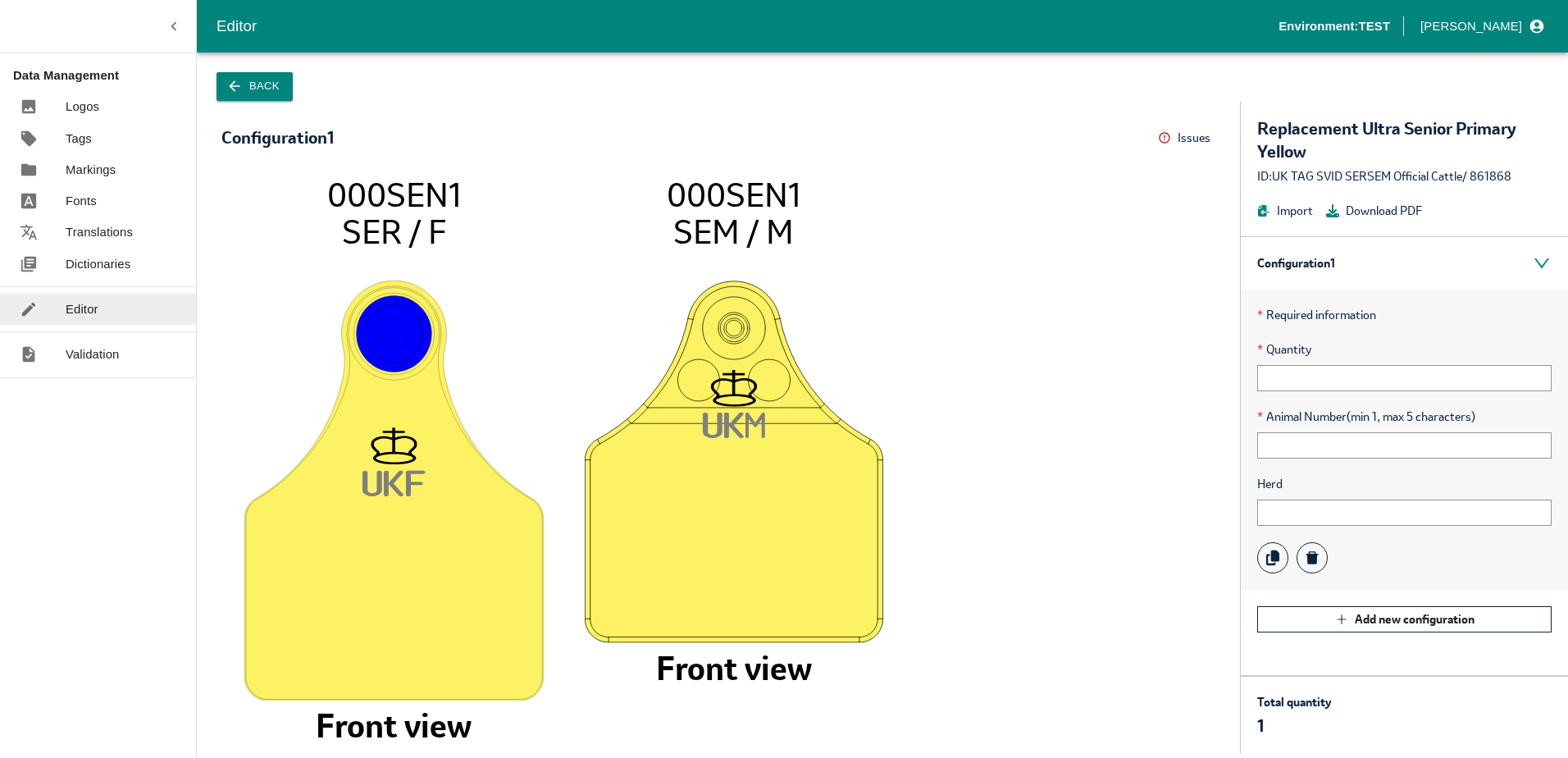
click at [1311, 458] on div "* Required information * Quantity * Animal Number (min 1, max 5 characters) Herd" at bounding box center [1404, 440] width 327 height 300
click at [1304, 517] on input "text" at bounding box center [1404, 512] width 294 height 27
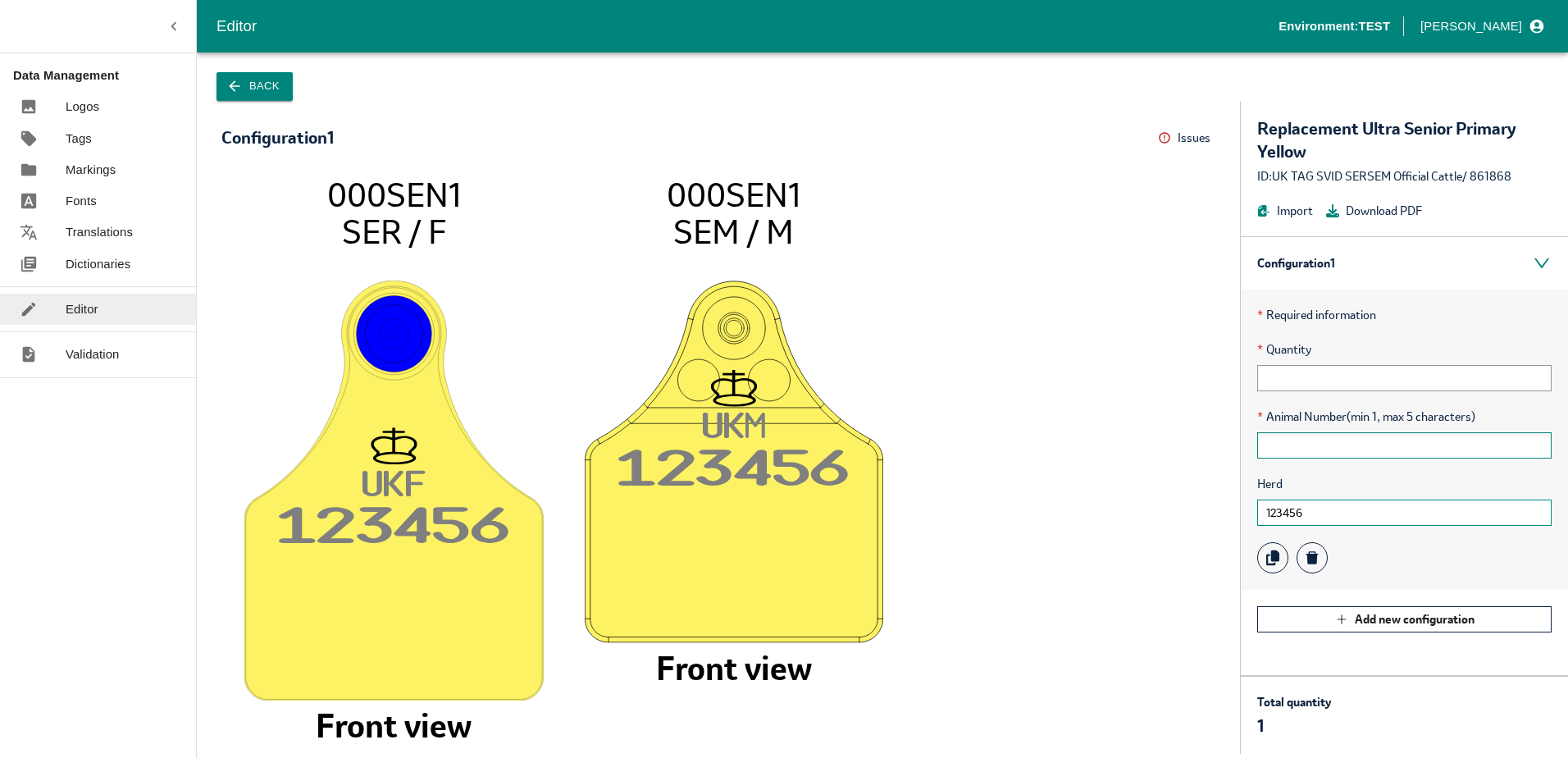
type input "123456"
click at [1324, 450] on input "text" at bounding box center [1404, 445] width 294 height 27
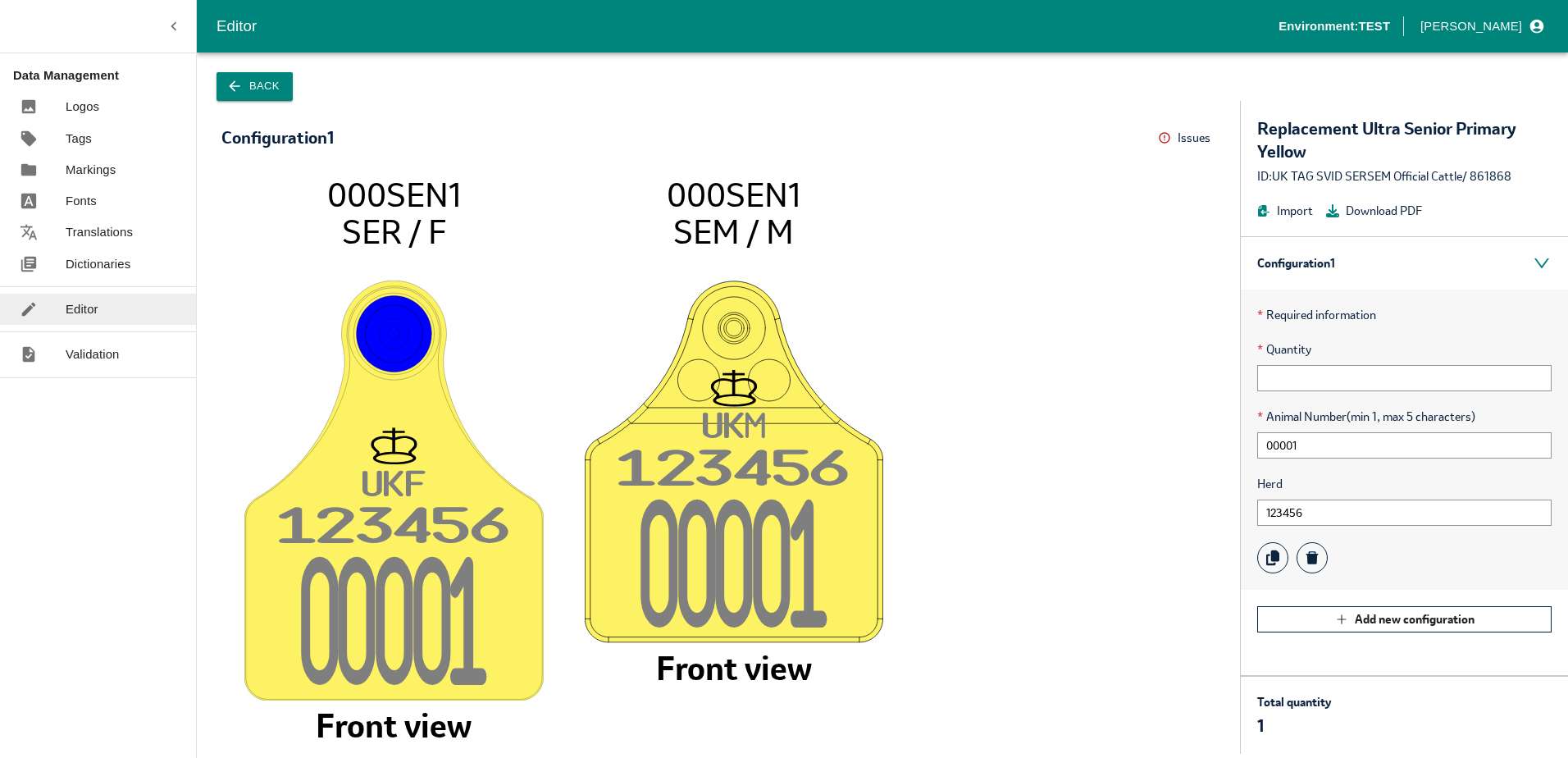
click at [1315, 458] on div "* Required information * Quantity * Animal Number (min 1, max 5 characters) 000…" at bounding box center [1404, 440] width 327 height 300
click at [1319, 453] on input "00001" at bounding box center [1404, 445] width 294 height 27
click at [1315, 374] on input "text" at bounding box center [1404, 378] width 294 height 27
click at [1274, 379] on input "text" at bounding box center [1404, 378] width 294 height 27
click at [1276, 446] on input "00001" at bounding box center [1404, 445] width 294 height 27
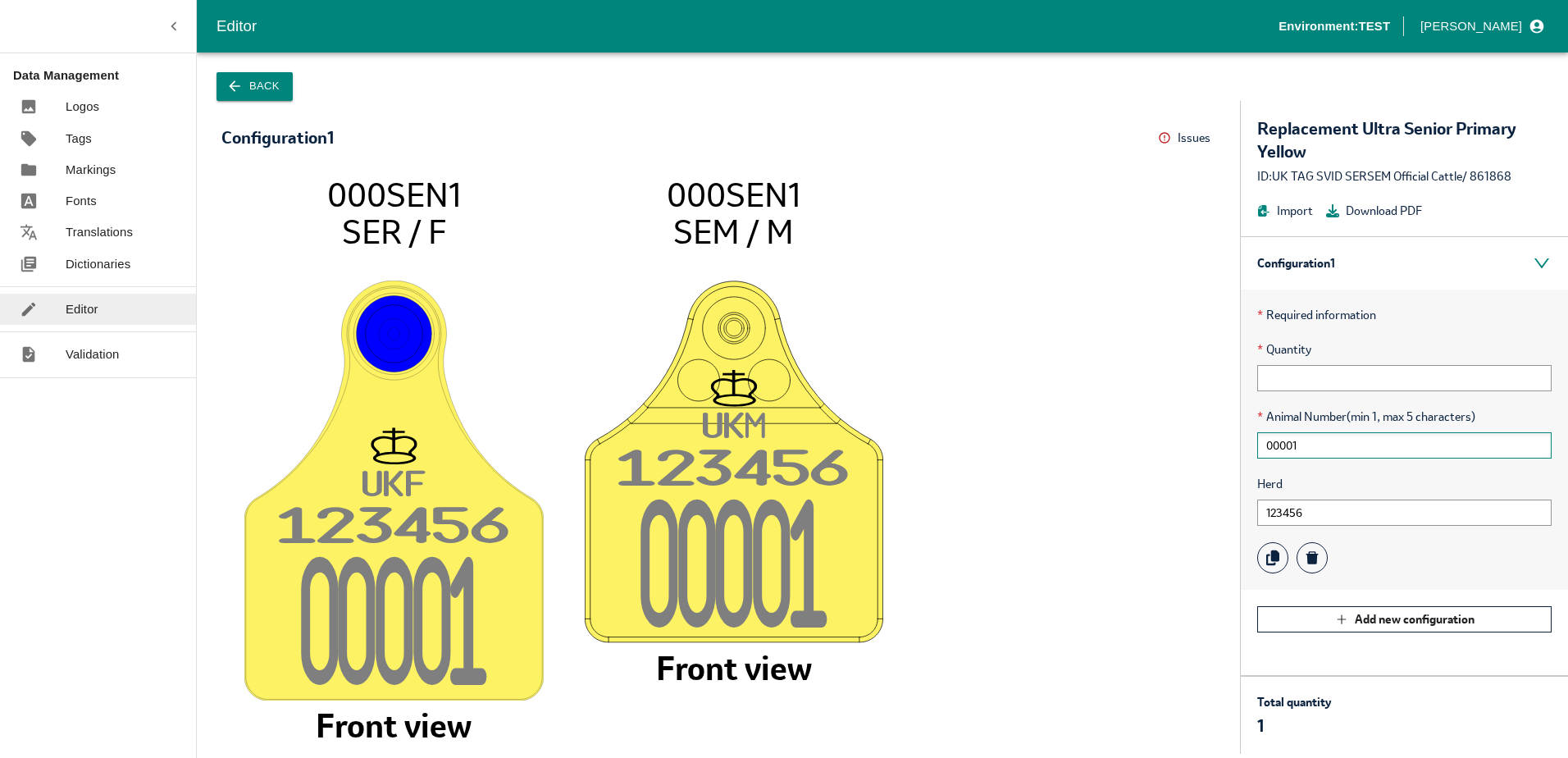
click at [1296, 446] on input "00001" at bounding box center [1404, 445] width 294 height 27
click at [1310, 444] on input "00001" at bounding box center [1404, 445] width 294 height 27
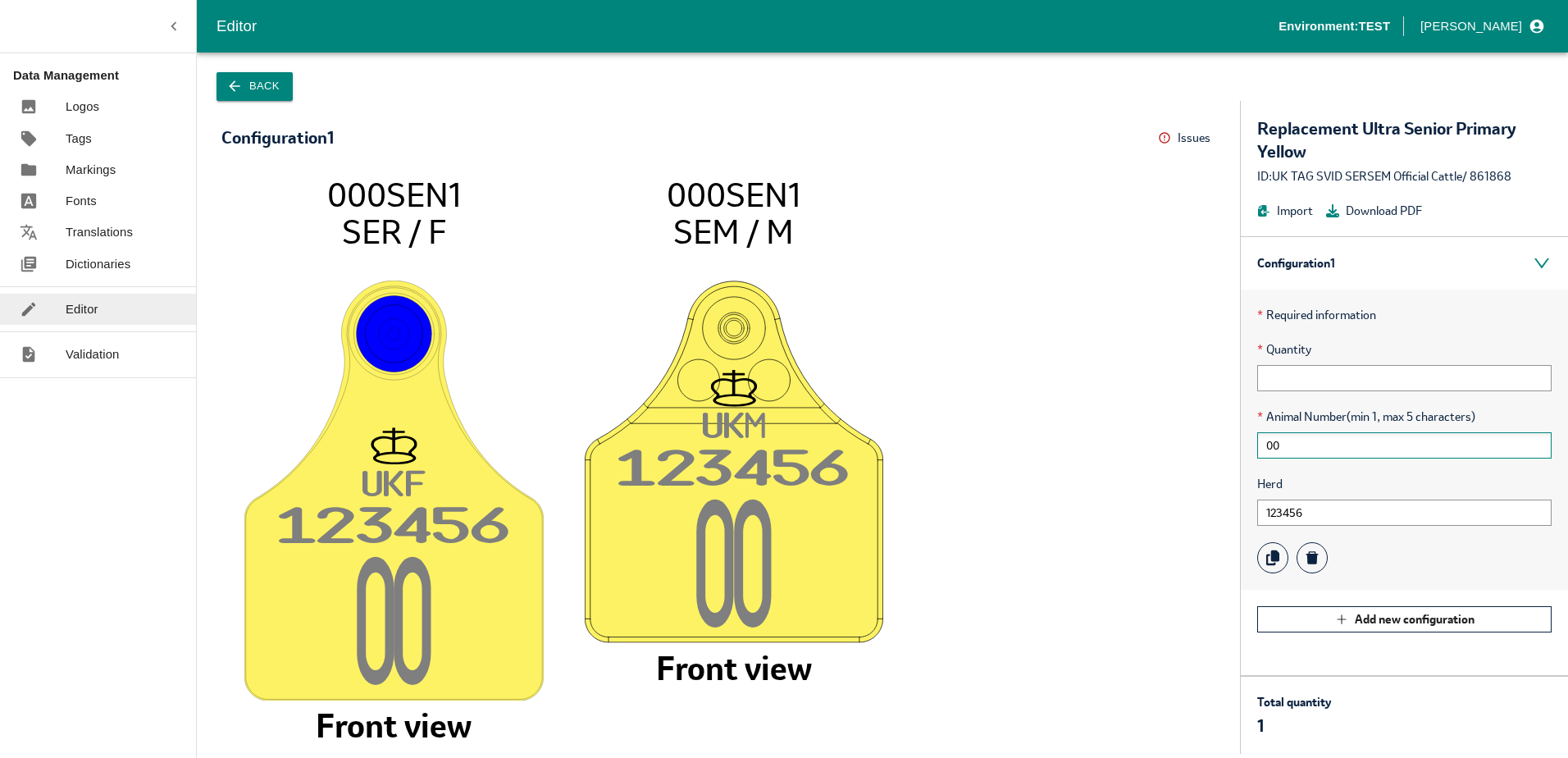
type input "0"
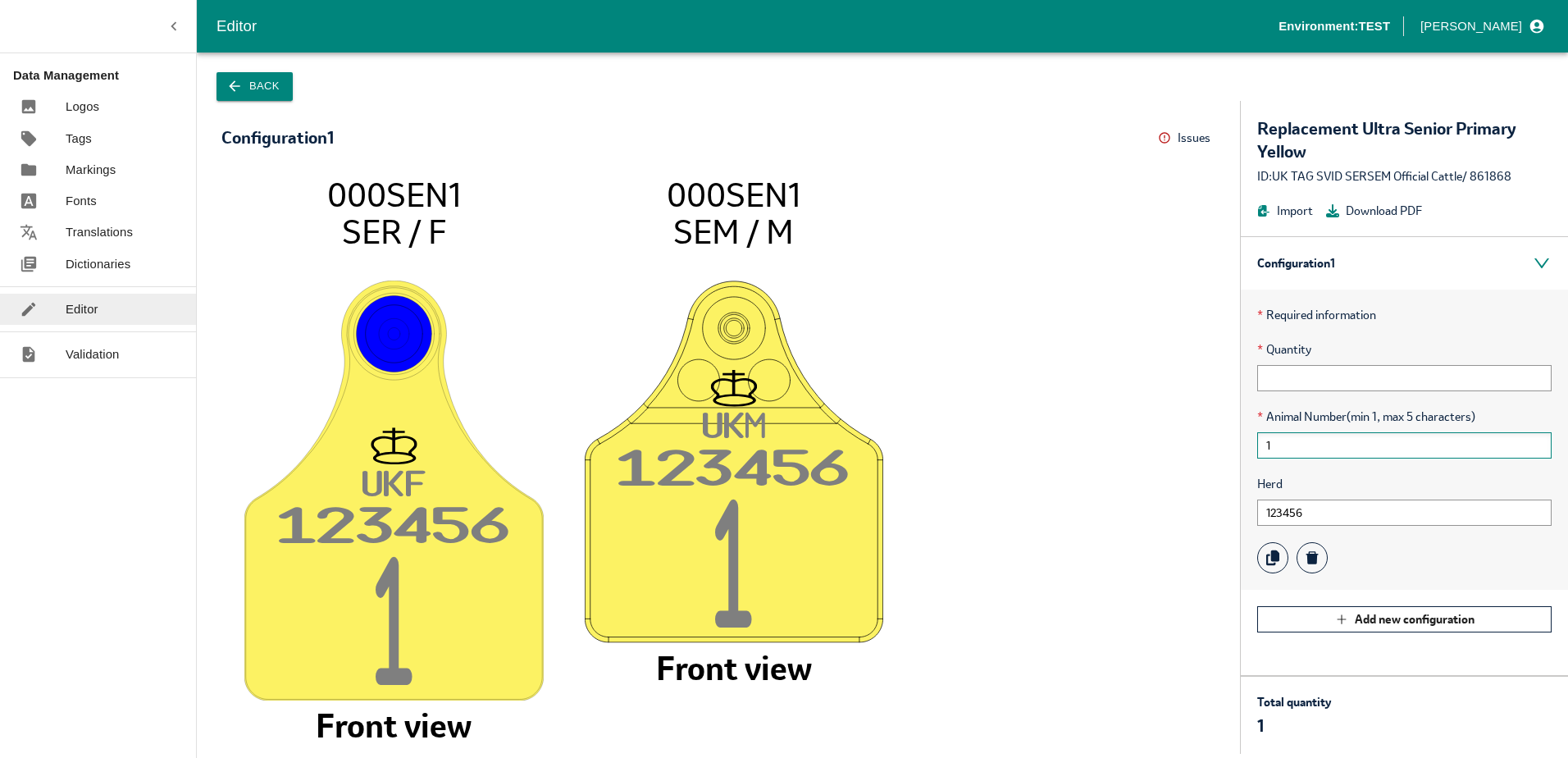
type input "1"
click at [1281, 446] on input "1" at bounding box center [1404, 445] width 294 height 27
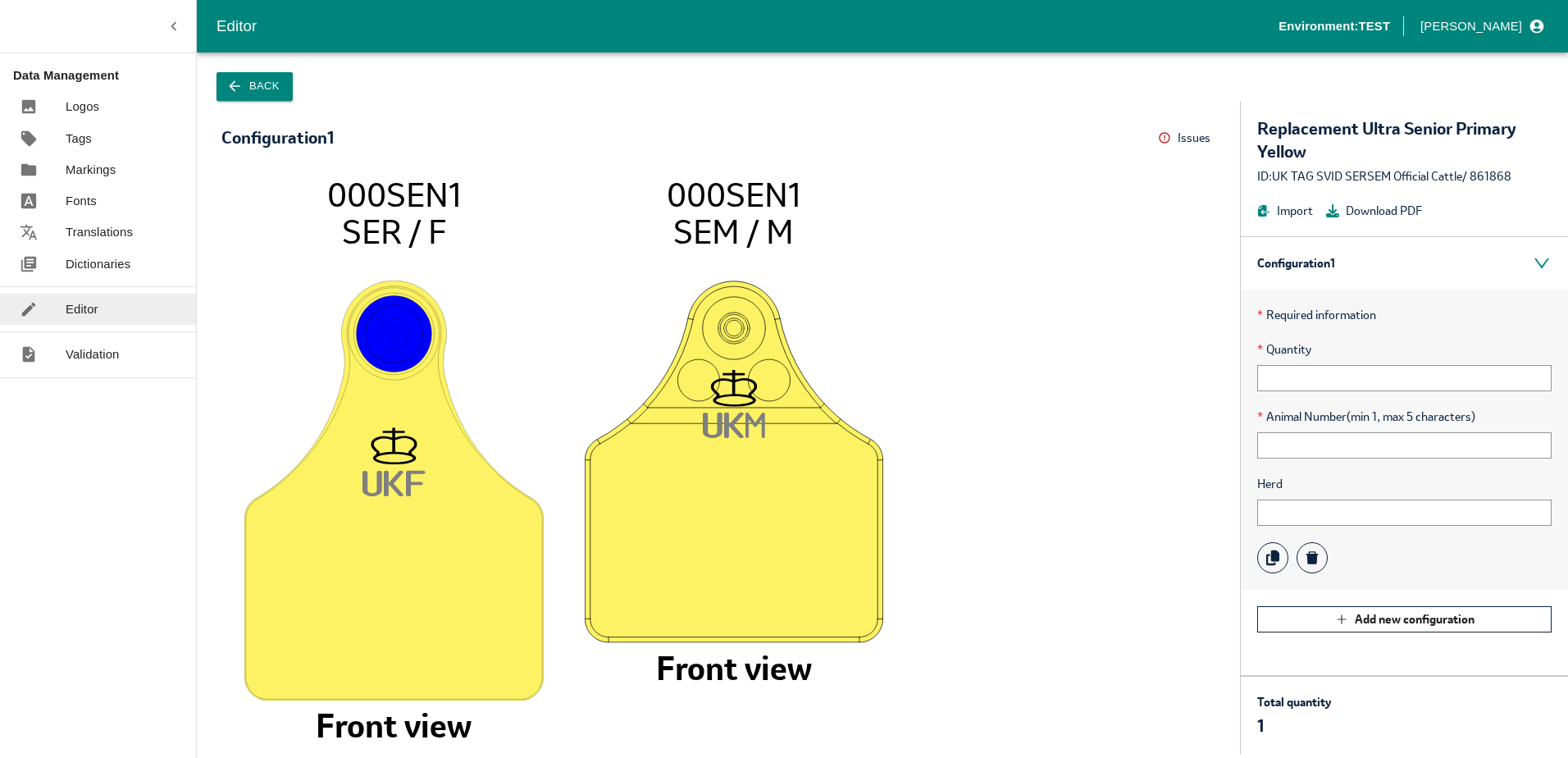
click at [271, 72] on div "Back" at bounding box center [882, 76] width 1371 height 49
click at [279, 85] on button "Back" at bounding box center [254, 86] width 76 height 29
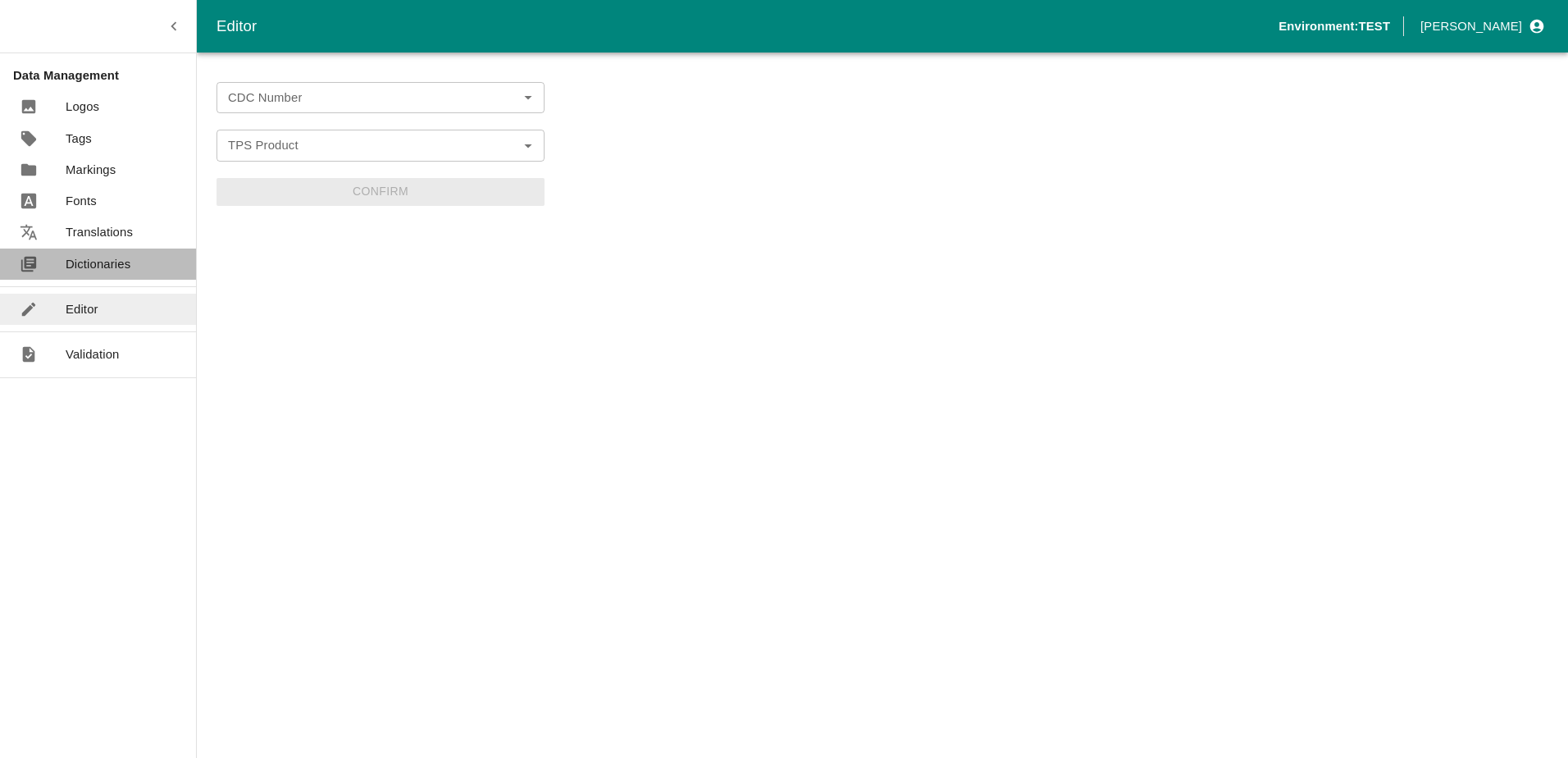
click at [97, 268] on p "Dictionaries" at bounding box center [97, 264] width 64 height 18
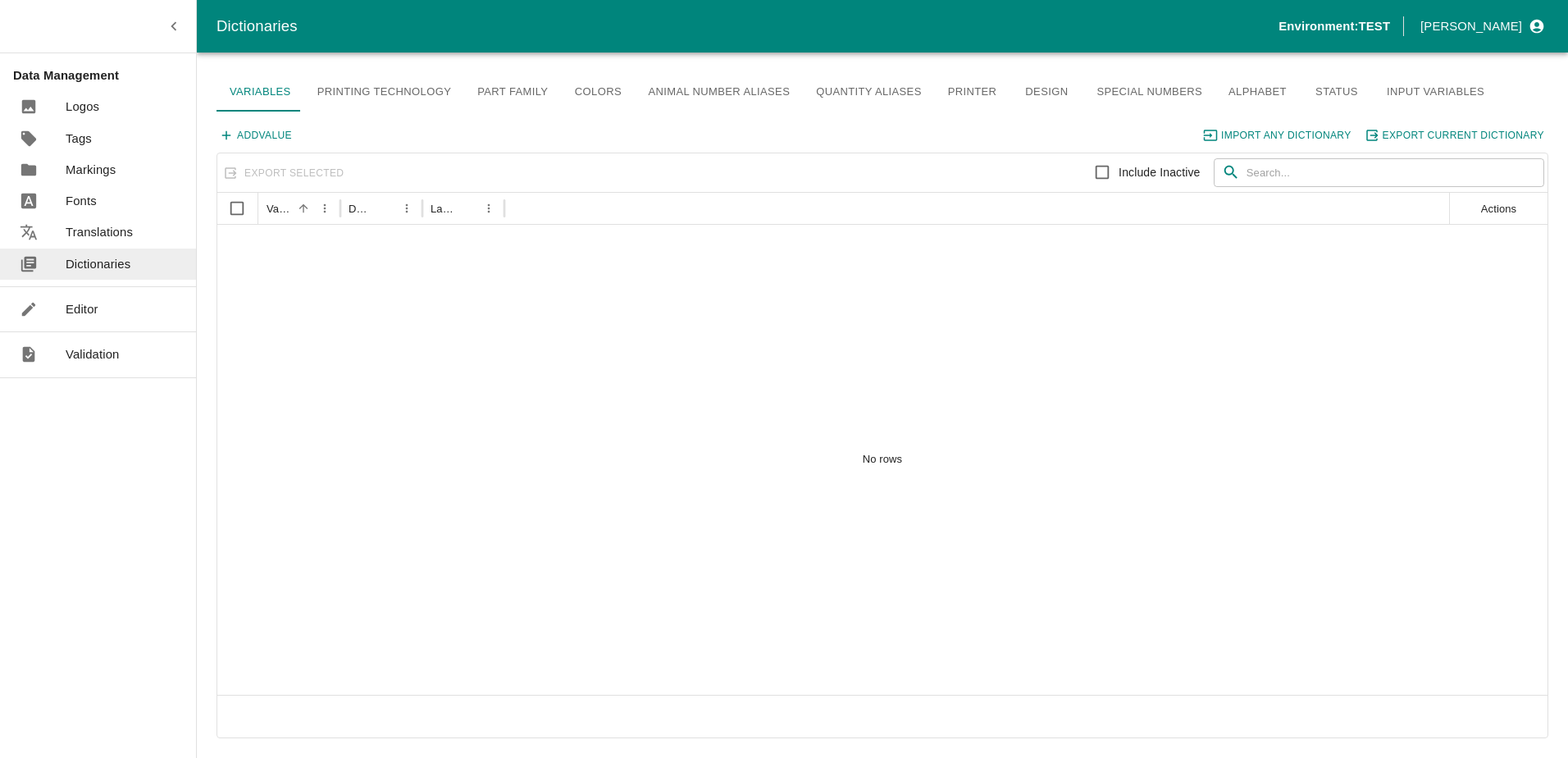
click at [79, 305] on p "Editor" at bounding box center [82, 309] width 33 height 18
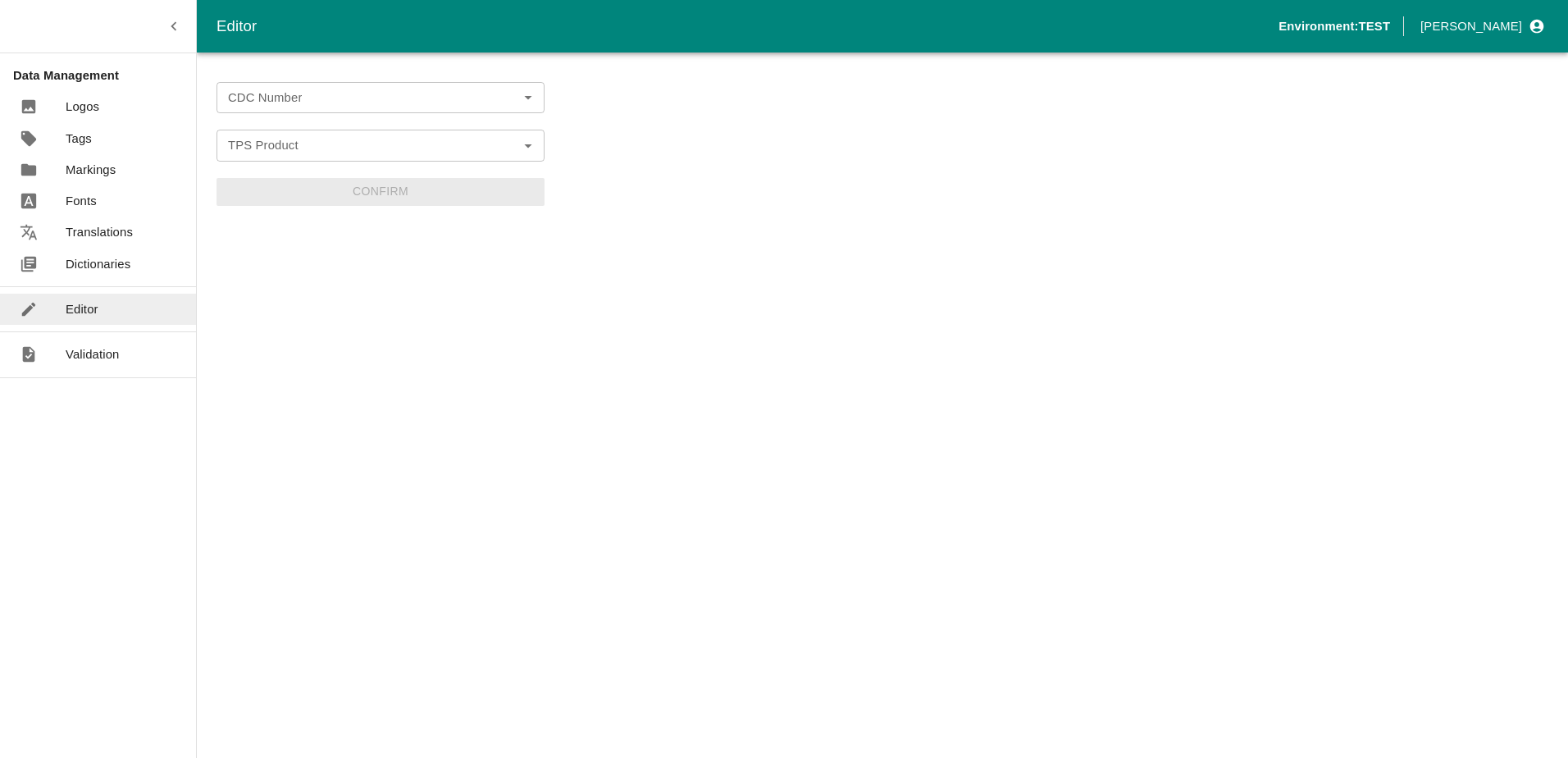
click at [256, 120] on form "CDC Number CDC Number TPS Product TPS Product Confirm" at bounding box center [380, 144] width 328 height 124
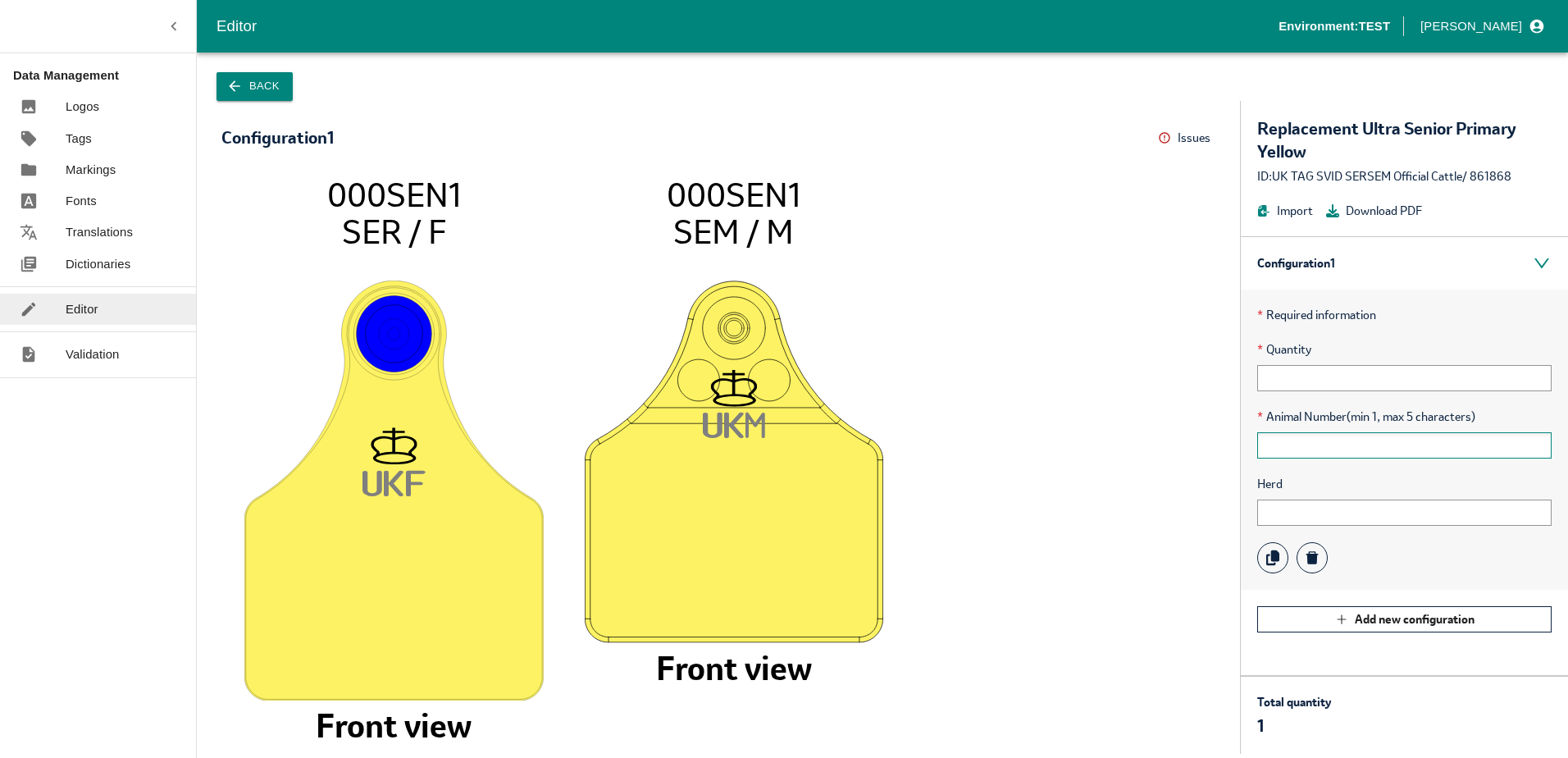
click at [1305, 455] on input "text" at bounding box center [1404, 445] width 294 height 27
type input "1"
click at [1290, 443] on input "1" at bounding box center [1404, 445] width 294 height 27
type input "0"
type input "1"
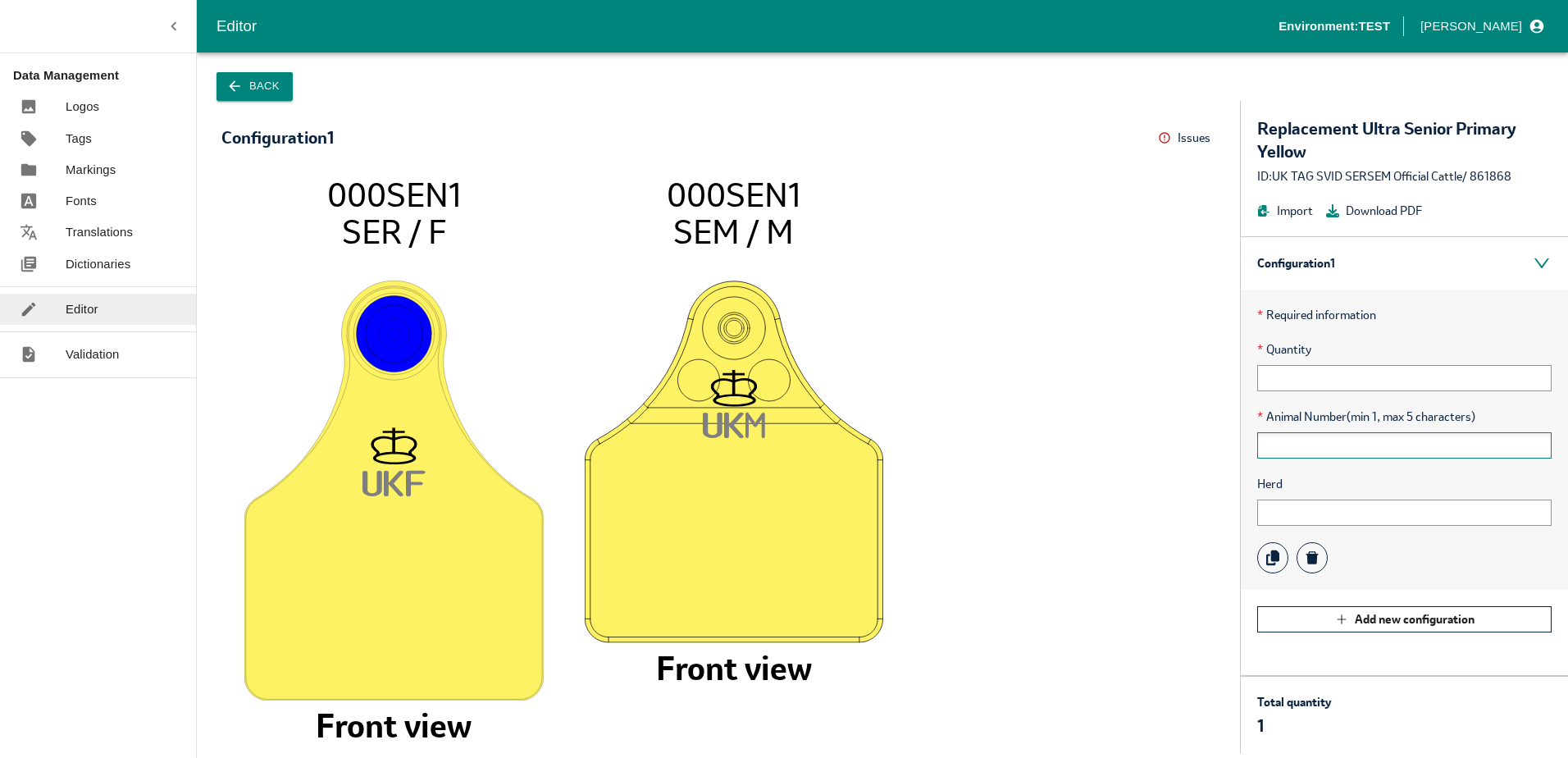
type input "1"
click at [246, 79] on button "Back" at bounding box center [254, 86] width 76 height 29
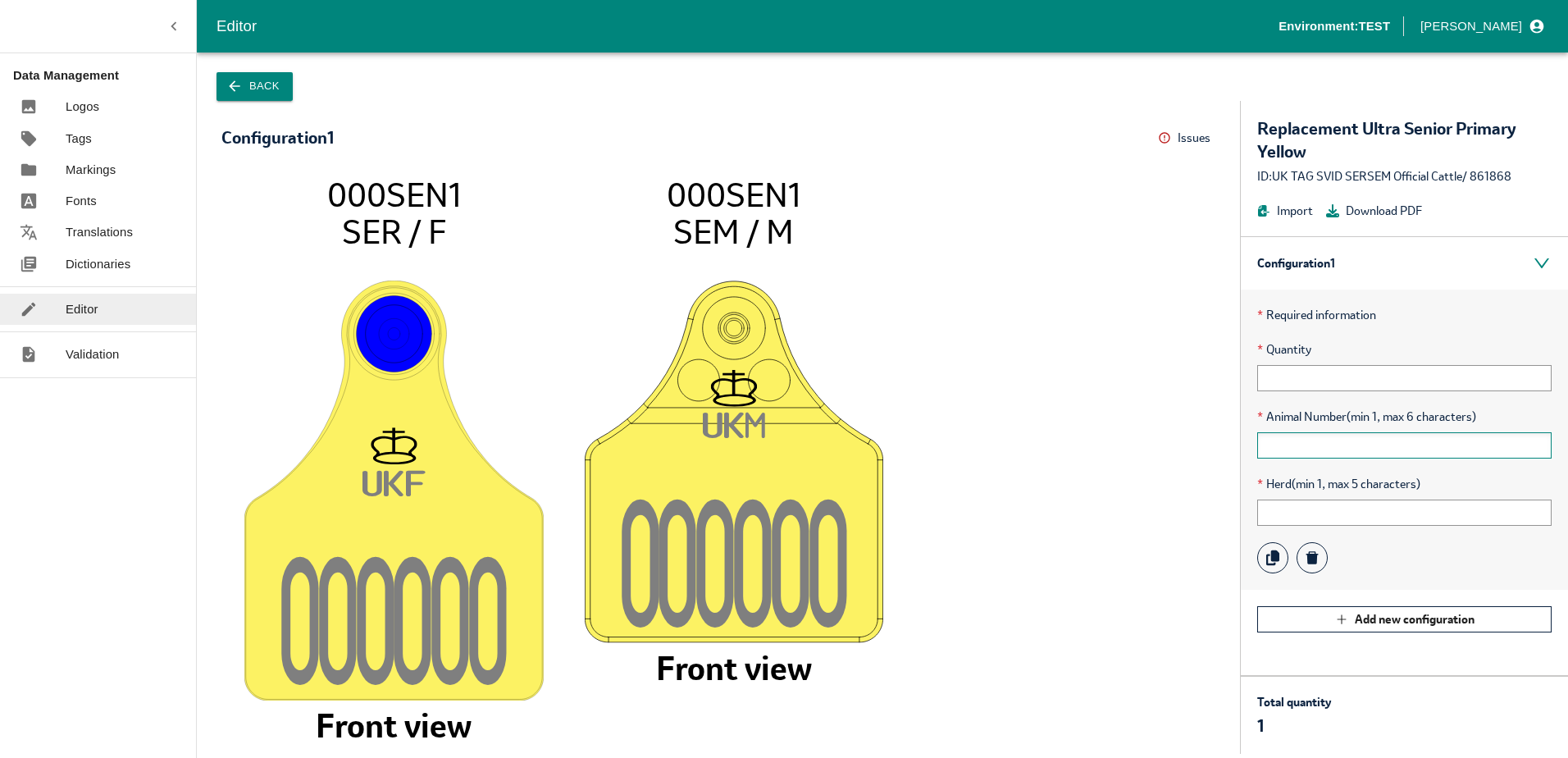
click at [1308, 457] on input "text" at bounding box center [1404, 445] width 294 height 27
click at [1278, 522] on input "text" at bounding box center [1404, 512] width 294 height 27
click at [1178, 503] on icon "UK F 00000 0 000SEN1 SER / F Front view UK M 00000 0 000SEN1 SEM / M Front view" at bounding box center [718, 456] width 961 height 562
click at [1281, 503] on input "text" at bounding box center [1404, 512] width 294 height 27
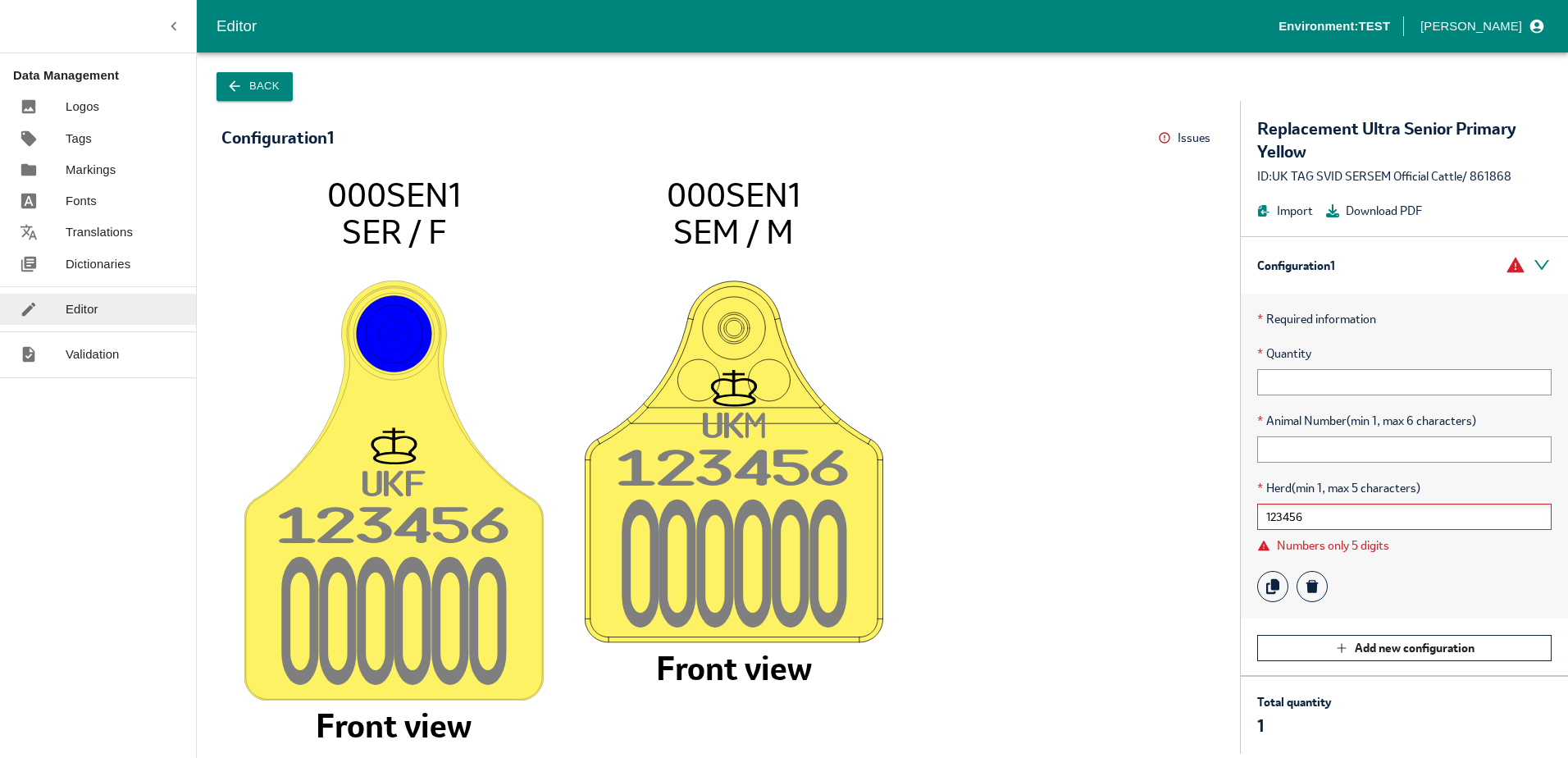
type input "123456"
click at [1312, 515] on input "123456" at bounding box center [1404, 516] width 294 height 27
click at [1294, 447] on input "text" at bounding box center [1404, 449] width 294 height 27
click at [262, 82] on button "Back" at bounding box center [254, 86] width 76 height 29
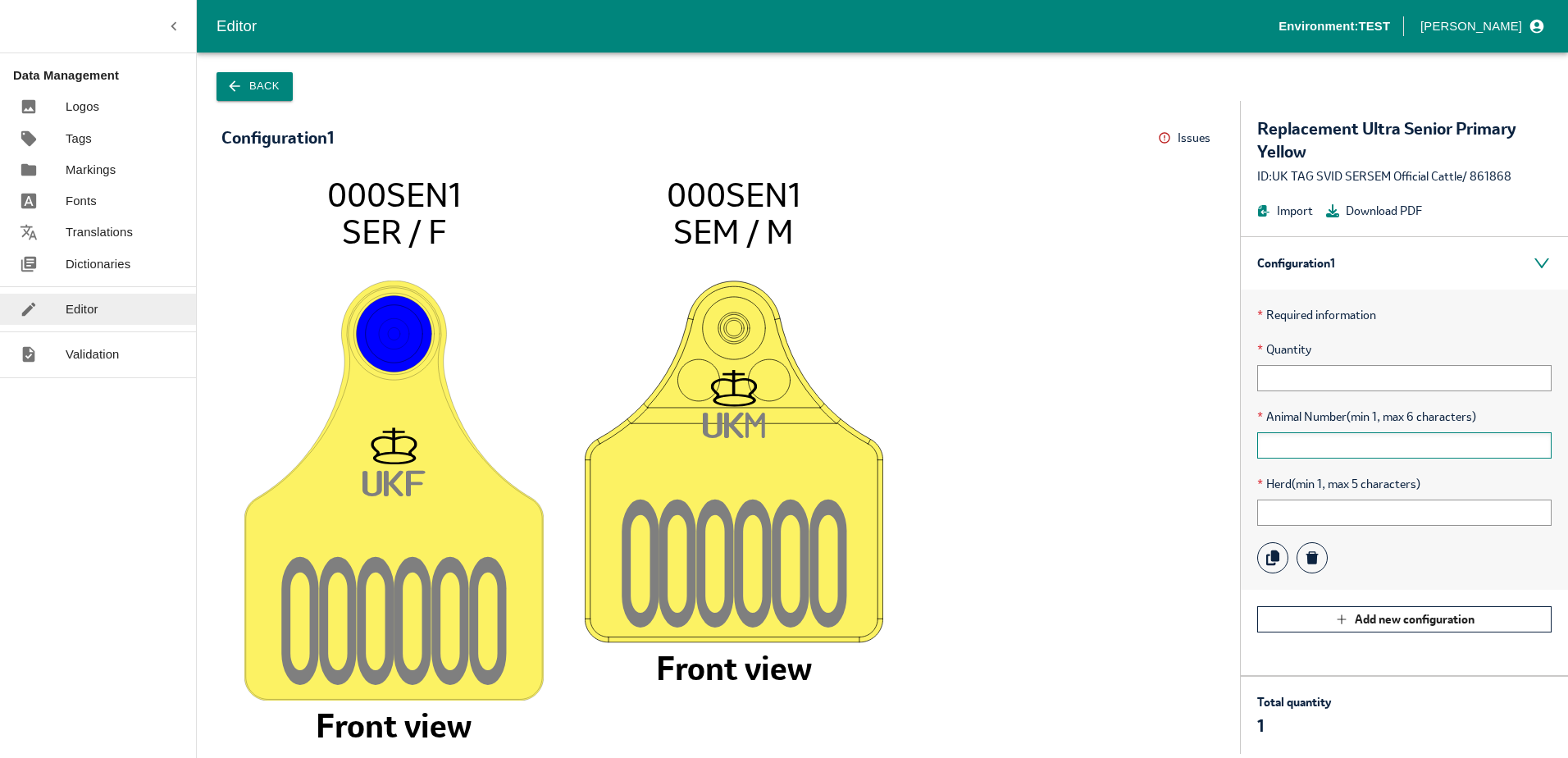
click at [1290, 442] on input "text" at bounding box center [1404, 445] width 294 height 27
click at [1258, 517] on input "text" at bounding box center [1404, 512] width 294 height 27
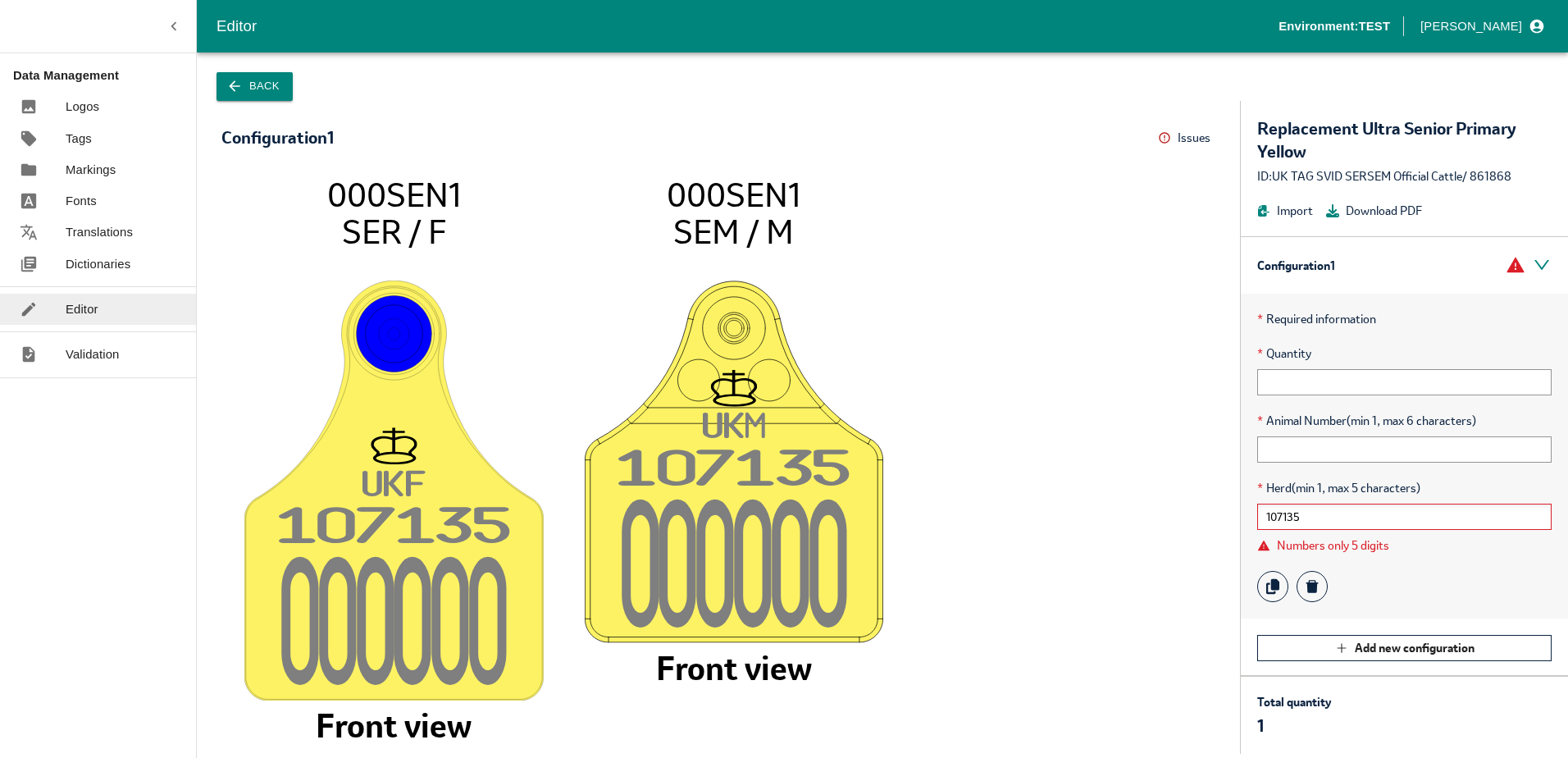
type input "107135"
click at [1304, 449] on input "text" at bounding box center [1404, 449] width 294 height 27
type input "1"
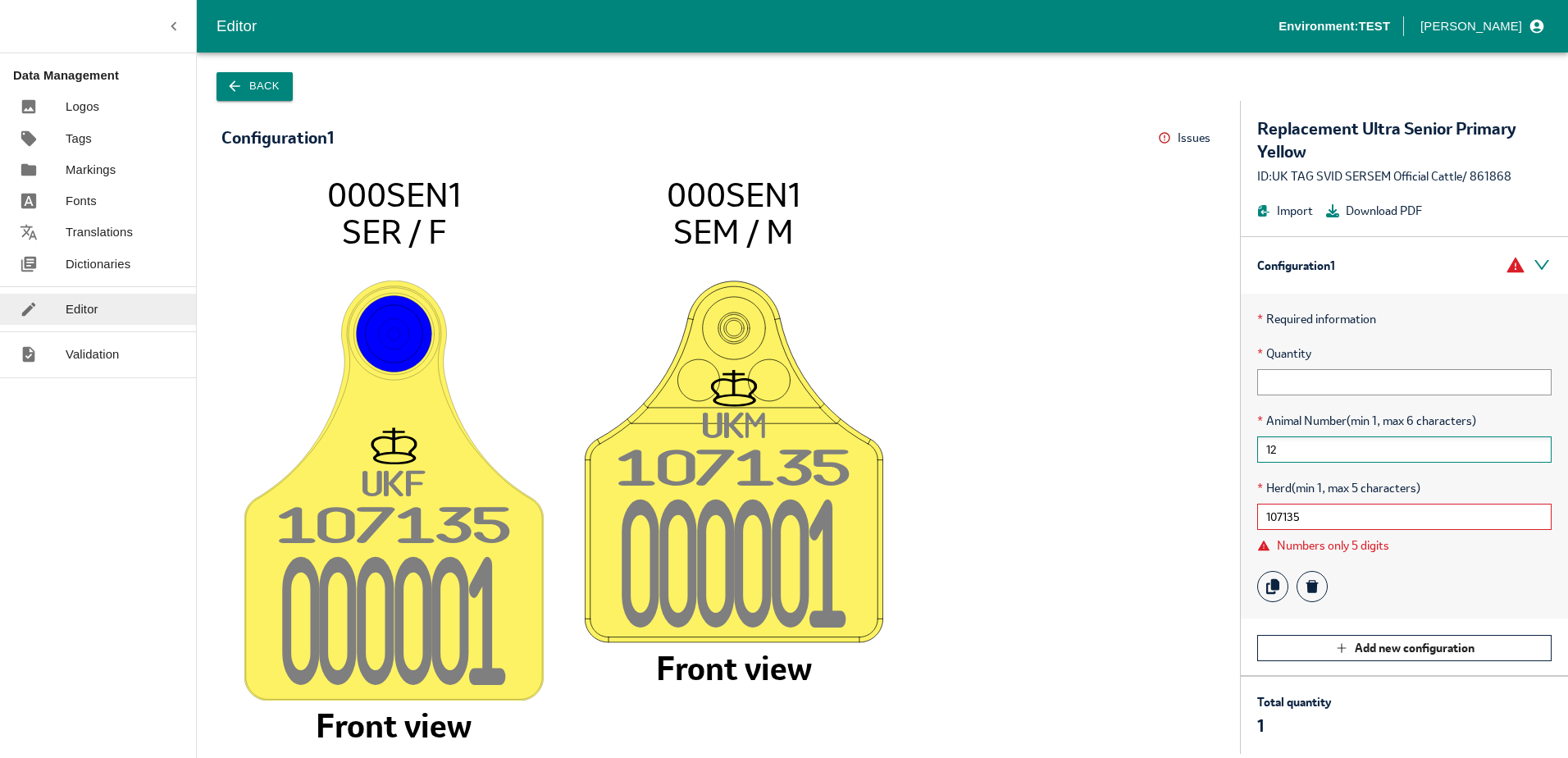
click at [1306, 448] on input "12" at bounding box center [1404, 449] width 294 height 27
type input "1"
type input "12"
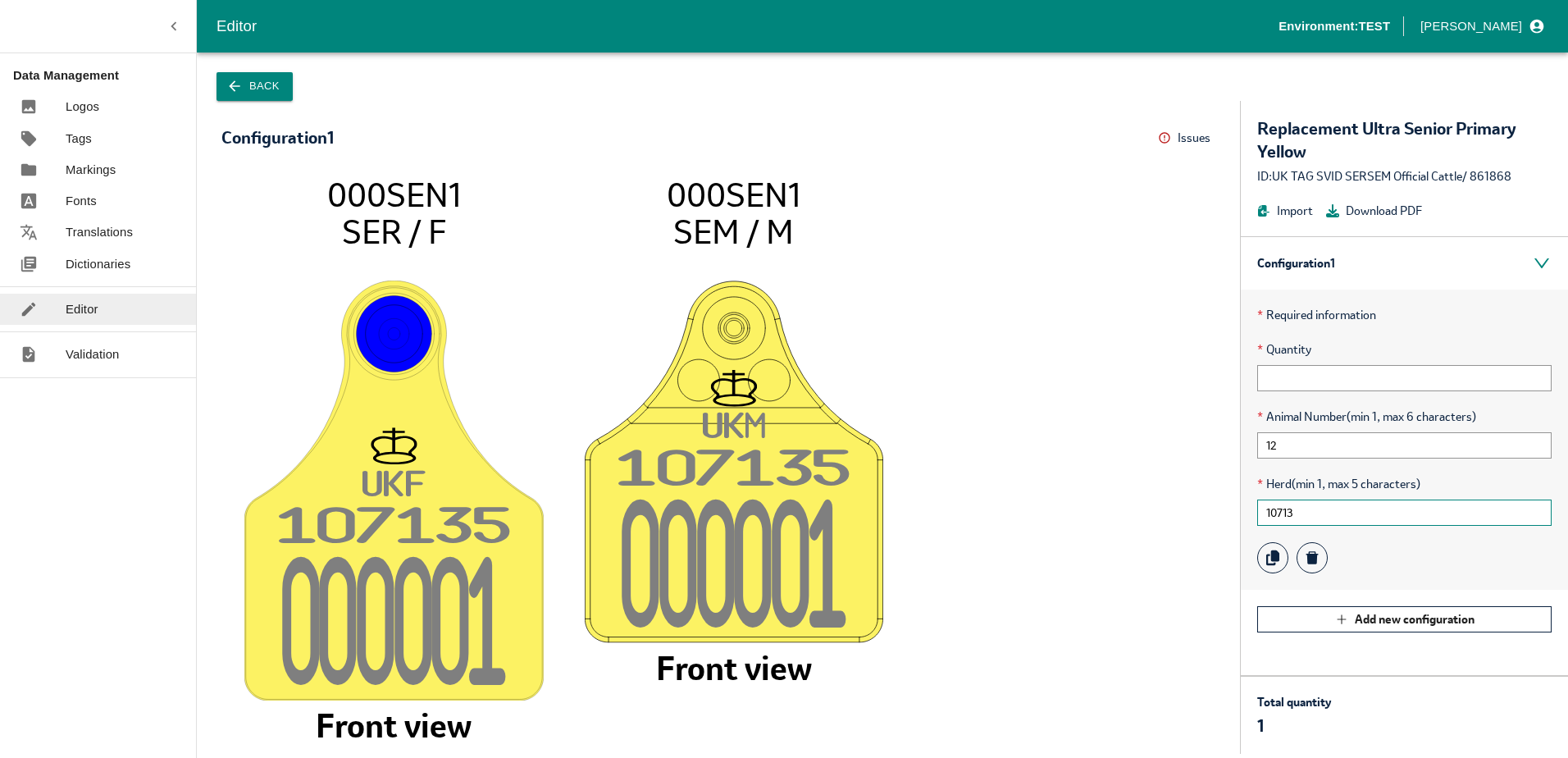
type input "107135"
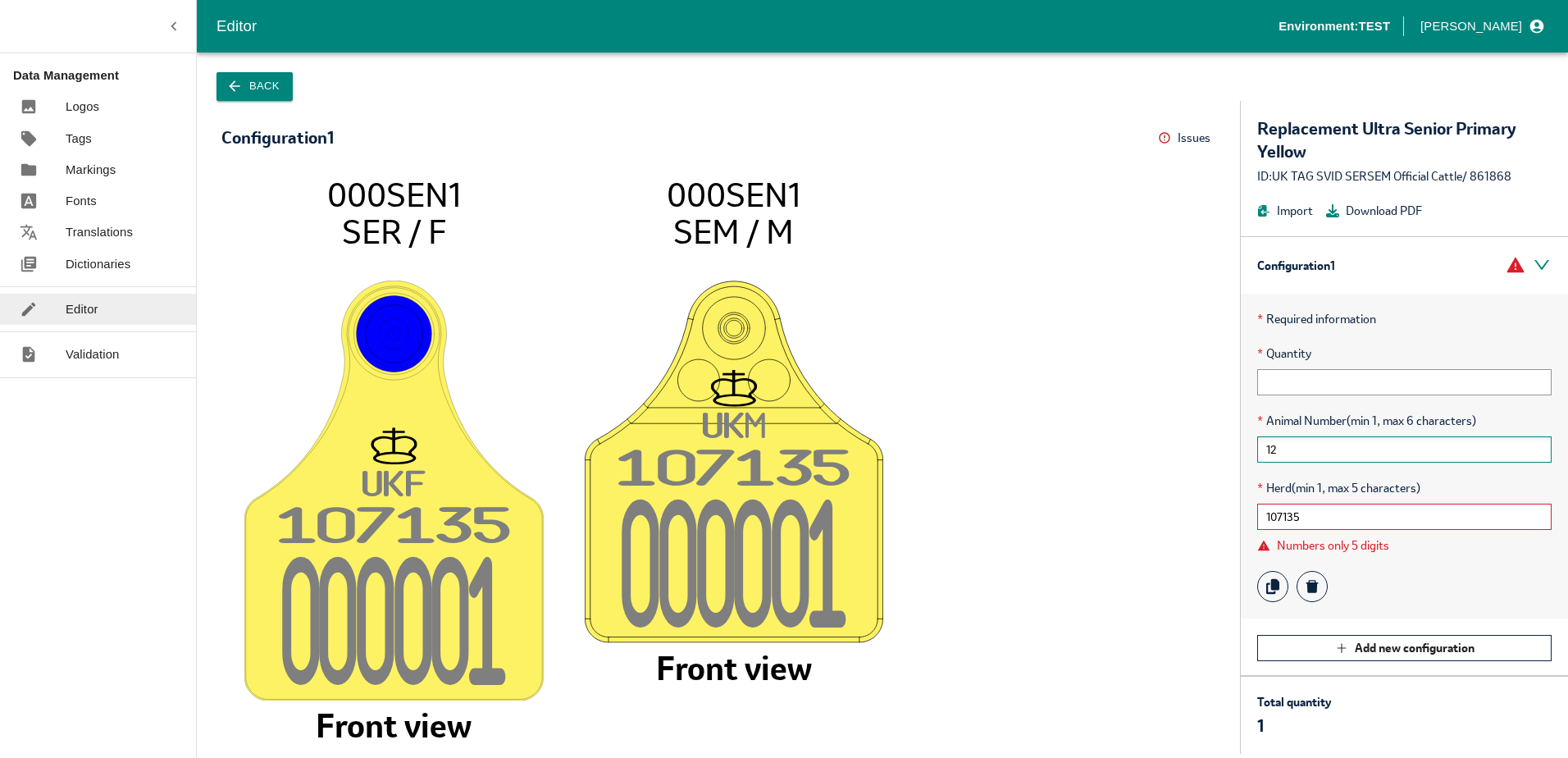
click at [1304, 460] on input "12" at bounding box center [1404, 449] width 294 height 27
click at [1311, 442] on input "12" at bounding box center [1404, 449] width 294 height 27
click at [1280, 518] on input "107135" at bounding box center [1404, 516] width 294 height 27
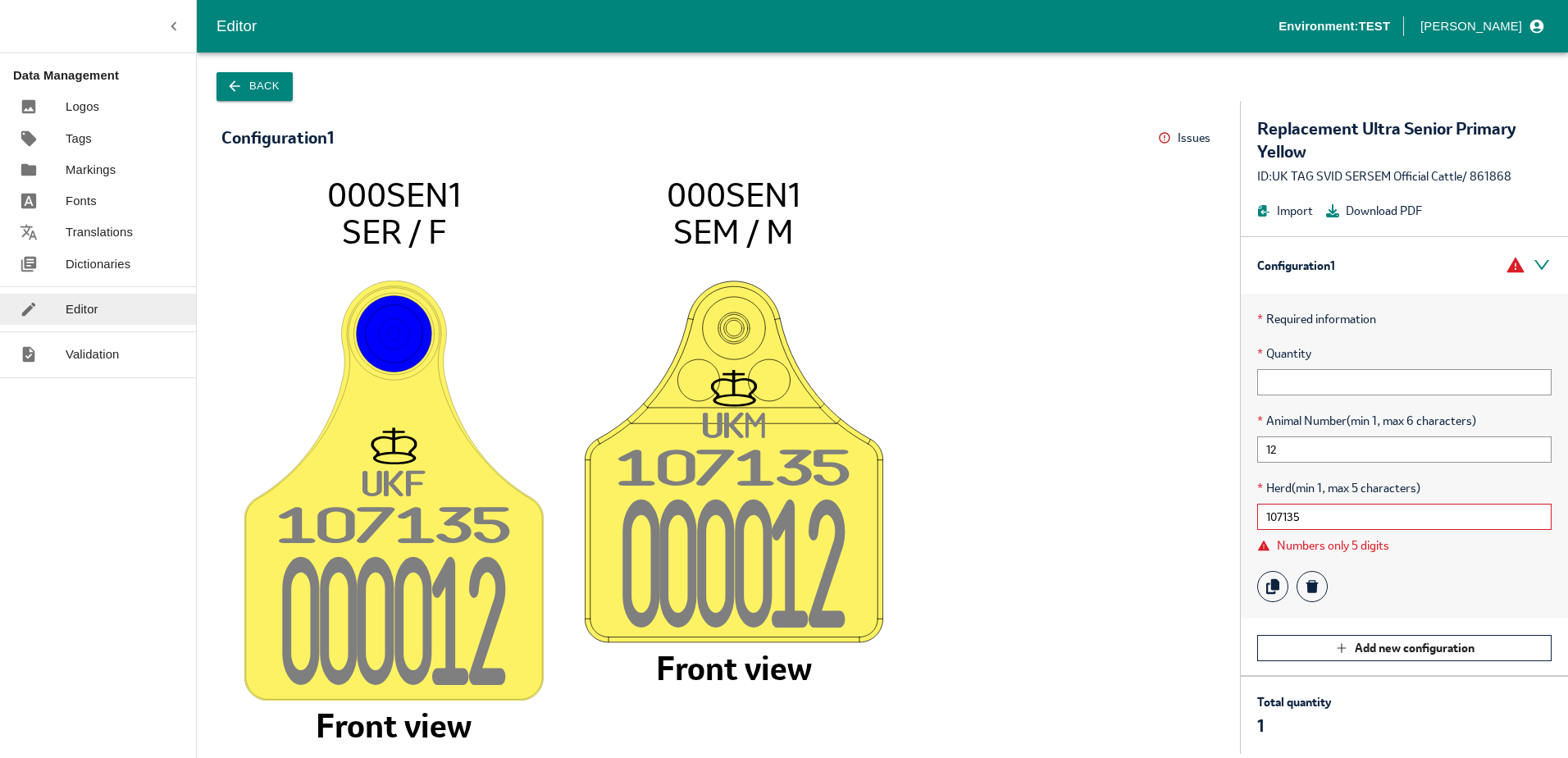
click at [1308, 516] on input "107135" at bounding box center [1404, 516] width 294 height 27
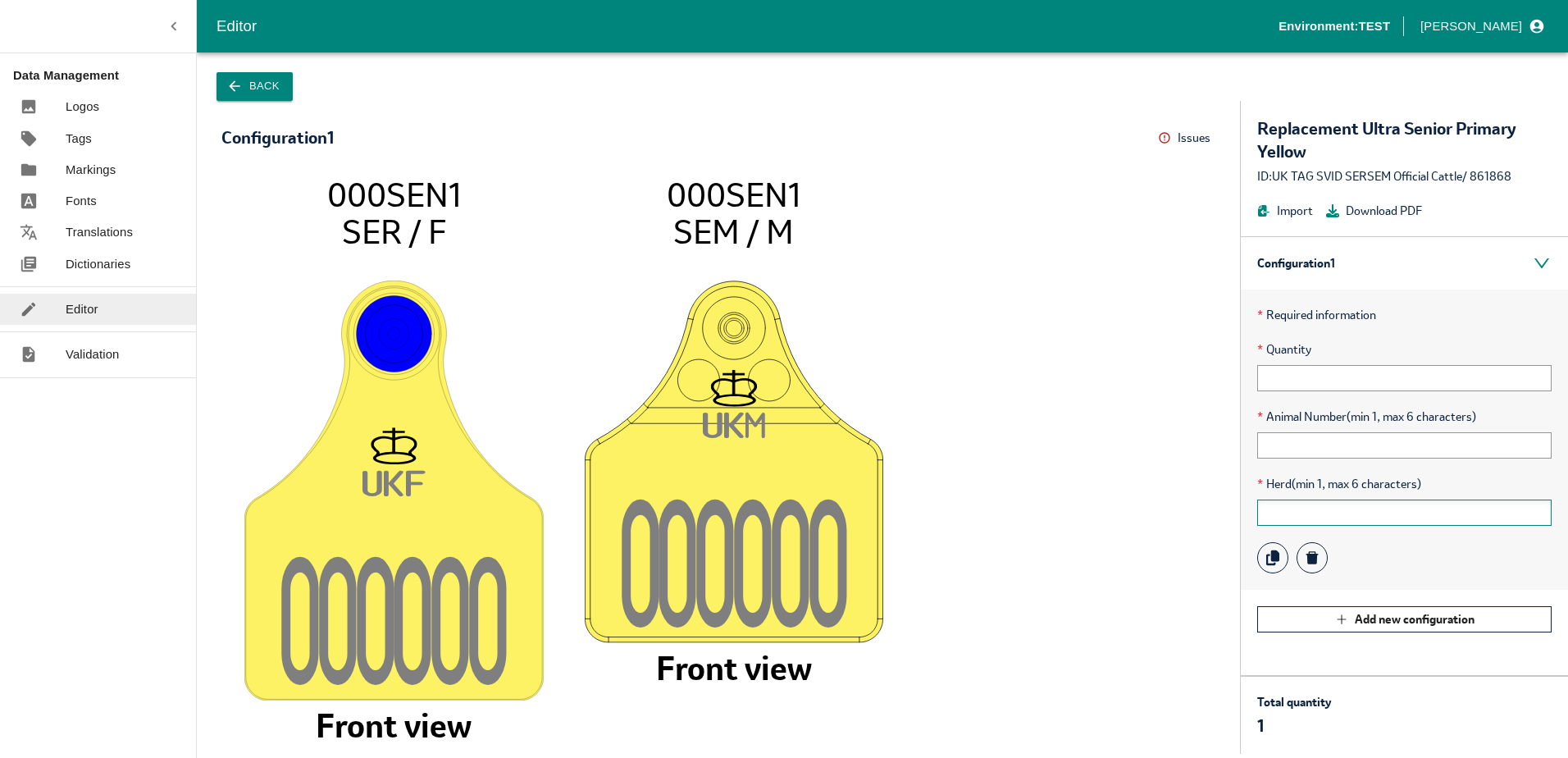
click at [1283, 508] on input "text" at bounding box center [1404, 512] width 294 height 27
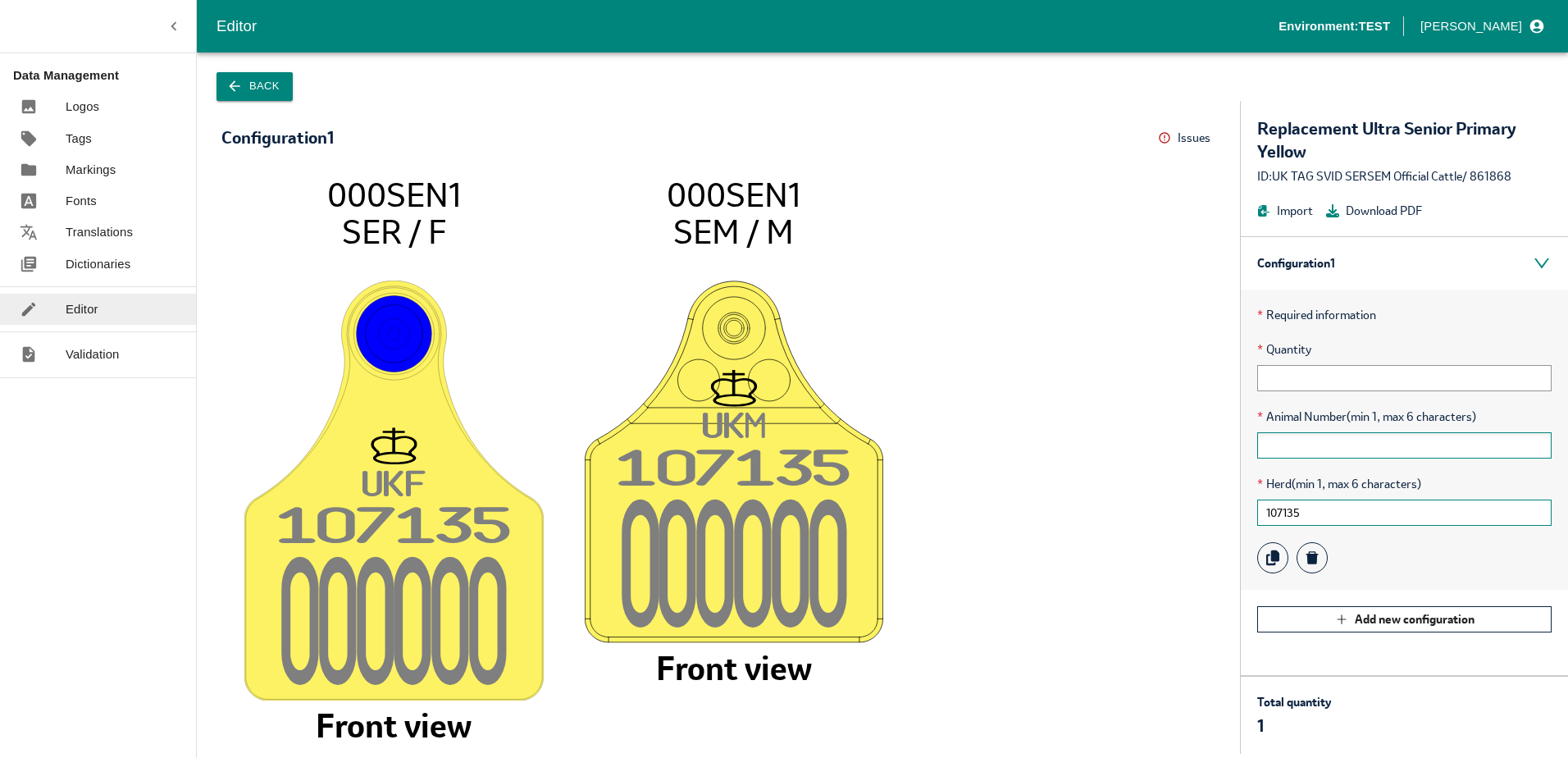
type input "107135"
click at [1316, 436] on input "text" at bounding box center [1404, 445] width 294 height 27
type input "1"
click at [1267, 446] on input "00001" at bounding box center [1404, 445] width 294 height 27
type input "1"
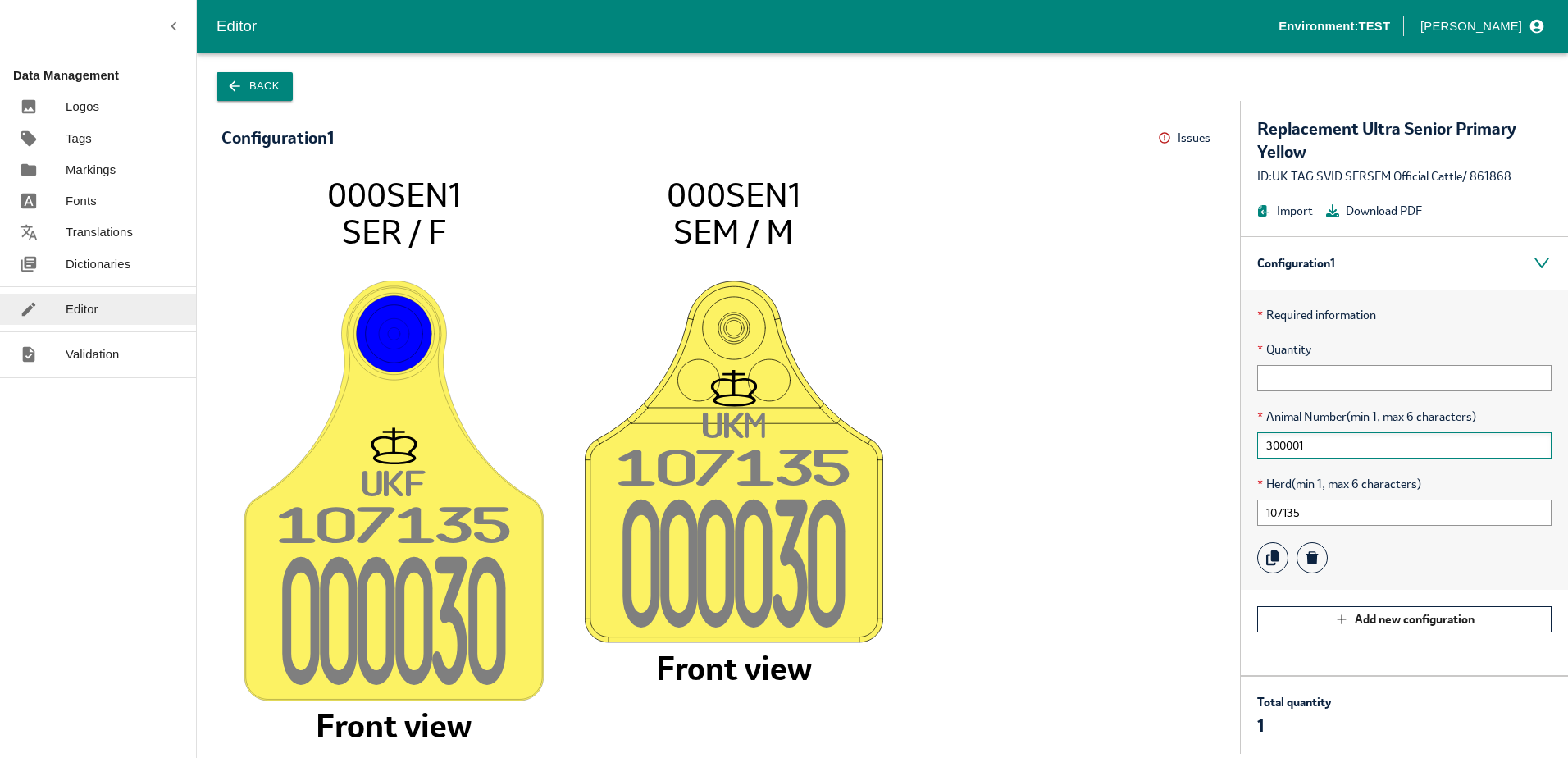
type input "300001"
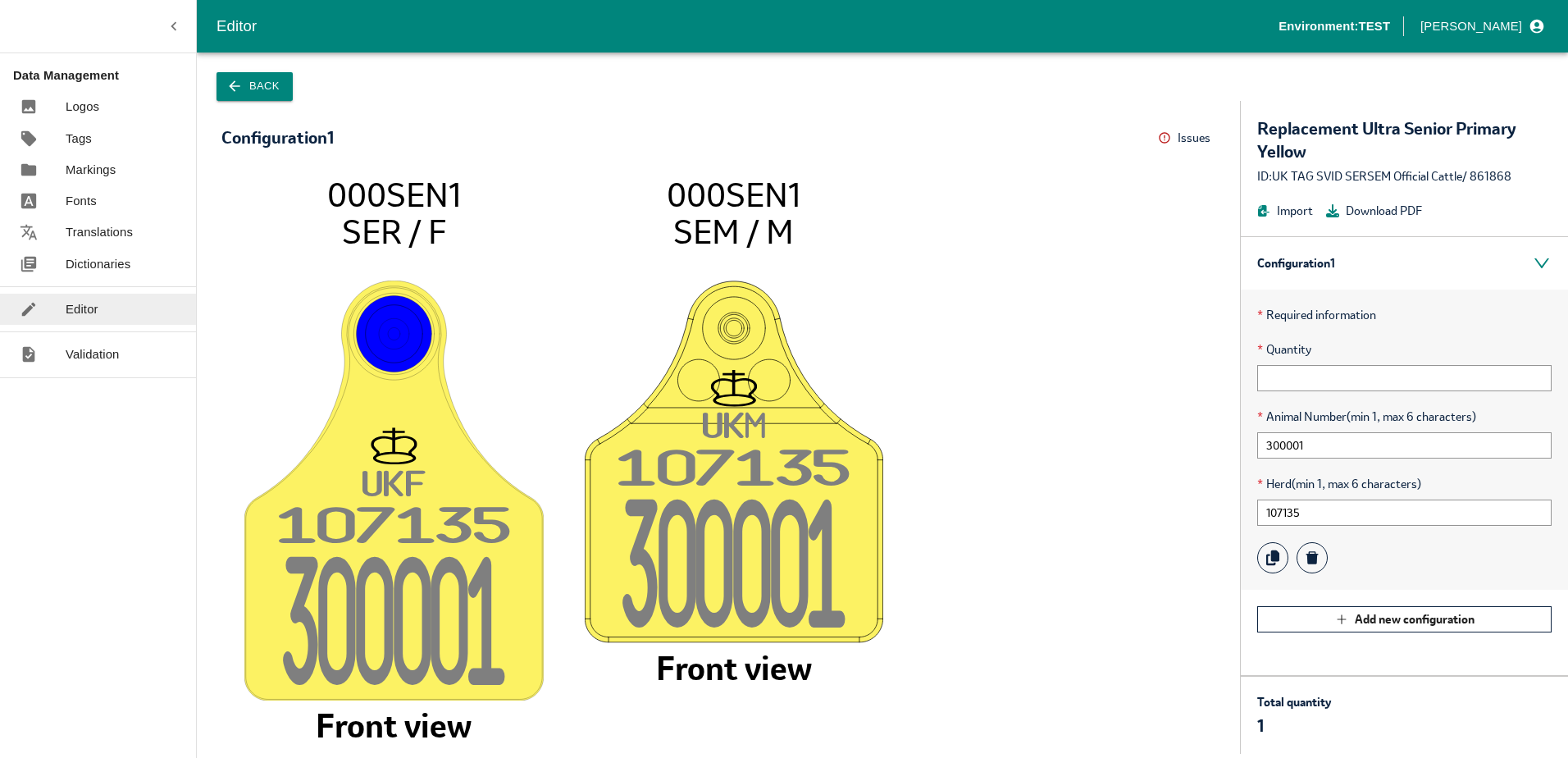
click at [119, 269] on p "Dictionaries" at bounding box center [97, 264] width 64 height 18
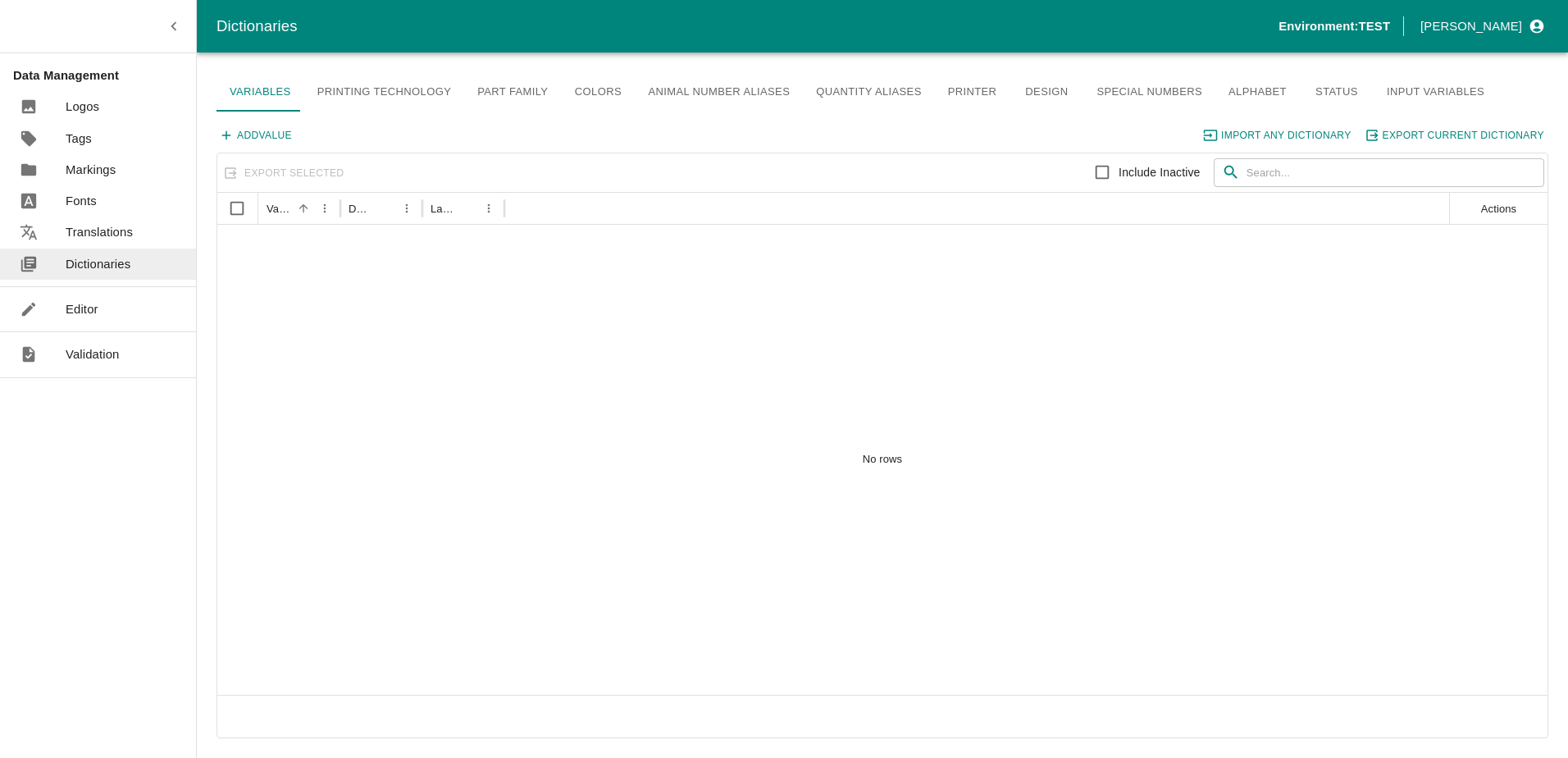
click at [90, 308] on p "Editor" at bounding box center [82, 309] width 33 height 18
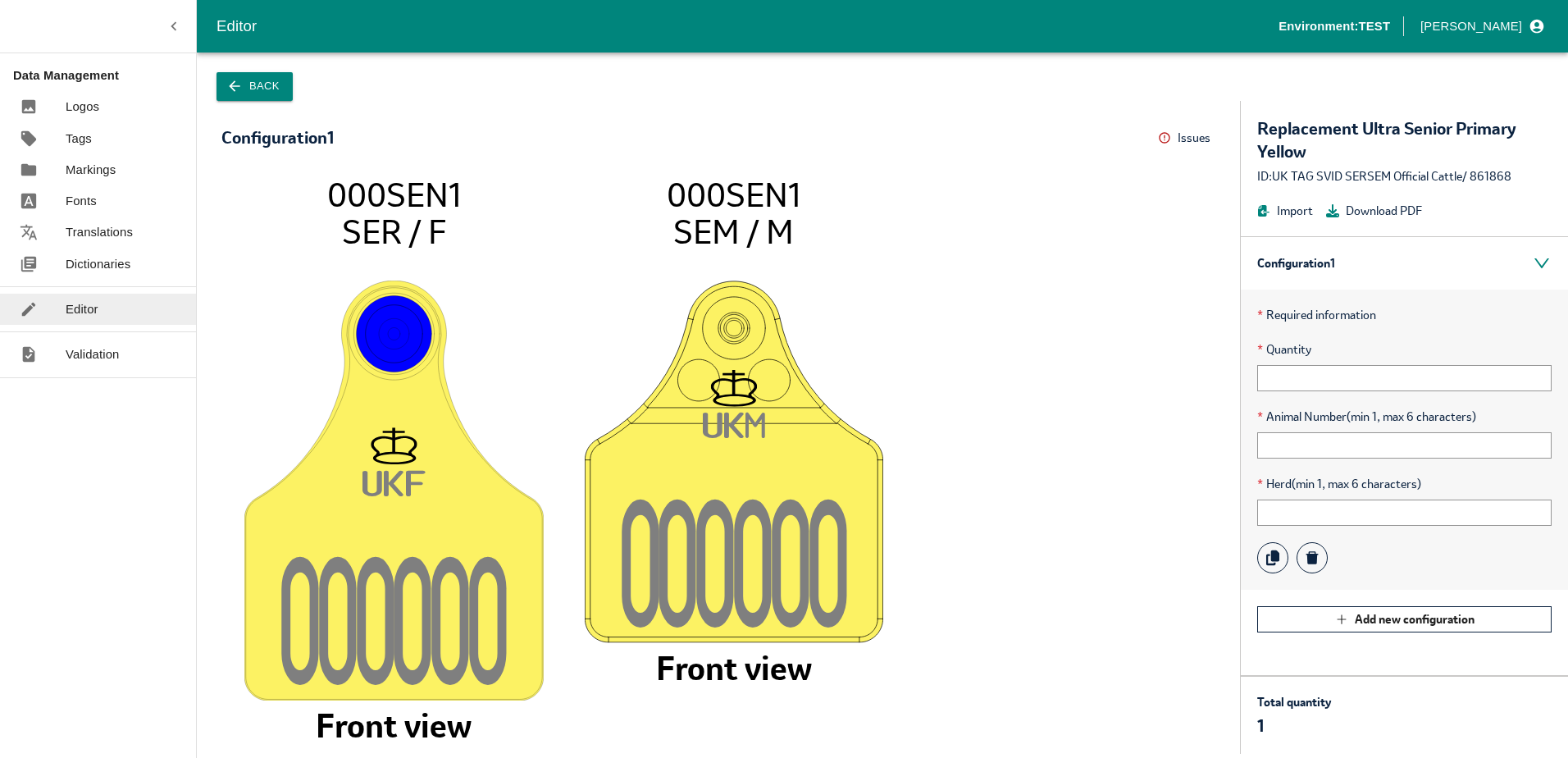
click at [275, 94] on button "Back" at bounding box center [254, 86] width 76 height 29
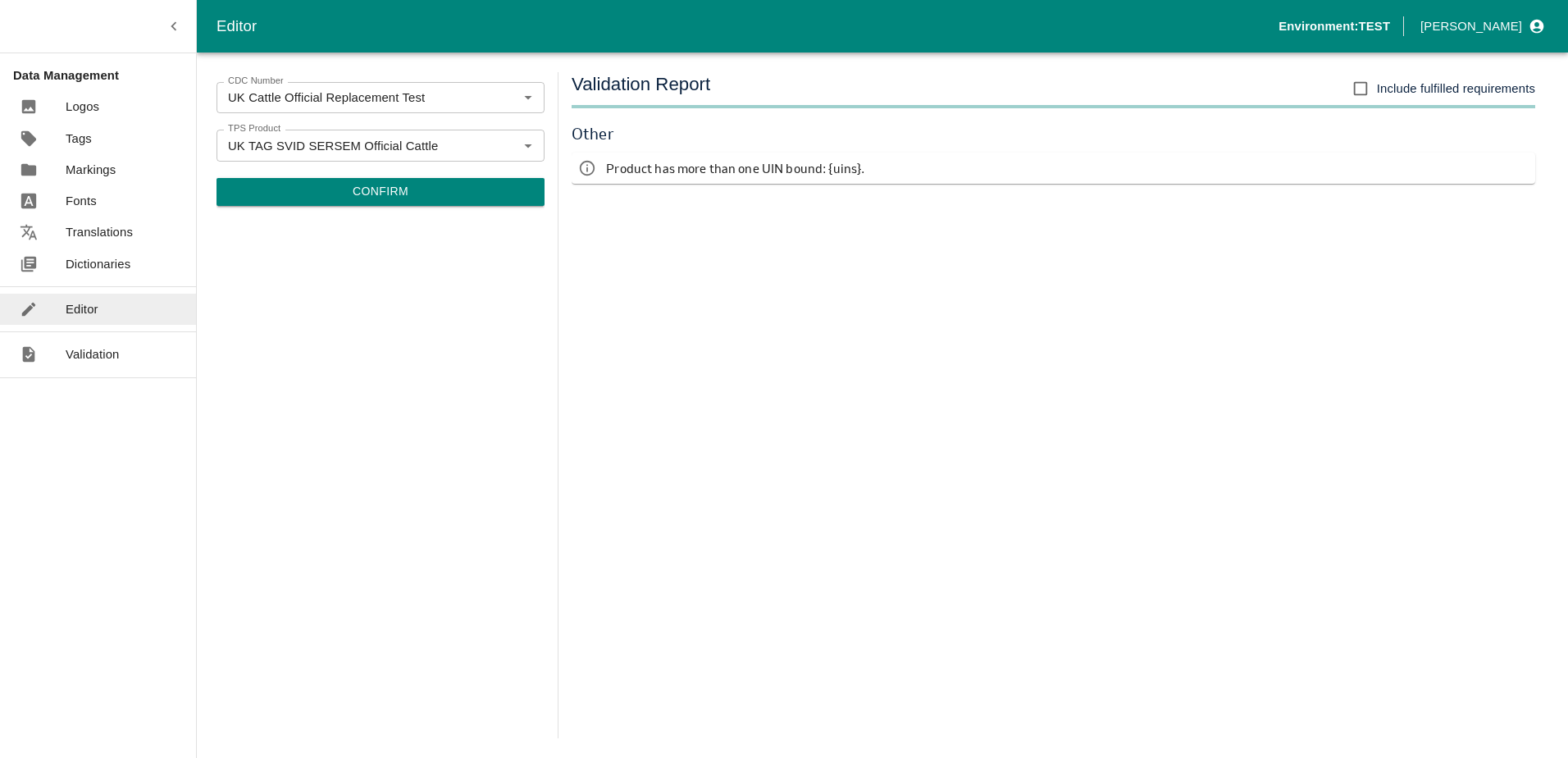
click at [338, 193] on button "Confirm" at bounding box center [380, 191] width 328 height 28
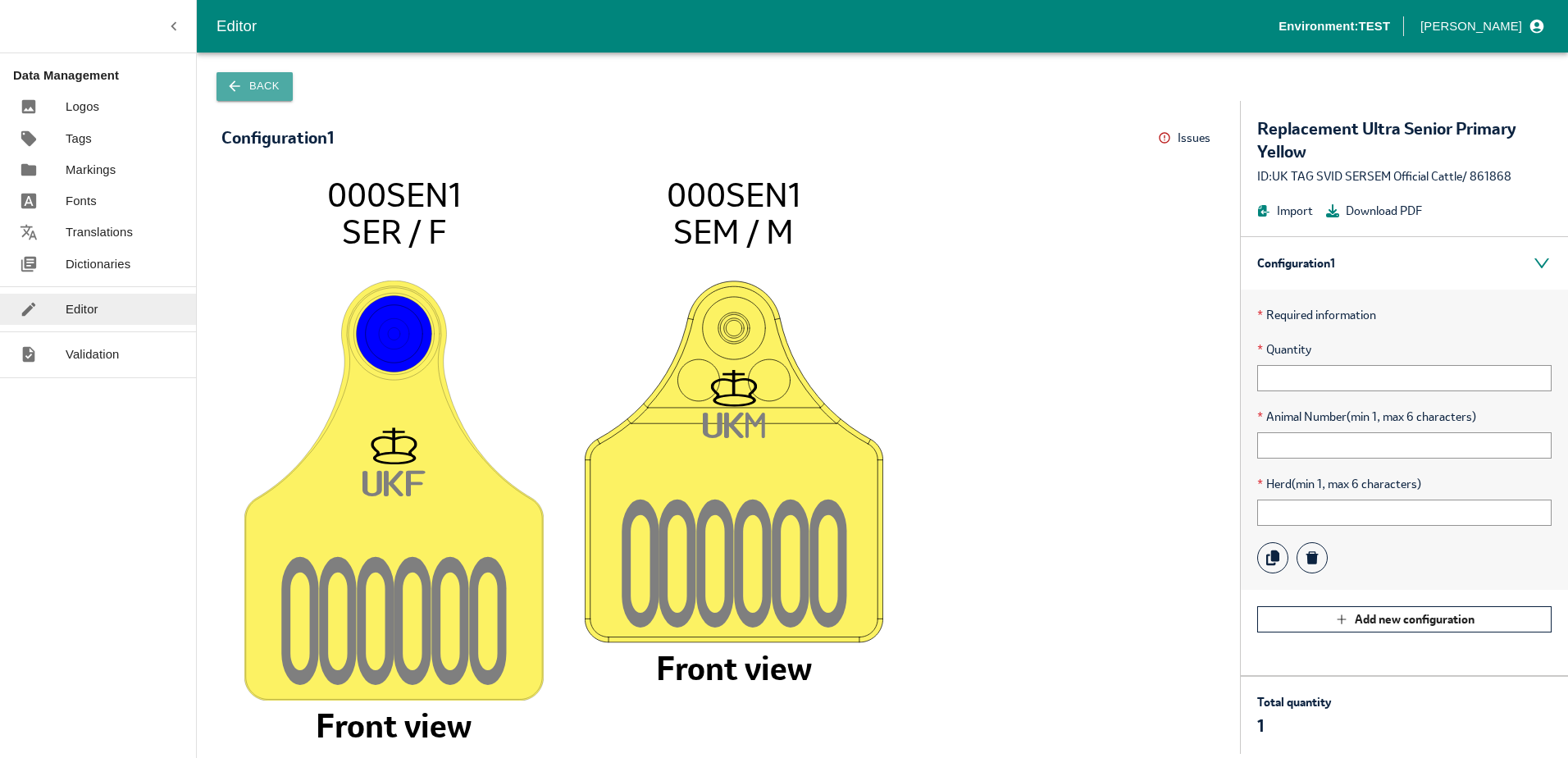
click at [248, 87] on button "Back" at bounding box center [254, 86] width 76 height 29
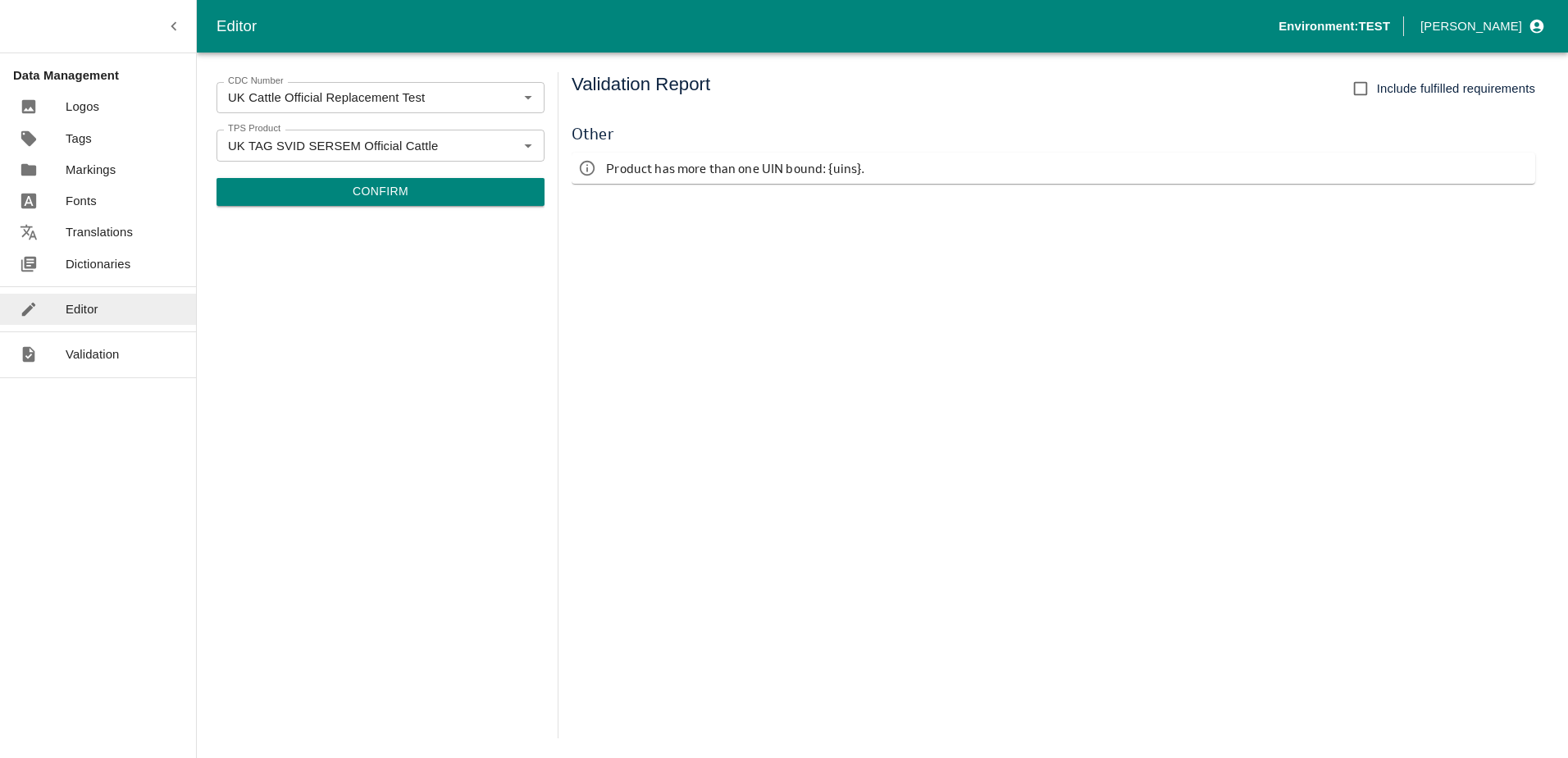
click at [318, 200] on button "Confirm" at bounding box center [380, 191] width 328 height 28
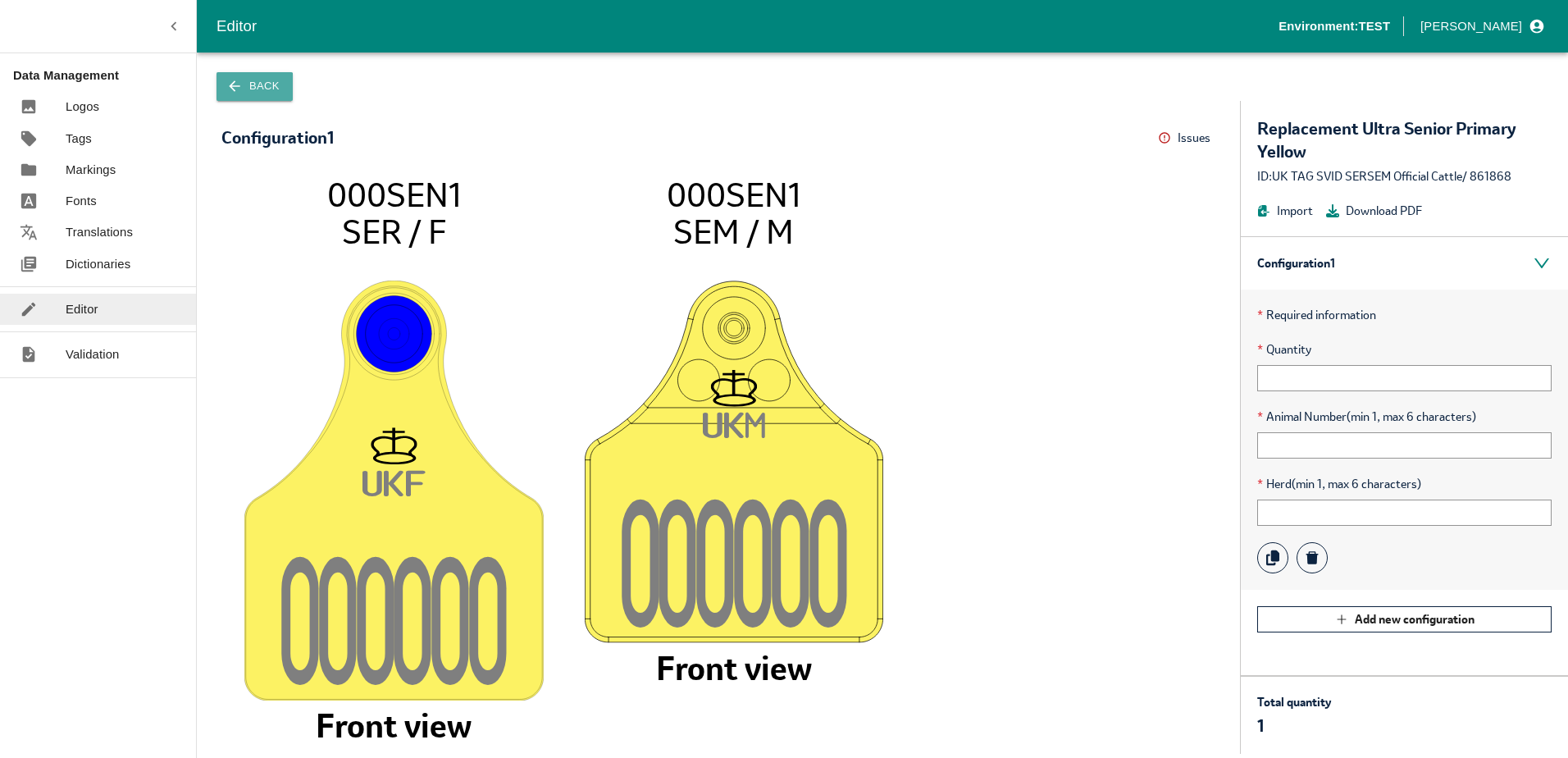
click at [233, 95] on icon "button" at bounding box center [235, 86] width 17 height 17
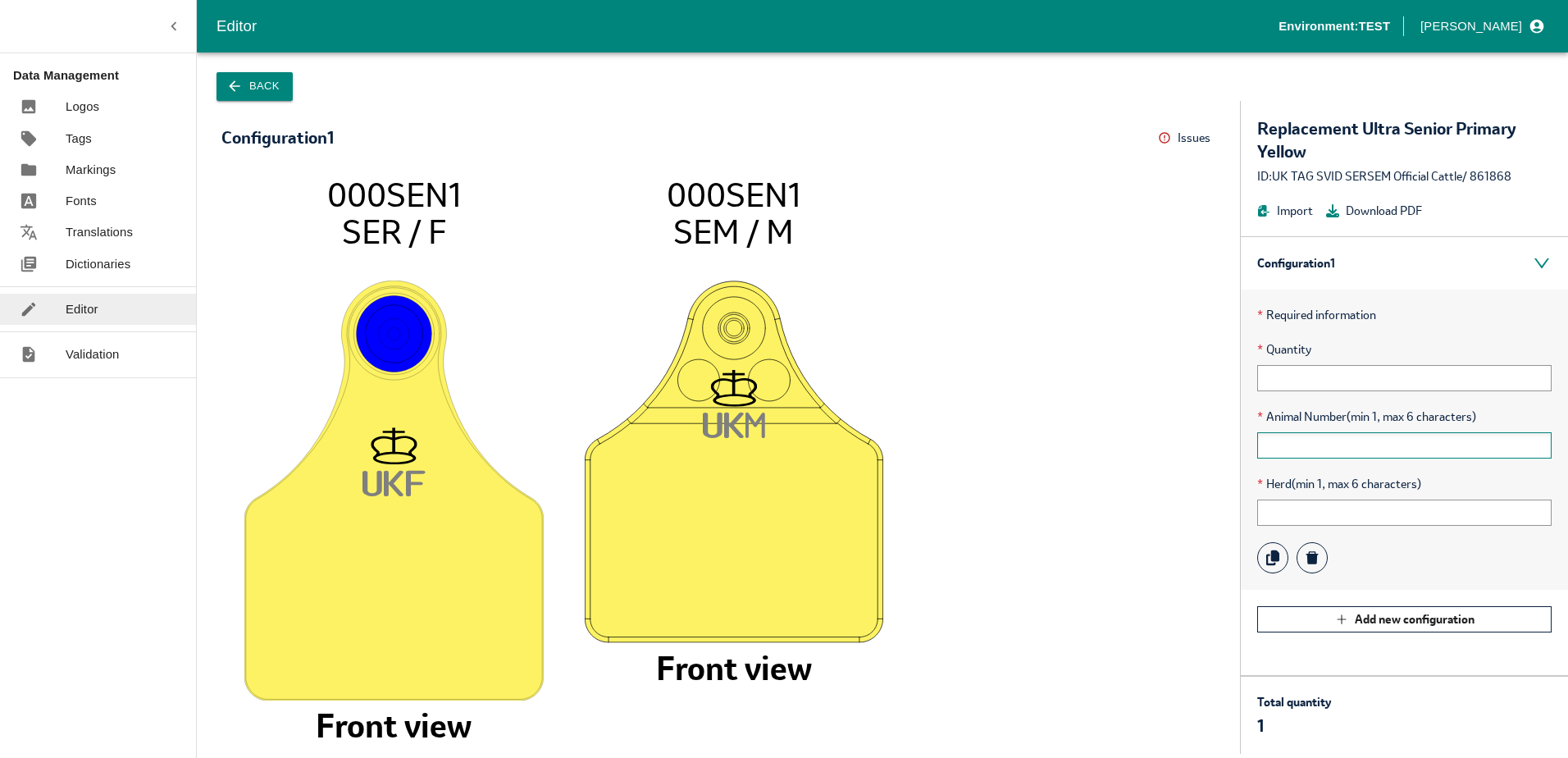
click at [1315, 450] on input "text" at bounding box center [1404, 445] width 294 height 27
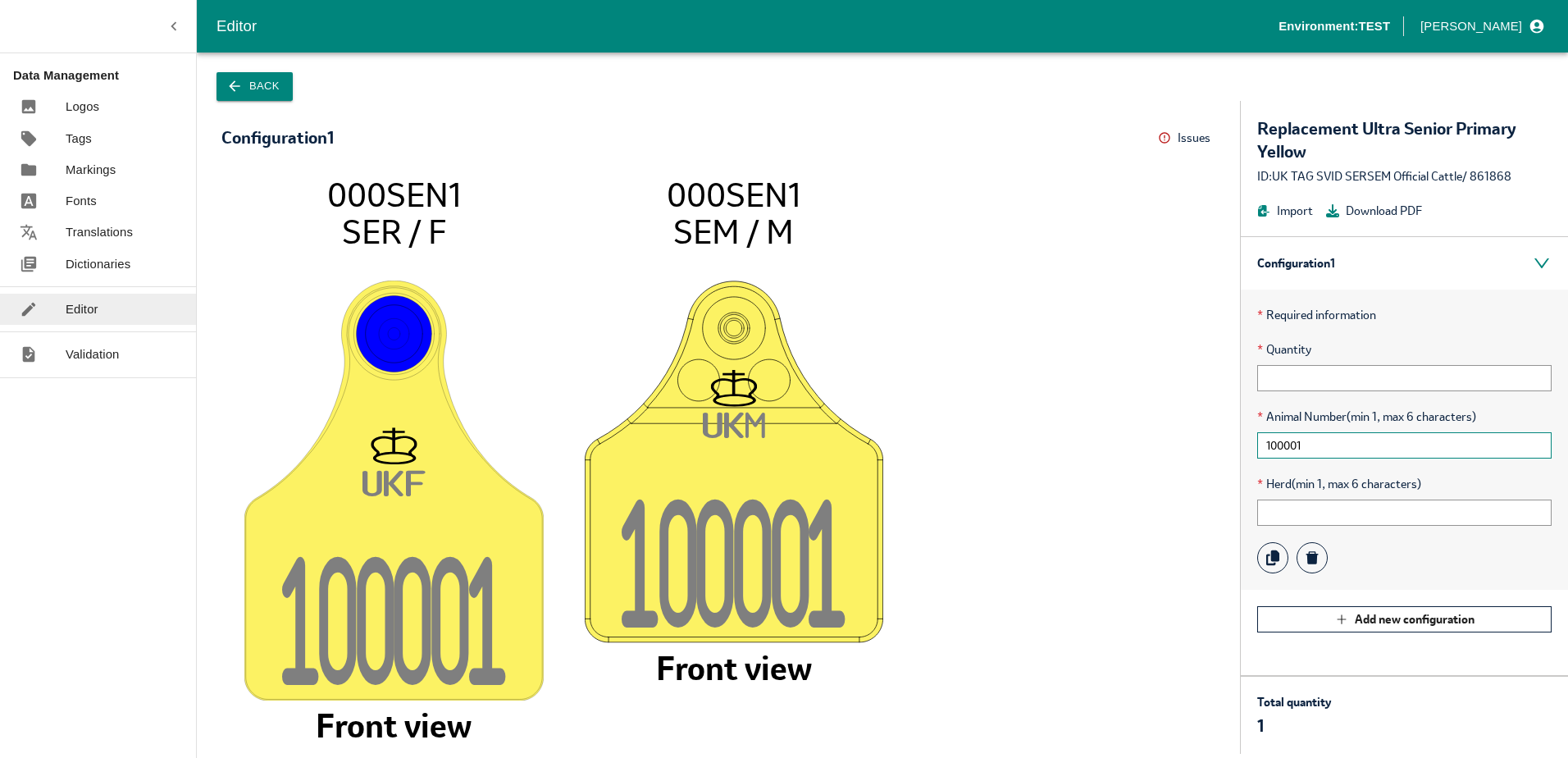
type input "100001"
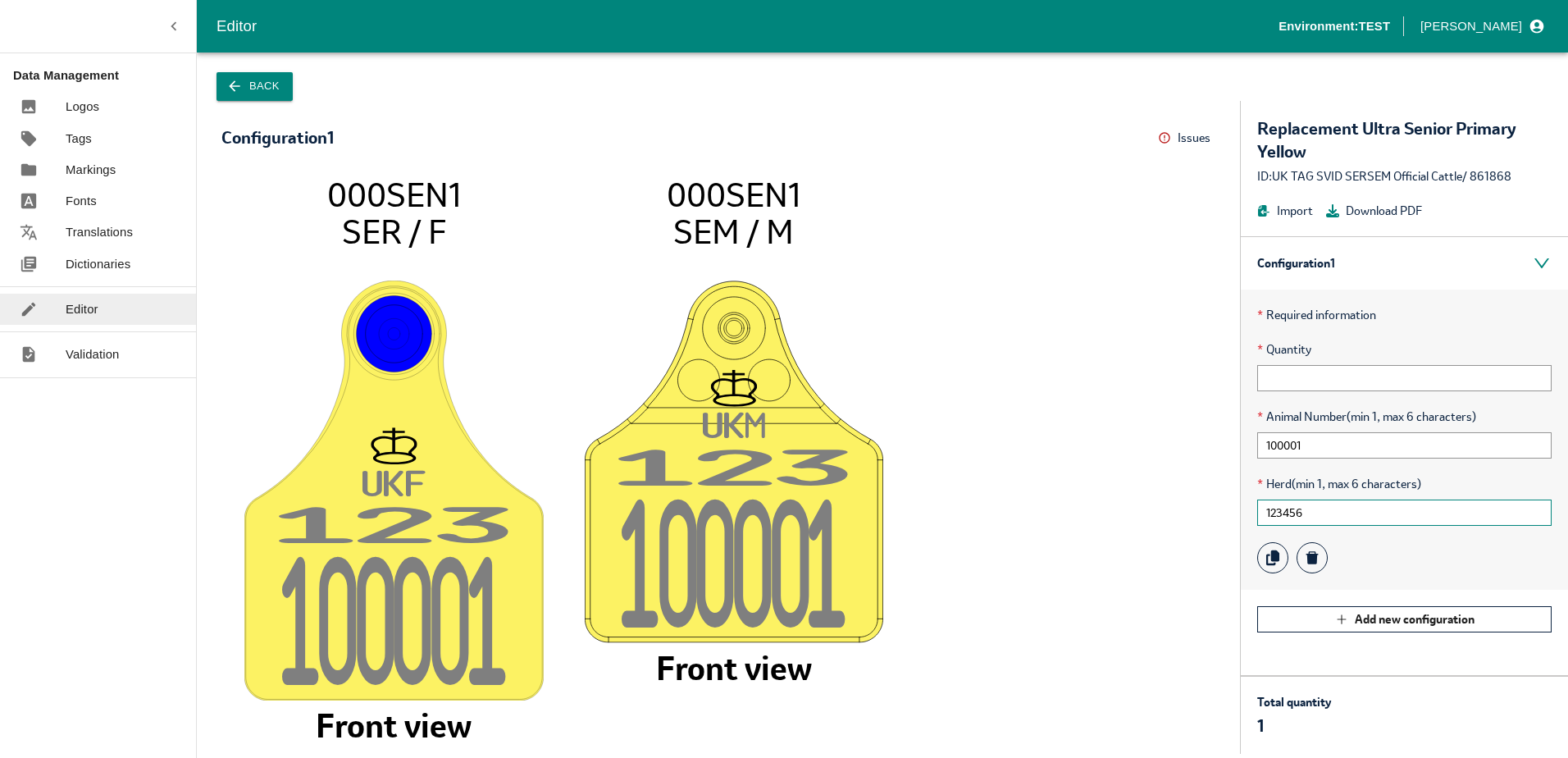
type input "123456"
click at [1306, 380] on input "text" at bounding box center [1404, 378] width 294 height 27
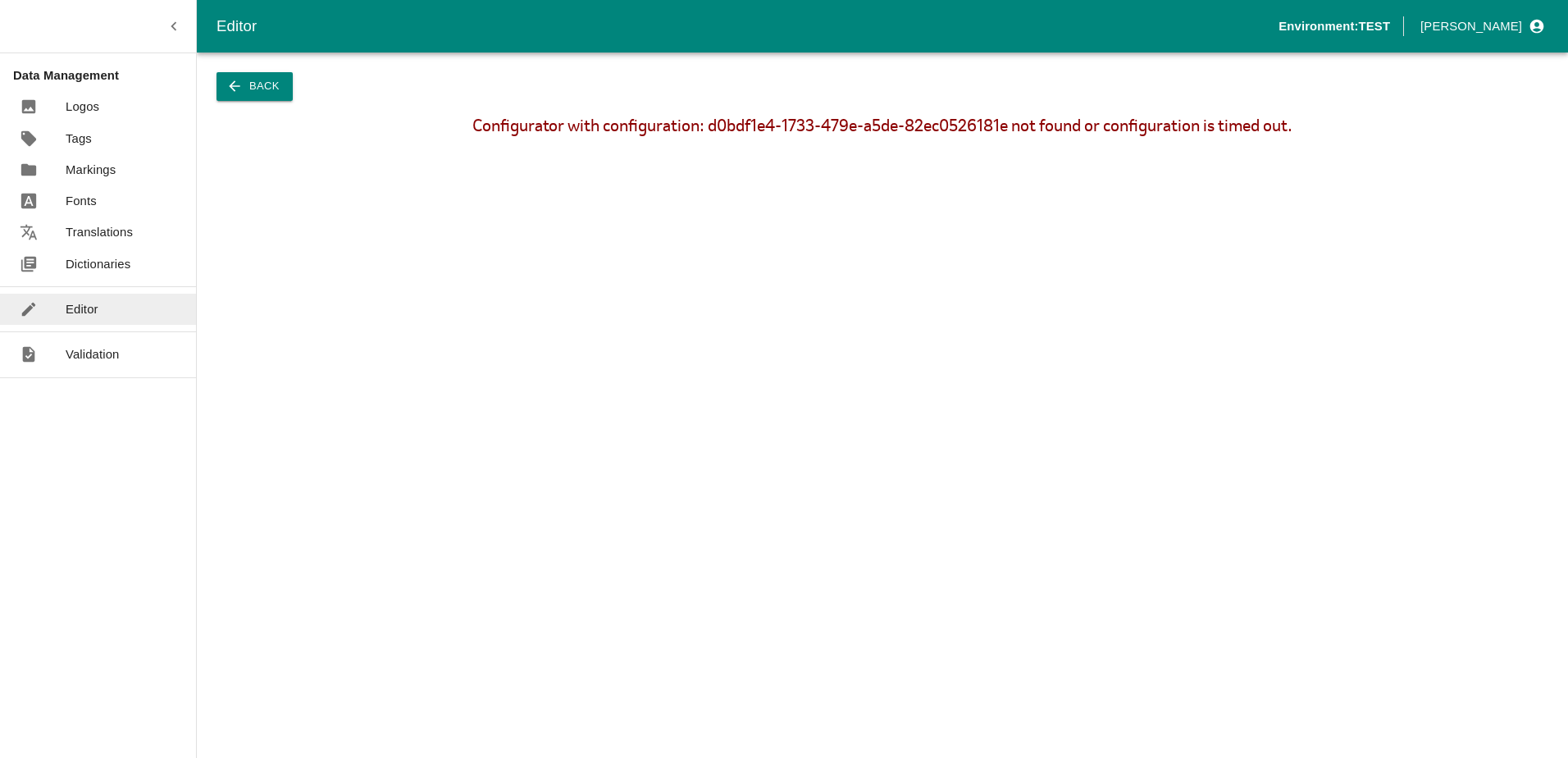
click at [98, 271] on p "Dictionaries" at bounding box center [97, 264] width 64 height 18
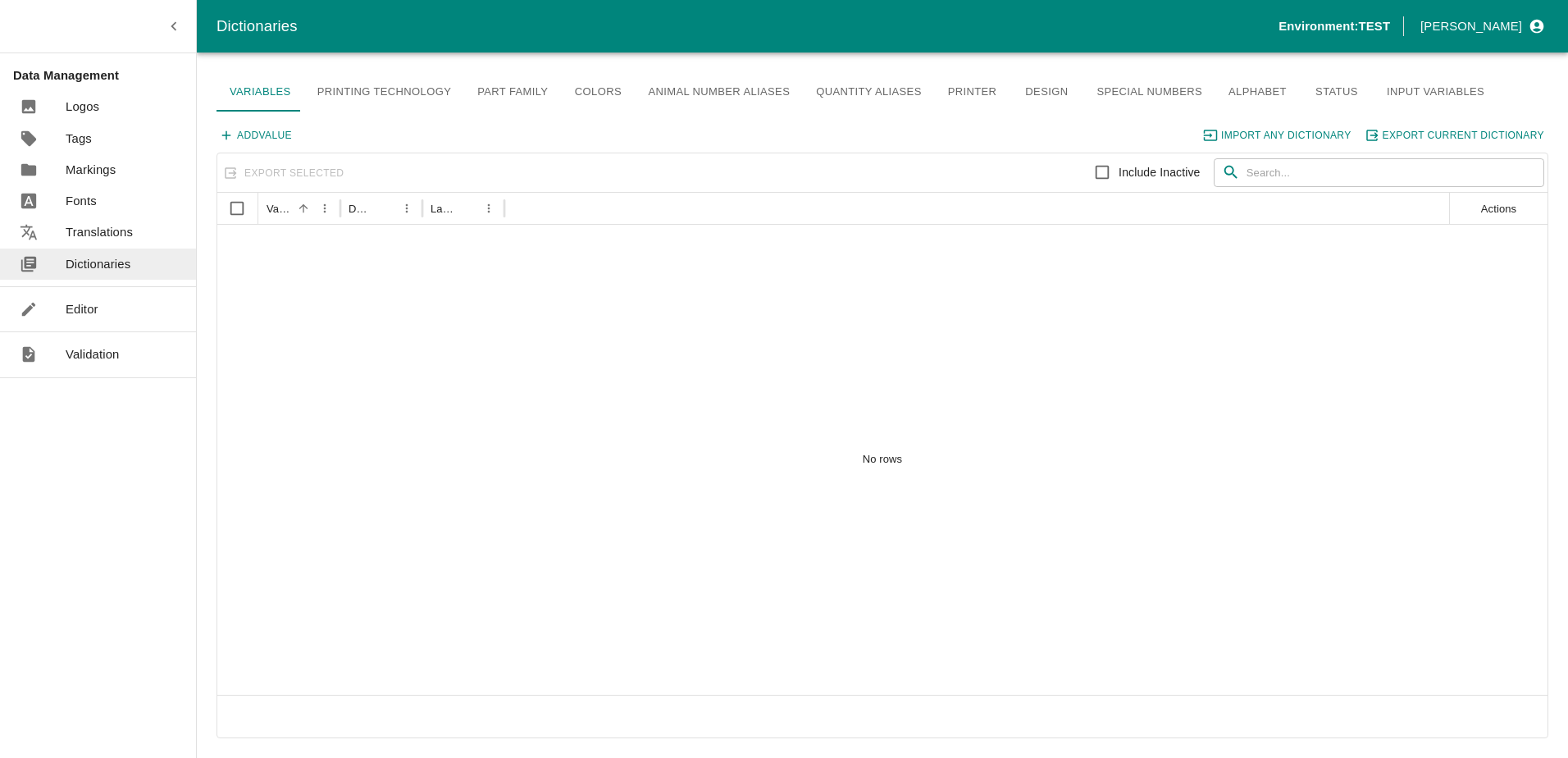
click at [98, 283] on ul "Data Management Logos Tags Markings Fonts Translations Dictionaries" at bounding box center [97, 169] width 196 height 233
click at [99, 291] on ul "Editor" at bounding box center [97, 309] width 196 height 44
click at [95, 307] on p "Editor" at bounding box center [82, 309] width 33 height 18
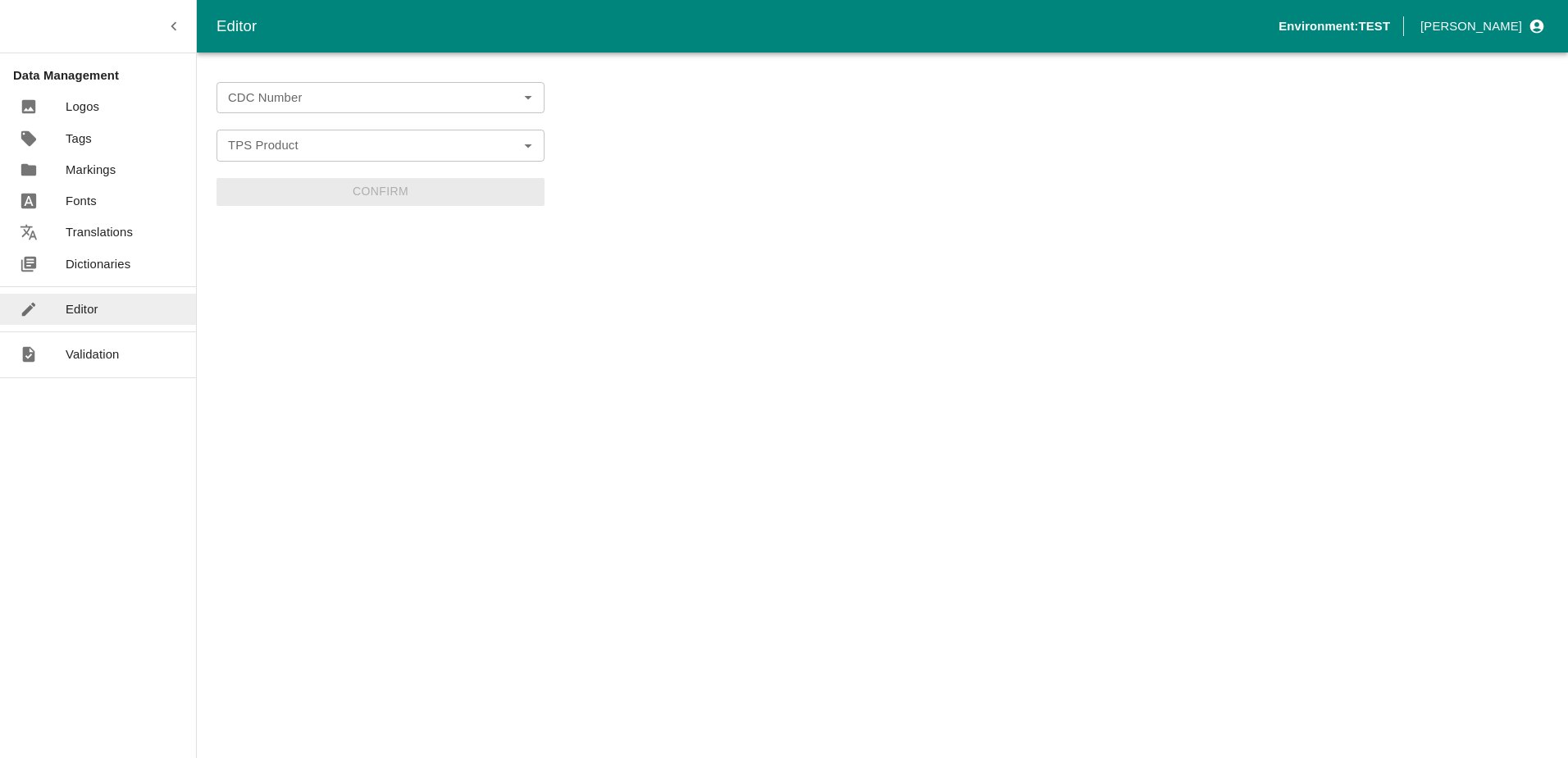
click at [359, 87] on input "CDC Number" at bounding box center [367, 98] width 291 height 21
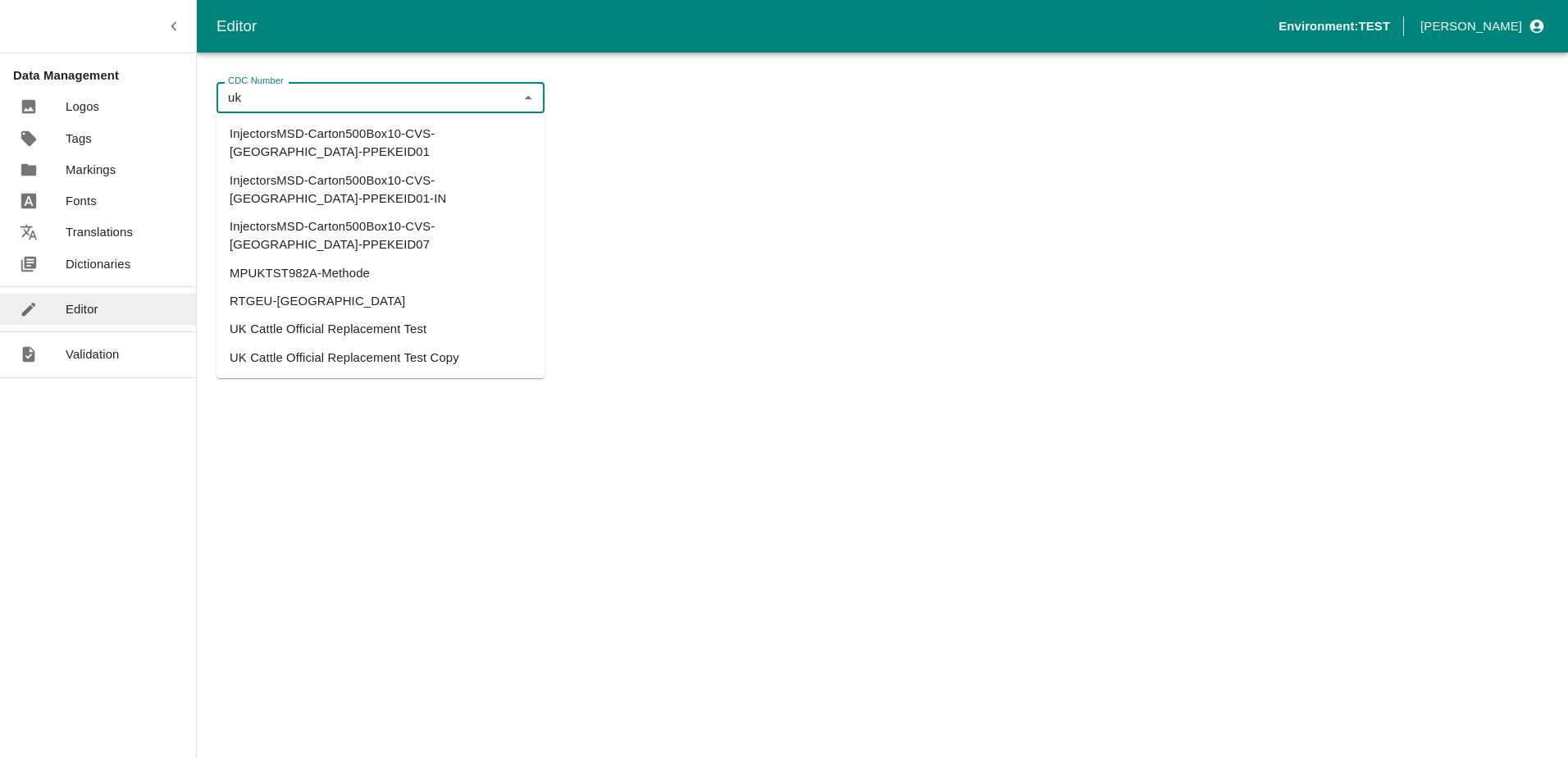
click at [327, 315] on li "UK Cattle Official Replacement Test" at bounding box center [380, 328] width 328 height 28
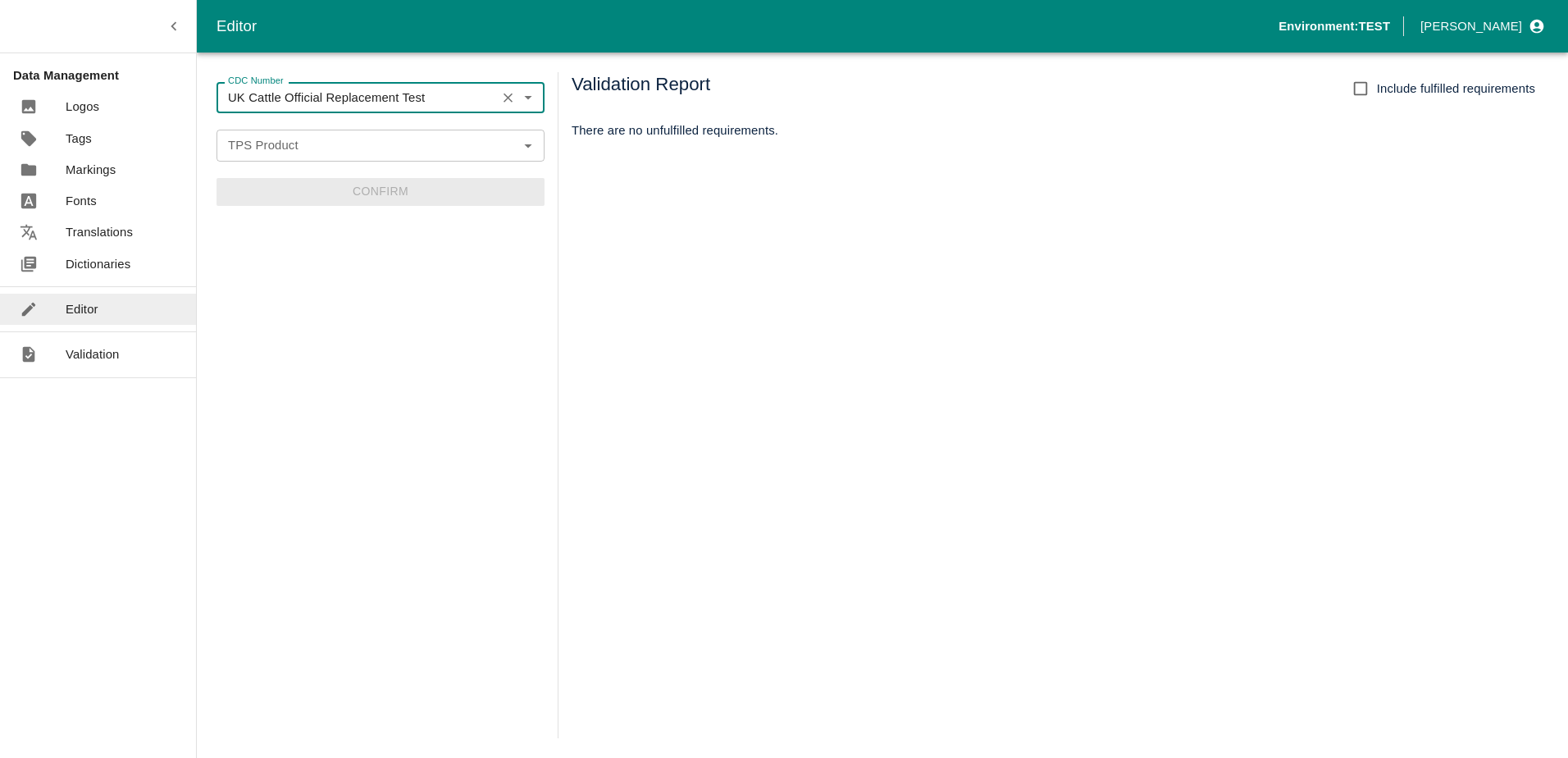
type input "UK Cattle Official Replacement Test"
click at [303, 163] on form "CDC Number UK Cattle Official Replacement Test CDC Number TPS Product TPS Produ…" at bounding box center [380, 144] width 328 height 124
click at [309, 149] on input "TPS Product" at bounding box center [367, 144] width 291 height 21
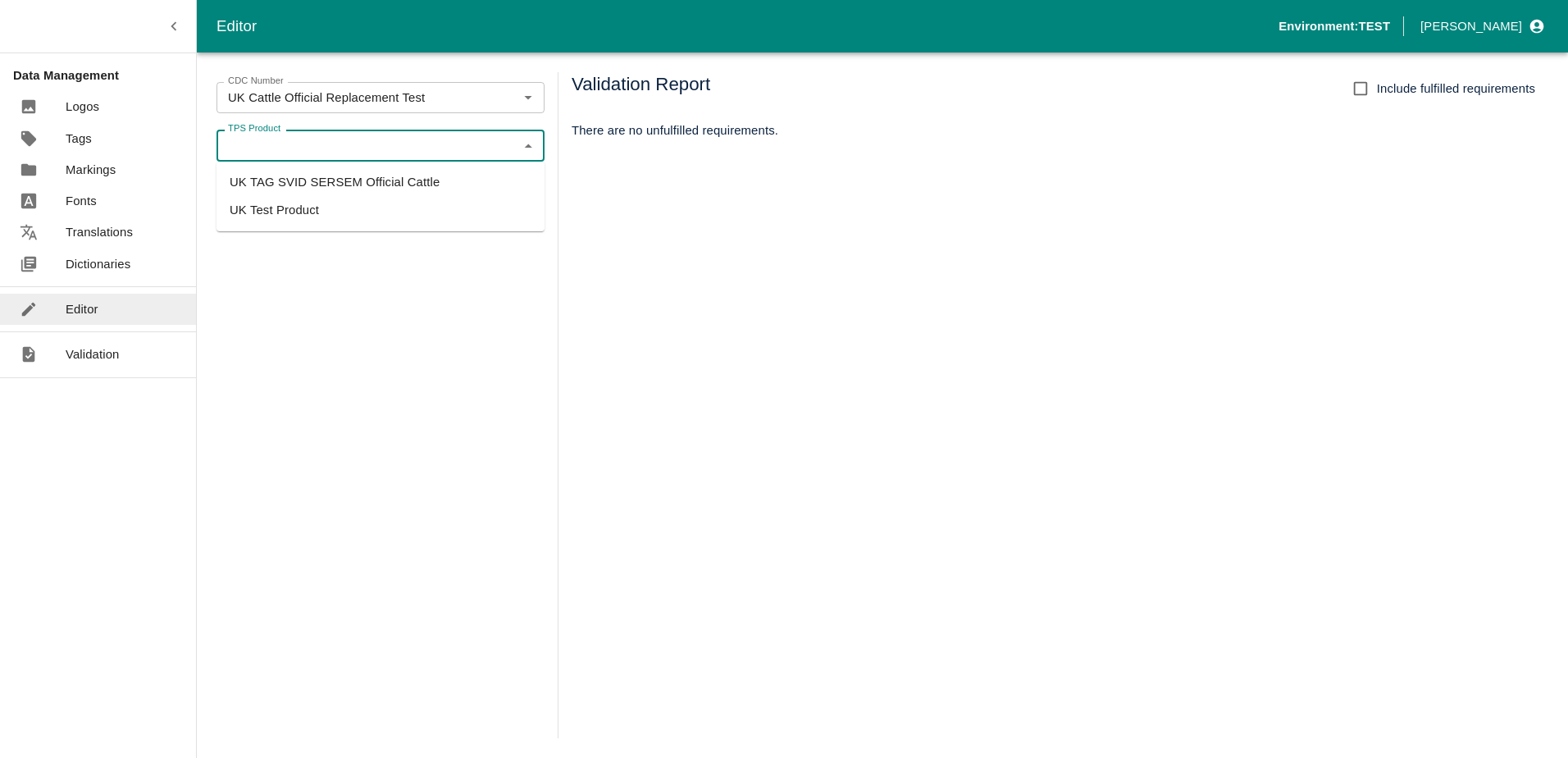
click at [317, 187] on li "UK TAG SVID SERSEM Official Cattle" at bounding box center [380, 182] width 328 height 28
type input "UK TAG SVID SERSEM Official Cattle"
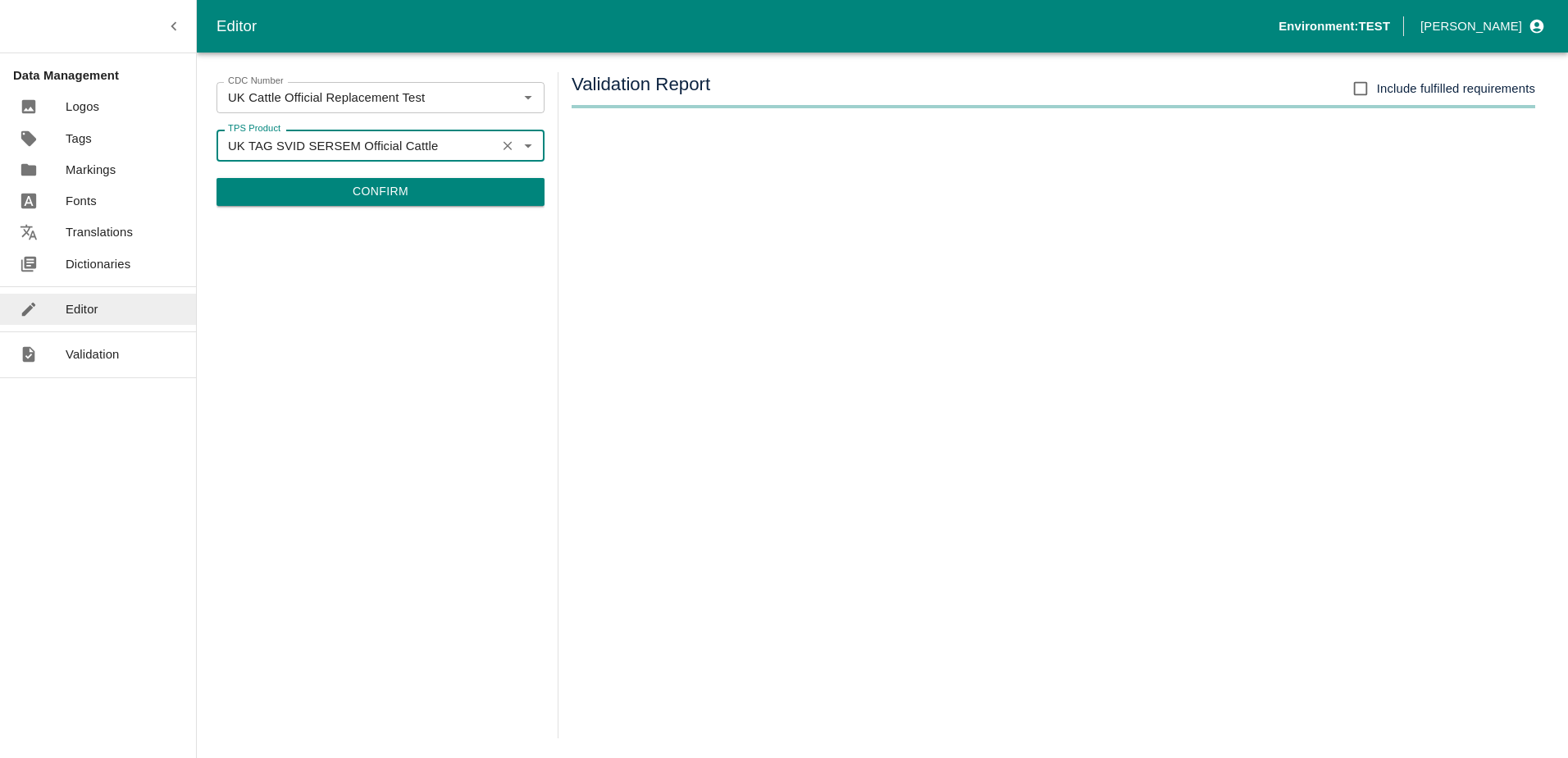
click at [395, 200] on button "Confirm" at bounding box center [380, 191] width 328 height 28
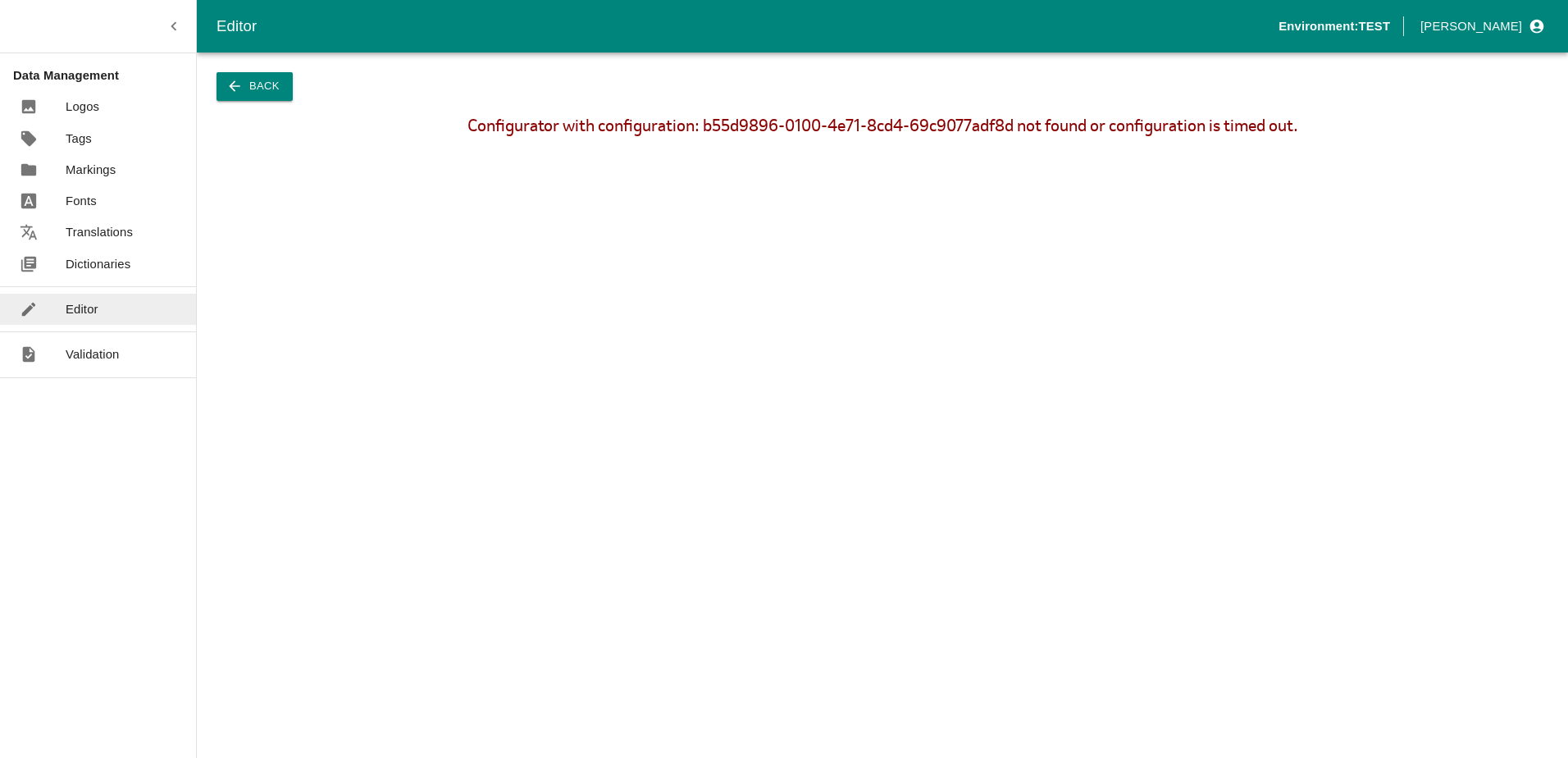
click at [91, 262] on p "Dictionaries" at bounding box center [97, 264] width 64 height 18
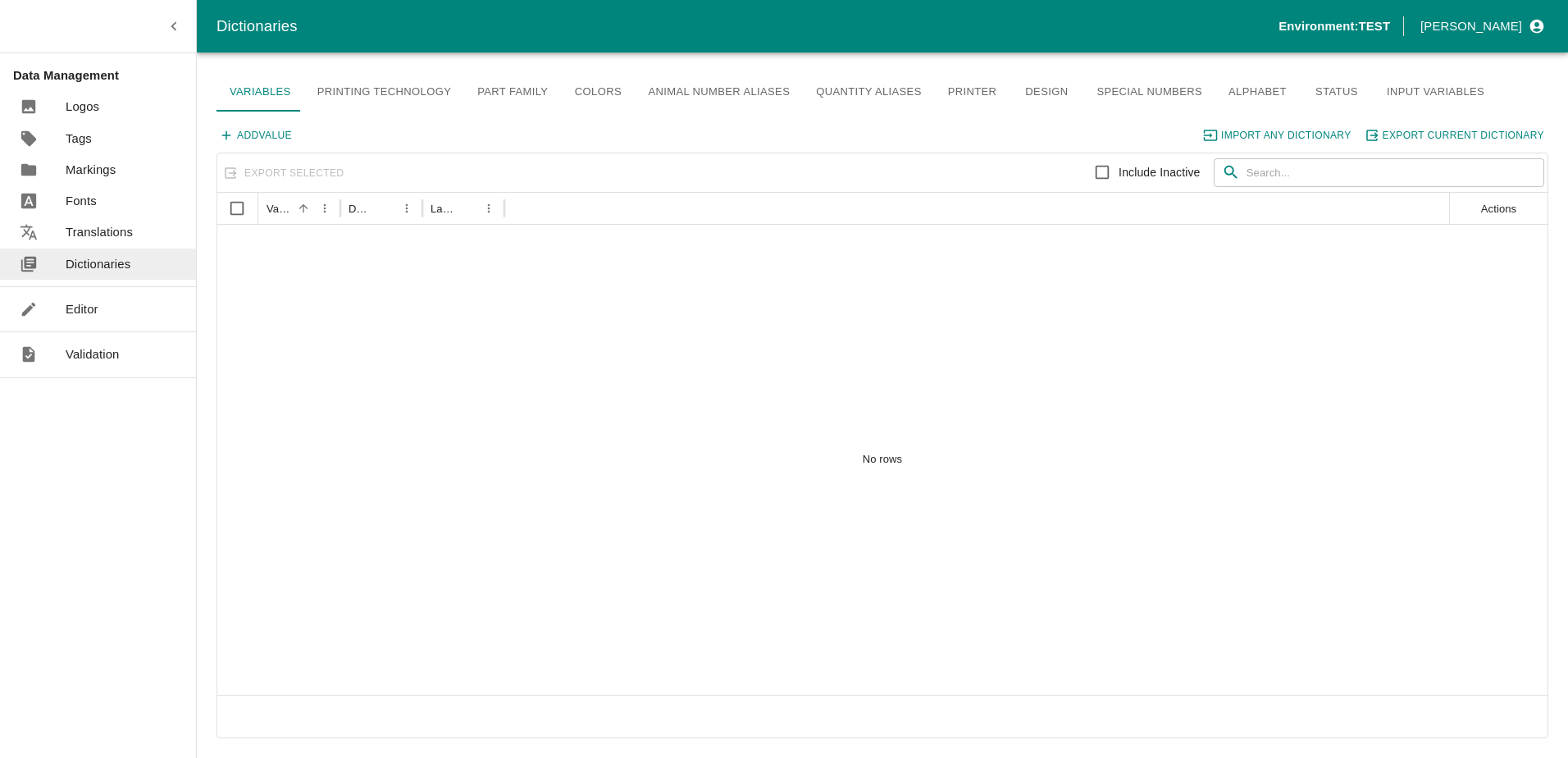
click at [99, 306] on link "Editor" at bounding box center [97, 309] width 196 height 31
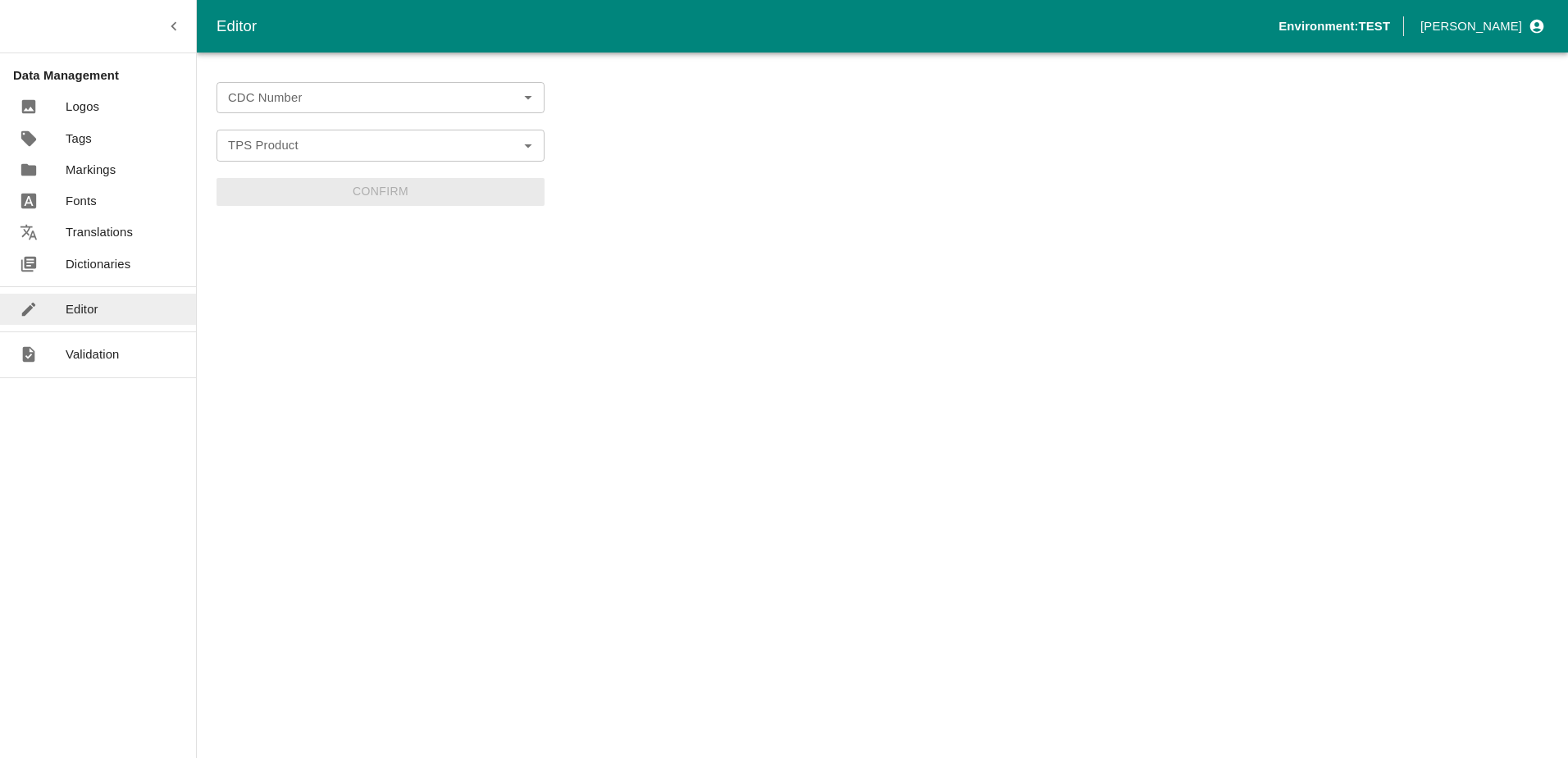
click at [337, 91] on input "CDC Number" at bounding box center [367, 98] width 291 height 21
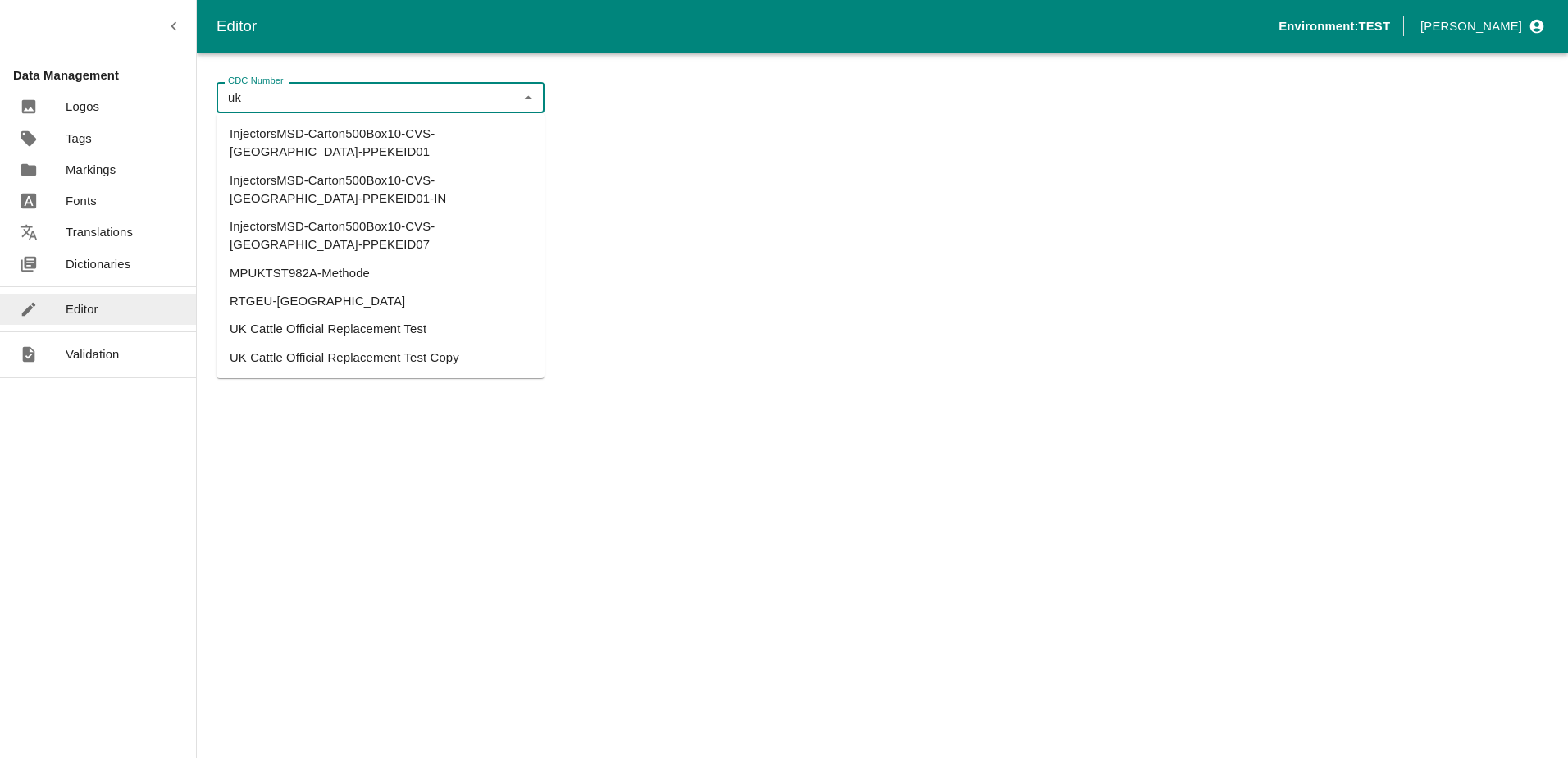
click at [386, 315] on li "UK Cattle Official Replacement Test" at bounding box center [380, 328] width 328 height 28
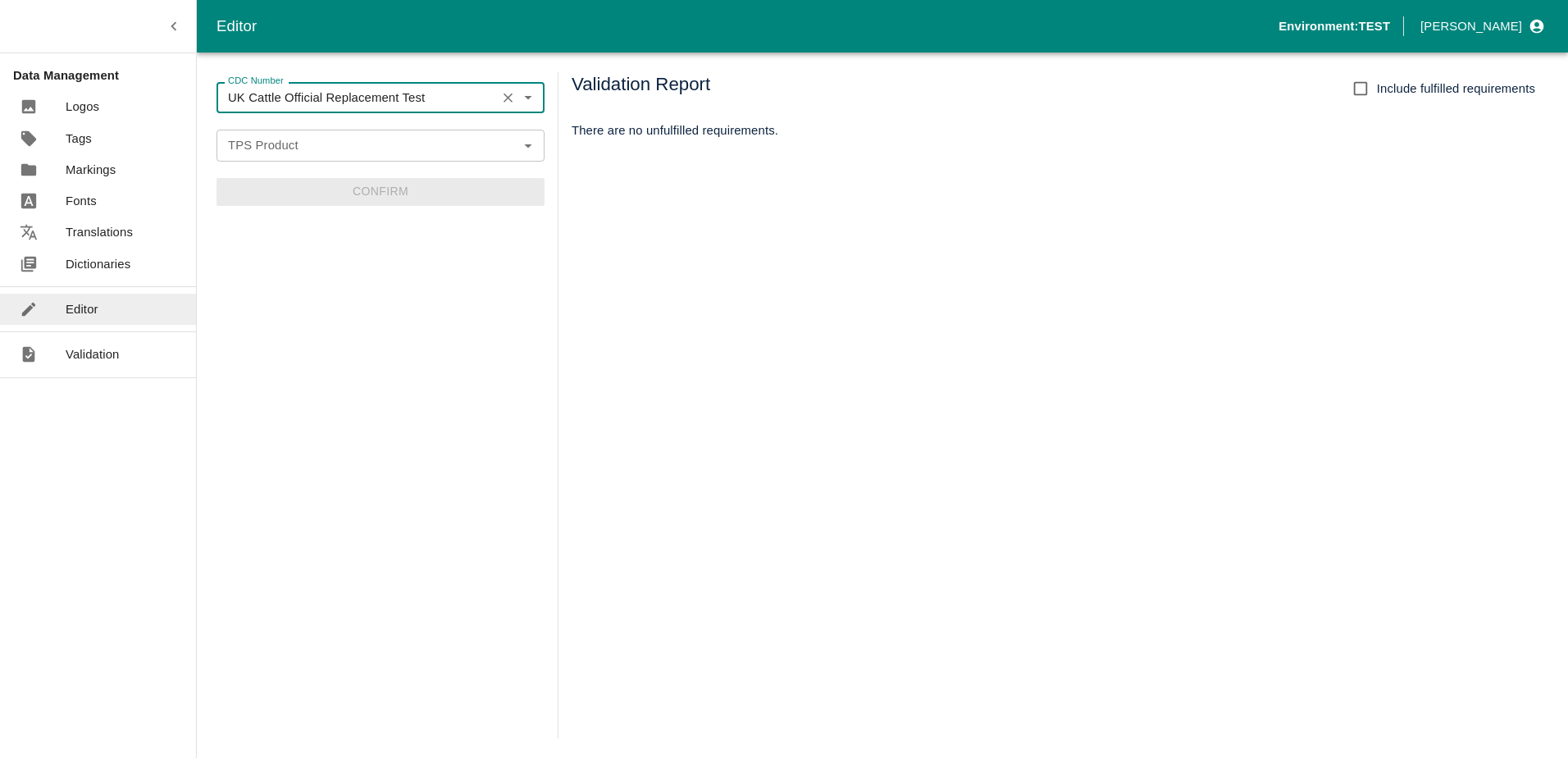
type input "UK Cattle Official Replacement Test"
click at [347, 150] on input "TPS Product" at bounding box center [367, 144] width 291 height 21
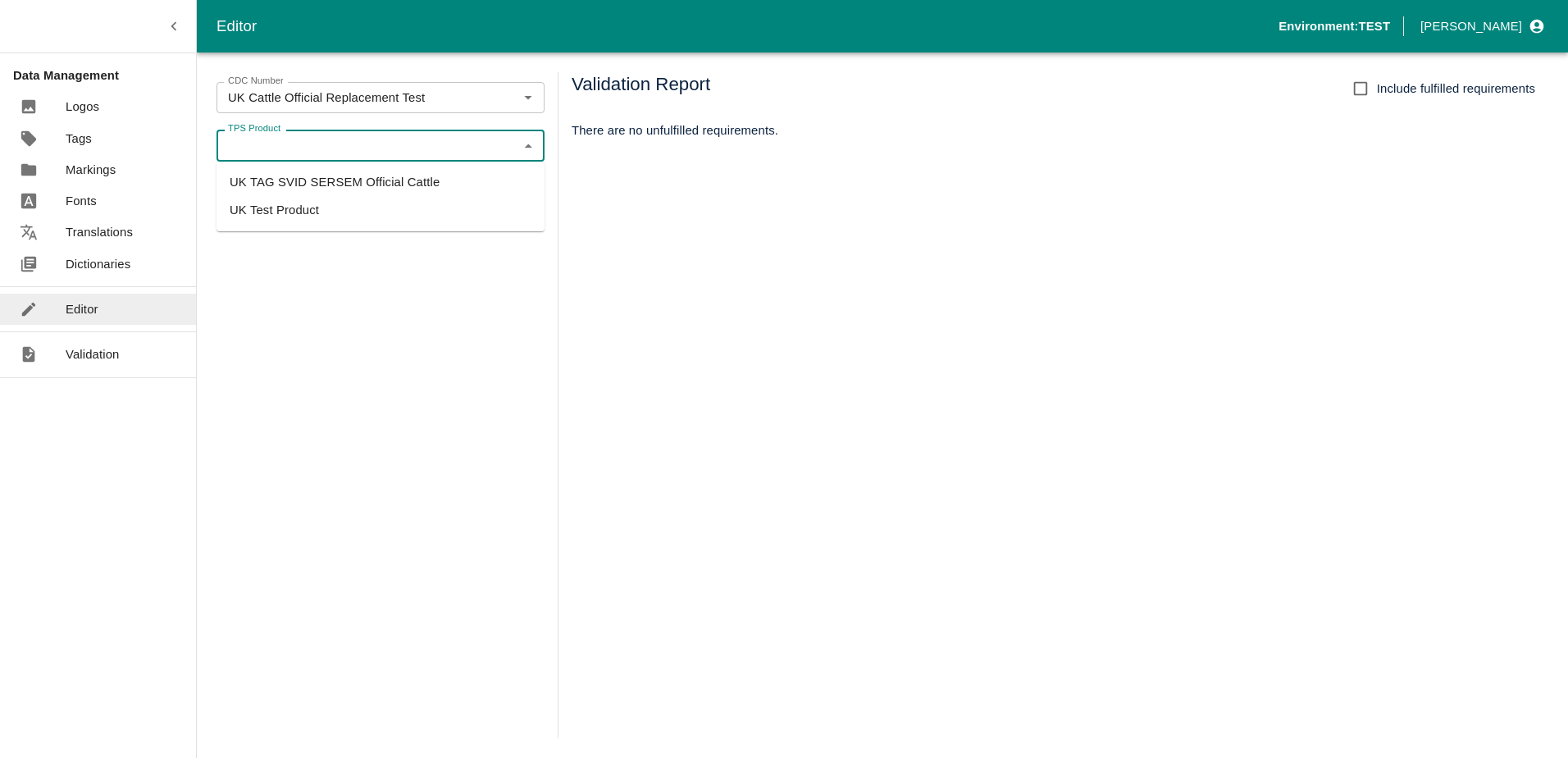
click at [333, 182] on li "UK TAG SVID SERSEM Official Cattle" at bounding box center [380, 182] width 328 height 28
type input "UK TAG SVID SERSEM Official Cattle"
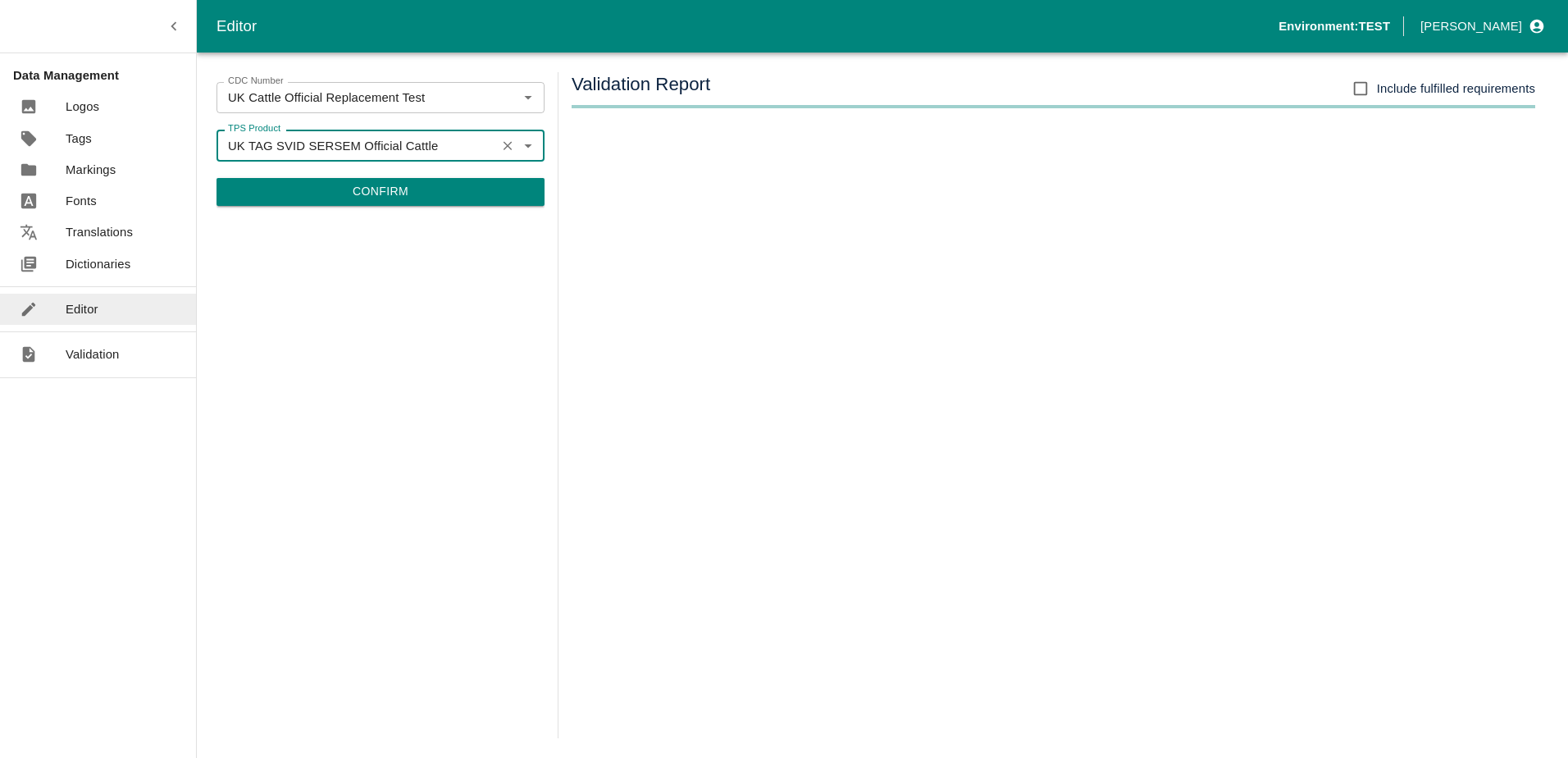
click at [439, 185] on button "Confirm" at bounding box center [380, 191] width 328 height 28
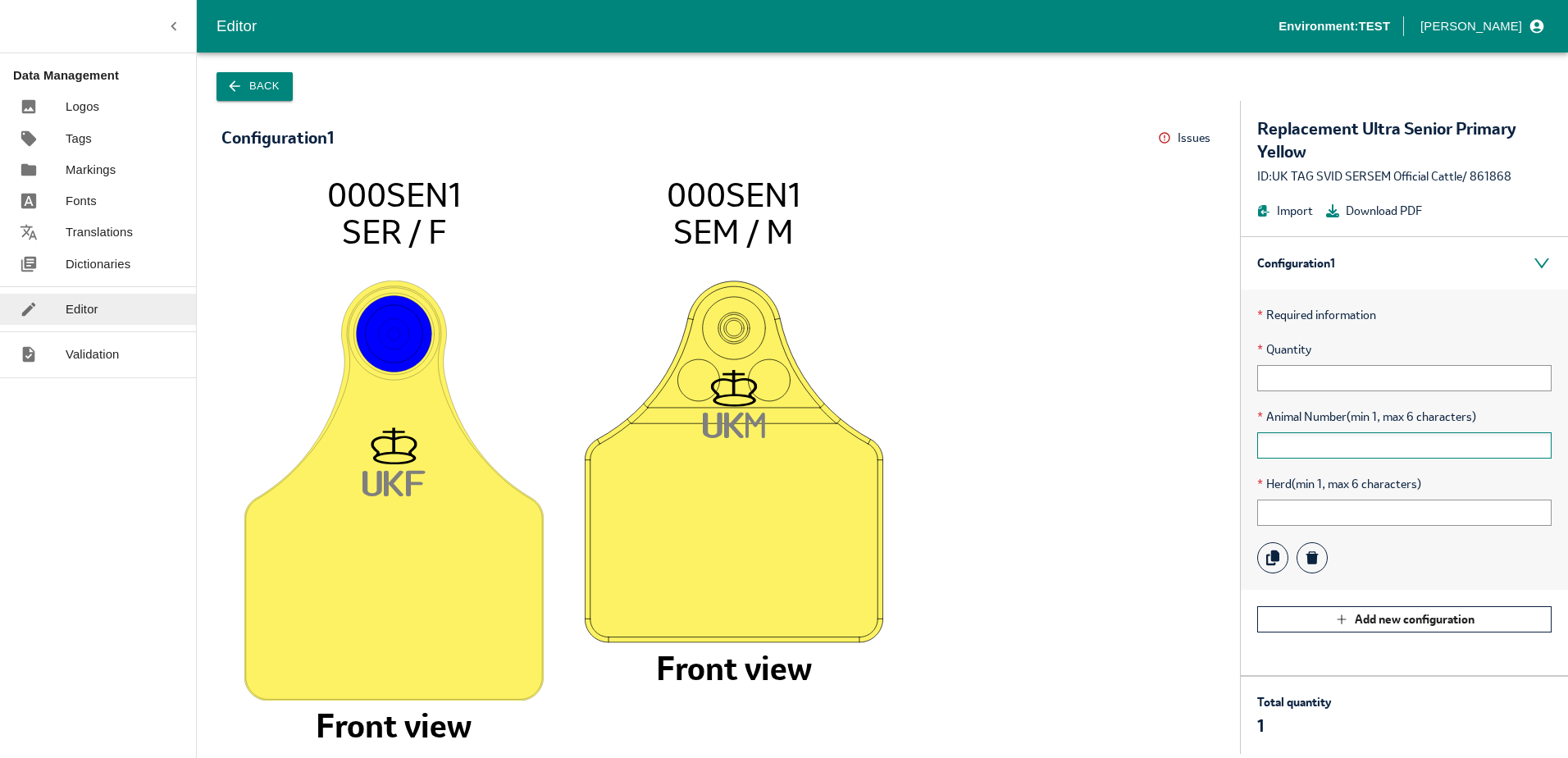
click at [1288, 442] on input "text" at bounding box center [1404, 445] width 294 height 27
click at [1288, 507] on input "text" at bounding box center [1404, 512] width 294 height 27
